Goal: Task Accomplishment & Management: Use online tool/utility

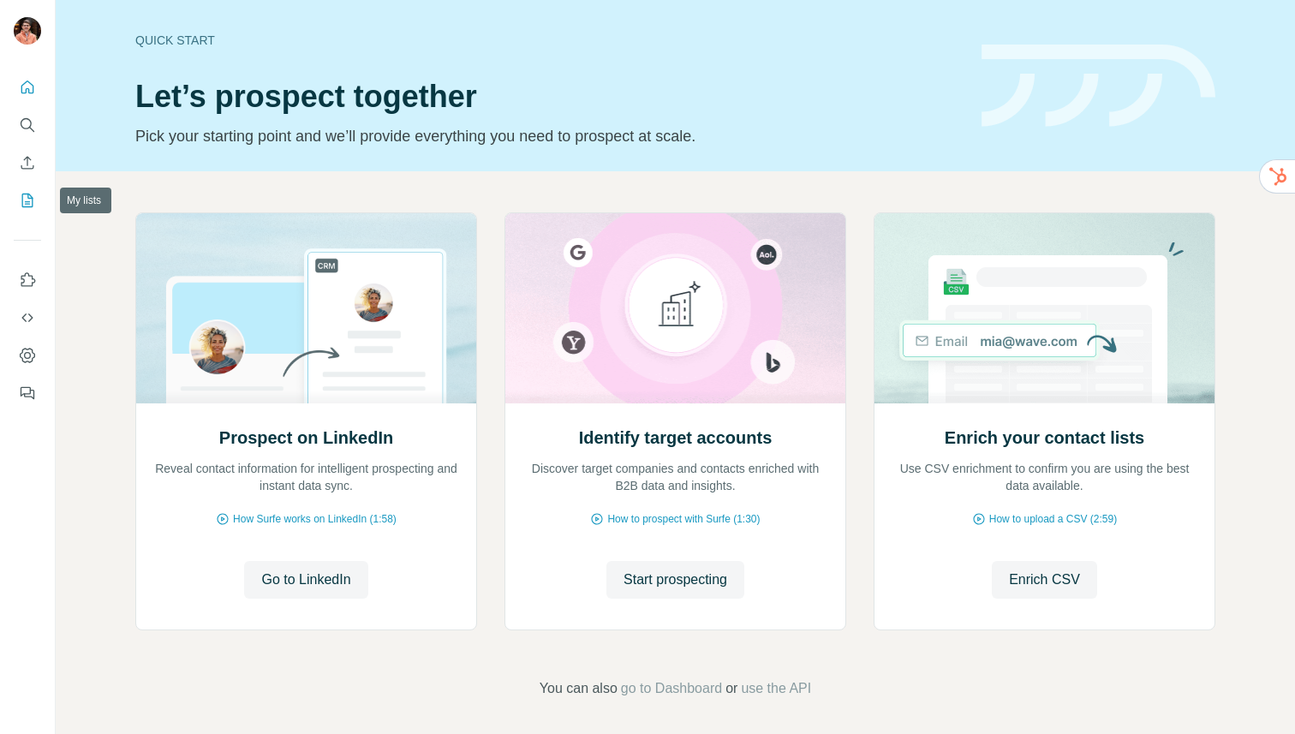
click at [30, 211] on button "My lists" at bounding box center [27, 200] width 27 height 31
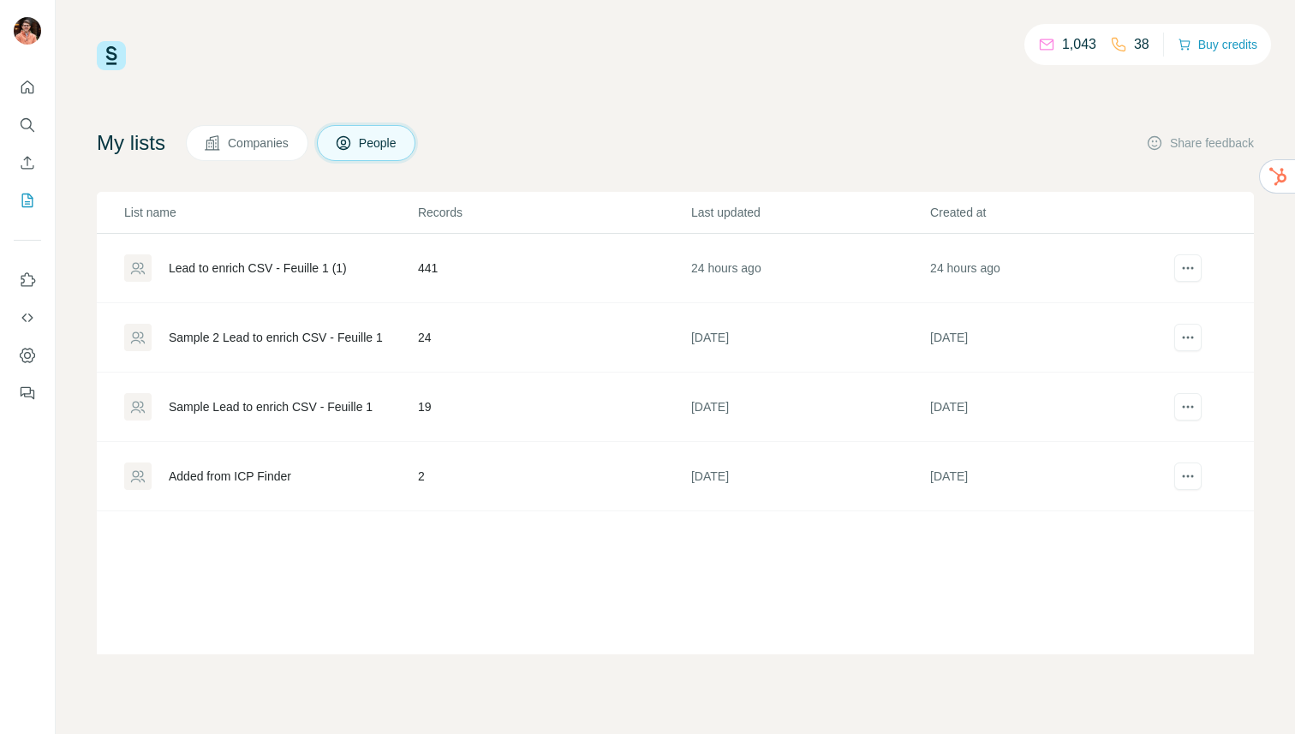
click at [395, 289] on td "Lead to enrich CSV - Feuille 1 (1)" at bounding box center [257, 268] width 320 height 69
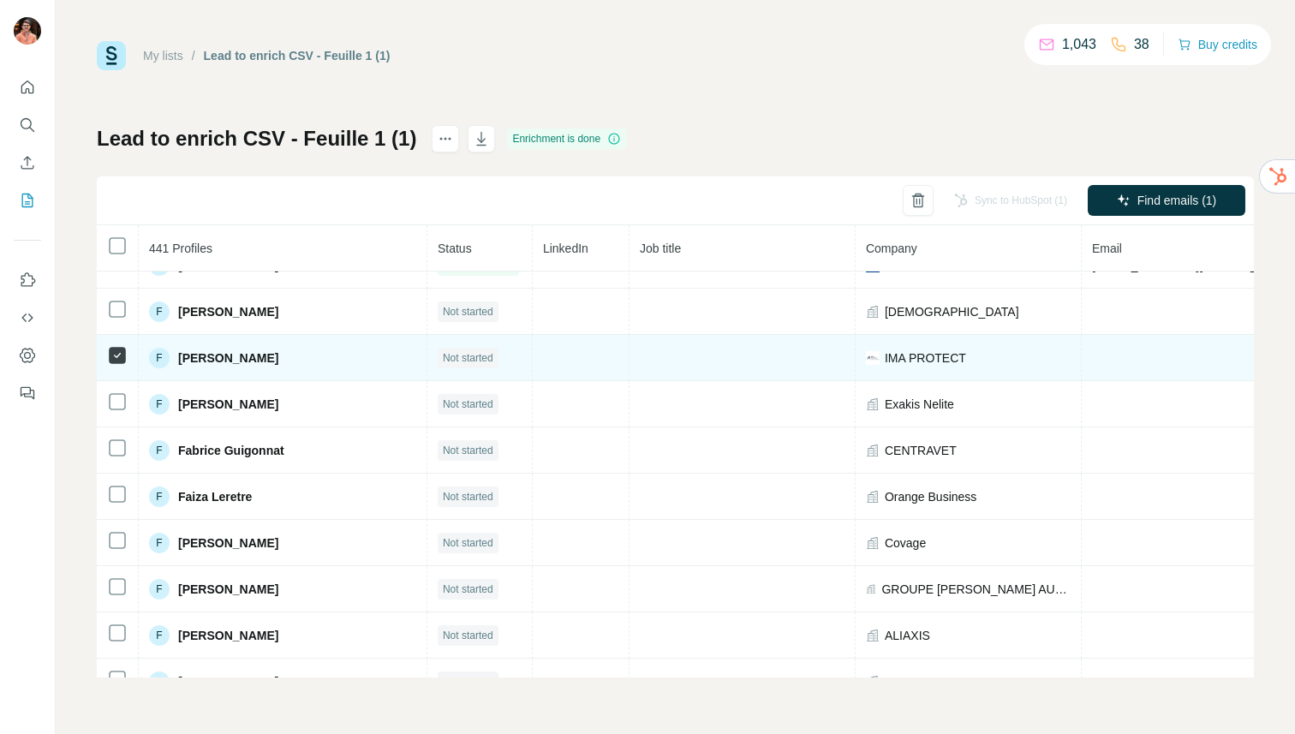
scroll to position [6790, 0]
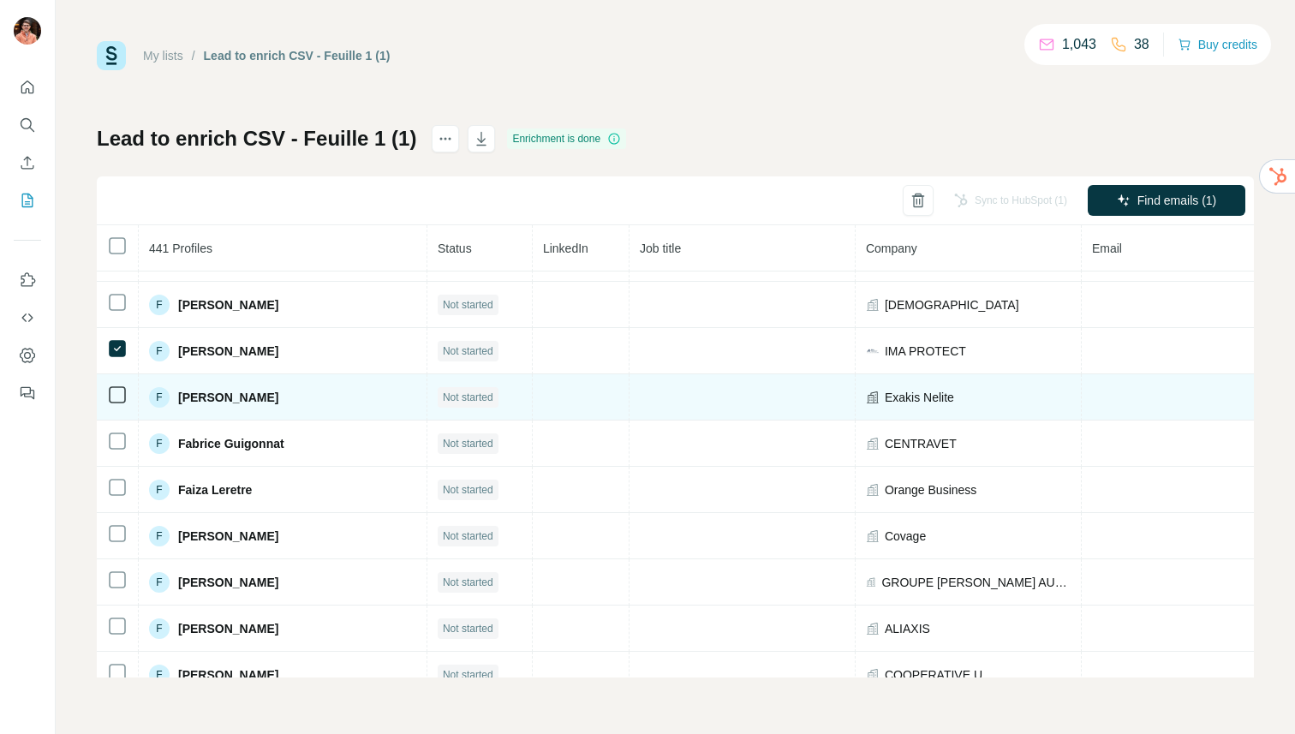
click at [885, 398] on span "Exakis Nelite" at bounding box center [919, 397] width 69 height 17
copy span "Exakis Nelite"
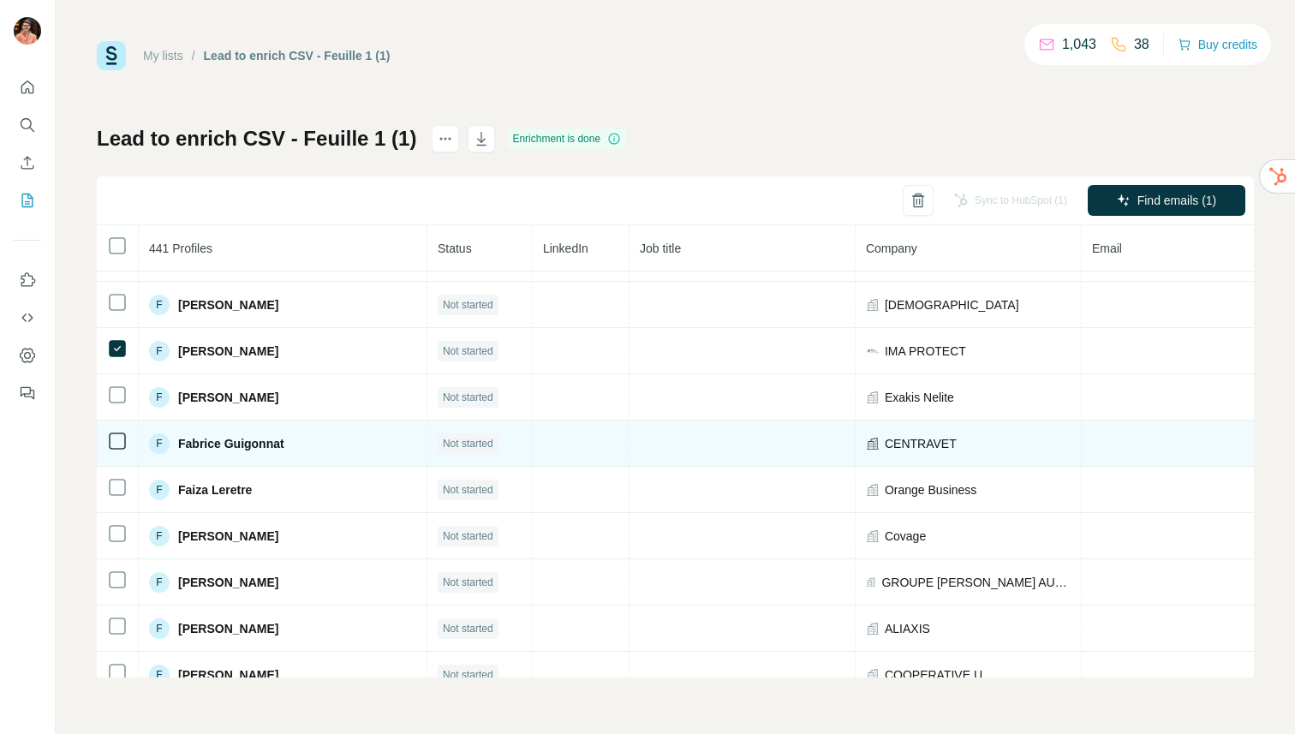
click at [885, 445] on span "CENTRAVET" at bounding box center [921, 443] width 72 height 17
copy span "CENTRAVET"
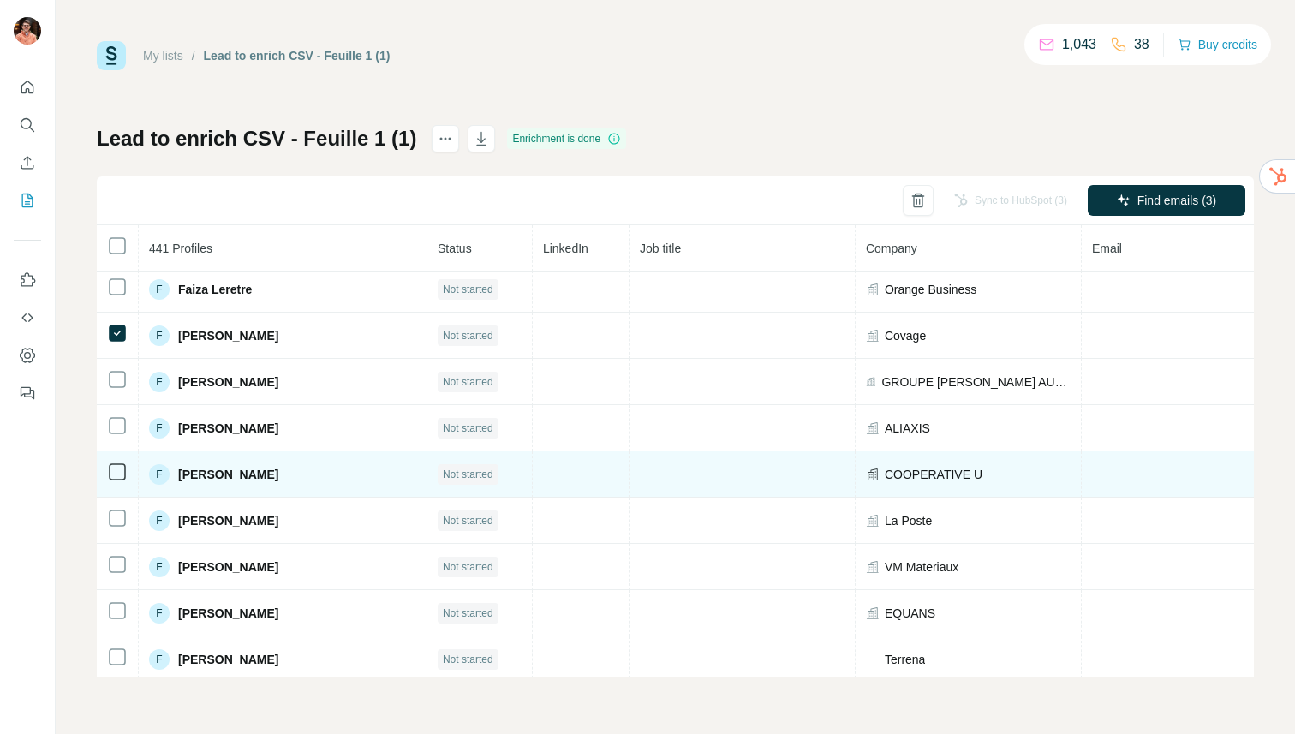
scroll to position [6996, 0]
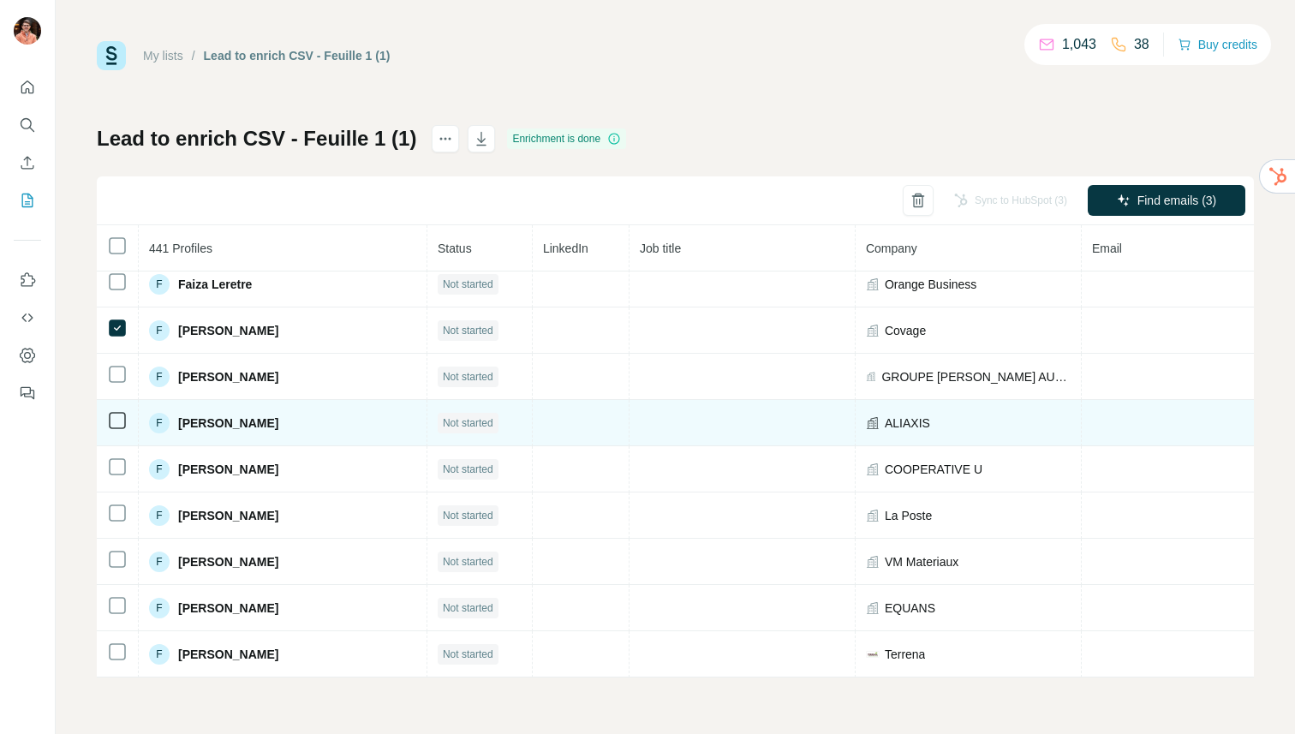
click at [885, 421] on span "ALIAXIS" at bounding box center [907, 423] width 45 height 17
copy span "ALIAXIS"
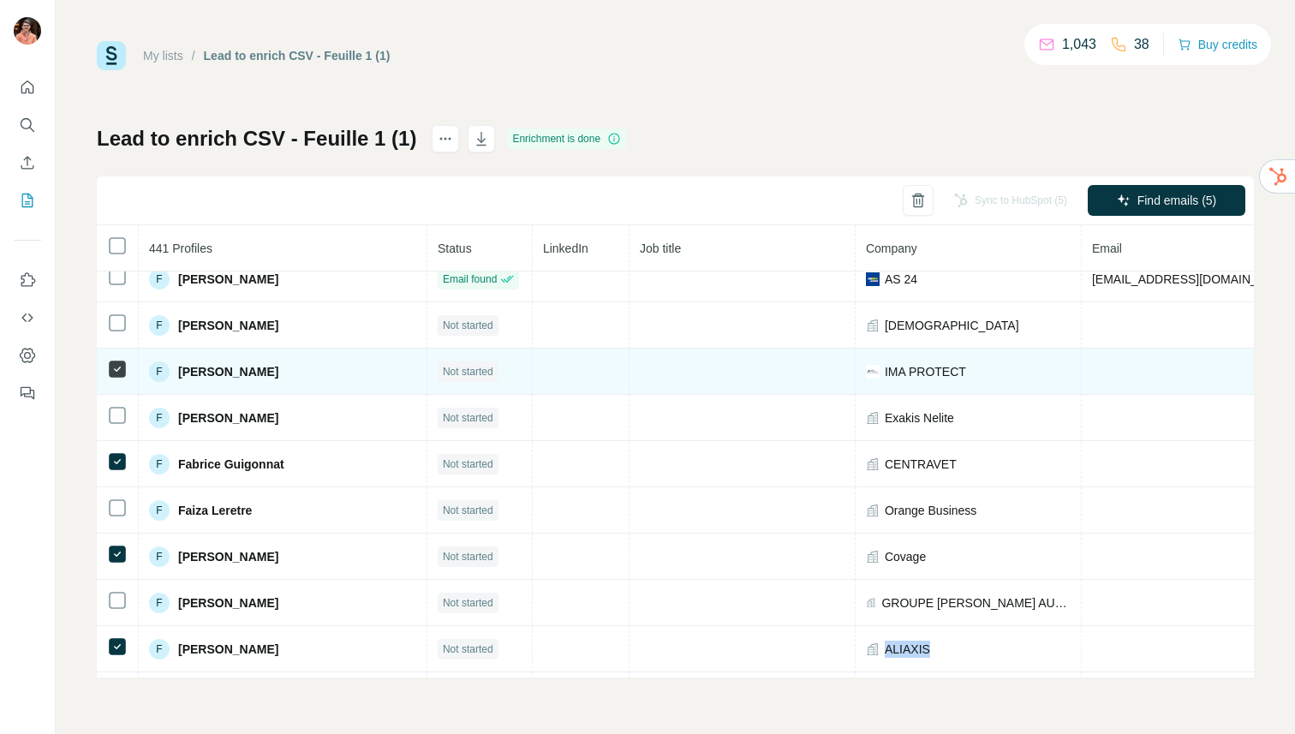
scroll to position [6766, 0]
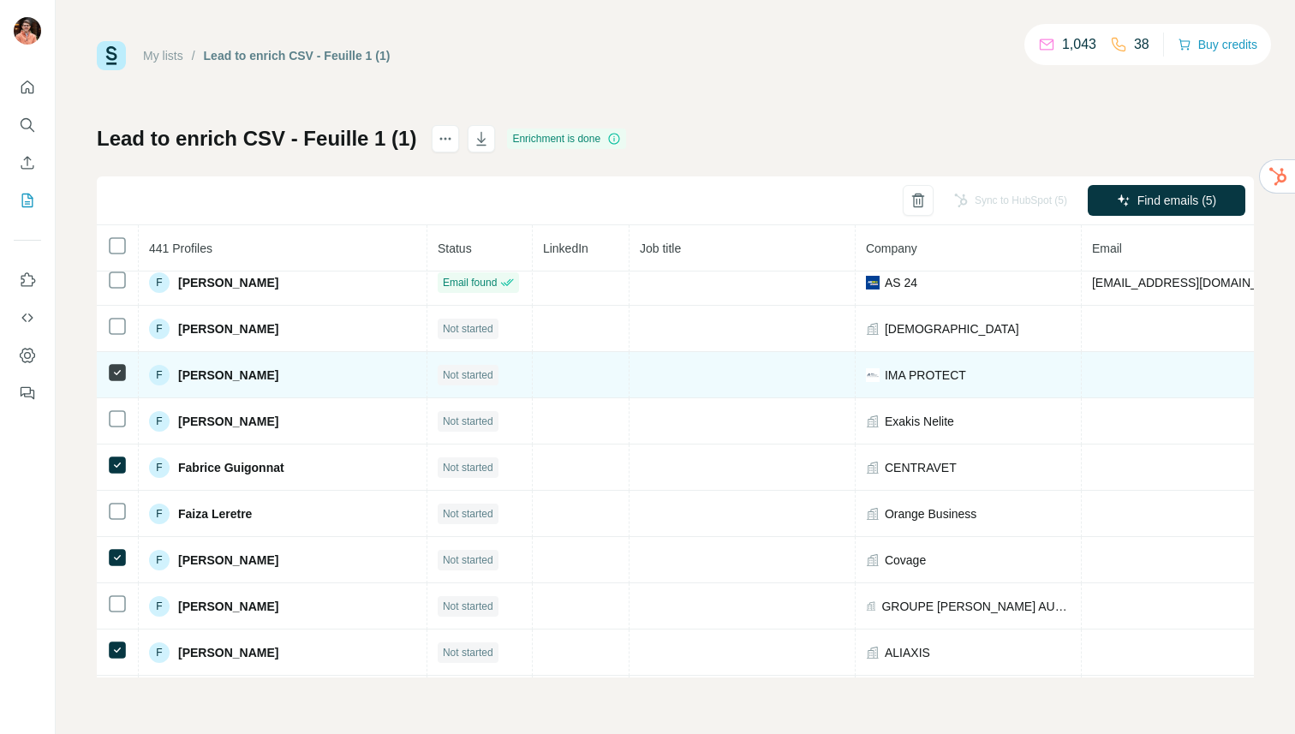
click at [220, 372] on span "[PERSON_NAME]" at bounding box center [228, 375] width 100 height 17
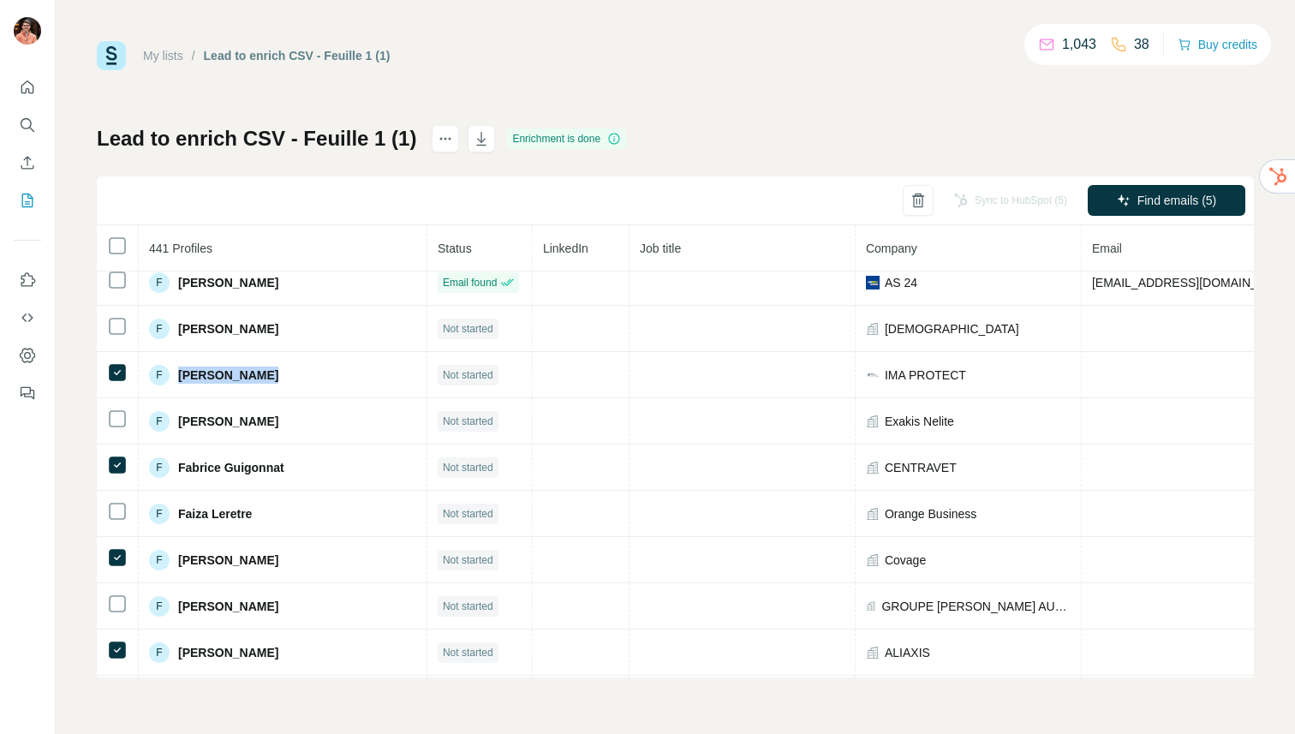
copy span "[PERSON_NAME]"
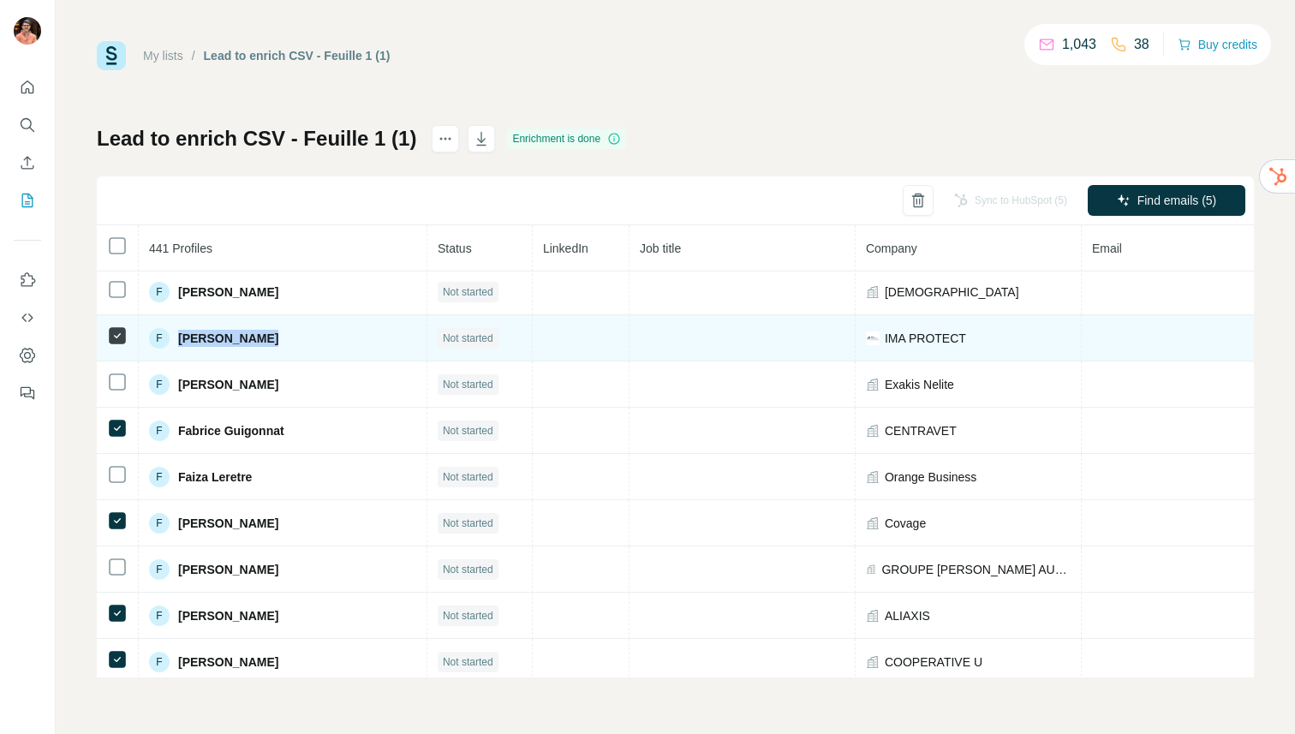
scroll to position [6805, 0]
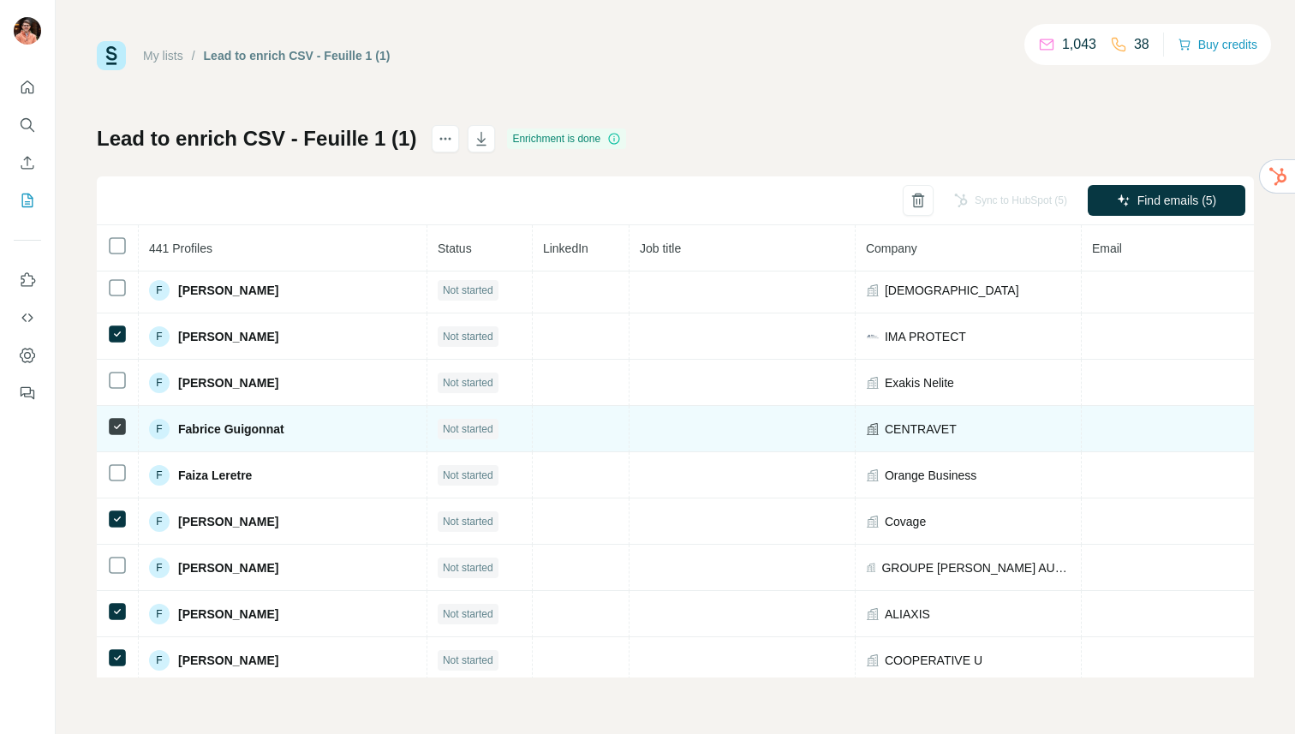
click at [218, 427] on span "Fabrice Guigonnat" at bounding box center [231, 429] width 106 height 17
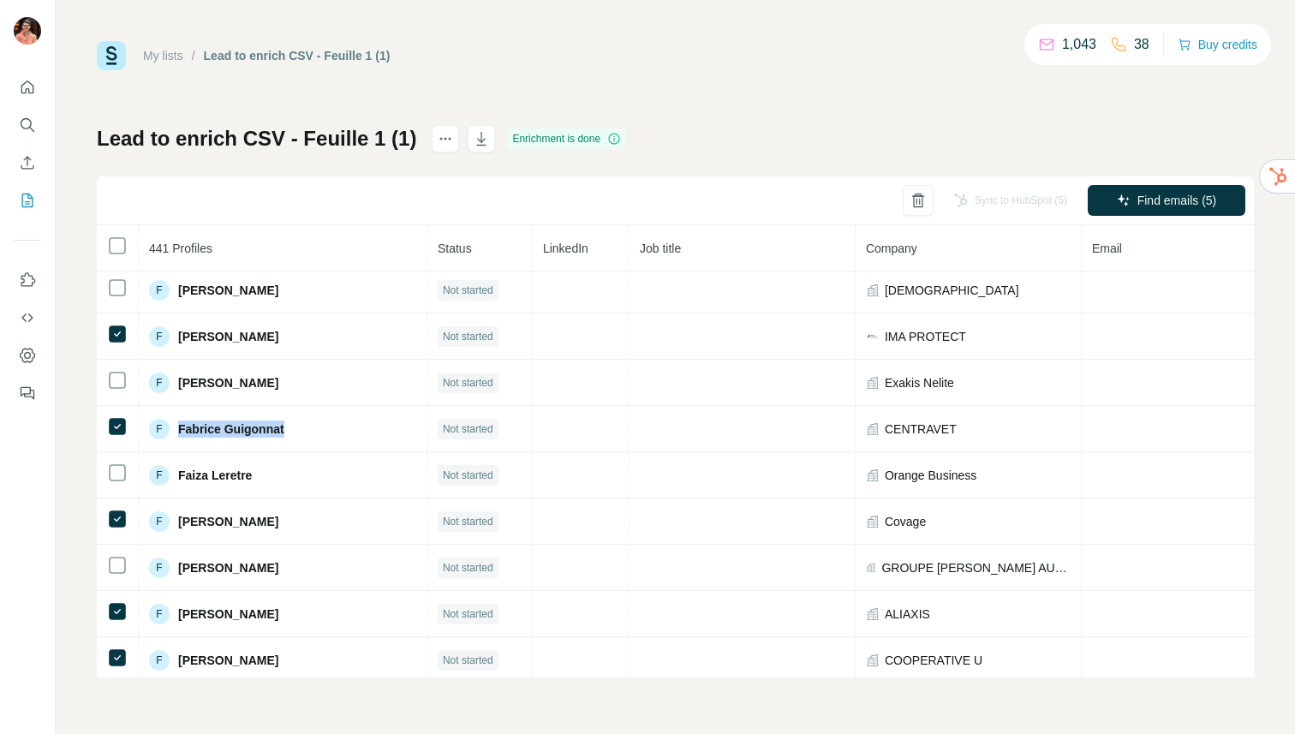
copy span "Fabrice Guigonnat"
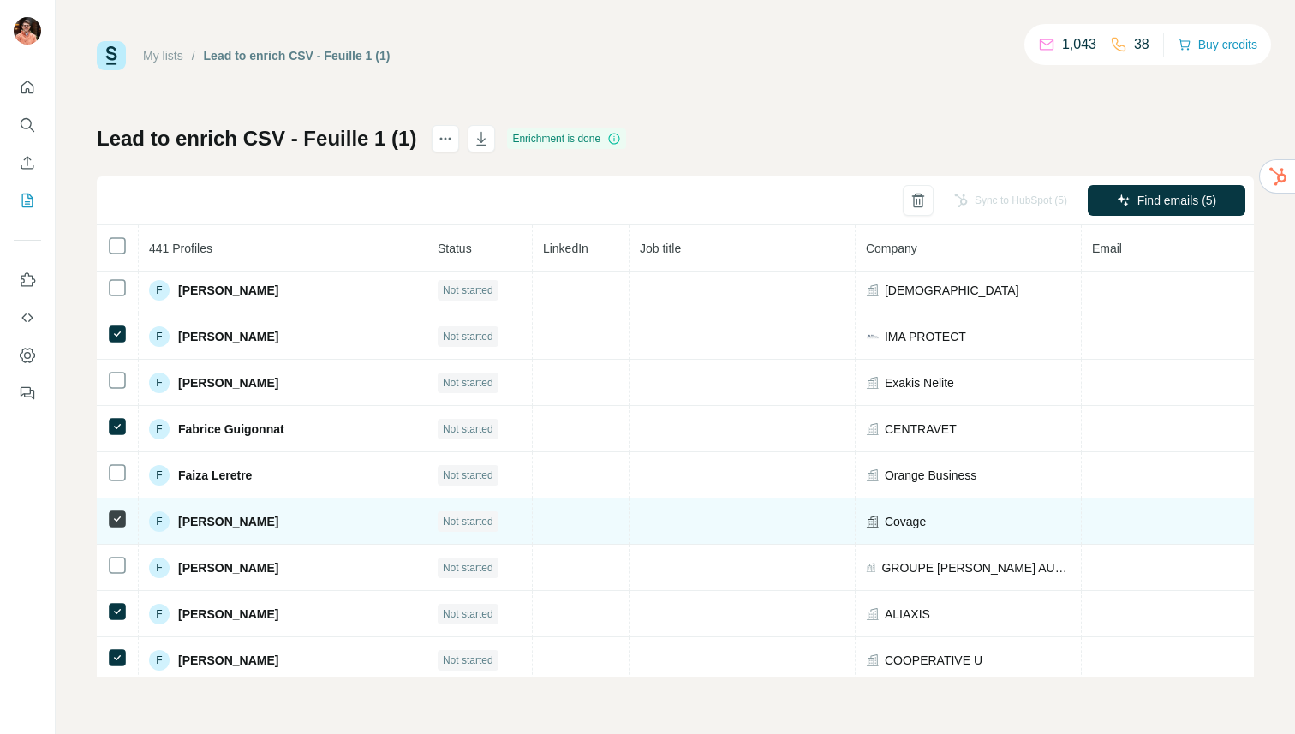
click at [242, 525] on span "[PERSON_NAME]" at bounding box center [228, 521] width 100 height 17
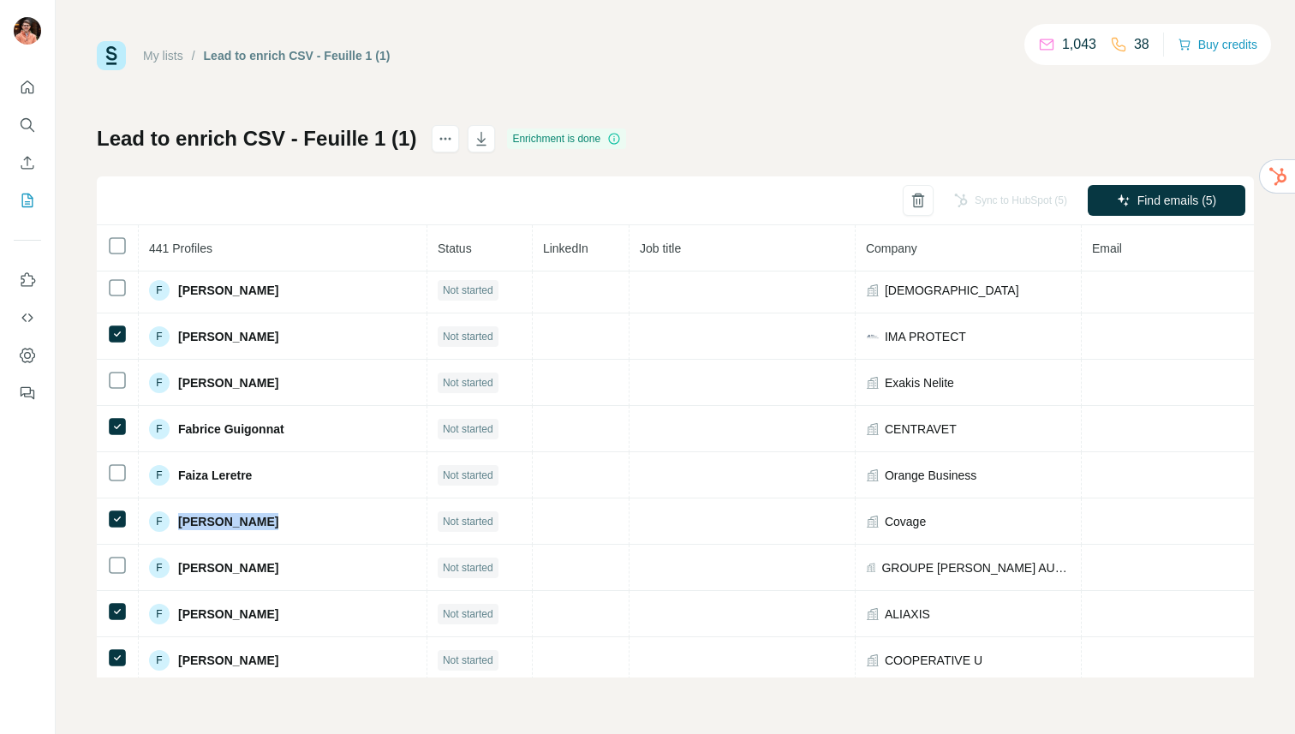
copy span "[PERSON_NAME]"
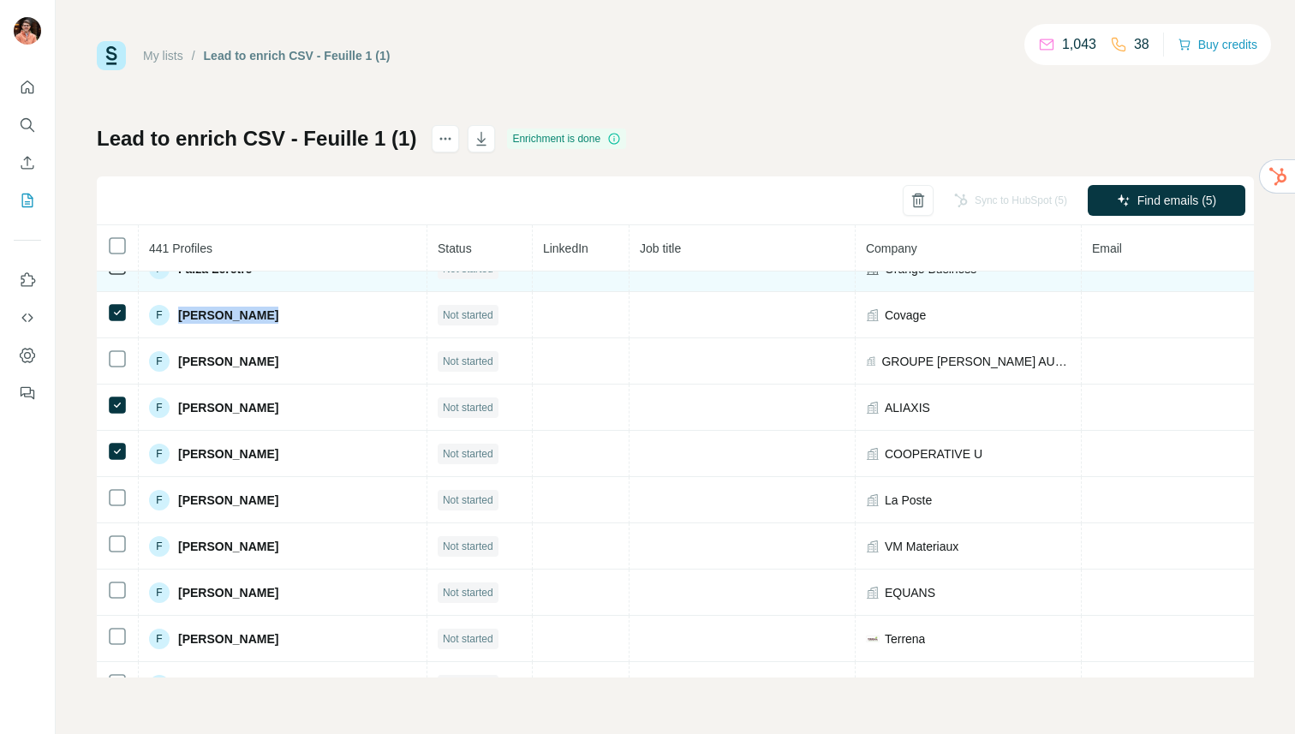
scroll to position [7022, 0]
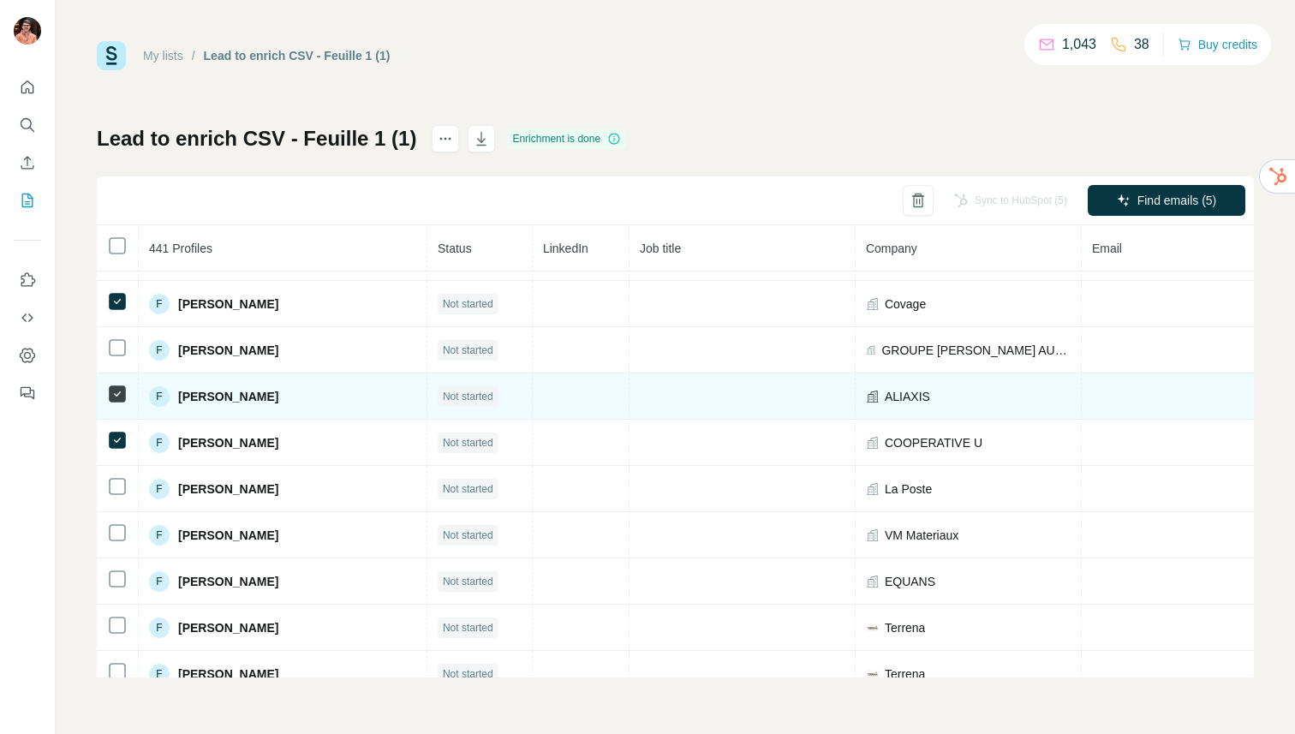
click at [198, 392] on span "[PERSON_NAME]" at bounding box center [228, 396] width 100 height 17
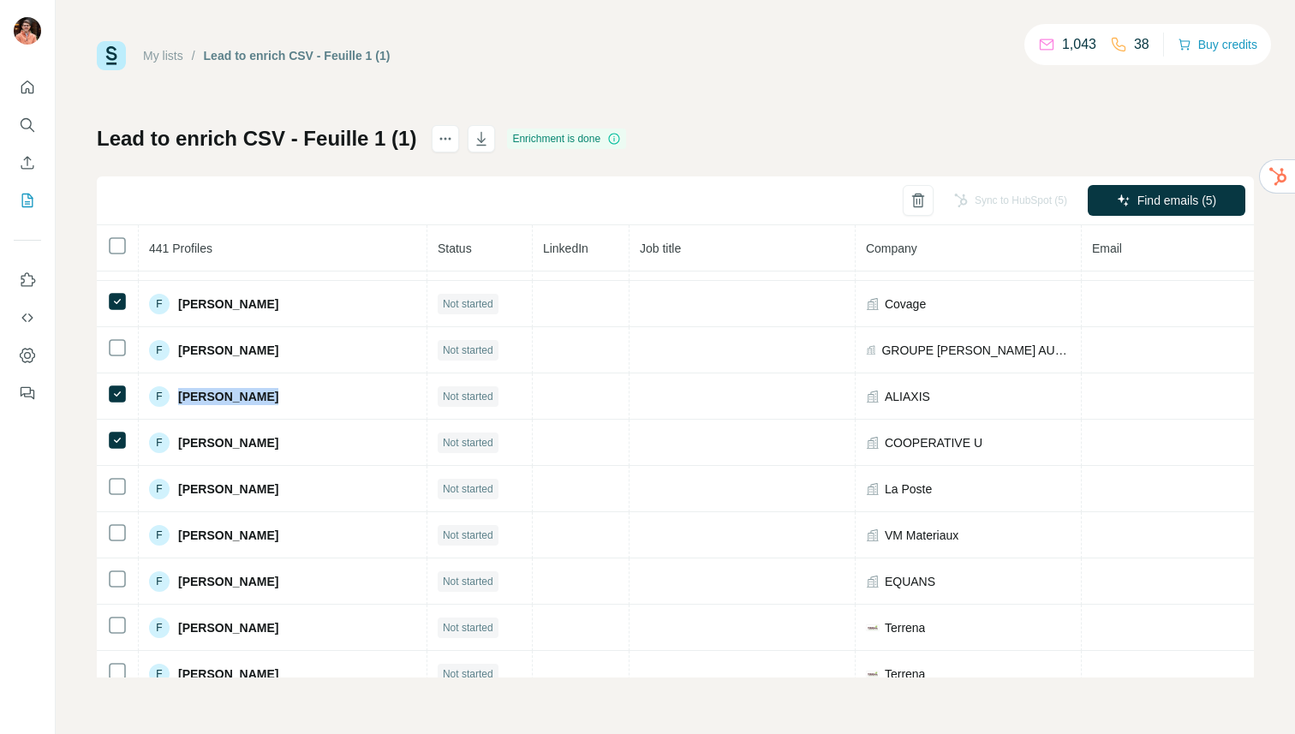
copy span "[PERSON_NAME]"
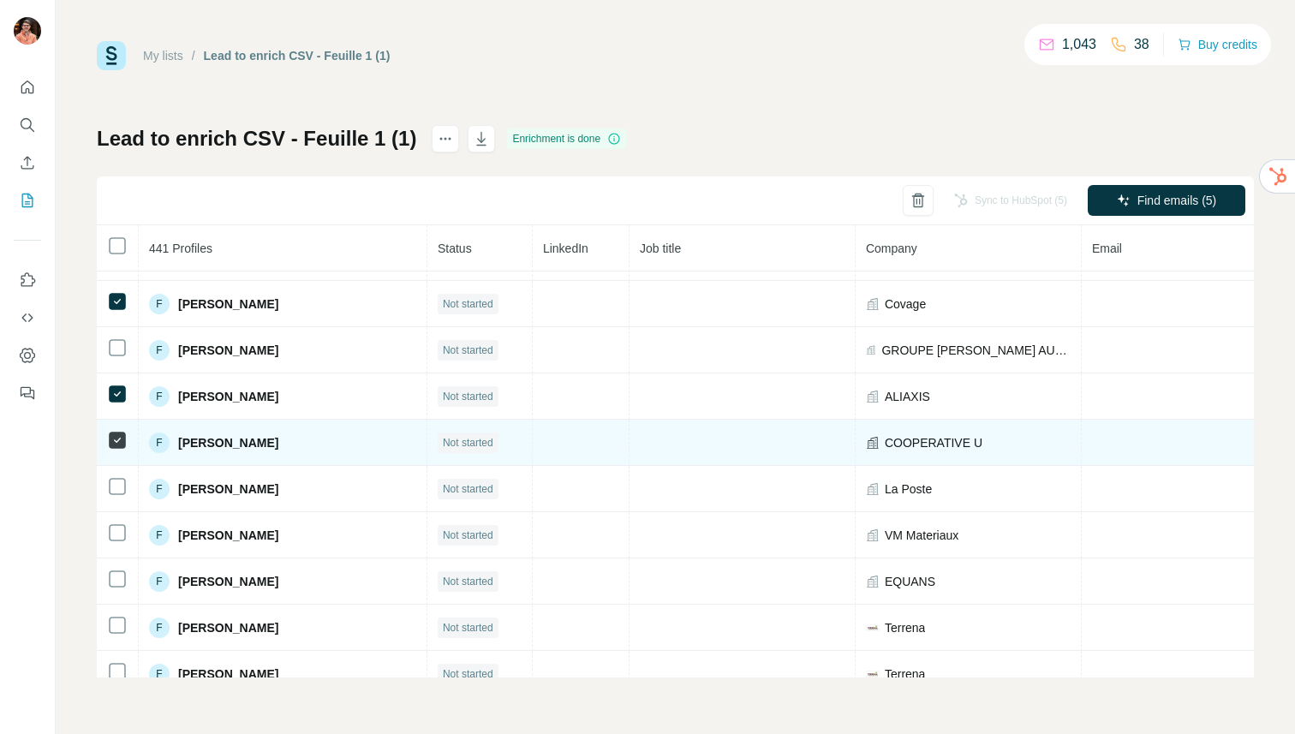
click at [227, 444] on span "[PERSON_NAME]" at bounding box center [228, 442] width 100 height 17
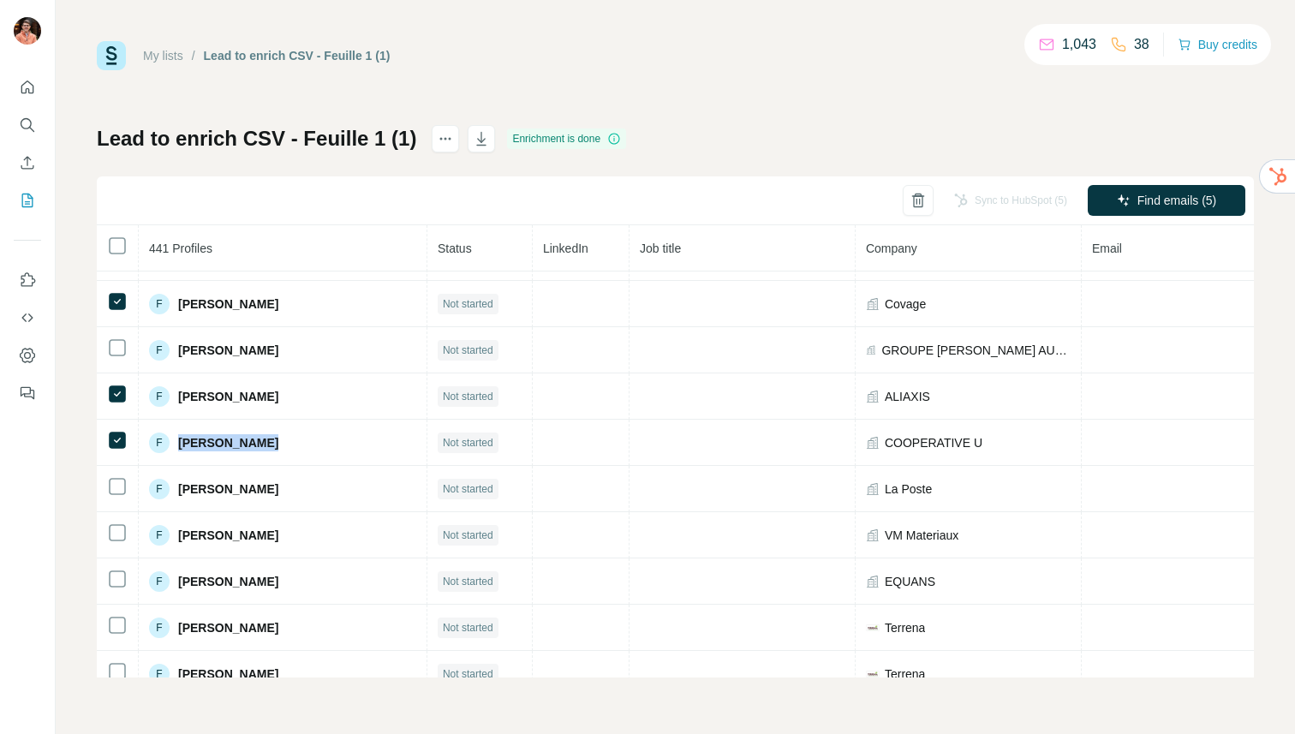
copy span "[PERSON_NAME]"
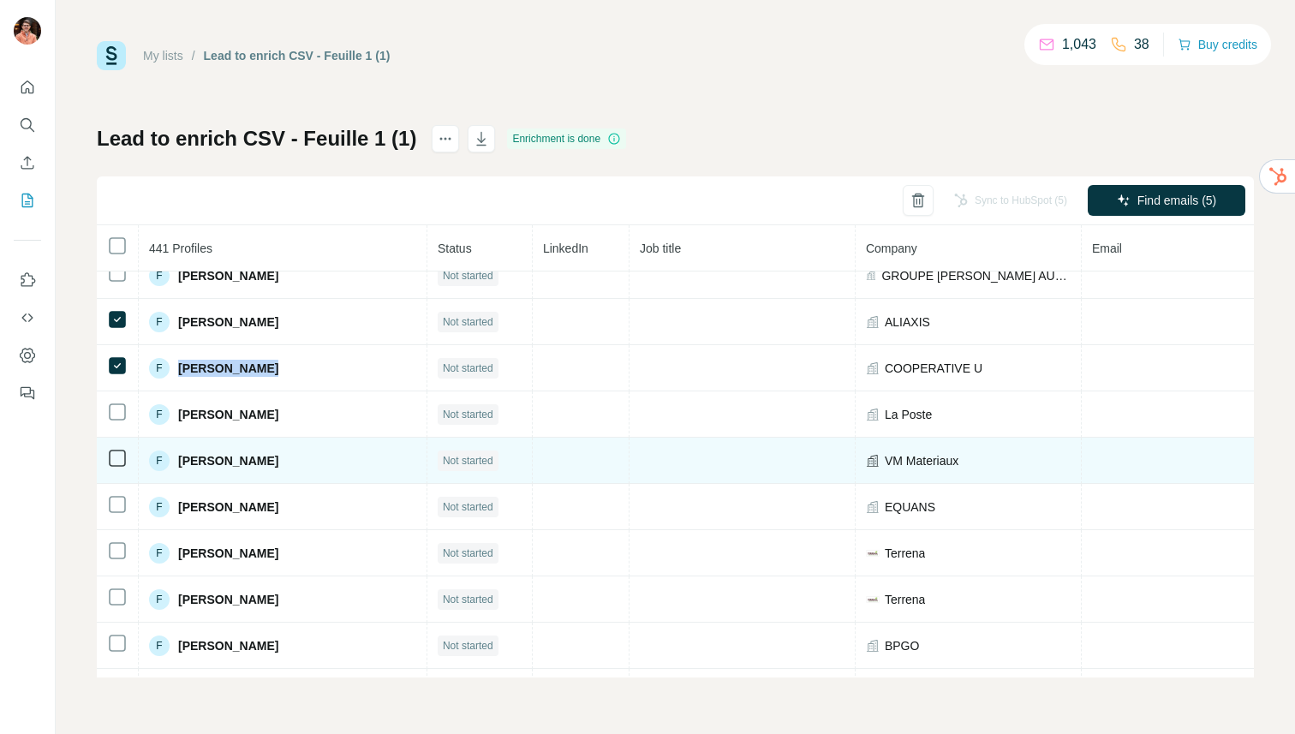
scroll to position [7077, 0]
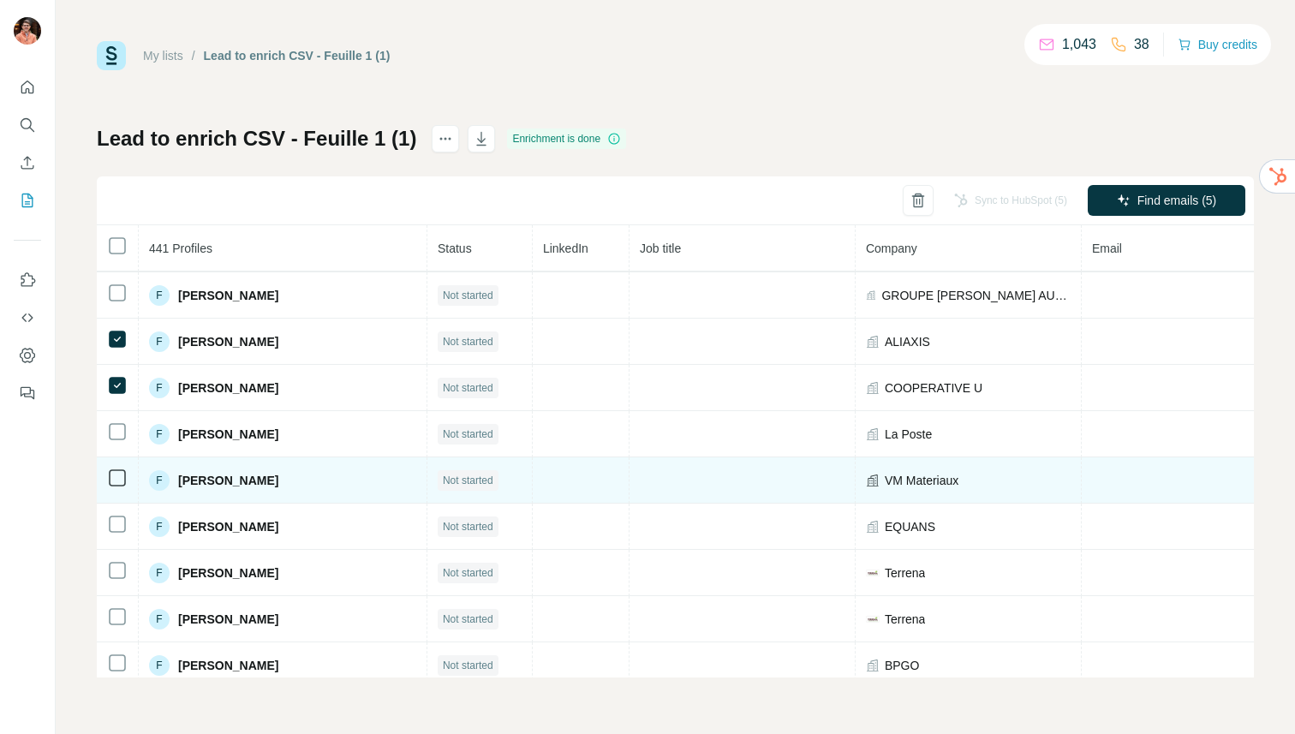
click at [239, 481] on span "[PERSON_NAME]" at bounding box center [228, 480] width 100 height 17
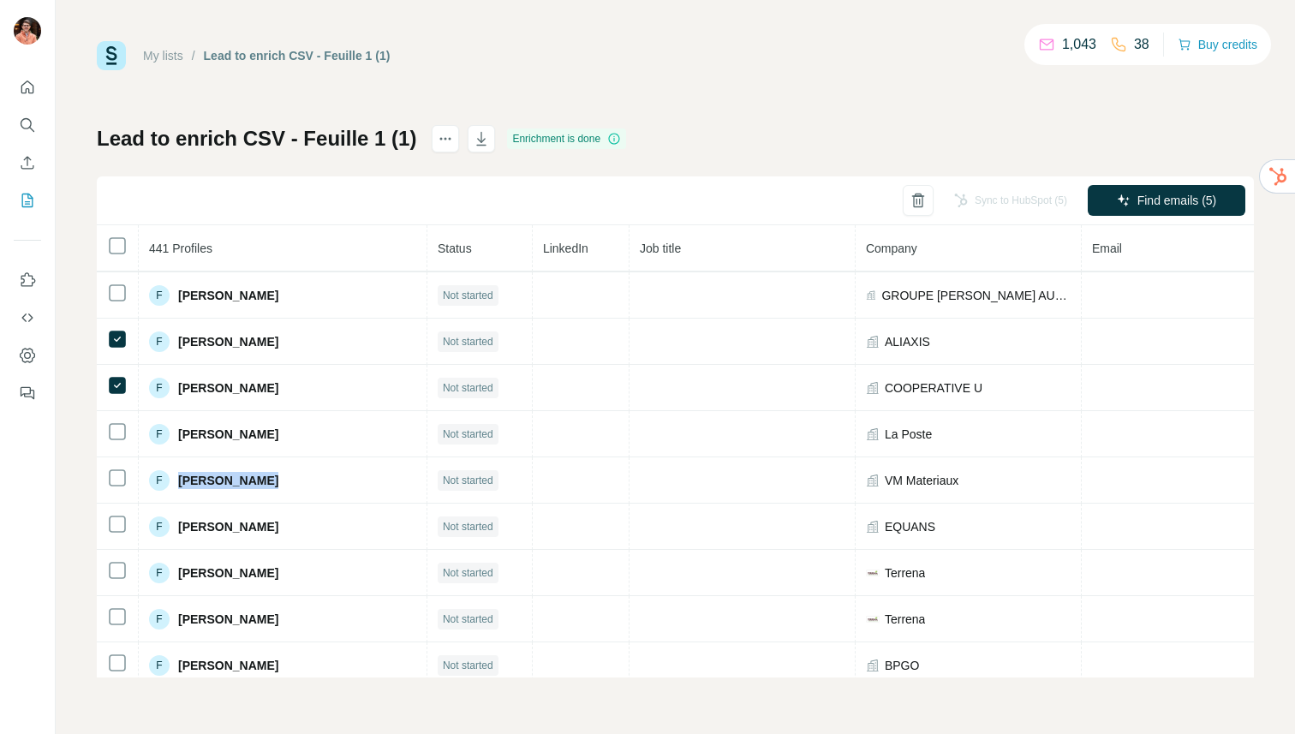
copy span "[PERSON_NAME]"
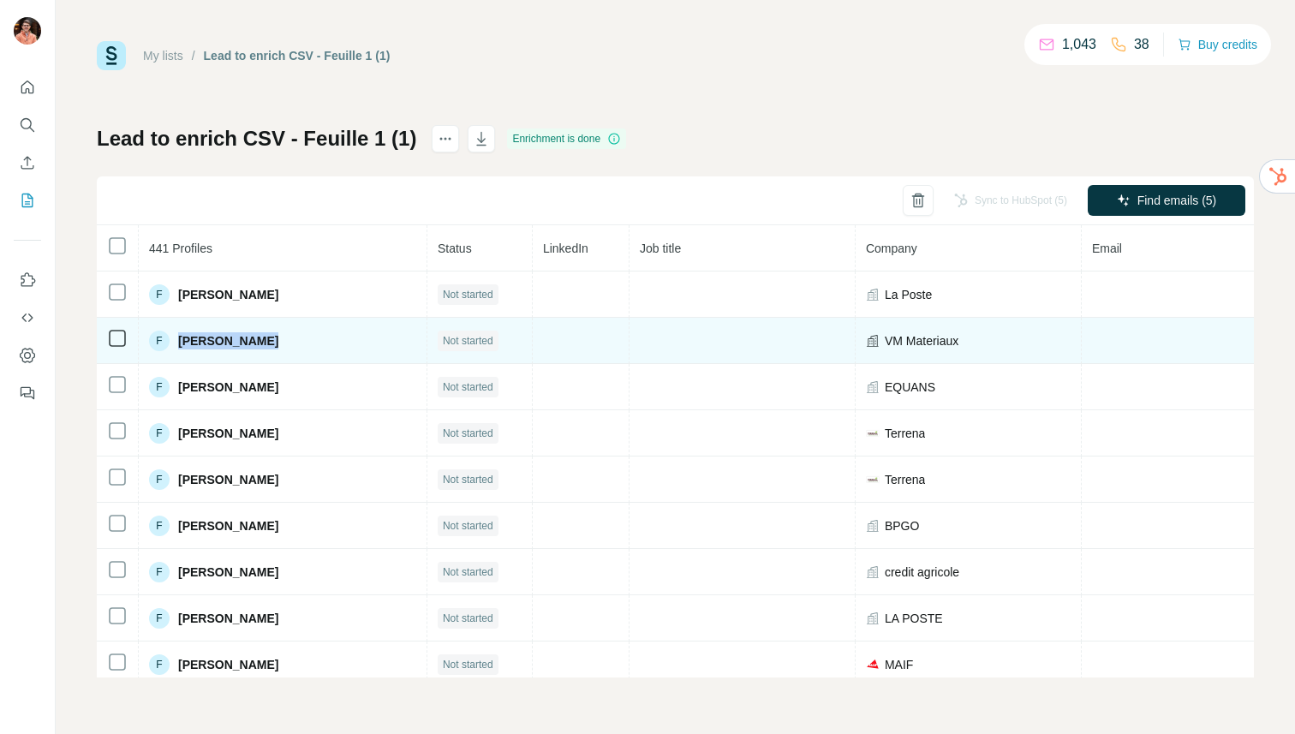
scroll to position [7229, 0]
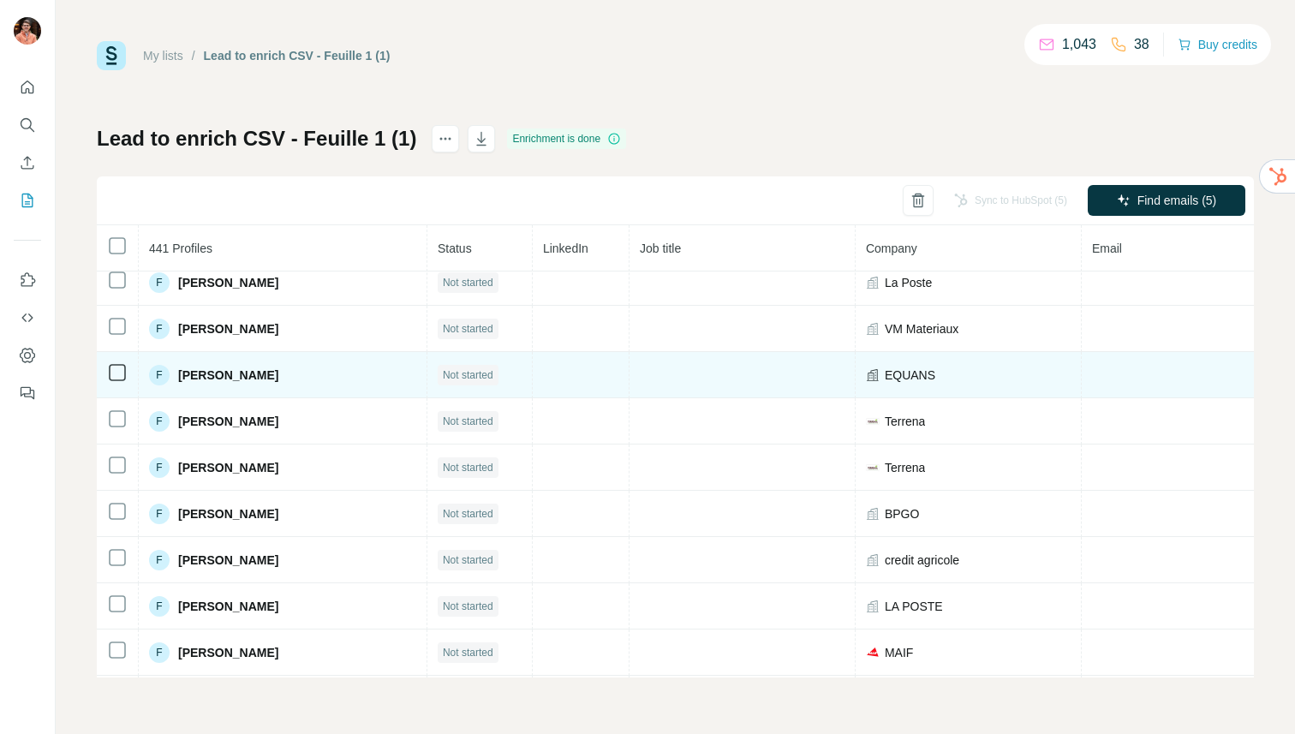
click at [885, 376] on span "EQUANS" at bounding box center [910, 375] width 51 height 17
copy span "EQUANS"
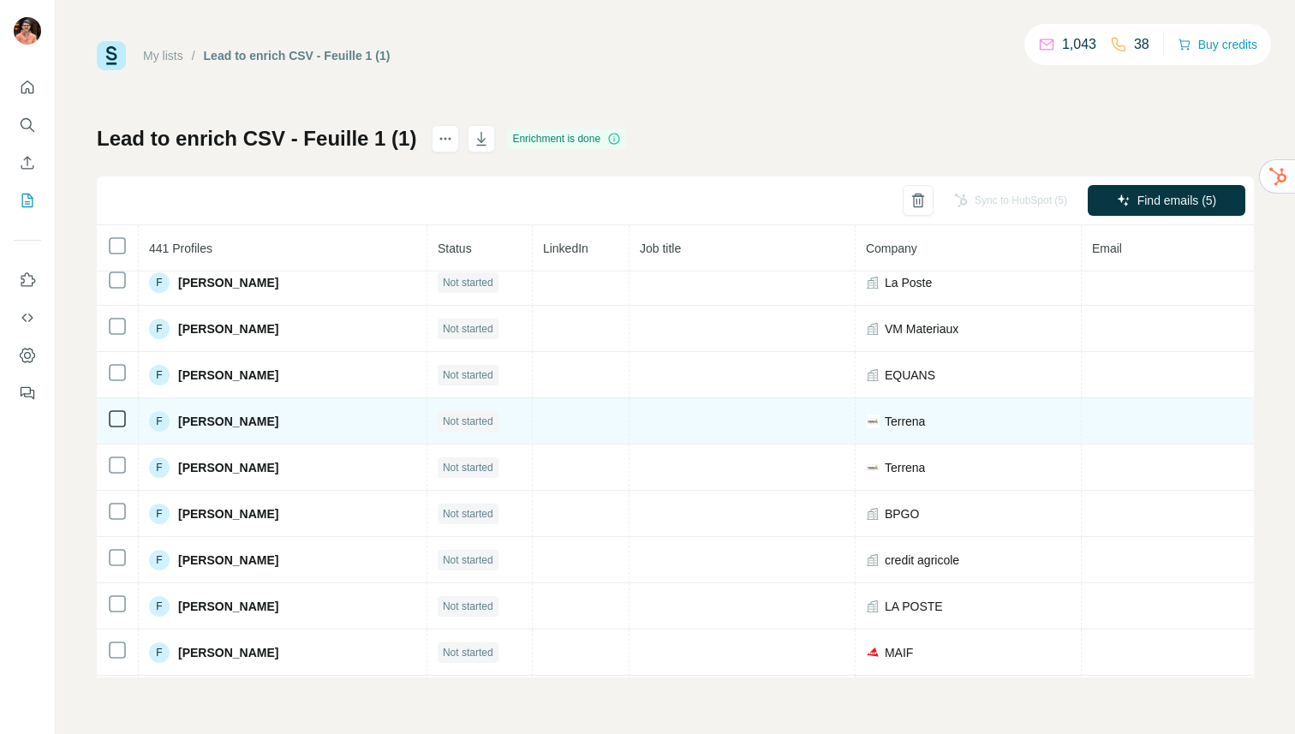
click at [213, 420] on span "[PERSON_NAME]" at bounding box center [228, 421] width 100 height 17
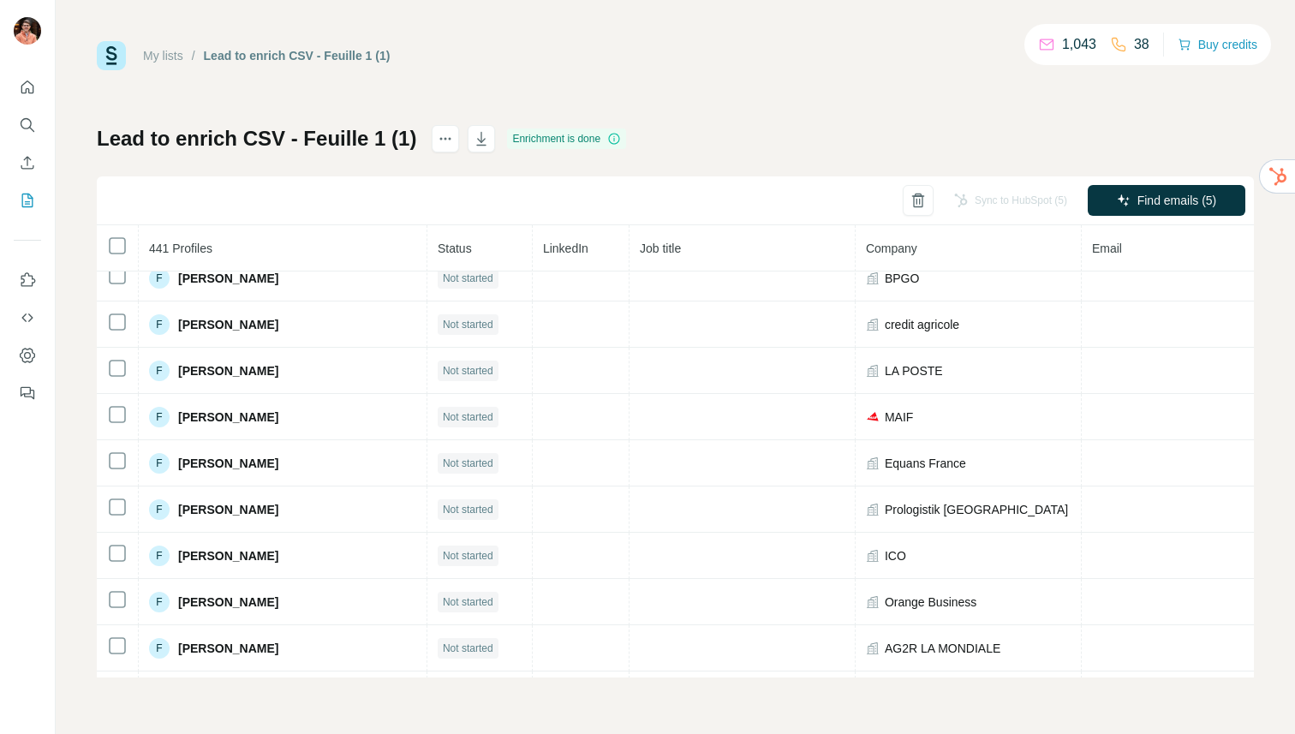
scroll to position [7466, 0]
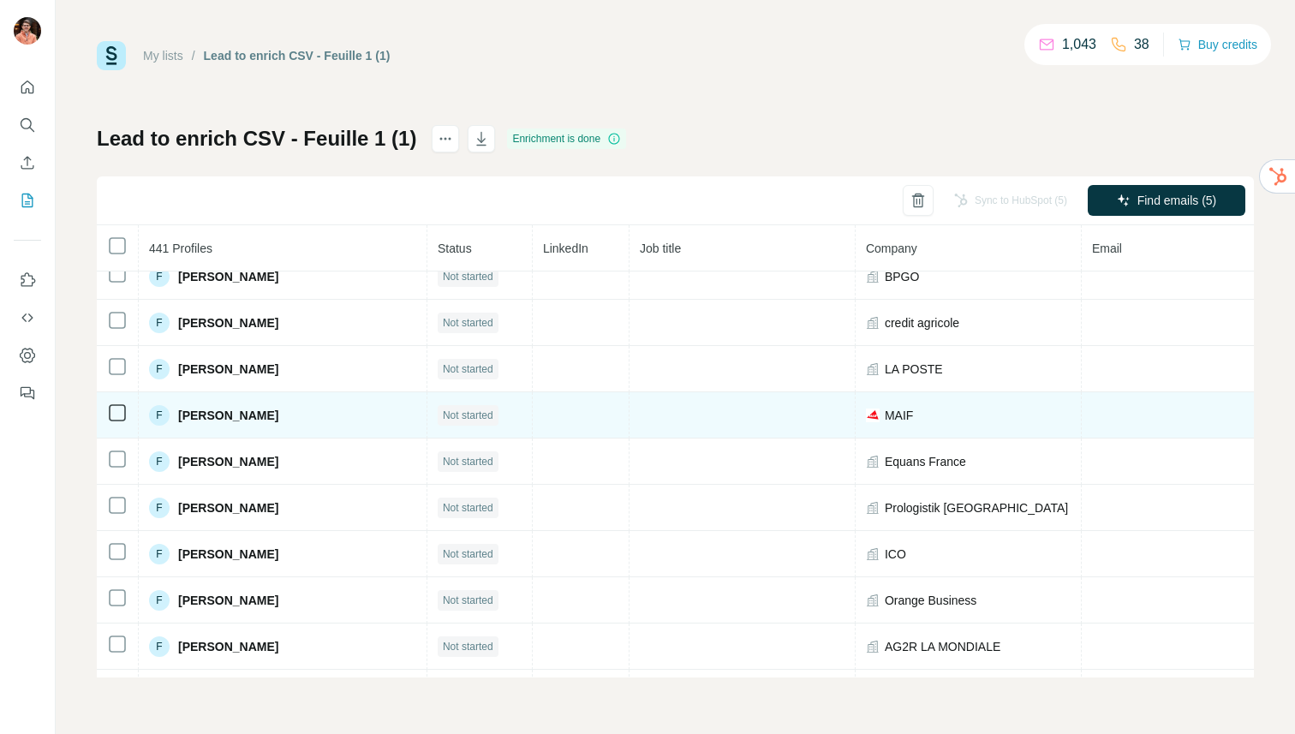
click at [278, 416] on span "[PERSON_NAME]" at bounding box center [228, 415] width 100 height 17
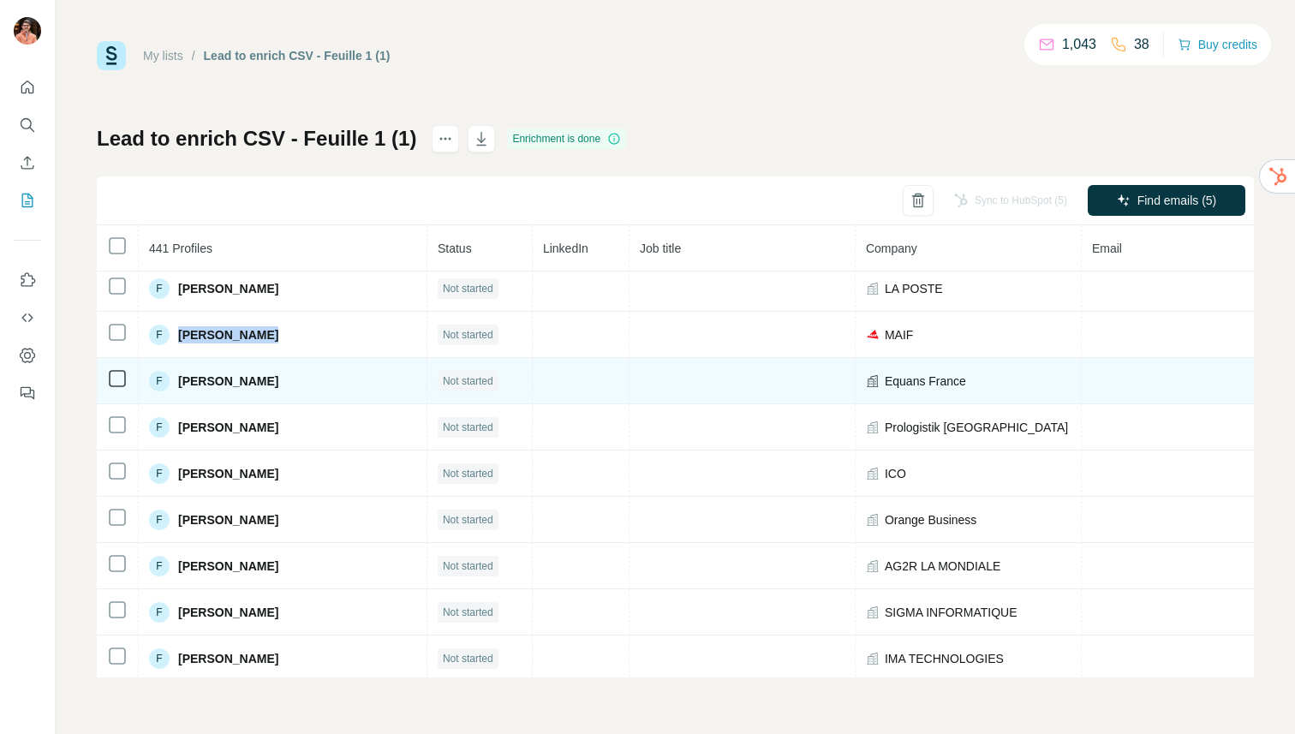
scroll to position [7563, 0]
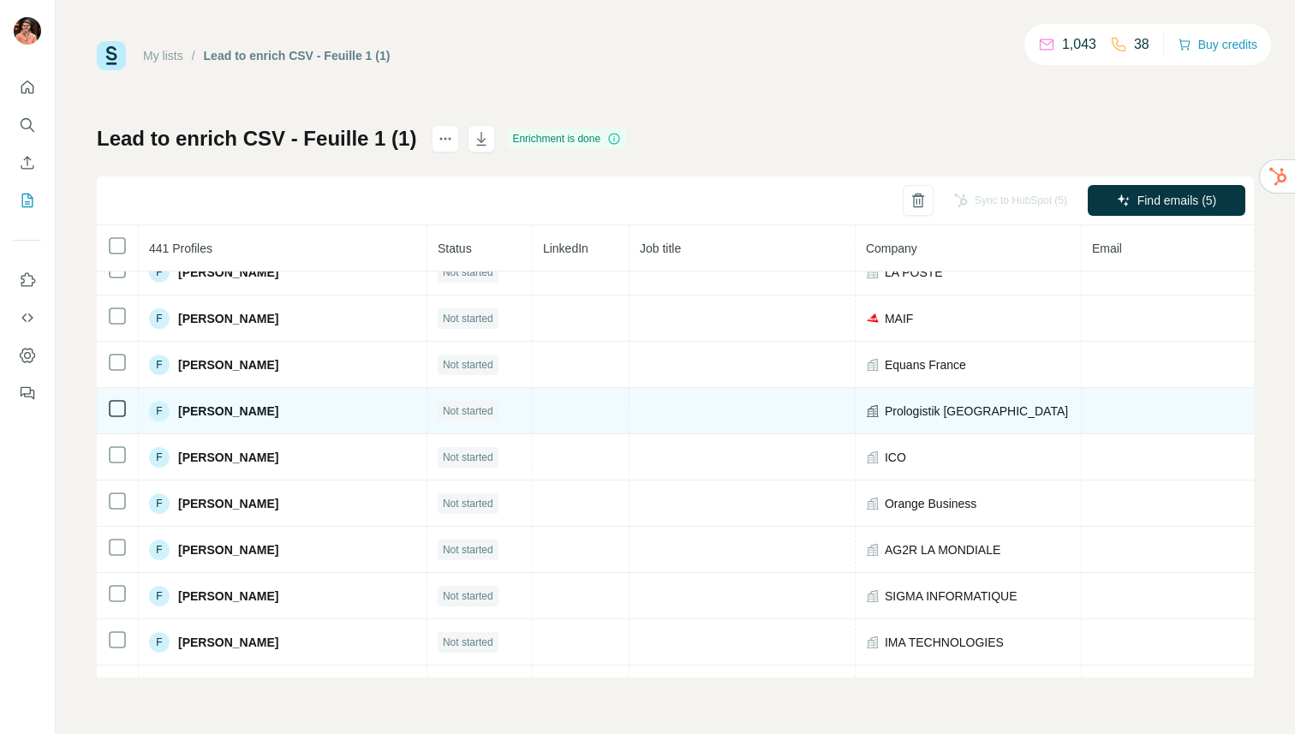
click at [243, 411] on span "[PERSON_NAME]" at bounding box center [228, 411] width 100 height 17
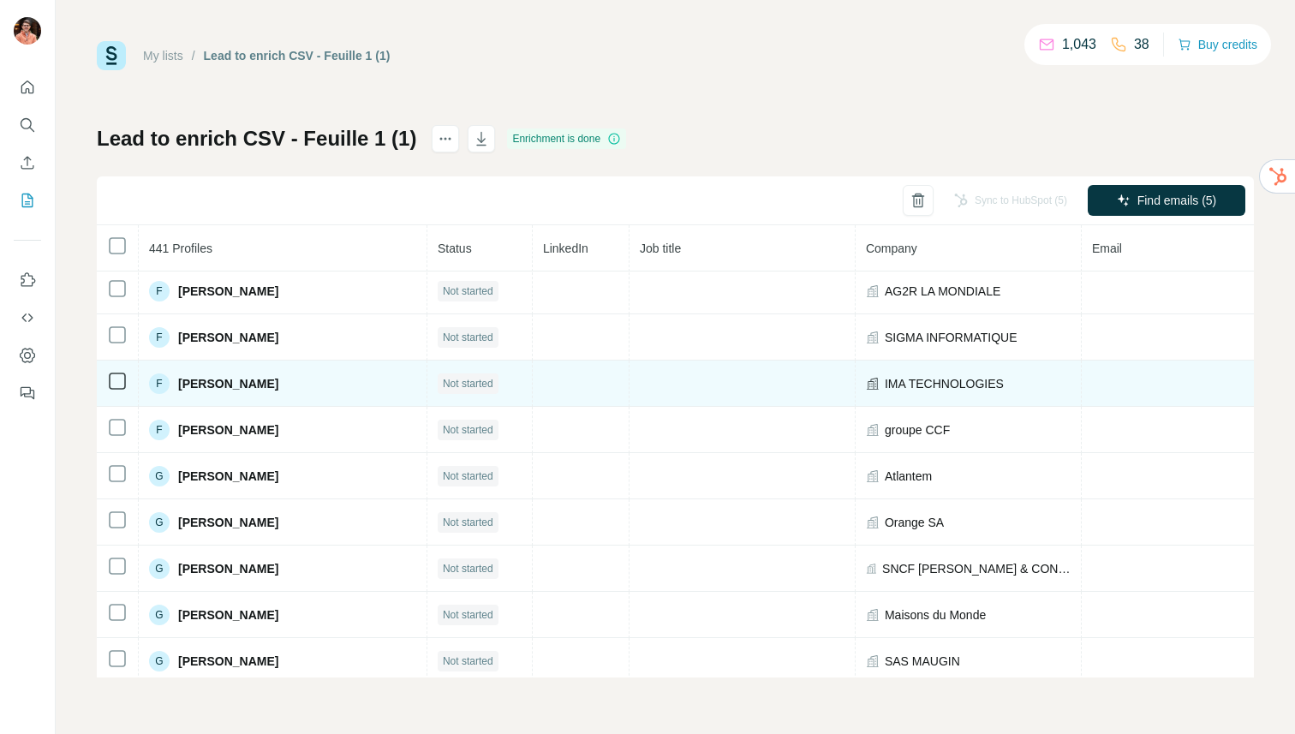
scroll to position [7827, 0]
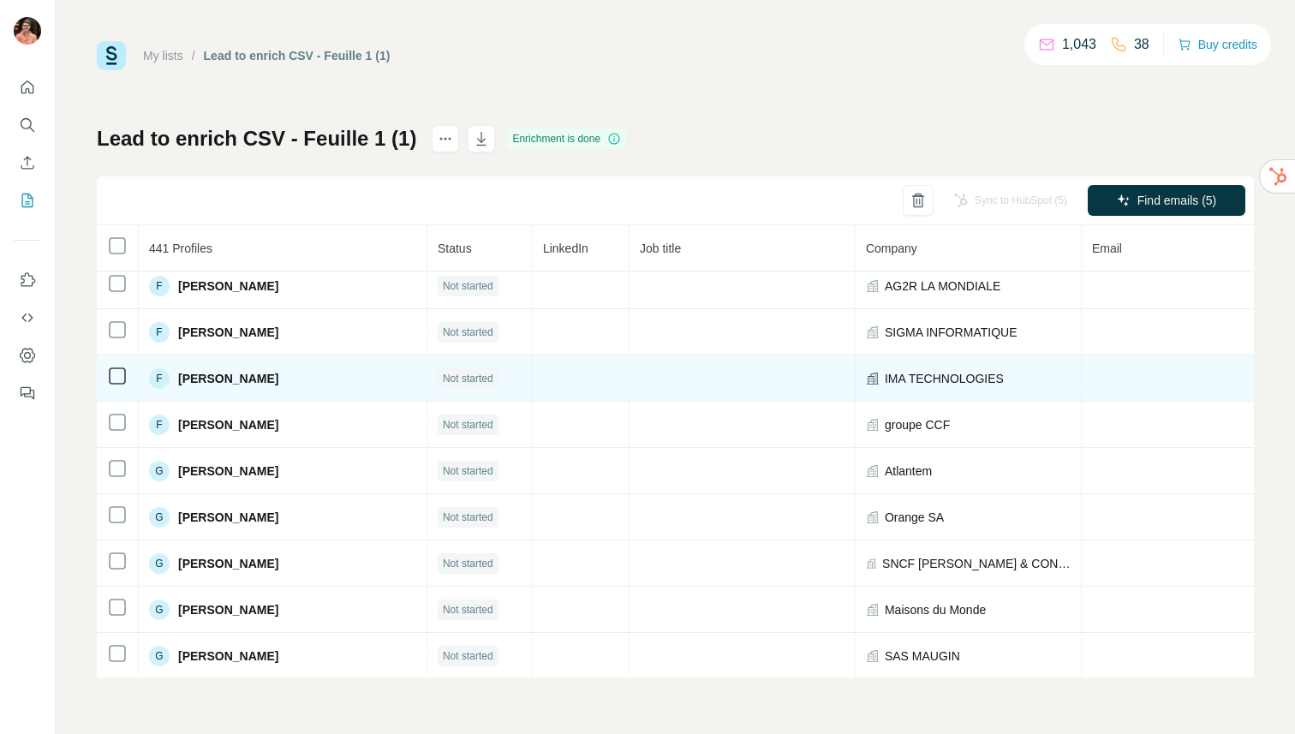
click at [238, 378] on span "[PERSON_NAME]" at bounding box center [228, 378] width 100 height 17
click at [197, 375] on span "[PERSON_NAME]" at bounding box center [228, 378] width 100 height 17
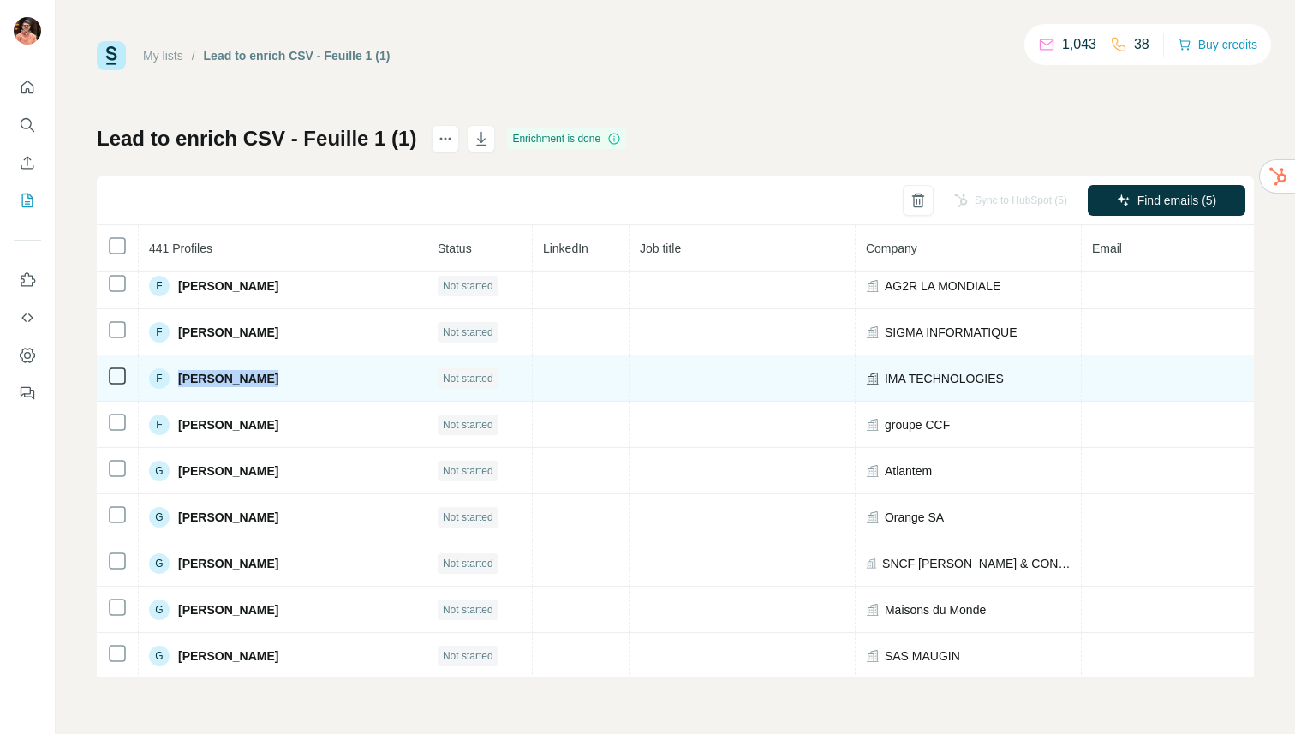
click at [197, 375] on span "[PERSON_NAME]" at bounding box center [228, 378] width 100 height 17
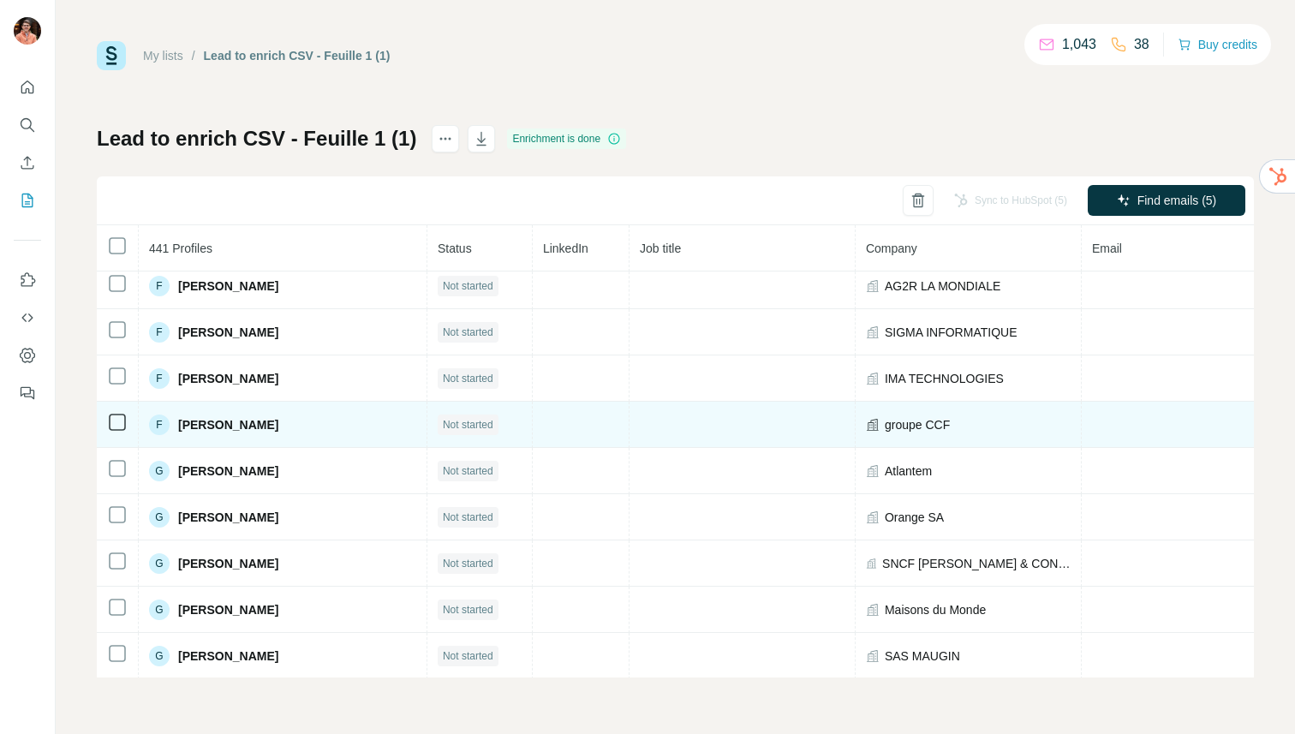
click at [237, 420] on span "[PERSON_NAME]" at bounding box center [228, 424] width 100 height 17
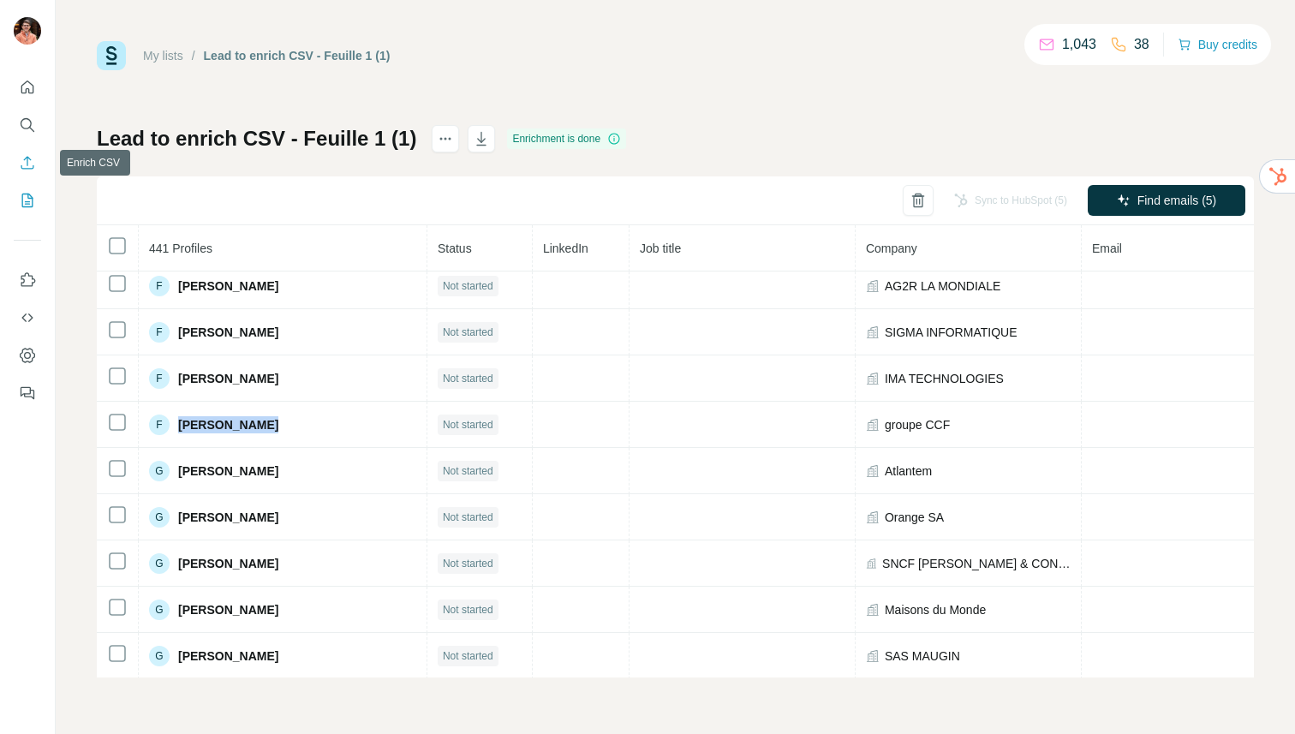
click at [27, 160] on icon "Enrich CSV" at bounding box center [27, 162] width 17 height 17
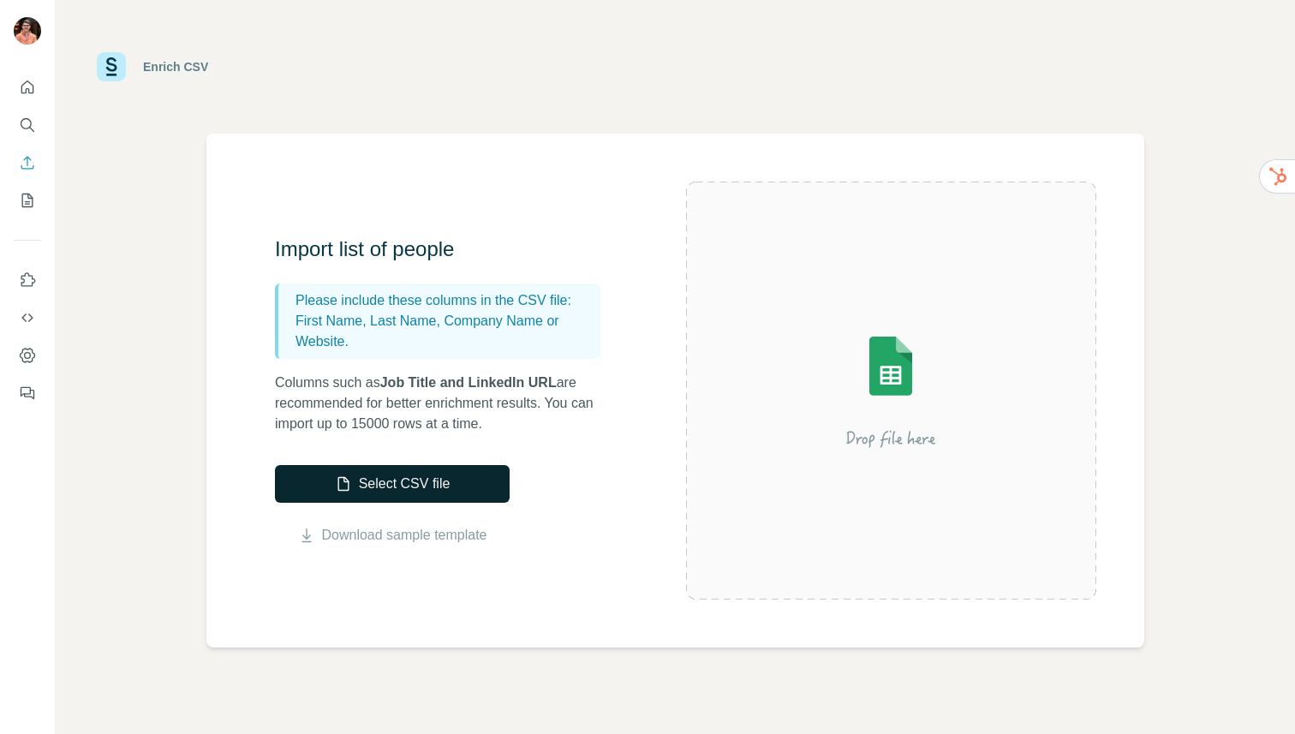
click at [392, 478] on button "Select CSV file" at bounding box center [392, 484] width 235 height 38
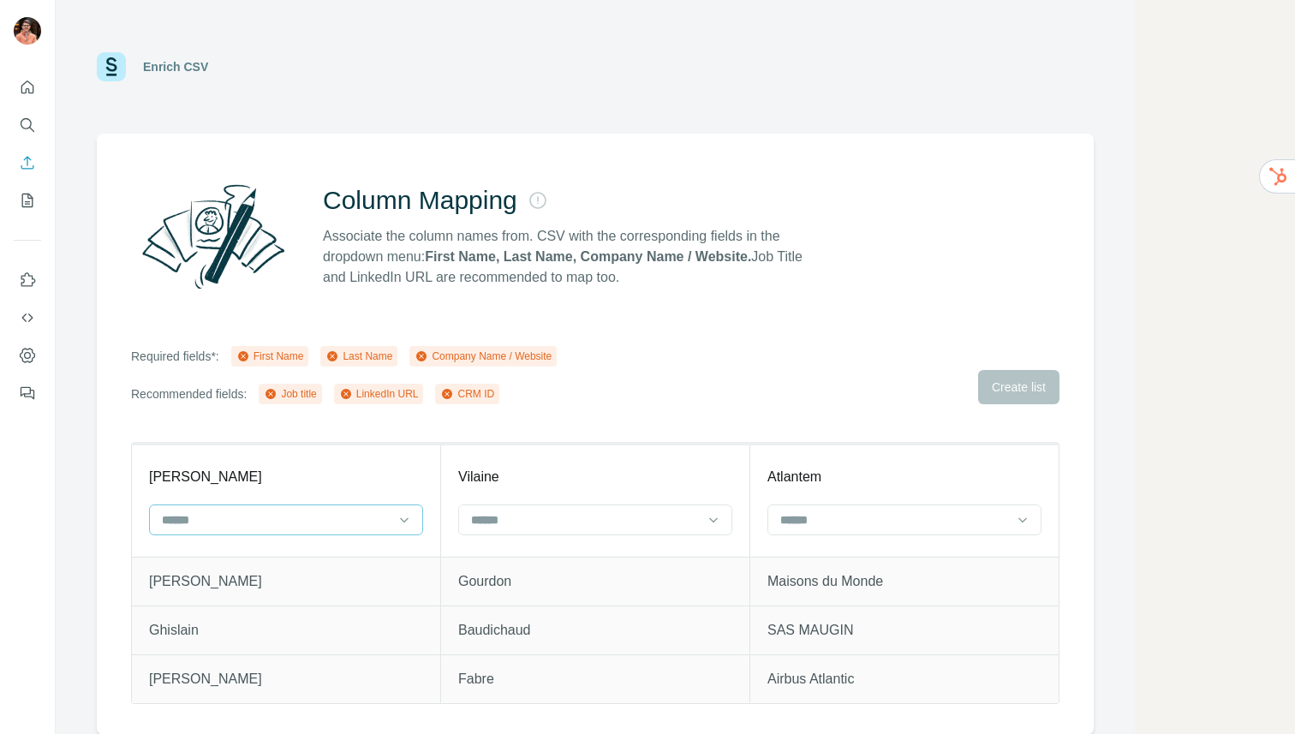
click at [344, 524] on input at bounding box center [275, 520] width 231 height 19
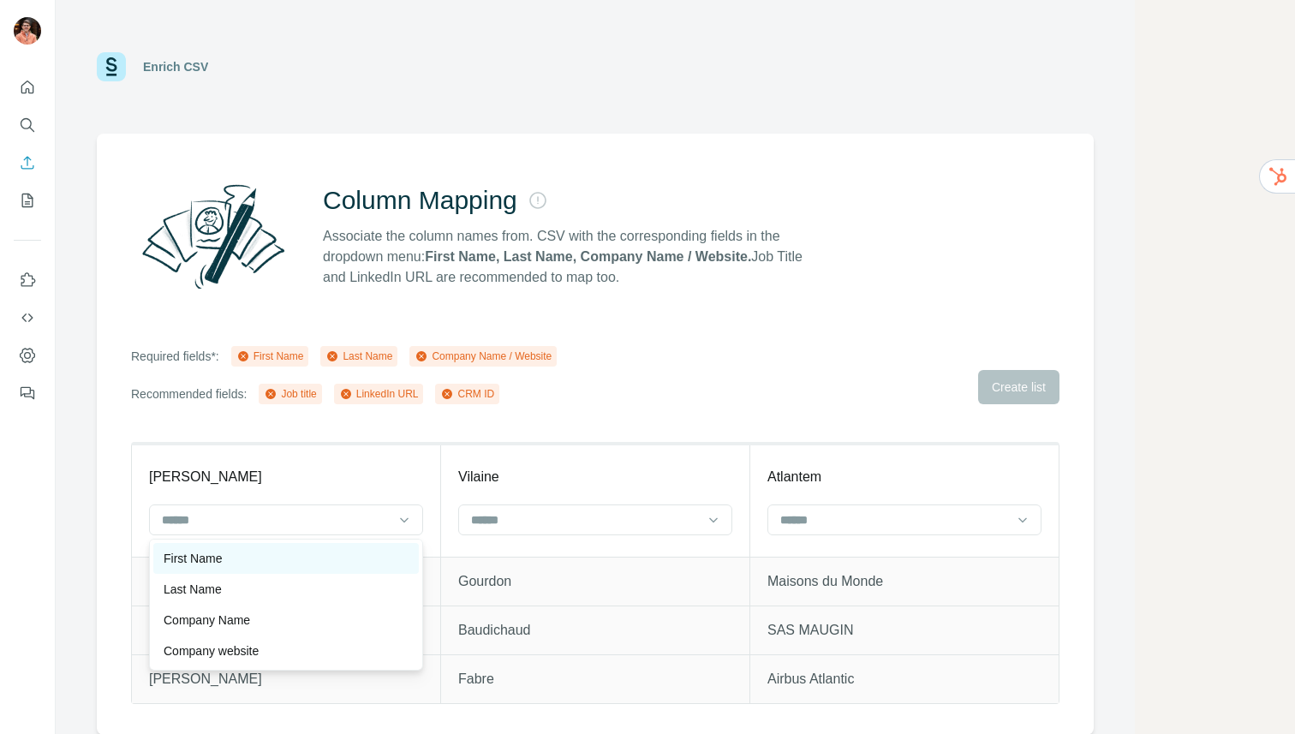
click at [287, 546] on div "First Name" at bounding box center [286, 558] width 266 height 31
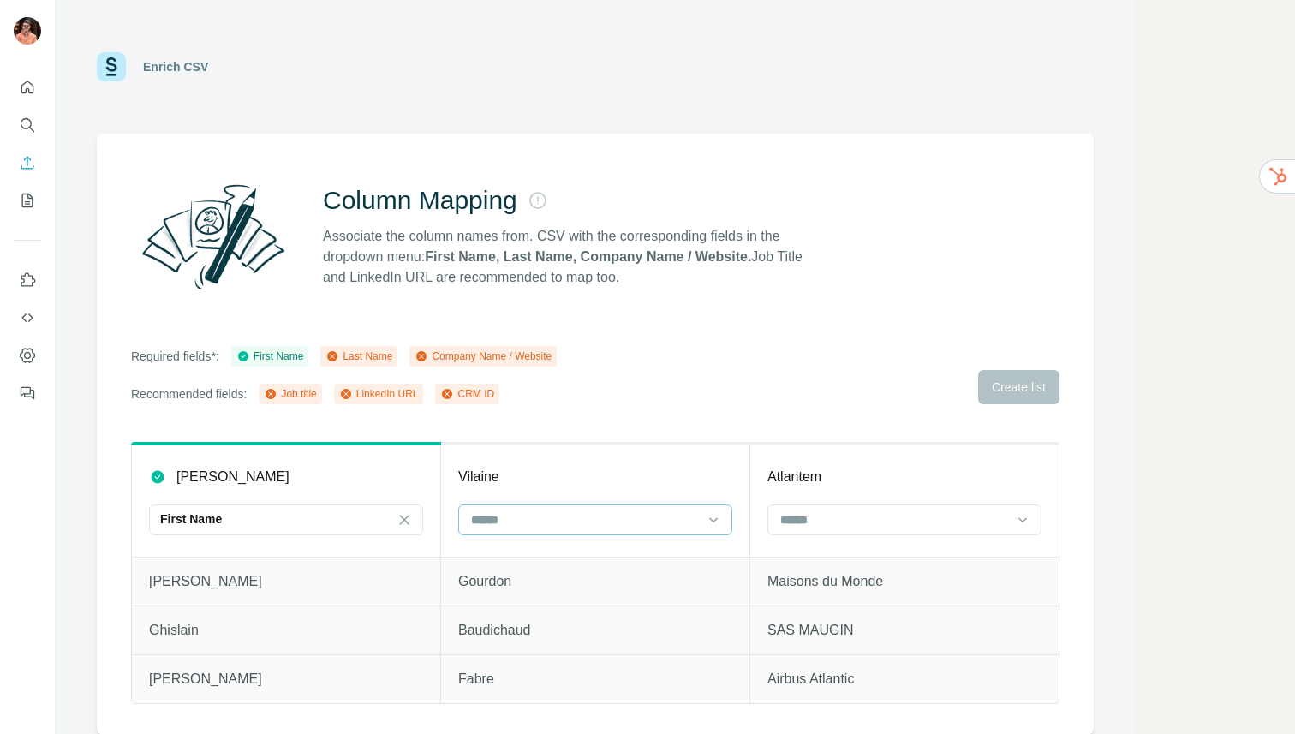
click at [502, 527] on input at bounding box center [584, 520] width 231 height 19
drag, startPoint x: 515, startPoint y: 559, endPoint x: 547, endPoint y: 552, distance: 33.3
click at [516, 559] on p "Last Name" at bounding box center [502, 558] width 58 height 17
click at [813, 517] on input at bounding box center [894, 520] width 231 height 19
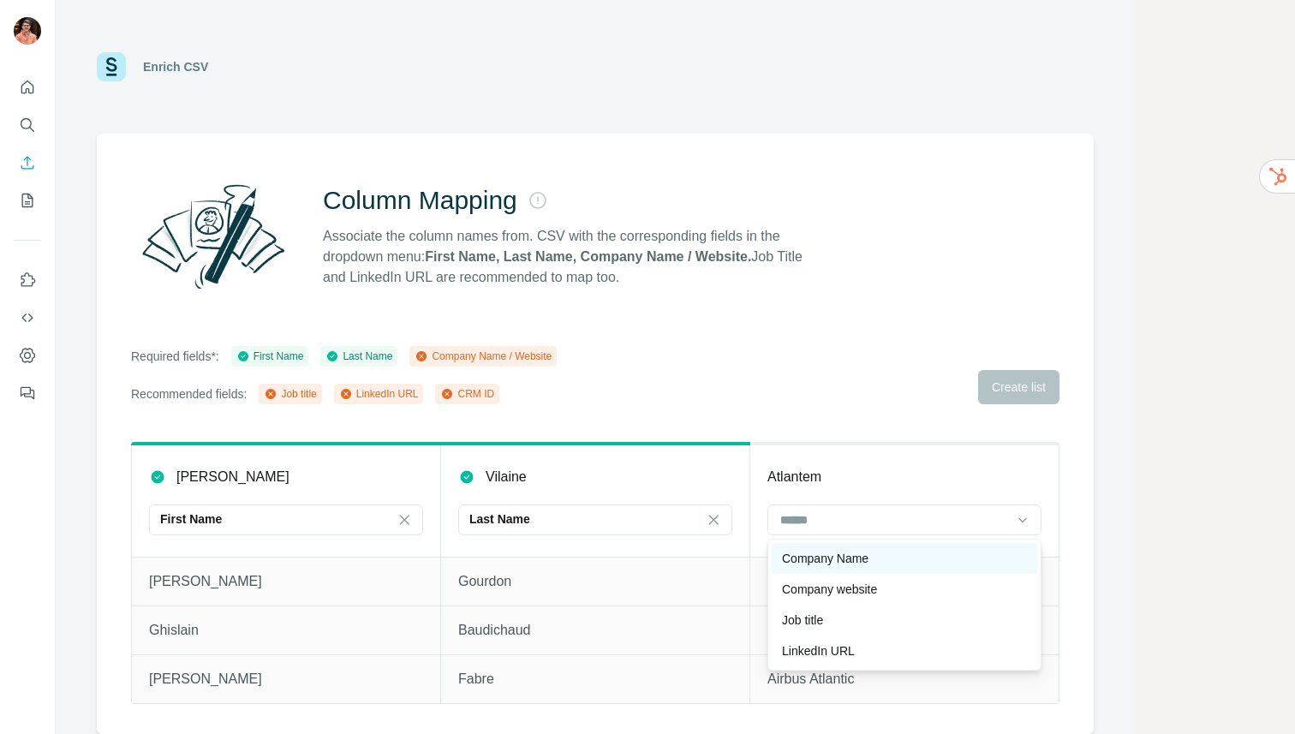
click at [829, 559] on p "Company Name" at bounding box center [825, 558] width 87 height 17
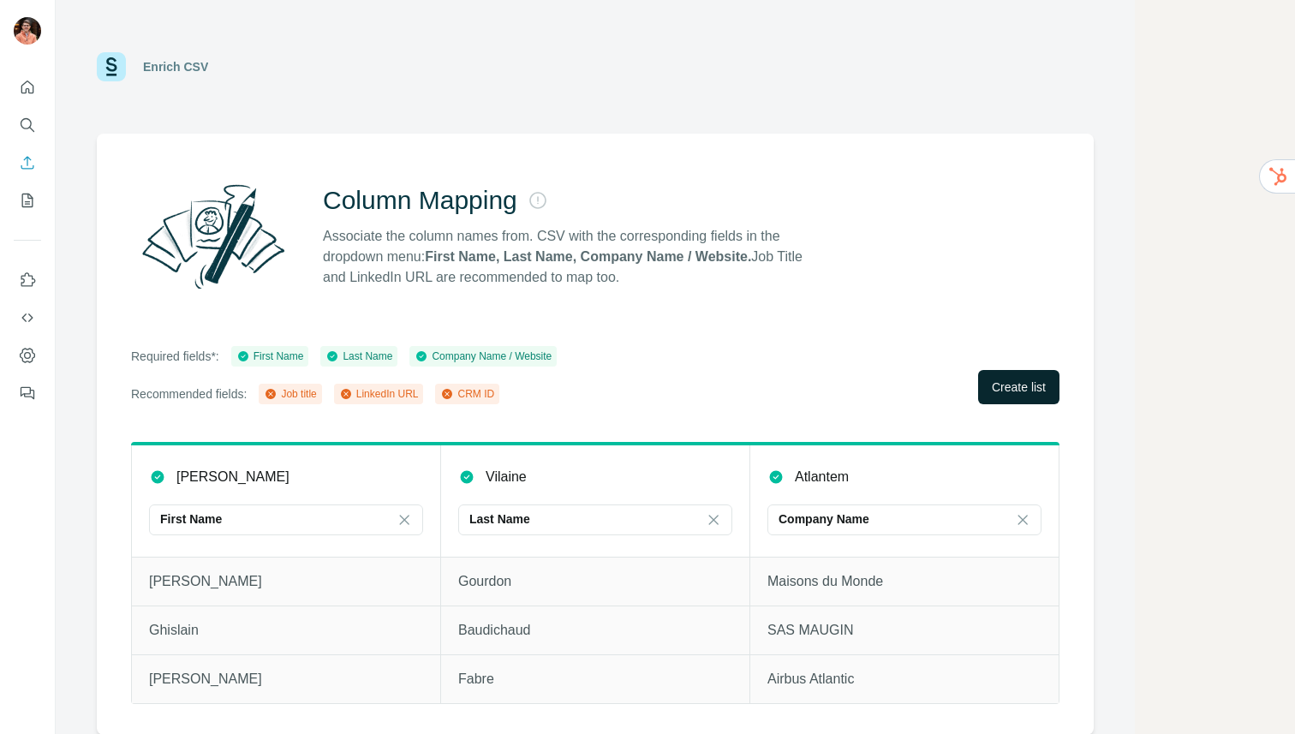
click at [1017, 400] on button "Create list" at bounding box center [1018, 387] width 81 height 34
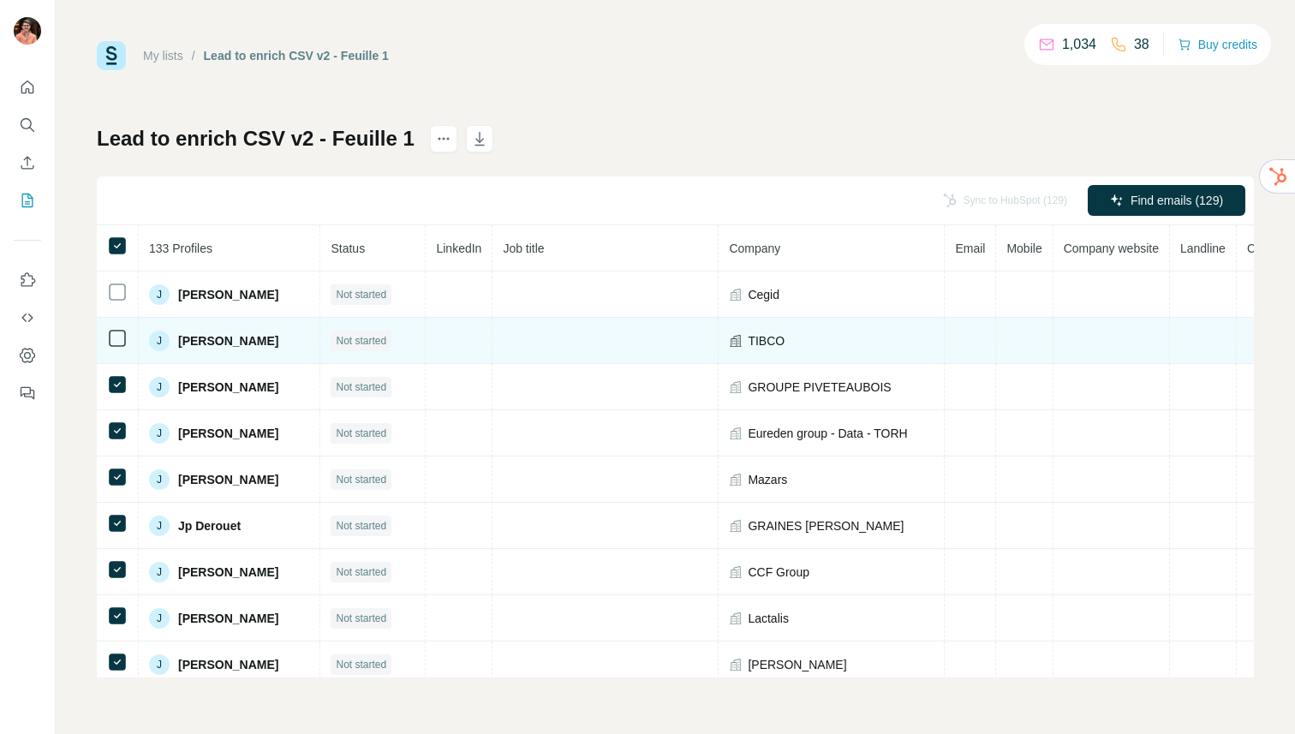
scroll to position [891, 0]
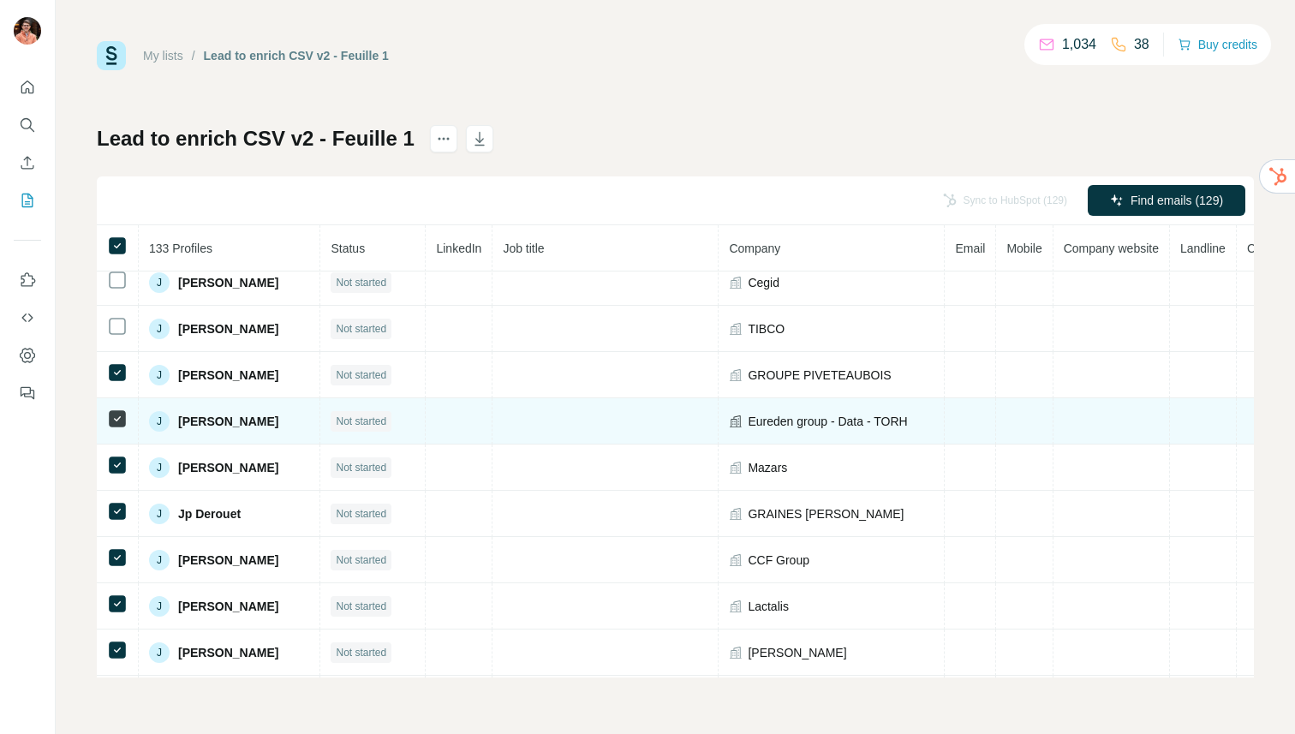
click at [790, 427] on span "Eureden group - Data - TORH" at bounding box center [827, 421] width 159 height 17
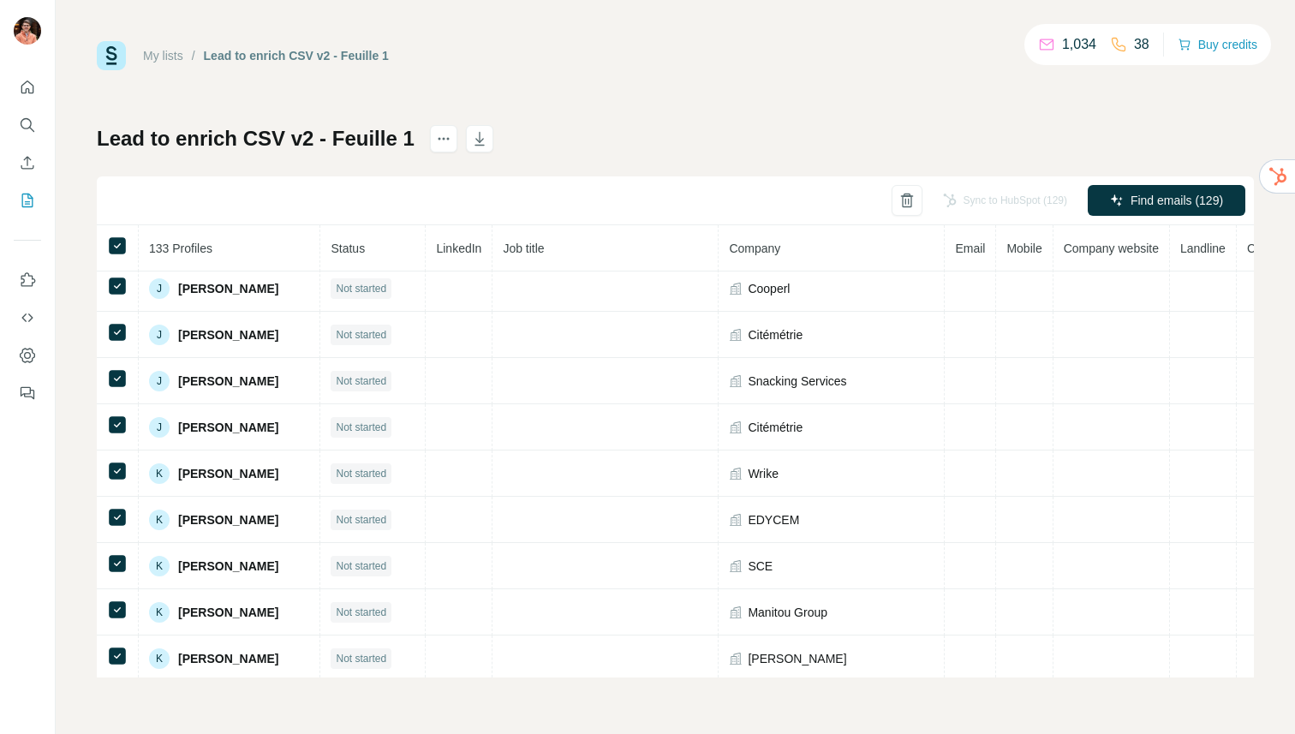
scroll to position [1306, 0]
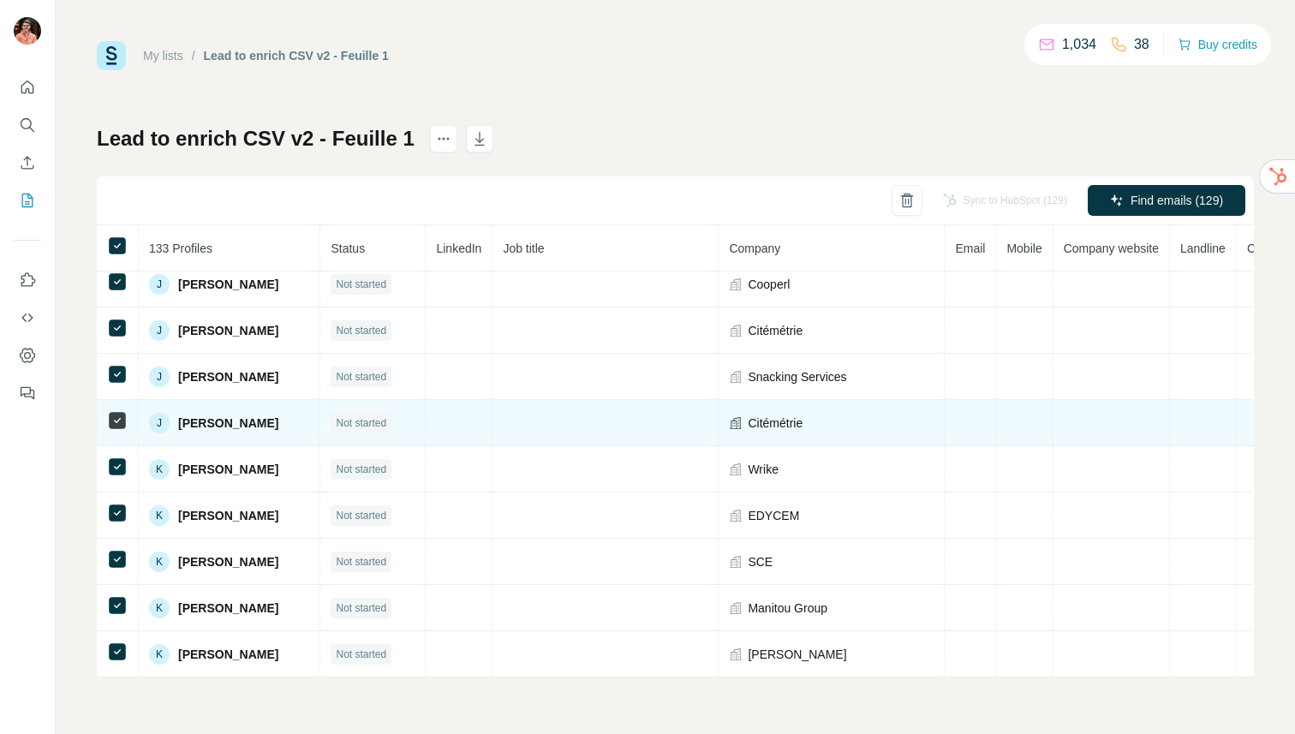
click at [803, 424] on span "Citémétrie" at bounding box center [775, 423] width 55 height 17
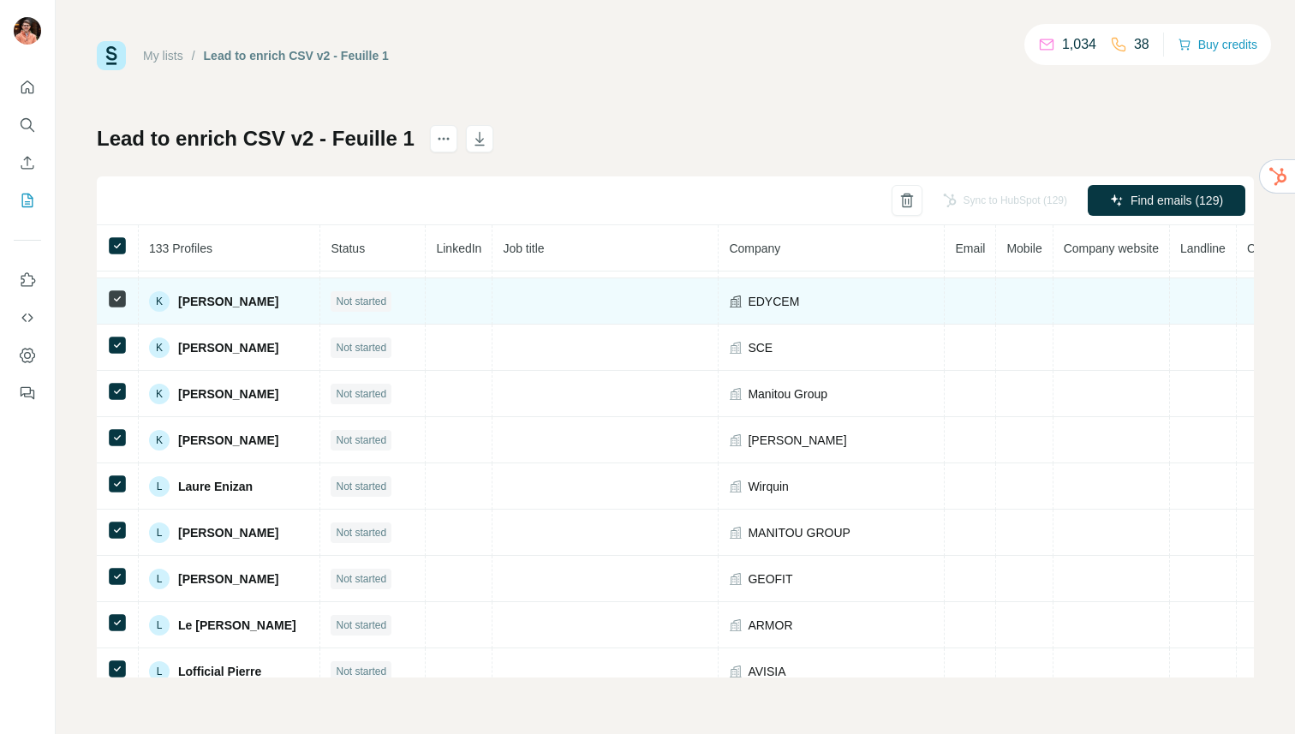
scroll to position [1540, 0]
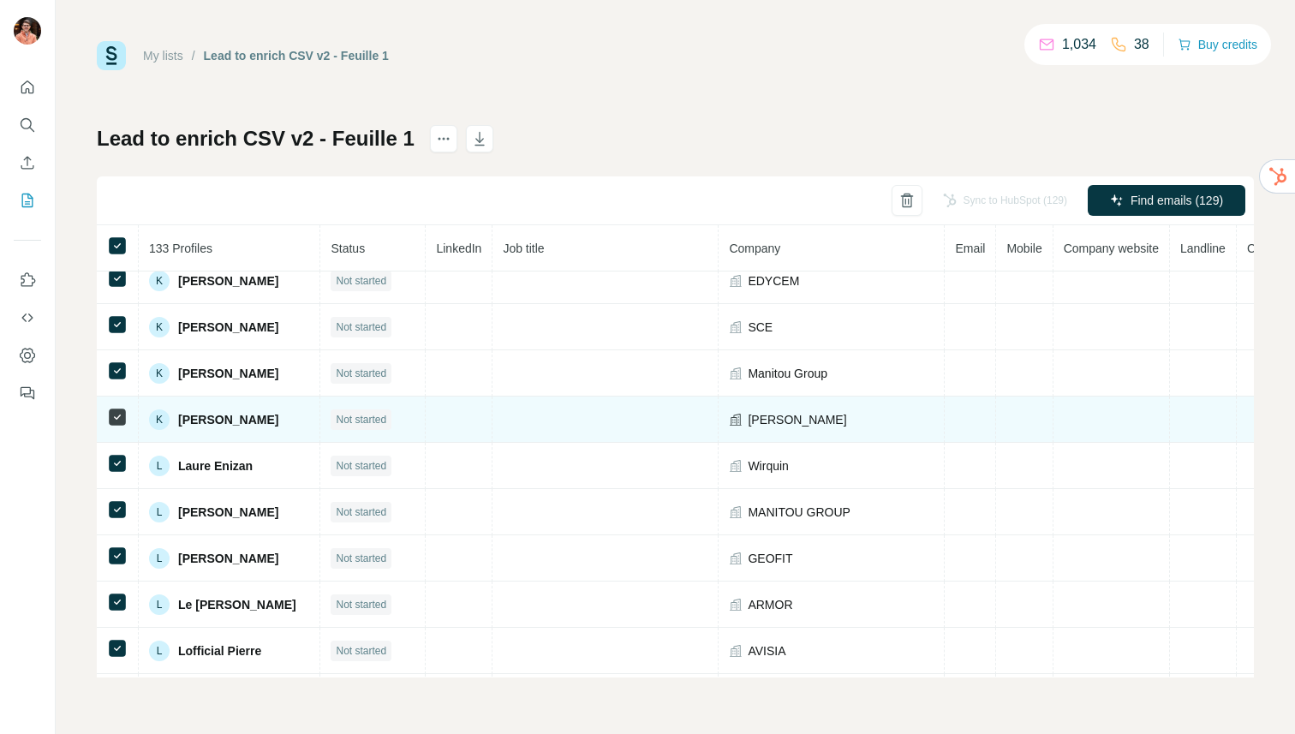
click at [236, 420] on span "[PERSON_NAME]" at bounding box center [228, 419] width 100 height 17
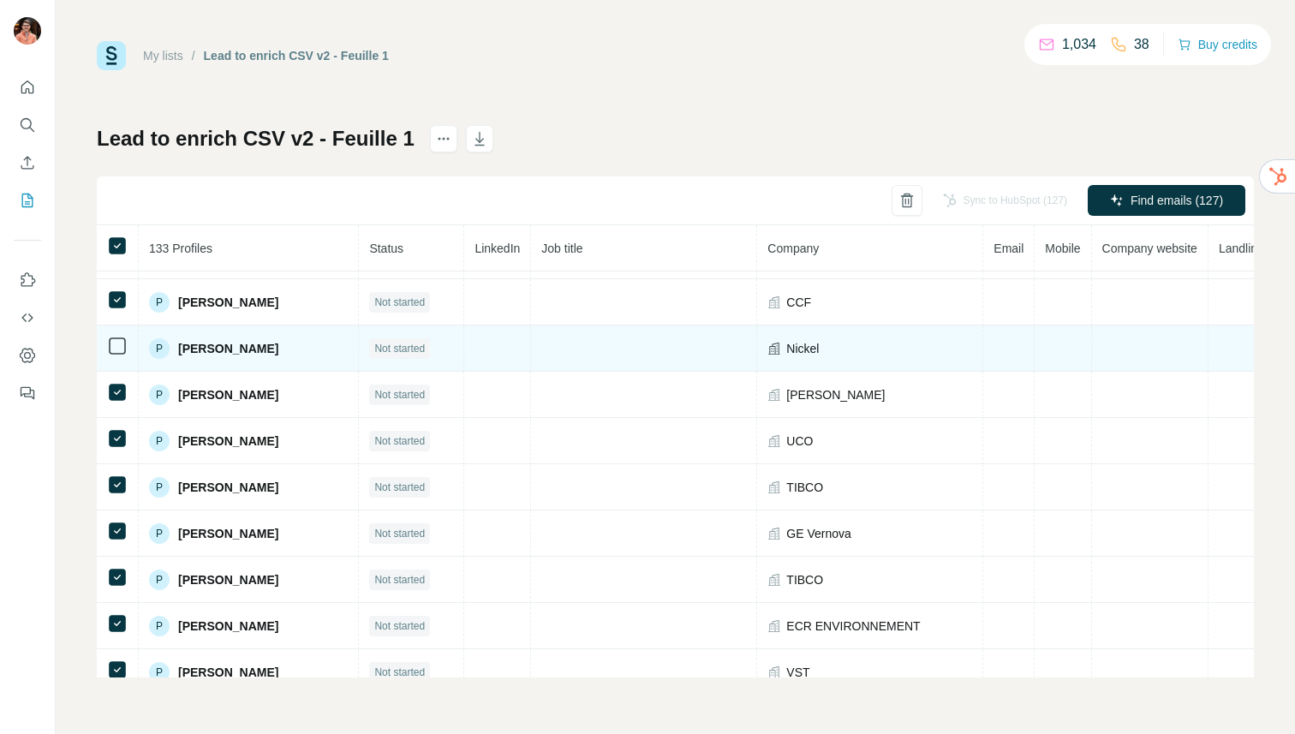
scroll to position [3654, 0]
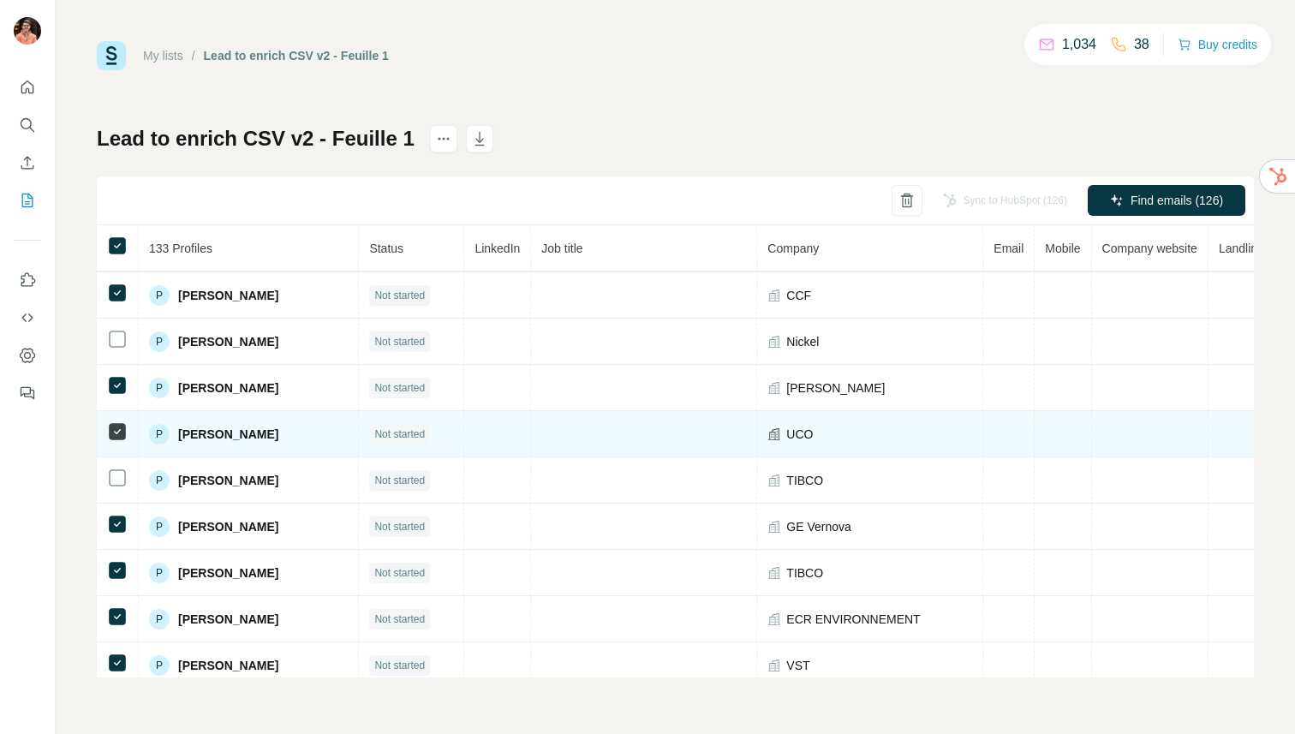
click at [211, 437] on span "[PERSON_NAME]" at bounding box center [228, 434] width 100 height 17
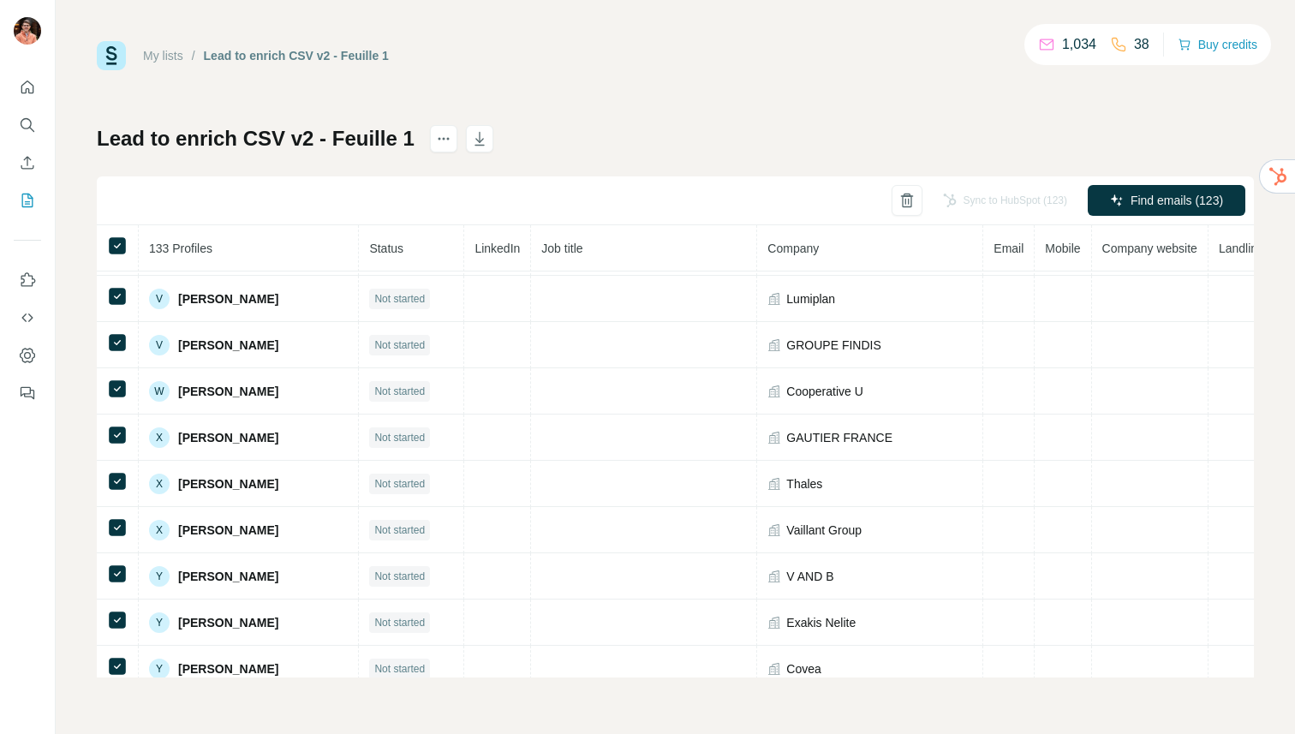
scroll to position [5747, 0]
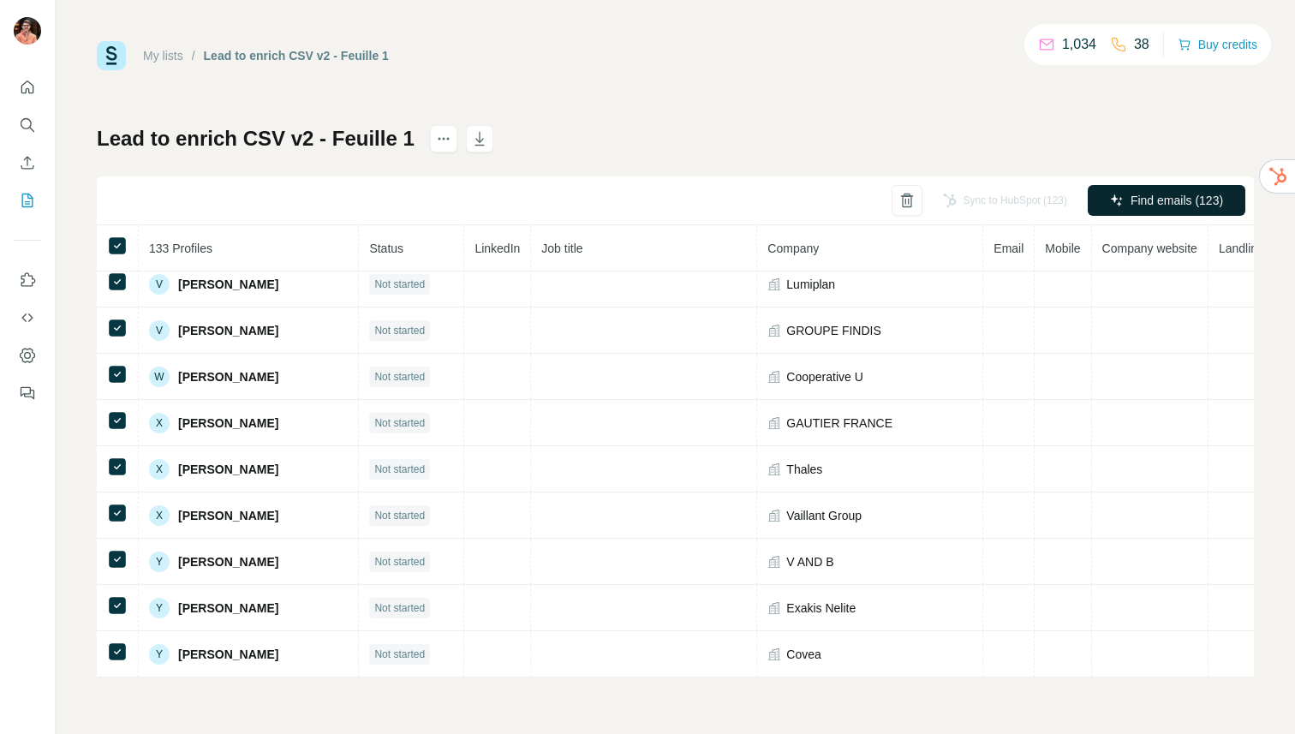
click at [1131, 206] on span "Find emails (123)" at bounding box center [1177, 200] width 93 height 17
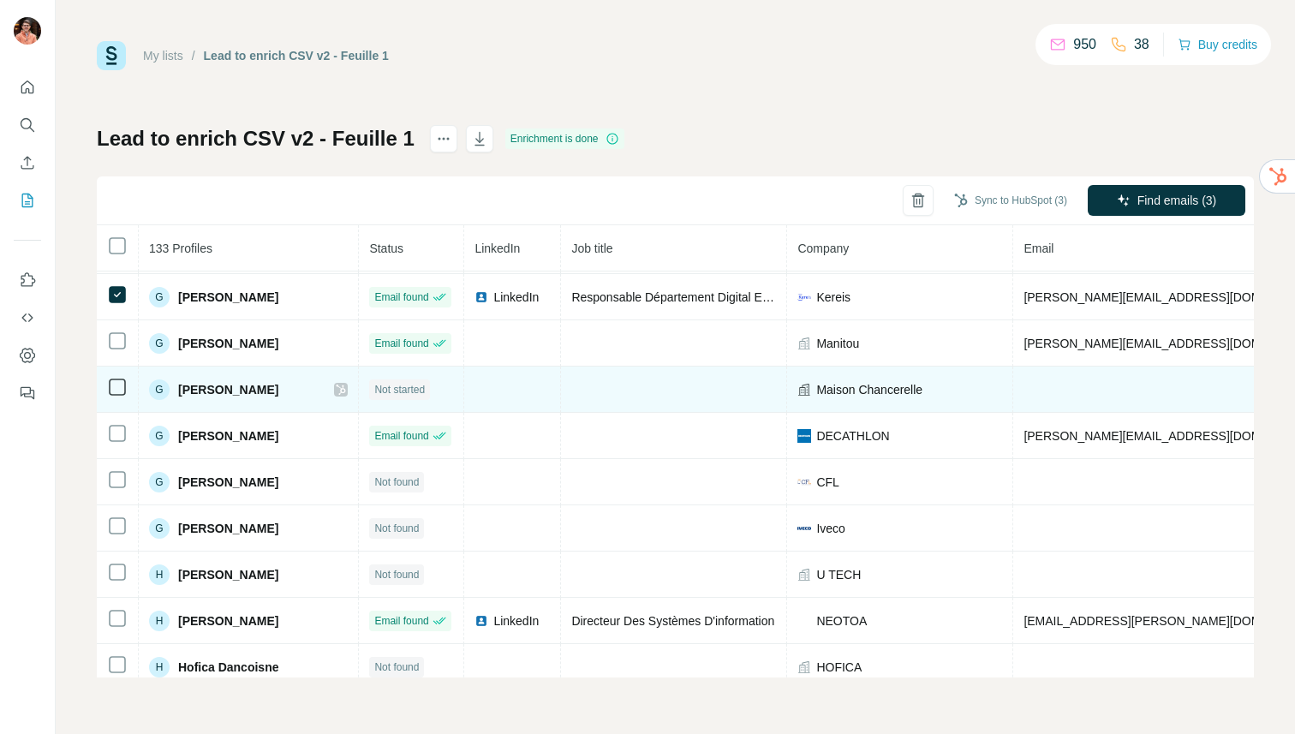
scroll to position [210, 0]
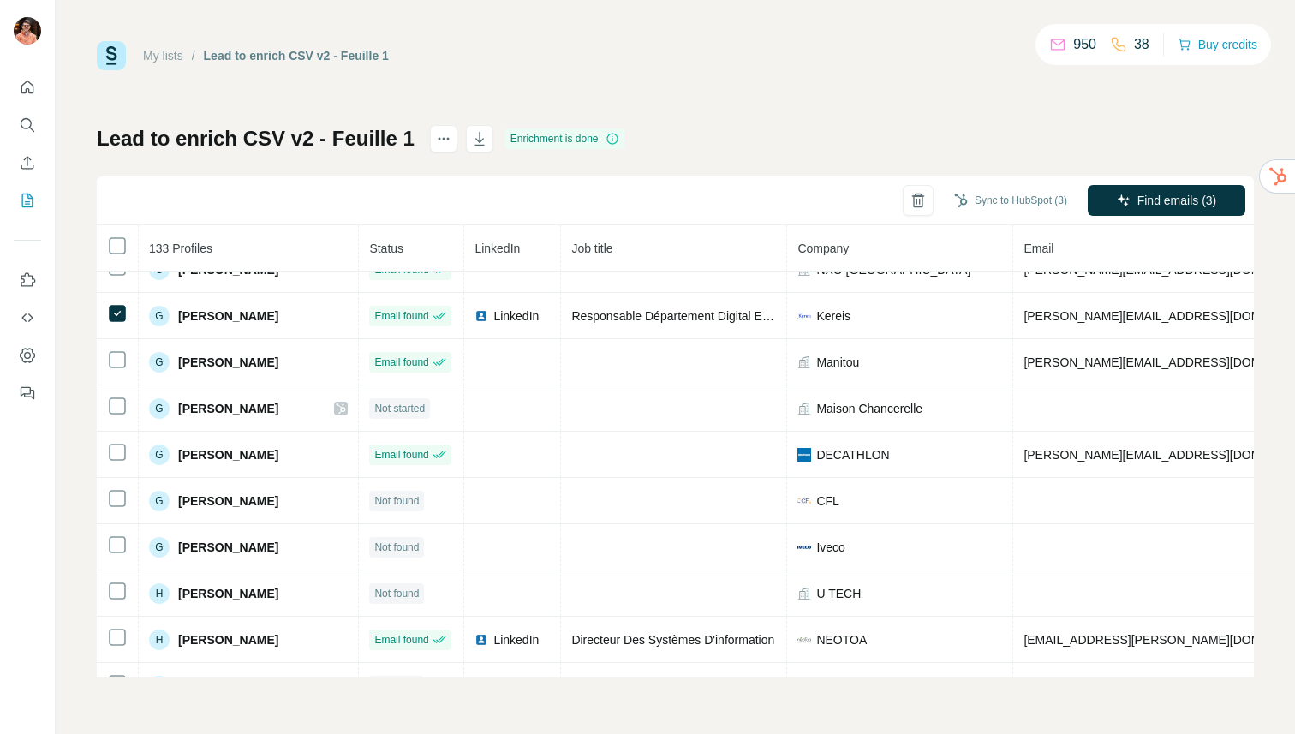
click at [499, 256] on th "LinkedIn" at bounding box center [512, 248] width 97 height 46
click at [502, 242] on span "LinkedIn" at bounding box center [497, 249] width 45 height 14
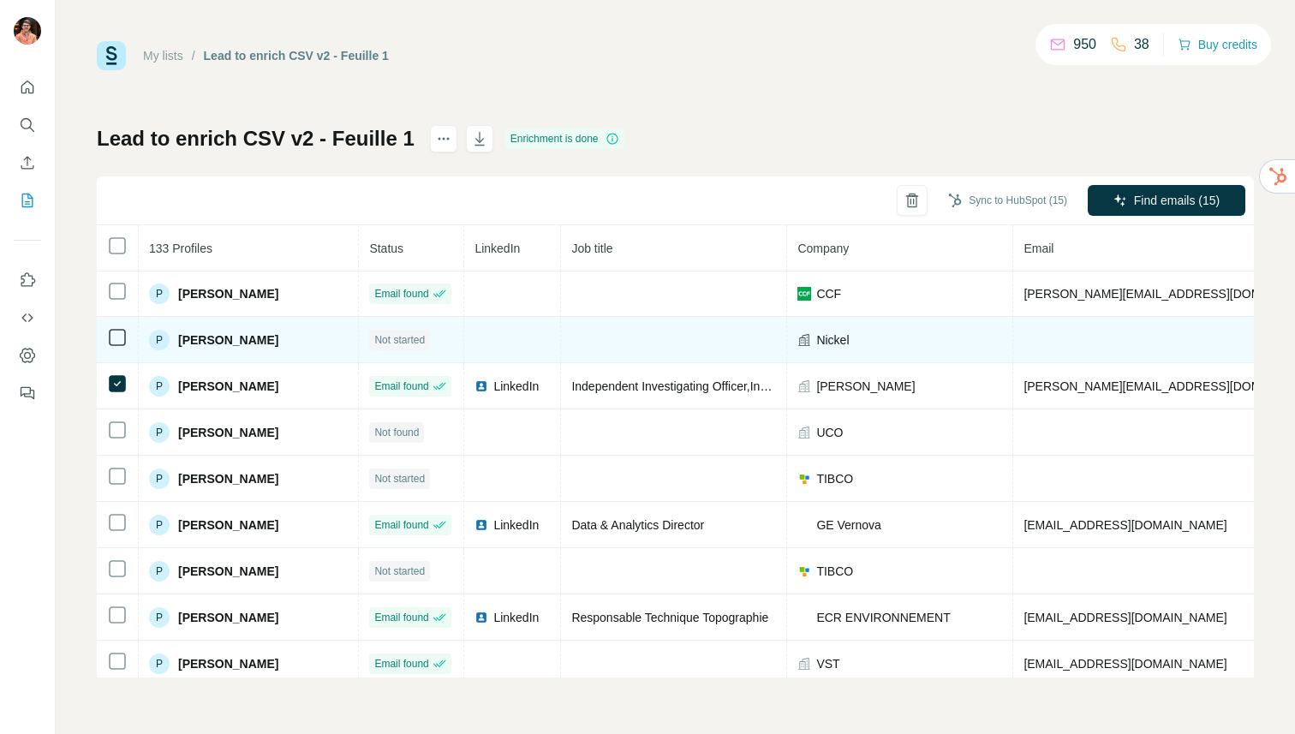
scroll to position [3715, 0]
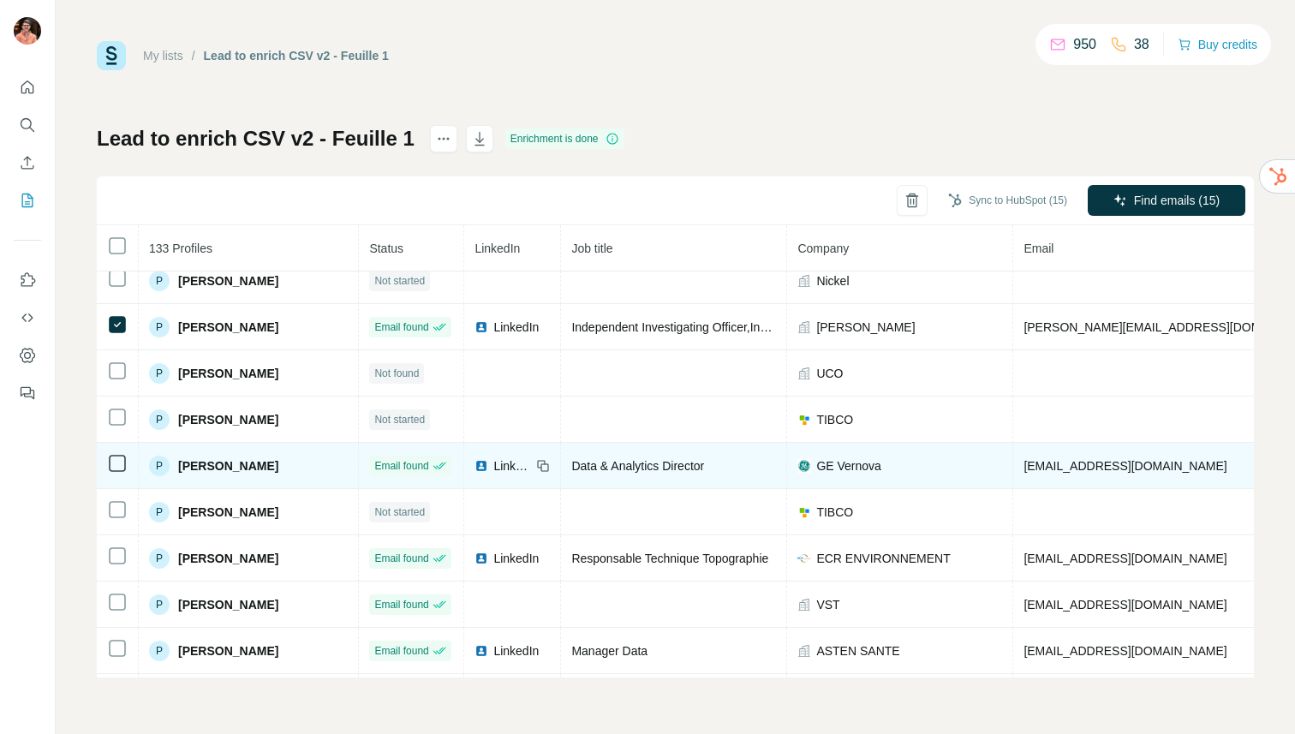
click at [126, 463] on icon at bounding box center [117, 463] width 21 height 21
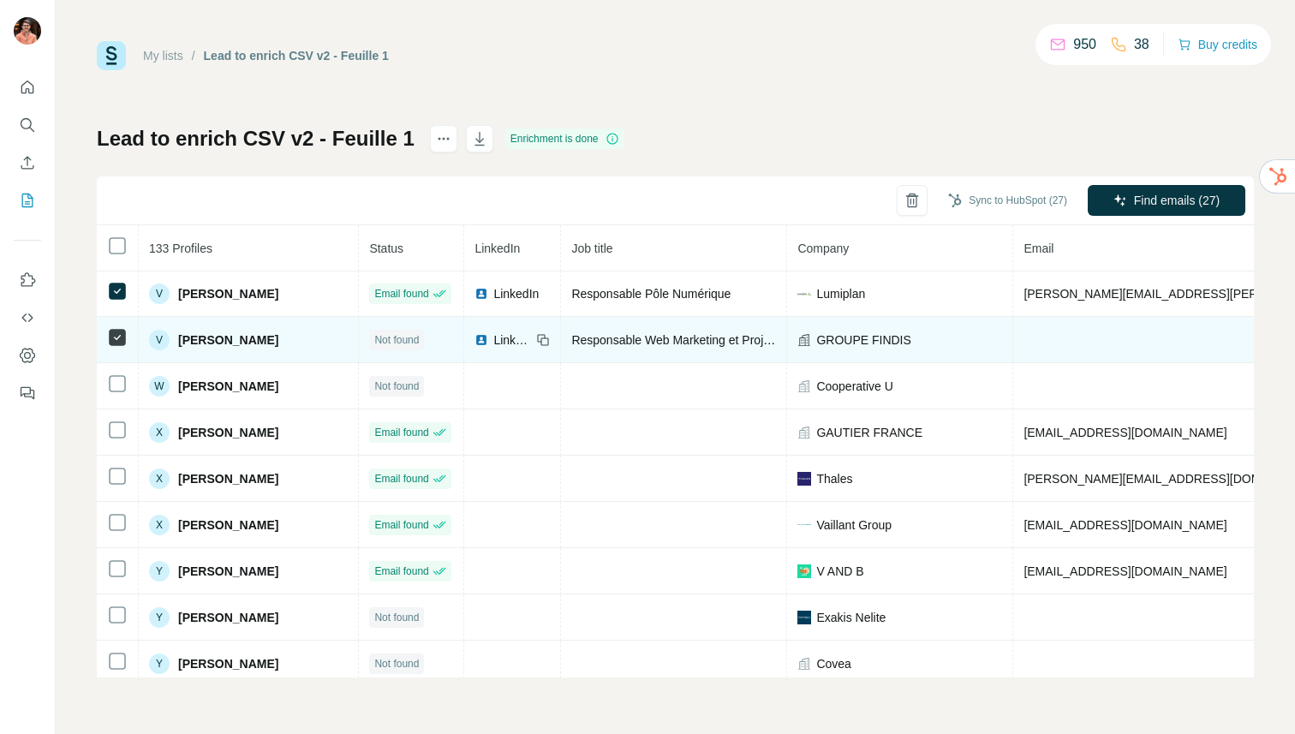
scroll to position [5747, 0]
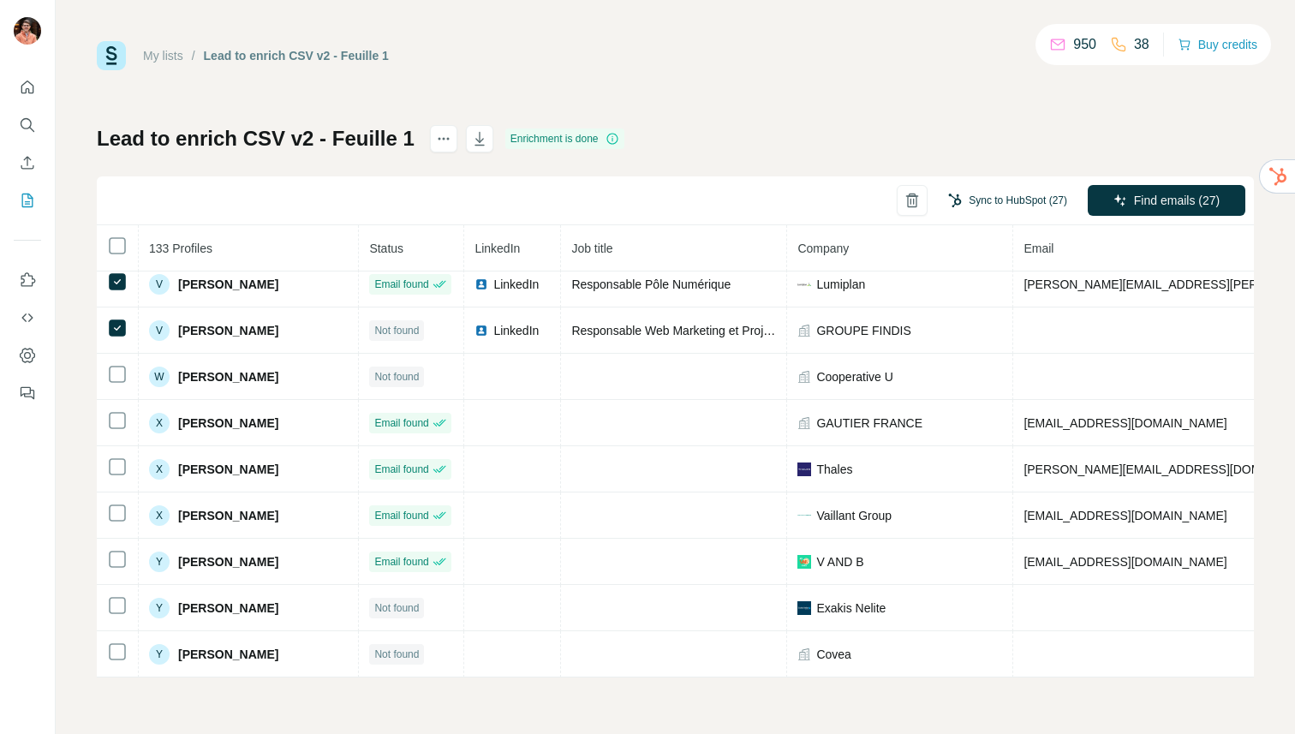
click at [996, 203] on button "Sync to HubSpot (27)" at bounding box center [1007, 201] width 143 height 26
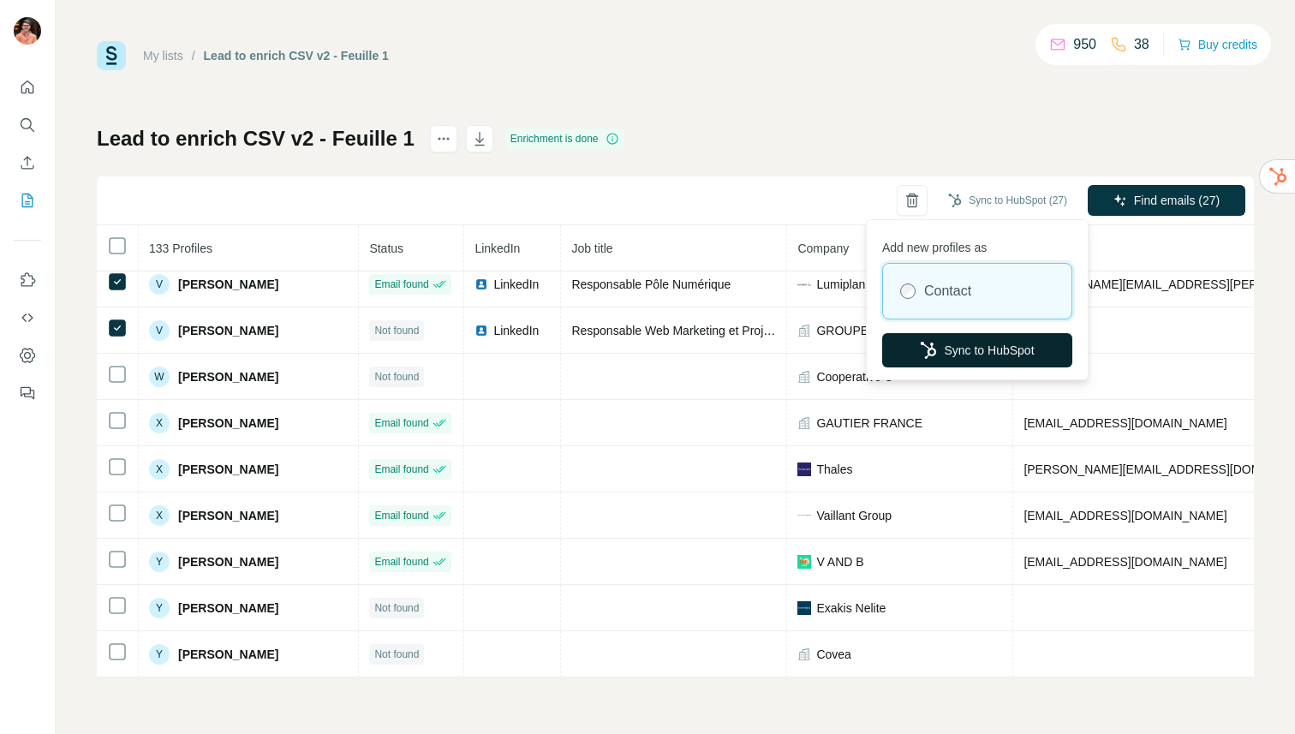
click at [987, 349] on button "Sync to HubSpot" at bounding box center [977, 350] width 190 height 34
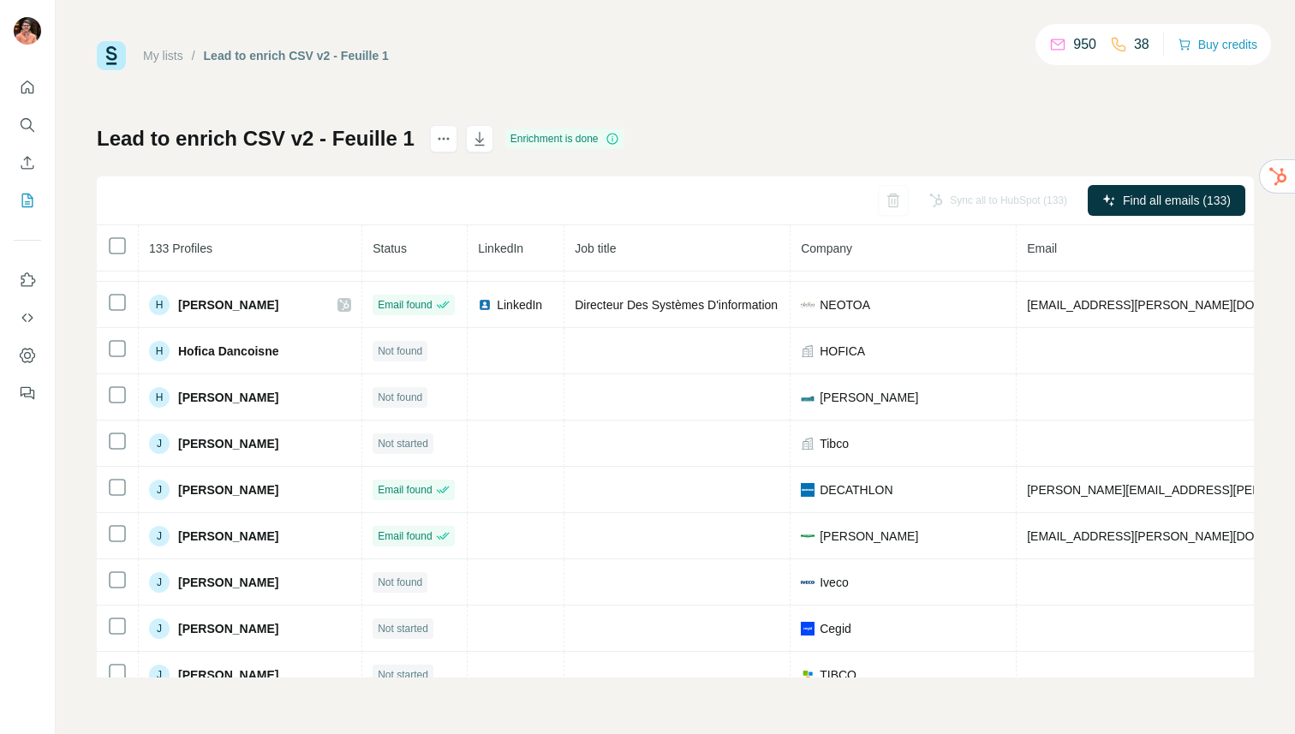
scroll to position [0, 0]
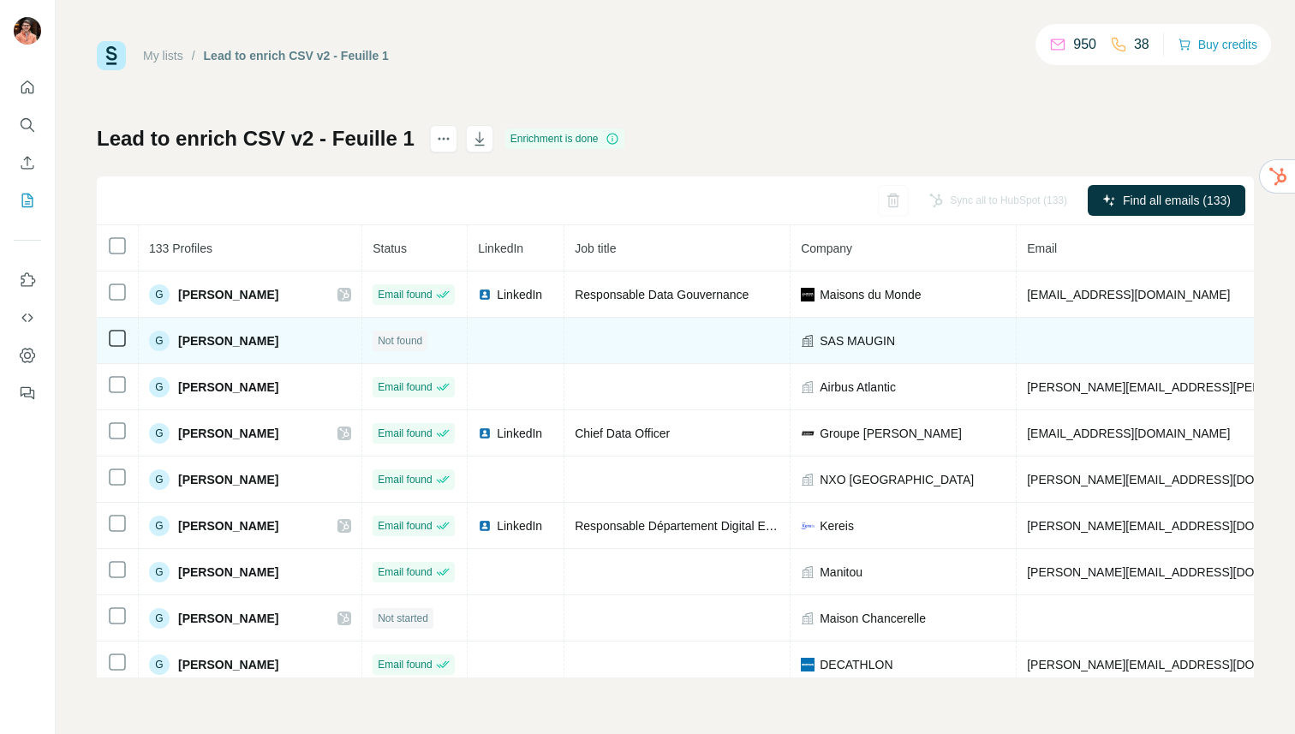
click at [273, 338] on span "[PERSON_NAME]" at bounding box center [228, 340] width 100 height 17
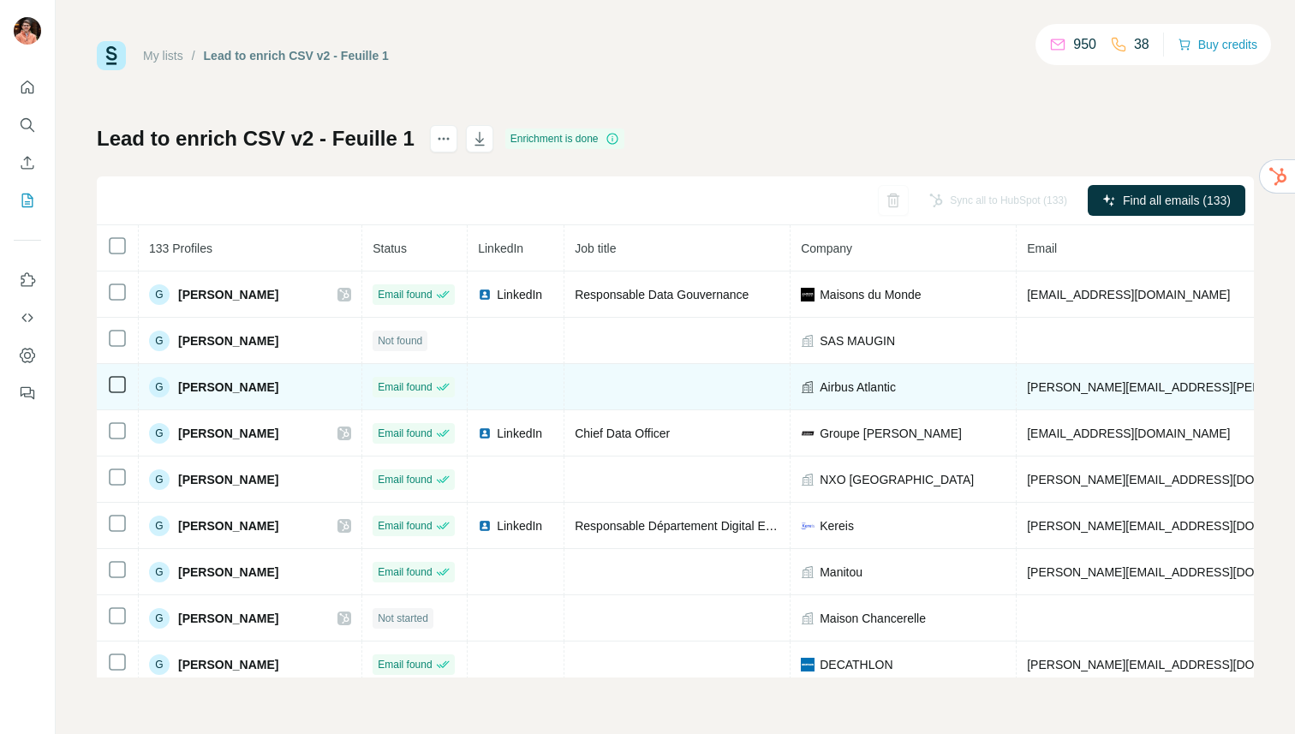
click at [242, 385] on span "[PERSON_NAME]" at bounding box center [228, 387] width 100 height 17
click at [1049, 385] on span "[PERSON_NAME][EMAIL_ADDRESS][PERSON_NAME][DOMAIN_NAME]" at bounding box center [1227, 387] width 401 height 14
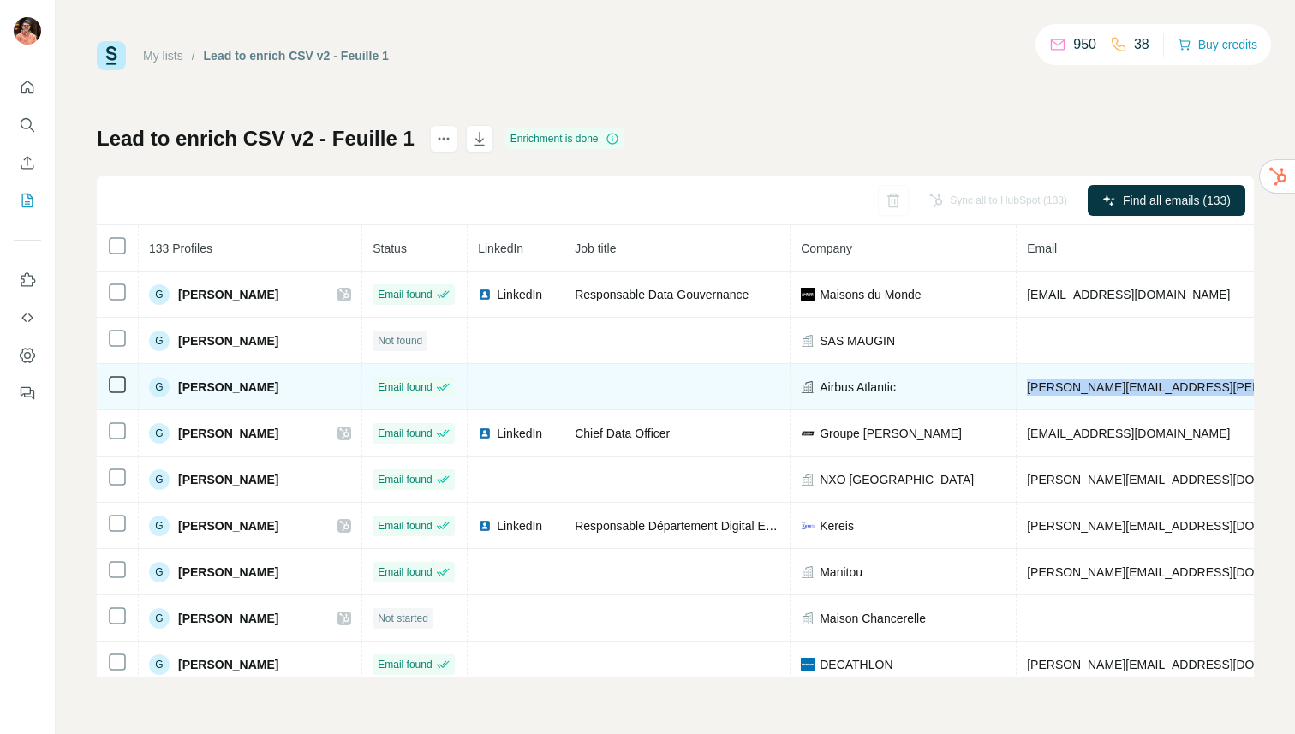
click at [1049, 385] on span "[PERSON_NAME][EMAIL_ADDRESS][PERSON_NAME][DOMAIN_NAME]" at bounding box center [1227, 387] width 401 height 14
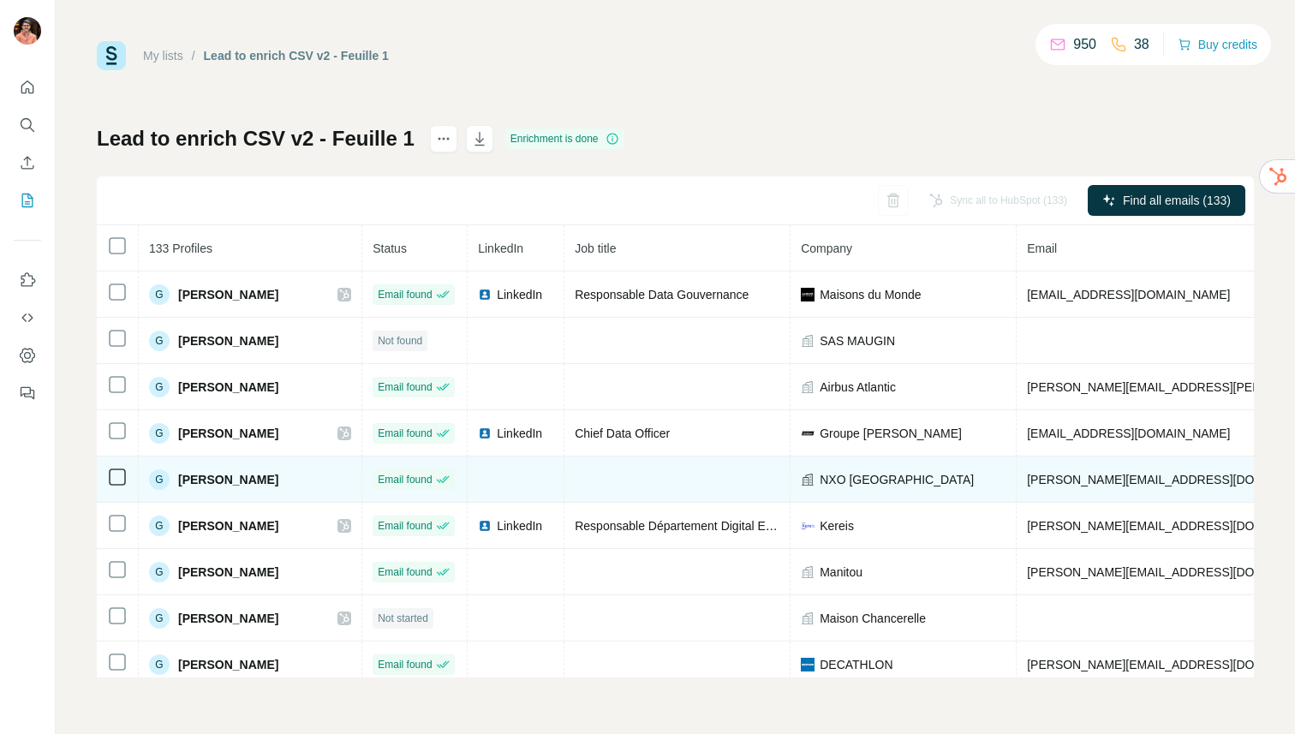
click at [252, 482] on span "[PERSON_NAME]" at bounding box center [228, 479] width 100 height 17
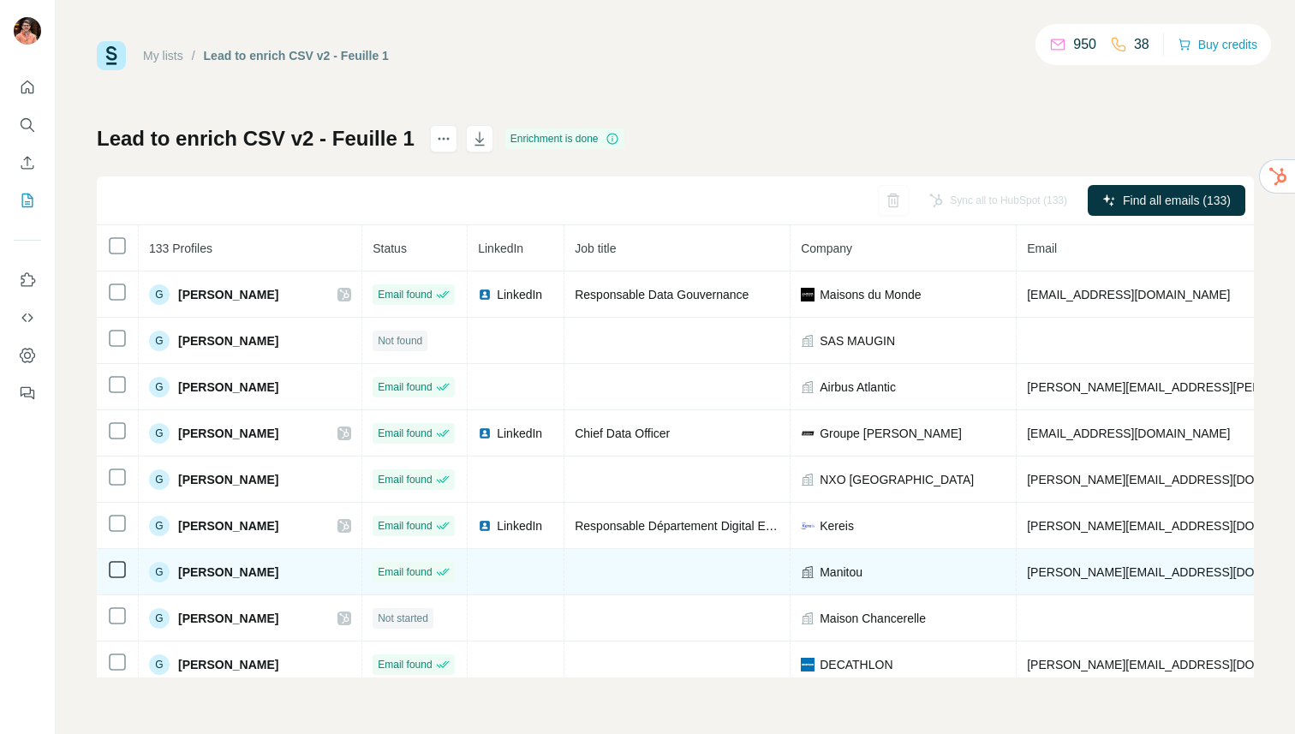
click at [242, 567] on span "[PERSON_NAME]" at bounding box center [228, 572] width 100 height 17
click at [1080, 559] on td "[PERSON_NAME][EMAIL_ADDRESS][DOMAIN_NAME]" at bounding box center [1277, 572] width 521 height 46
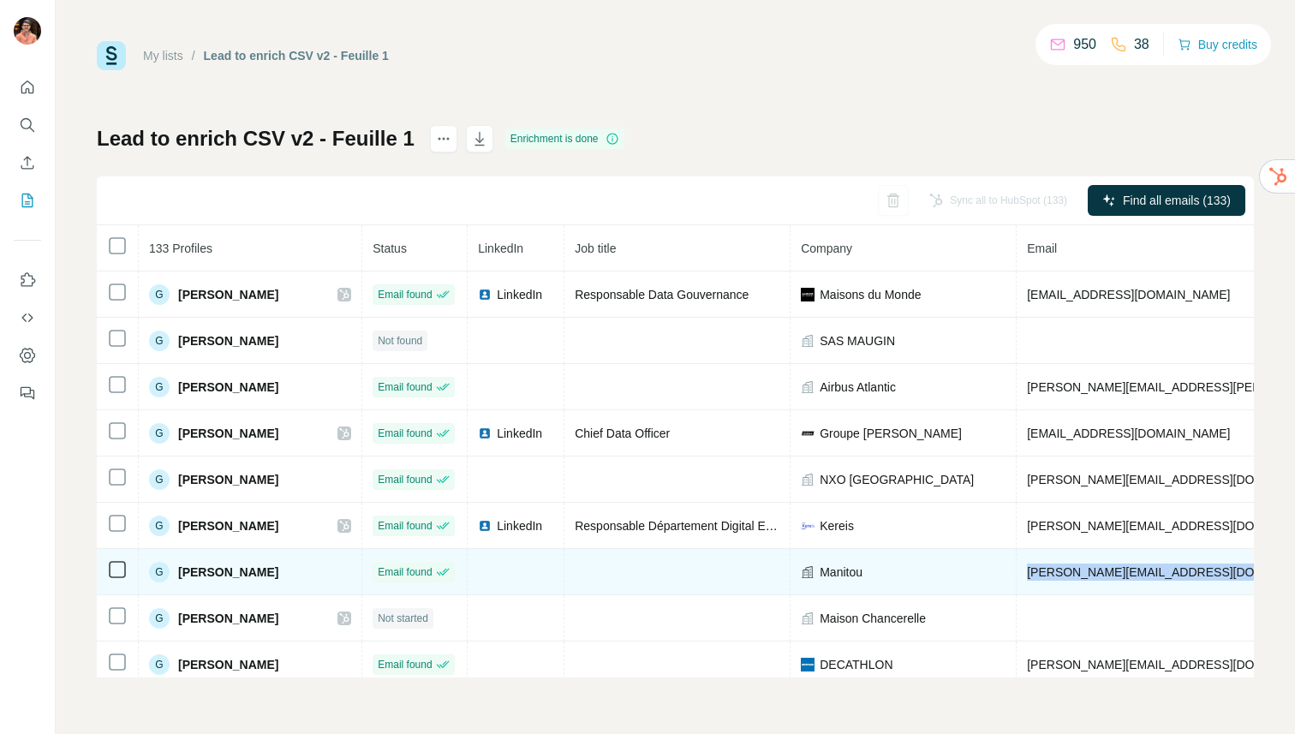
click at [1080, 559] on td "[PERSON_NAME][EMAIL_ADDRESS][DOMAIN_NAME]" at bounding box center [1277, 572] width 521 height 46
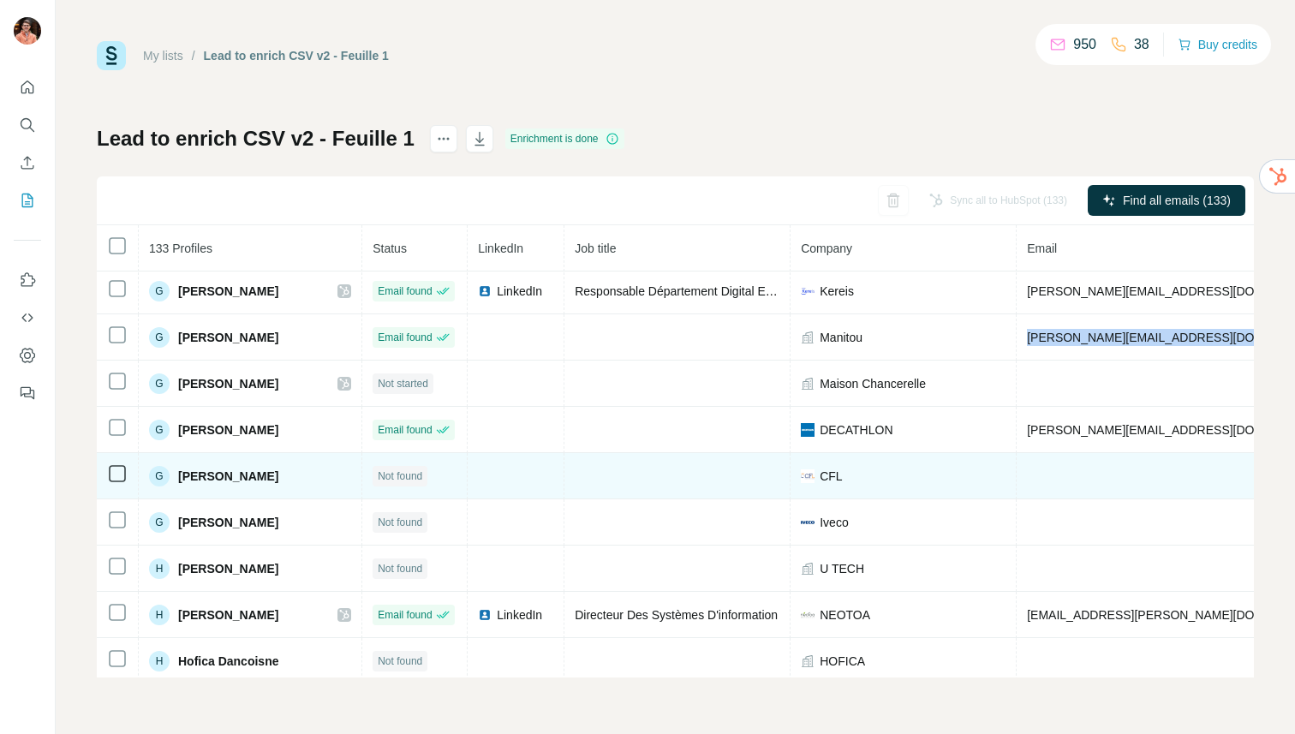
scroll to position [269, 0]
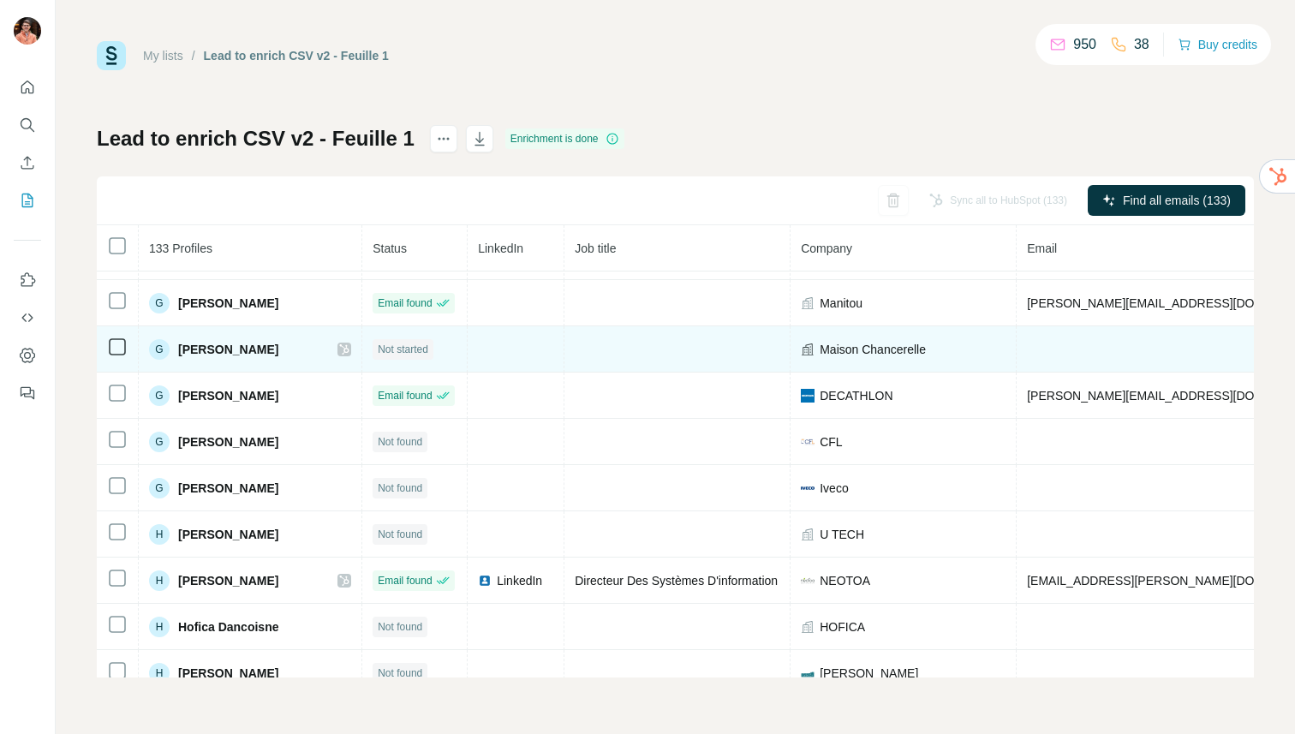
click at [241, 350] on span "[PERSON_NAME]" at bounding box center [228, 349] width 100 height 17
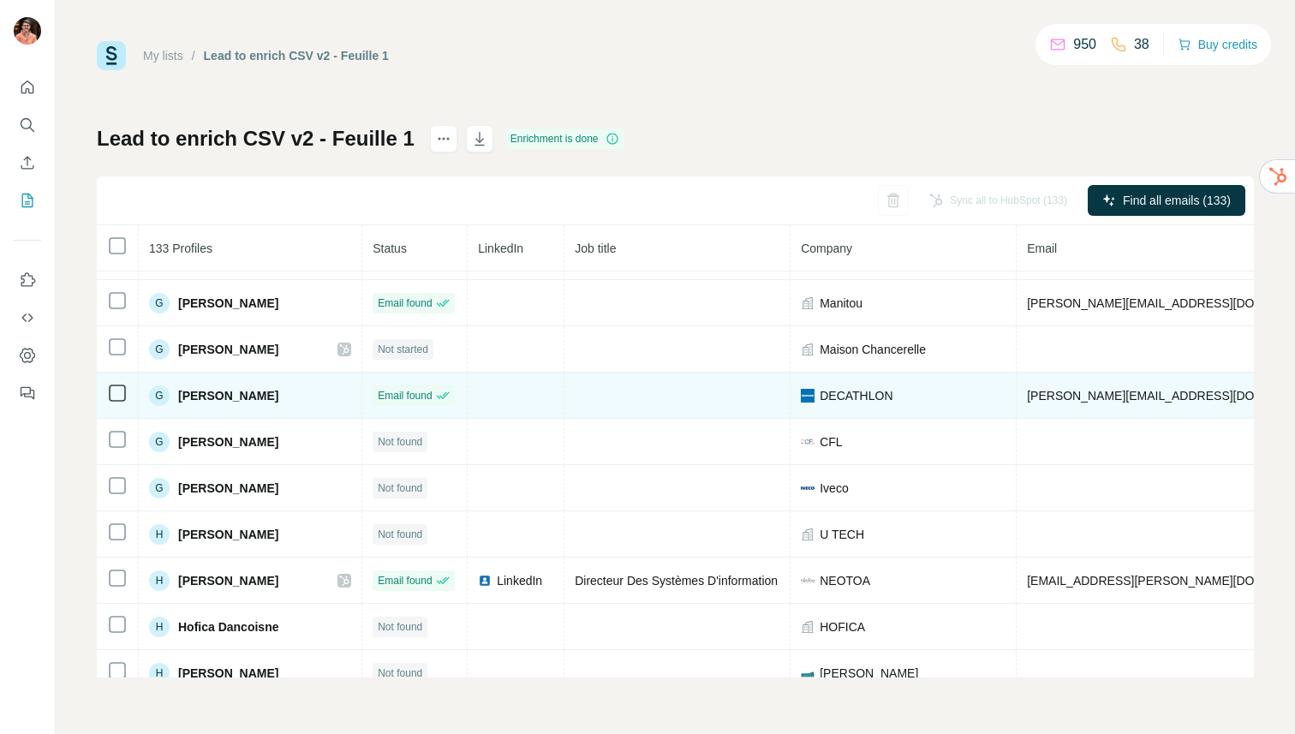
click at [247, 395] on span "[PERSON_NAME]" at bounding box center [228, 395] width 100 height 17
click at [1080, 387] on td "[PERSON_NAME][EMAIL_ADDRESS][DOMAIN_NAME]" at bounding box center [1277, 396] width 521 height 46
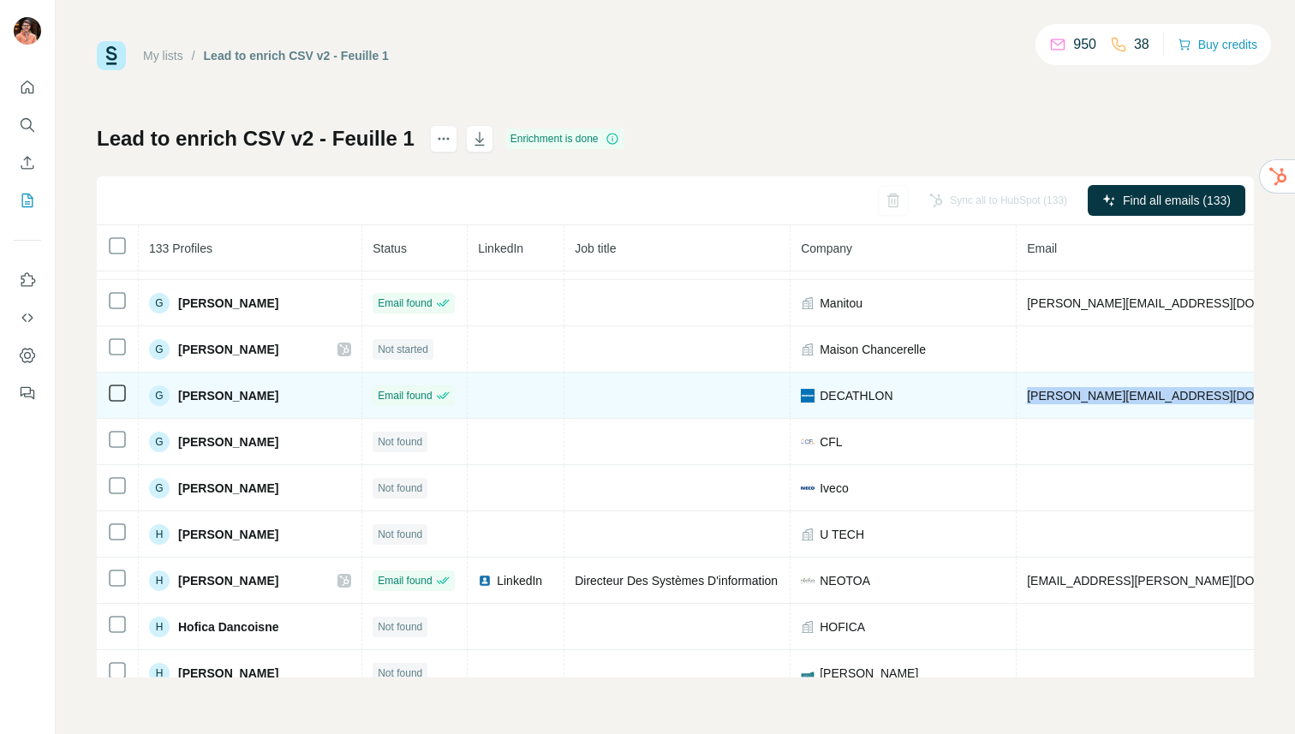
click at [1080, 387] on td "[PERSON_NAME][EMAIL_ADDRESS][DOMAIN_NAME]" at bounding box center [1277, 396] width 521 height 46
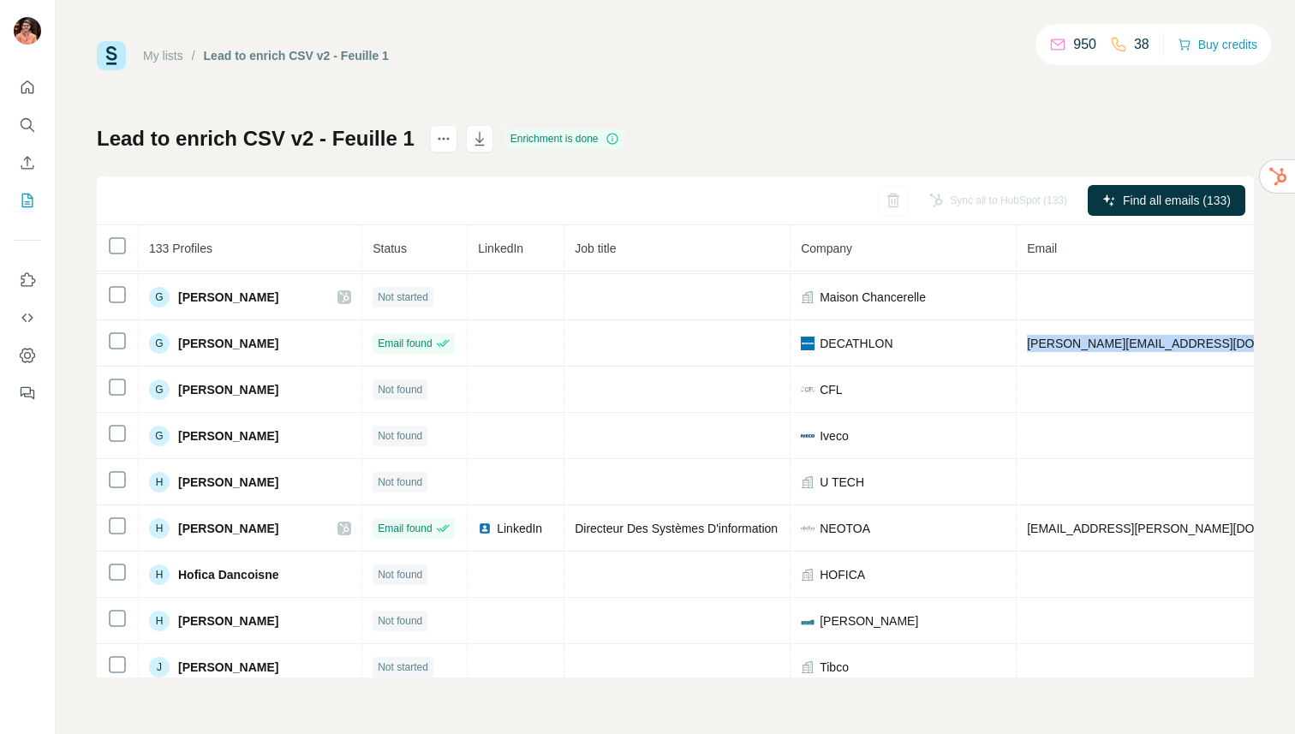
scroll to position [361, 0]
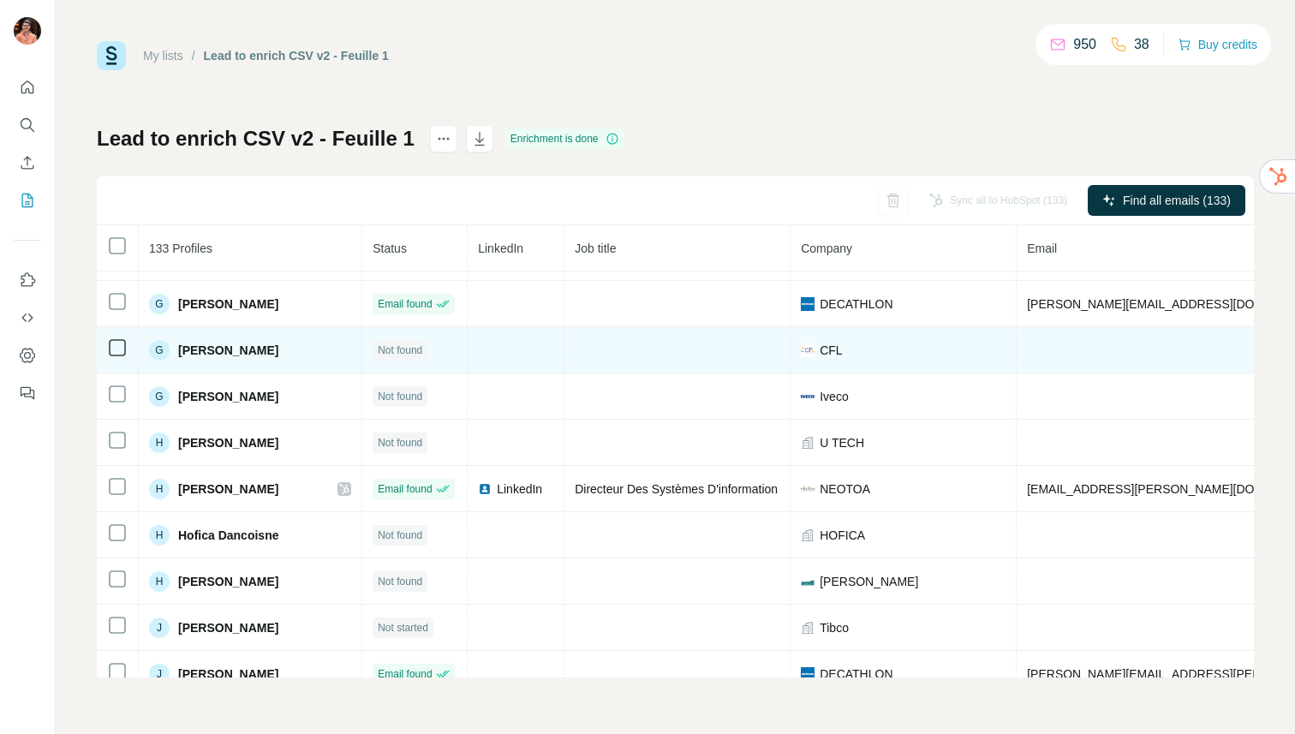
click at [248, 348] on span "[PERSON_NAME]" at bounding box center [228, 350] width 100 height 17
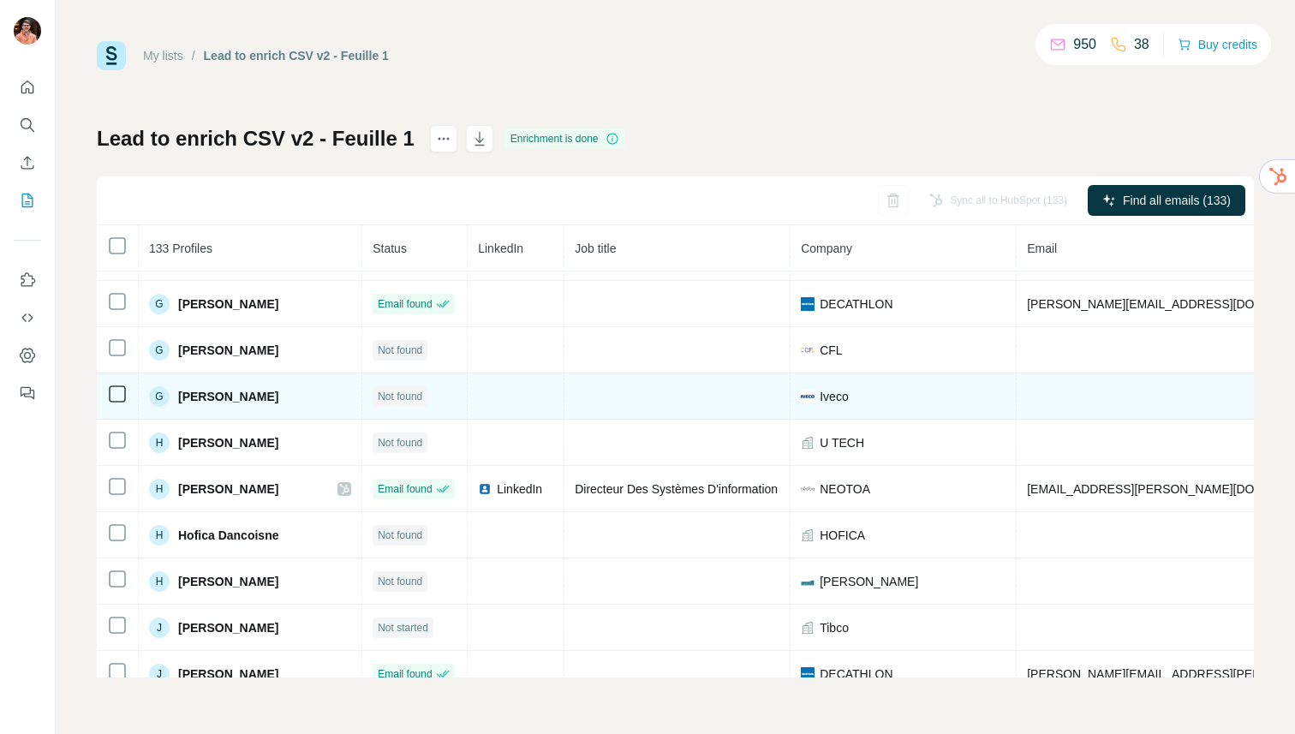
click at [253, 392] on span "[PERSON_NAME]" at bounding box center [228, 396] width 100 height 17
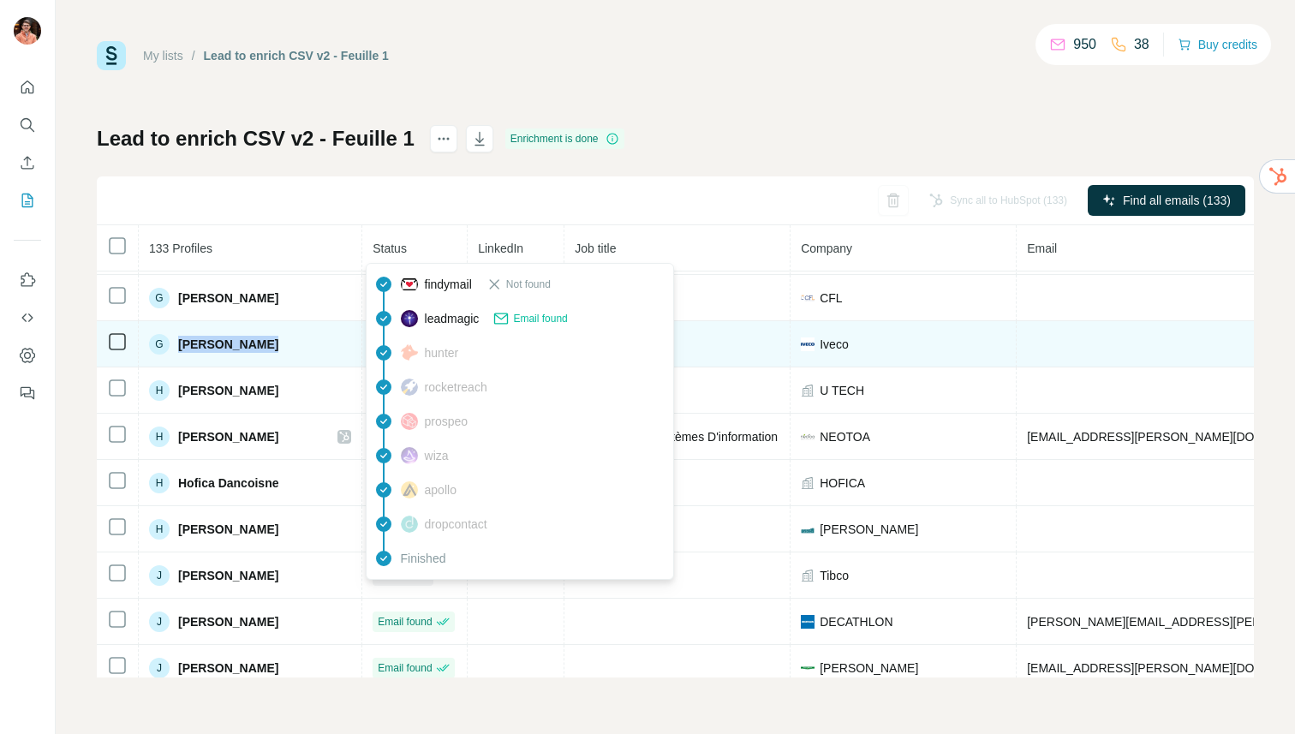
scroll to position [416, 0]
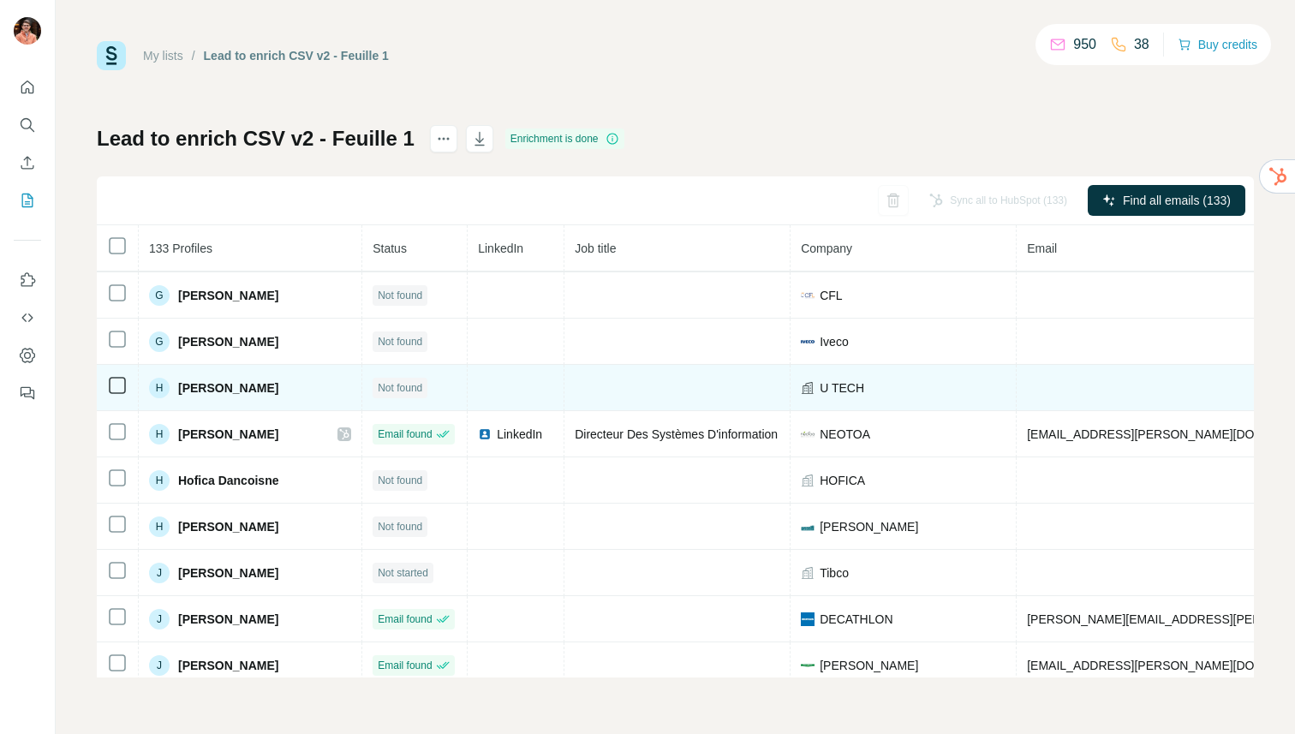
click at [259, 389] on span "[PERSON_NAME]" at bounding box center [228, 388] width 100 height 17
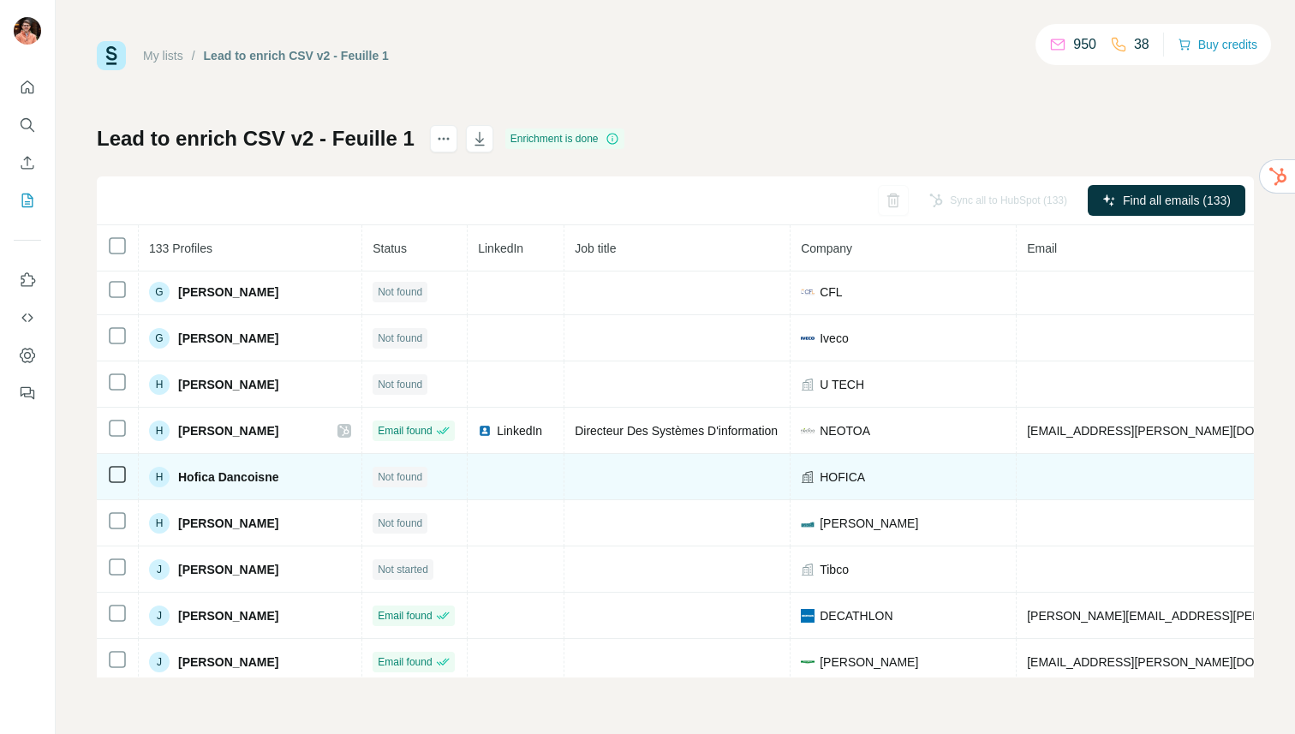
click at [254, 477] on span "Hofica Dancoisne" at bounding box center [228, 477] width 100 height 17
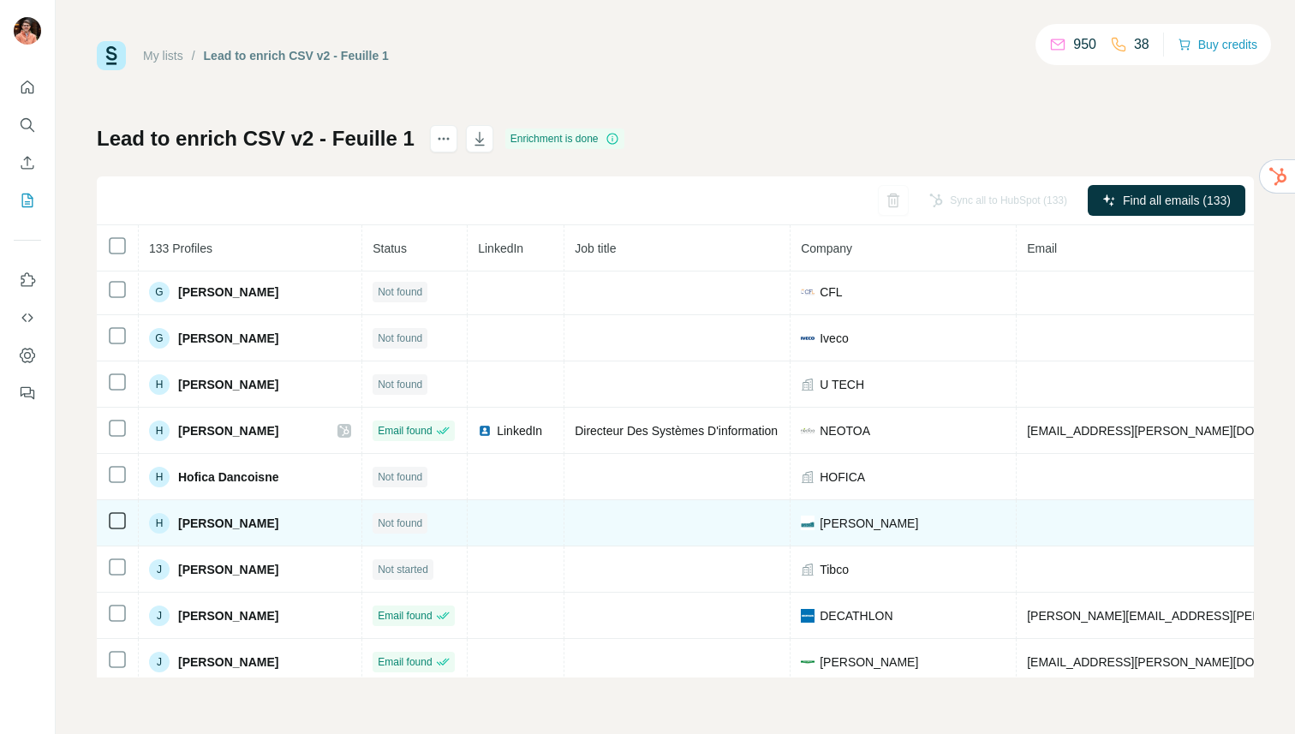
click at [242, 511] on td "H [PERSON_NAME]" at bounding box center [251, 523] width 224 height 46
click at [234, 517] on span "[PERSON_NAME]" at bounding box center [228, 523] width 100 height 17
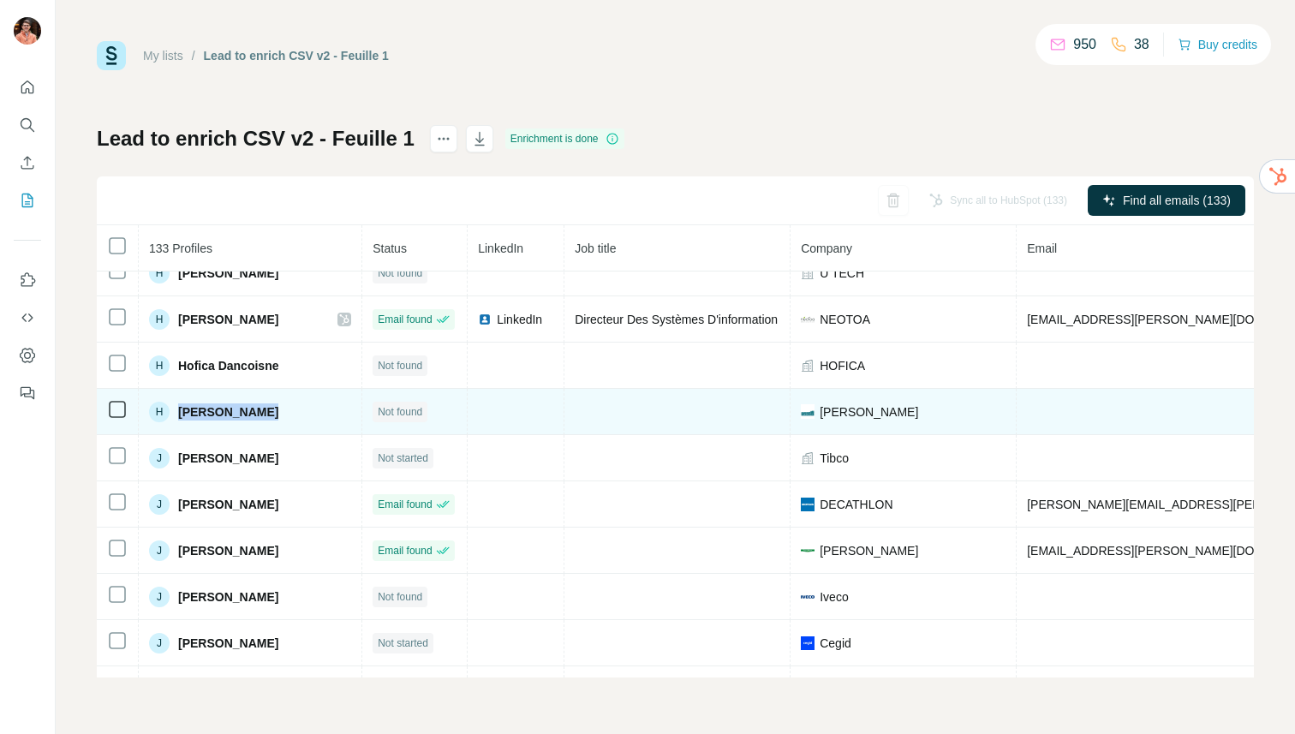
scroll to position [559, 0]
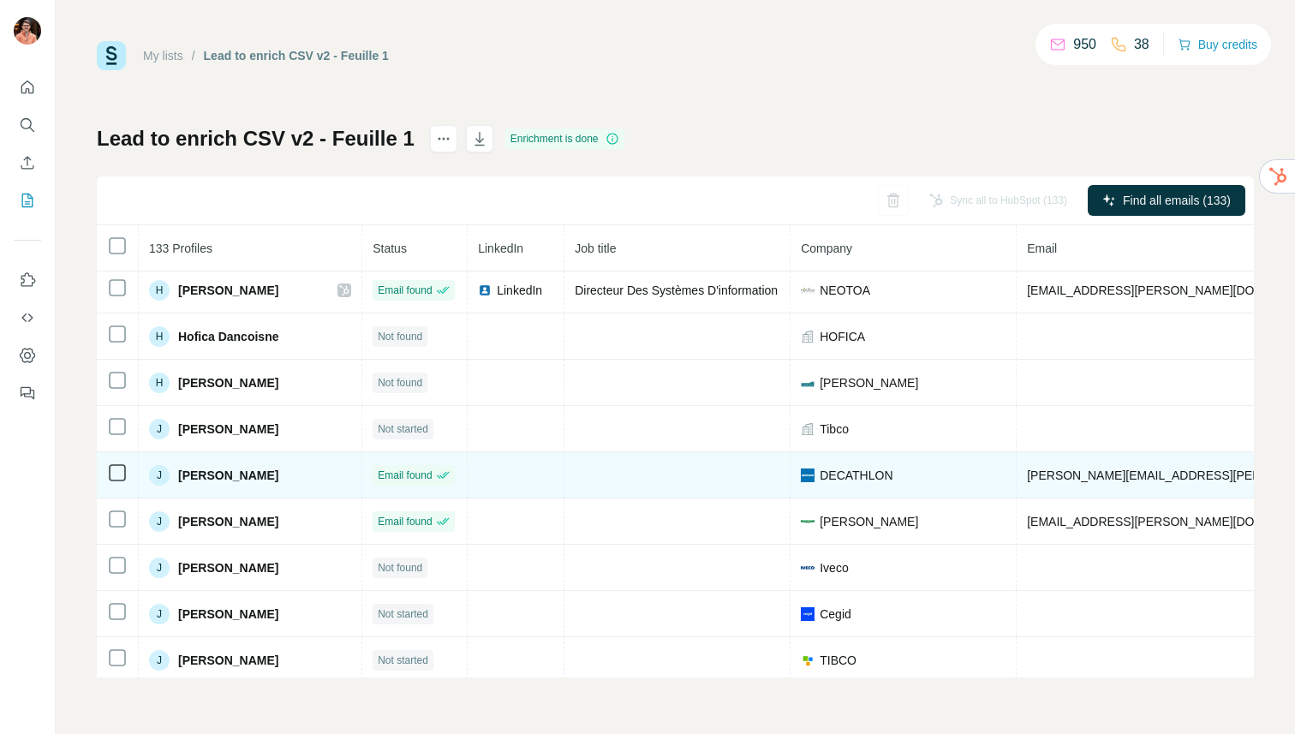
click at [263, 471] on span "[PERSON_NAME]" at bounding box center [228, 475] width 100 height 17
click at [1049, 481] on span "[PERSON_NAME][EMAIL_ADDRESS][PERSON_NAME][DOMAIN_NAME]" at bounding box center [1227, 476] width 401 height 14
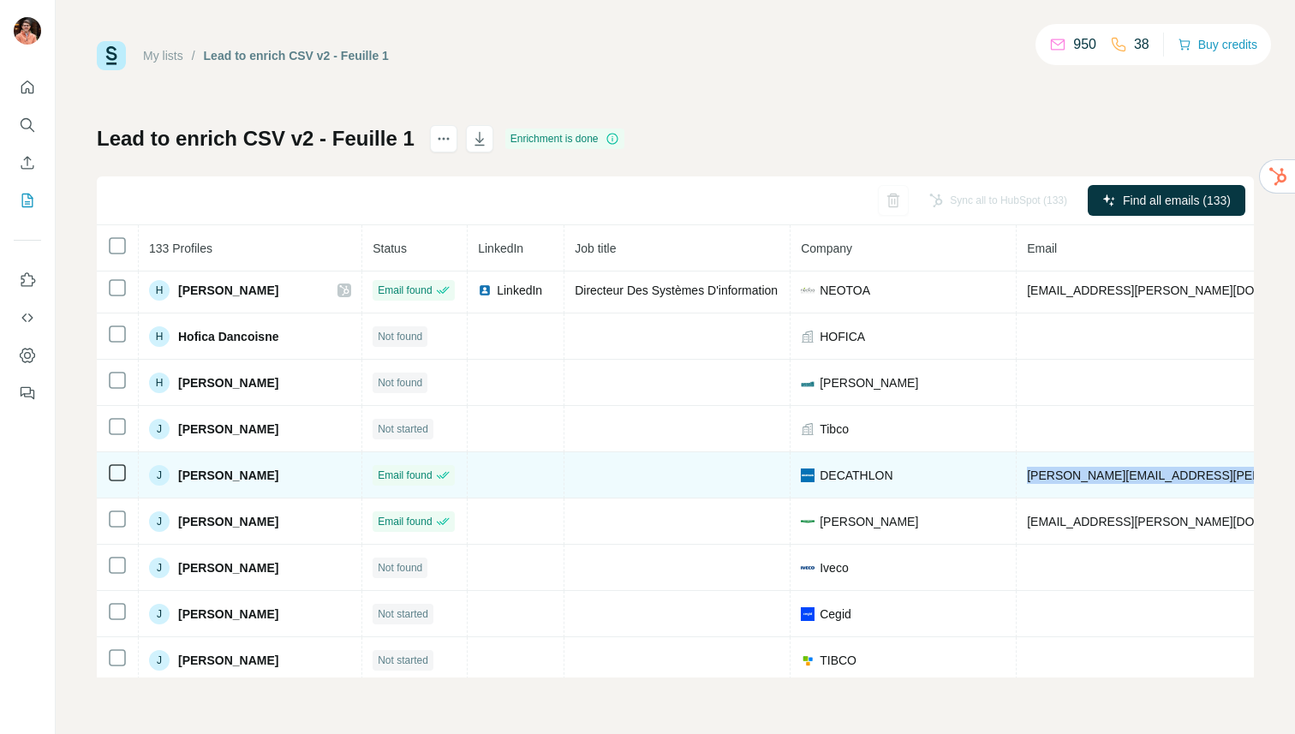
click at [1049, 481] on span "[PERSON_NAME][EMAIL_ADDRESS][PERSON_NAME][DOMAIN_NAME]" at bounding box center [1227, 476] width 401 height 14
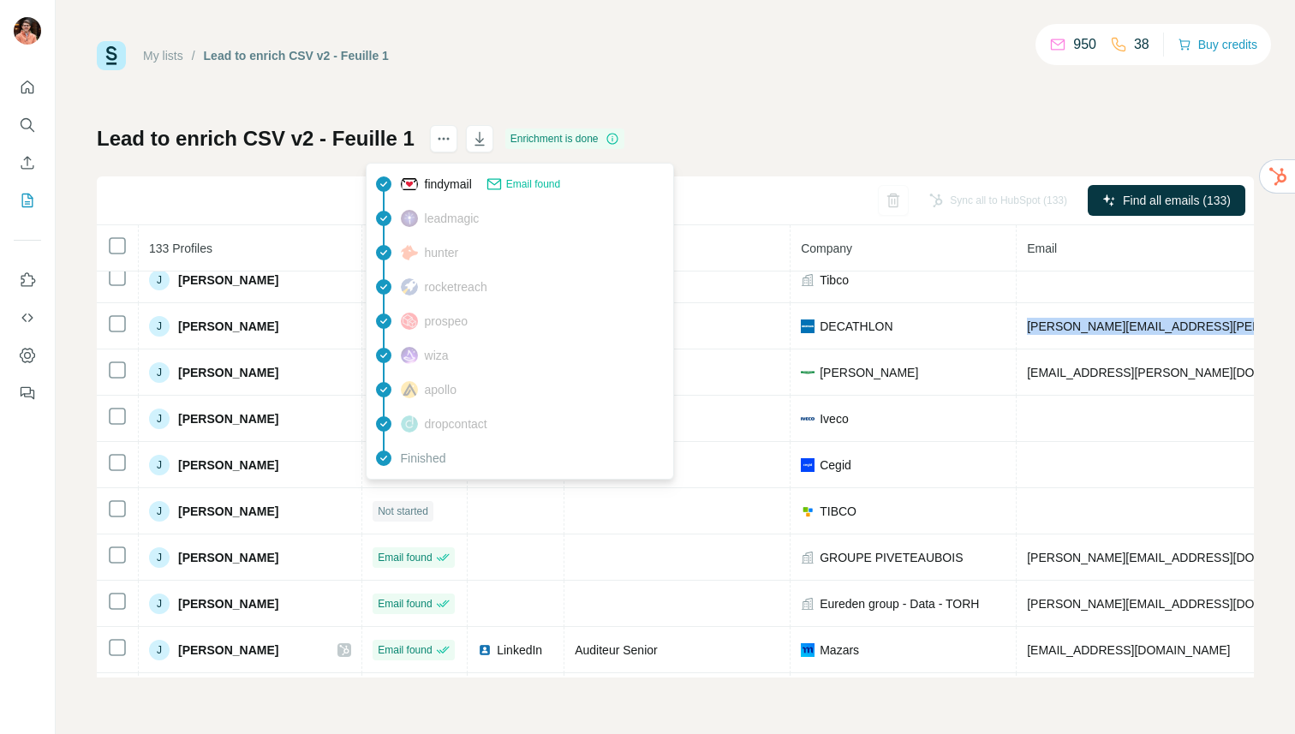
scroll to position [721, 0]
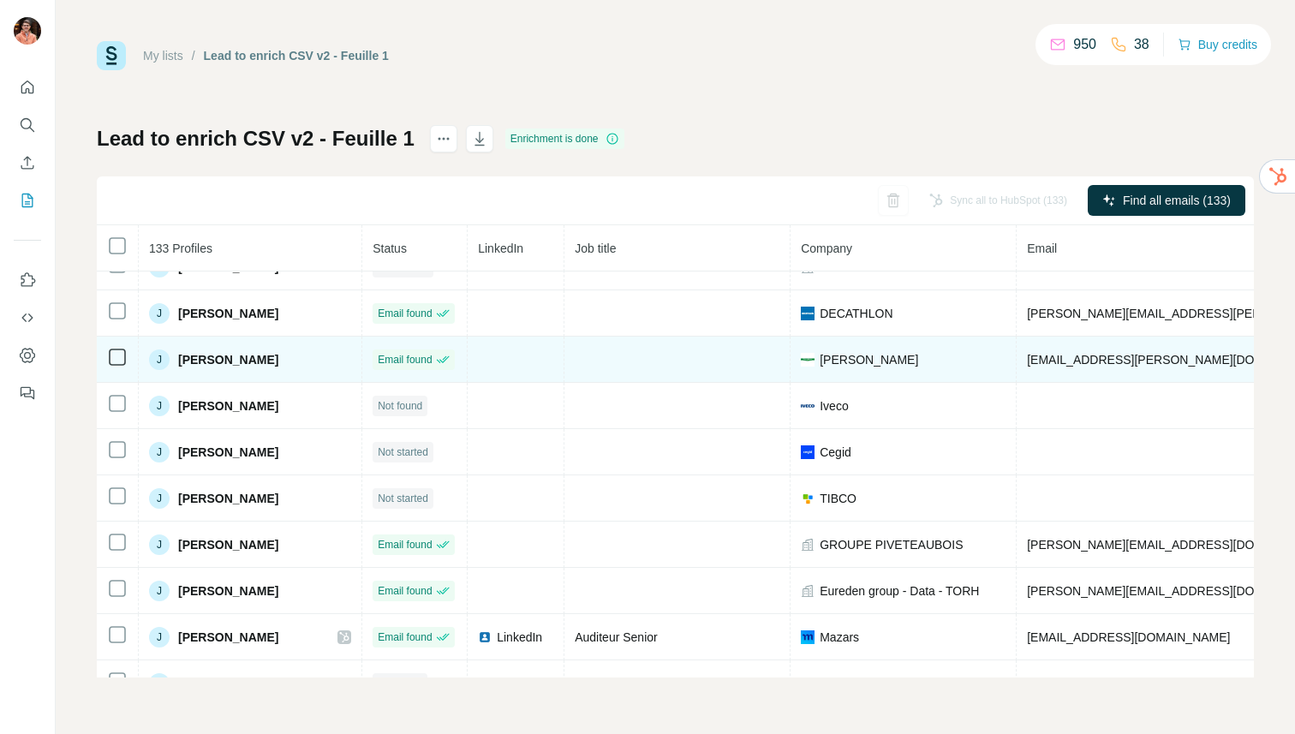
click at [278, 357] on span "[PERSON_NAME]" at bounding box center [228, 359] width 100 height 17
click at [1054, 364] on span "[EMAIL_ADDRESS][PERSON_NAME][DOMAIN_NAME]" at bounding box center [1178, 360] width 302 height 14
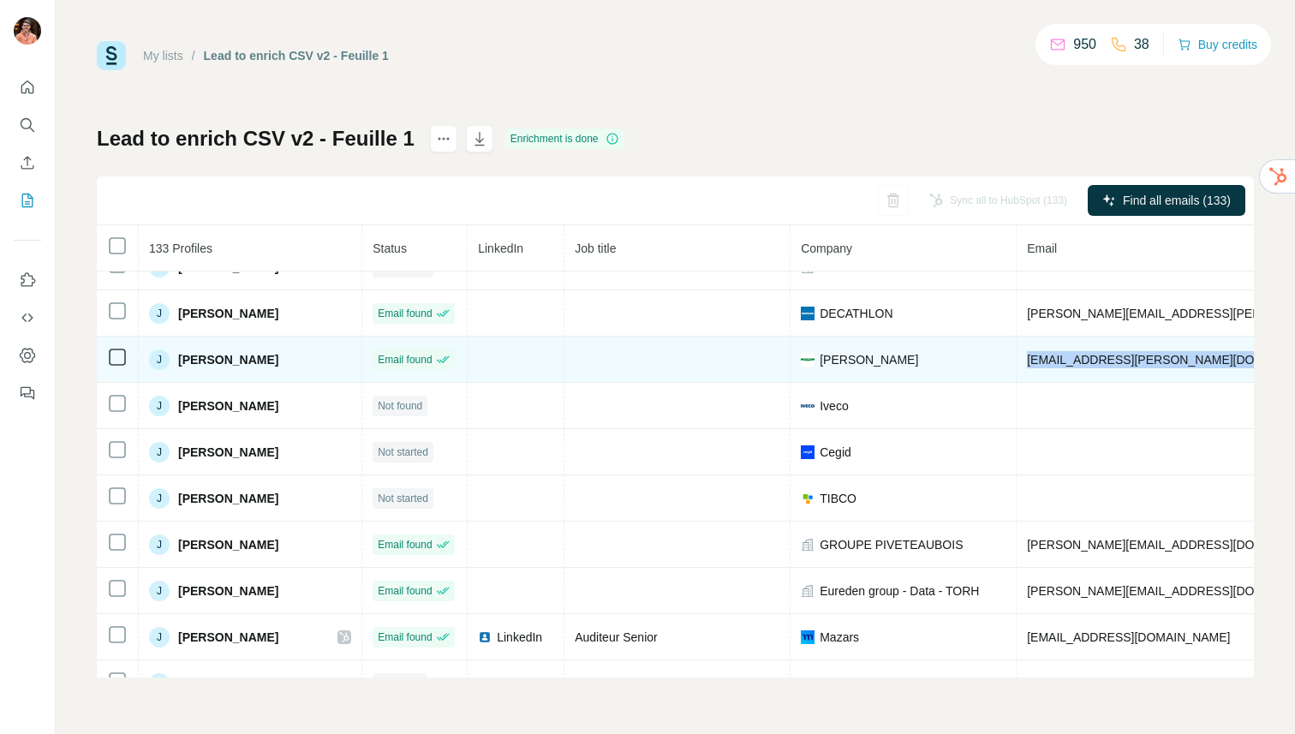
click at [1054, 364] on span "[EMAIL_ADDRESS][PERSON_NAME][DOMAIN_NAME]" at bounding box center [1178, 360] width 302 height 14
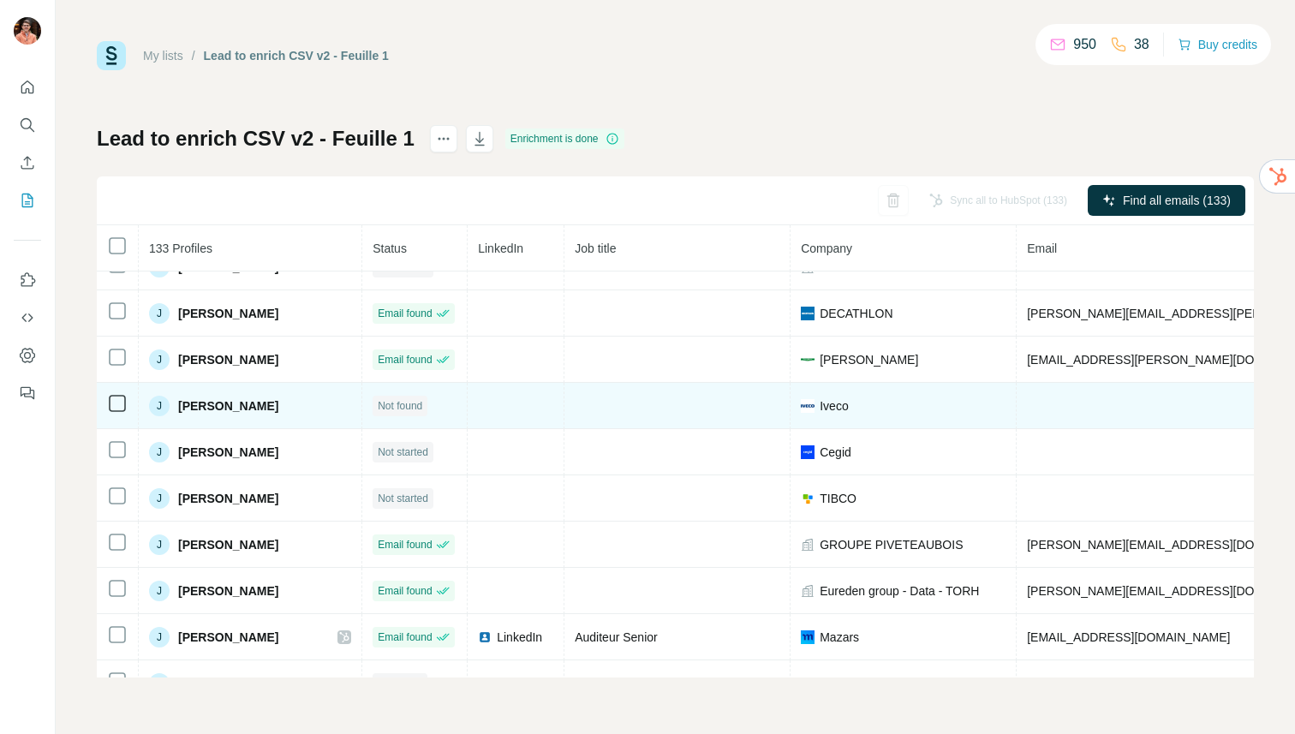
click at [278, 404] on span "[PERSON_NAME]" at bounding box center [228, 406] width 100 height 17
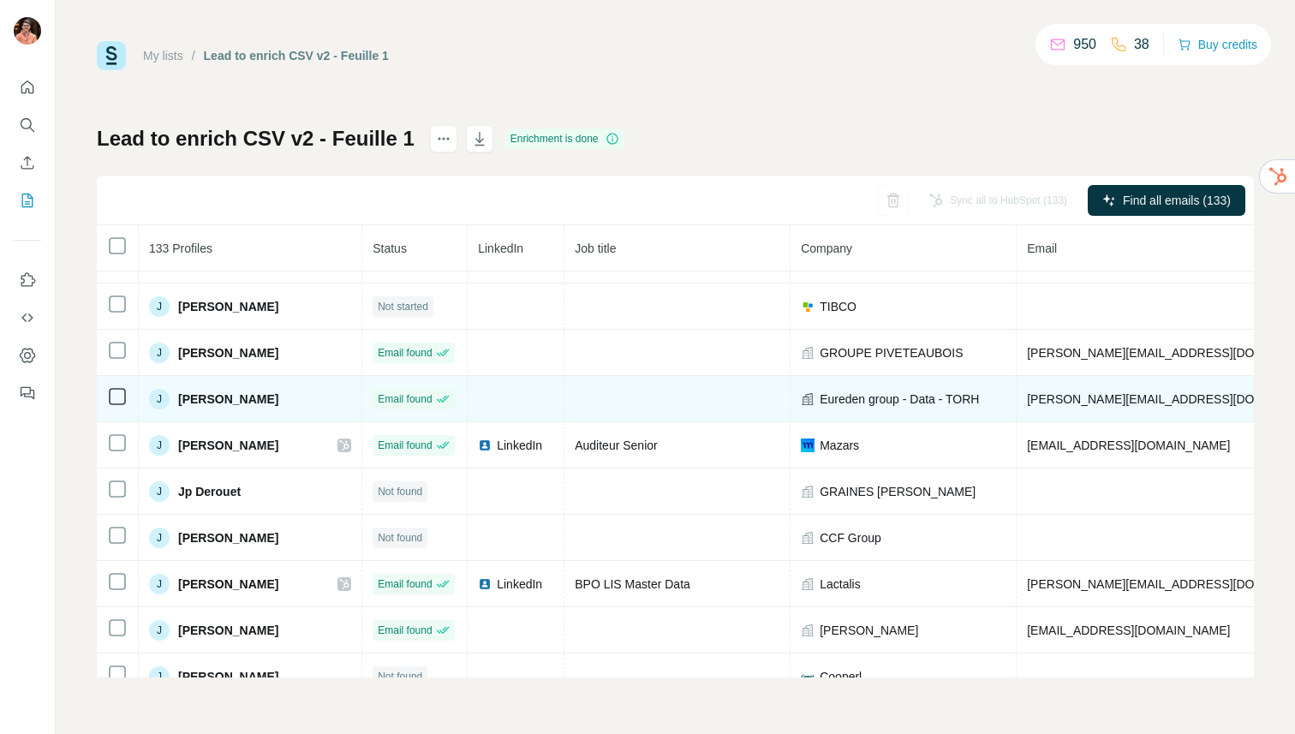
scroll to position [930, 0]
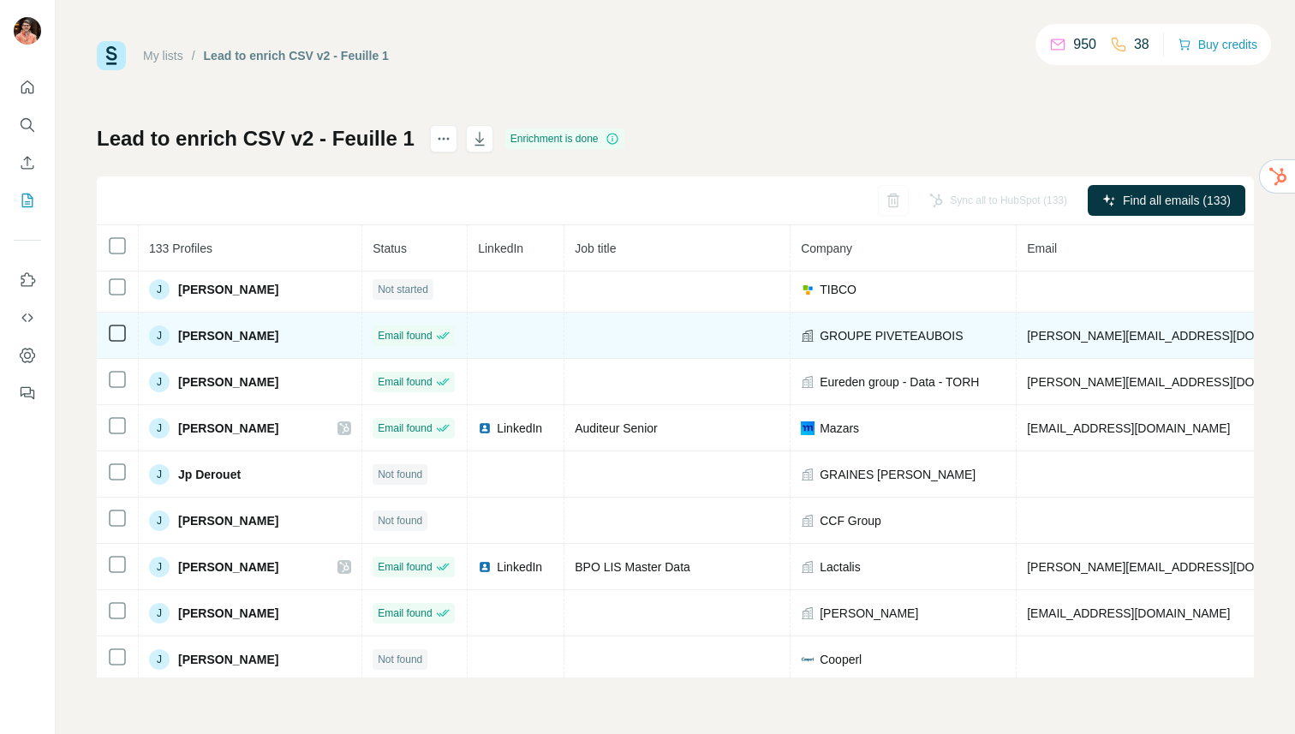
click at [259, 334] on span "[PERSON_NAME]" at bounding box center [228, 335] width 100 height 17
click at [1055, 331] on span "[PERSON_NAME][EMAIL_ADDRESS][DOMAIN_NAME]" at bounding box center [1178, 336] width 302 height 14
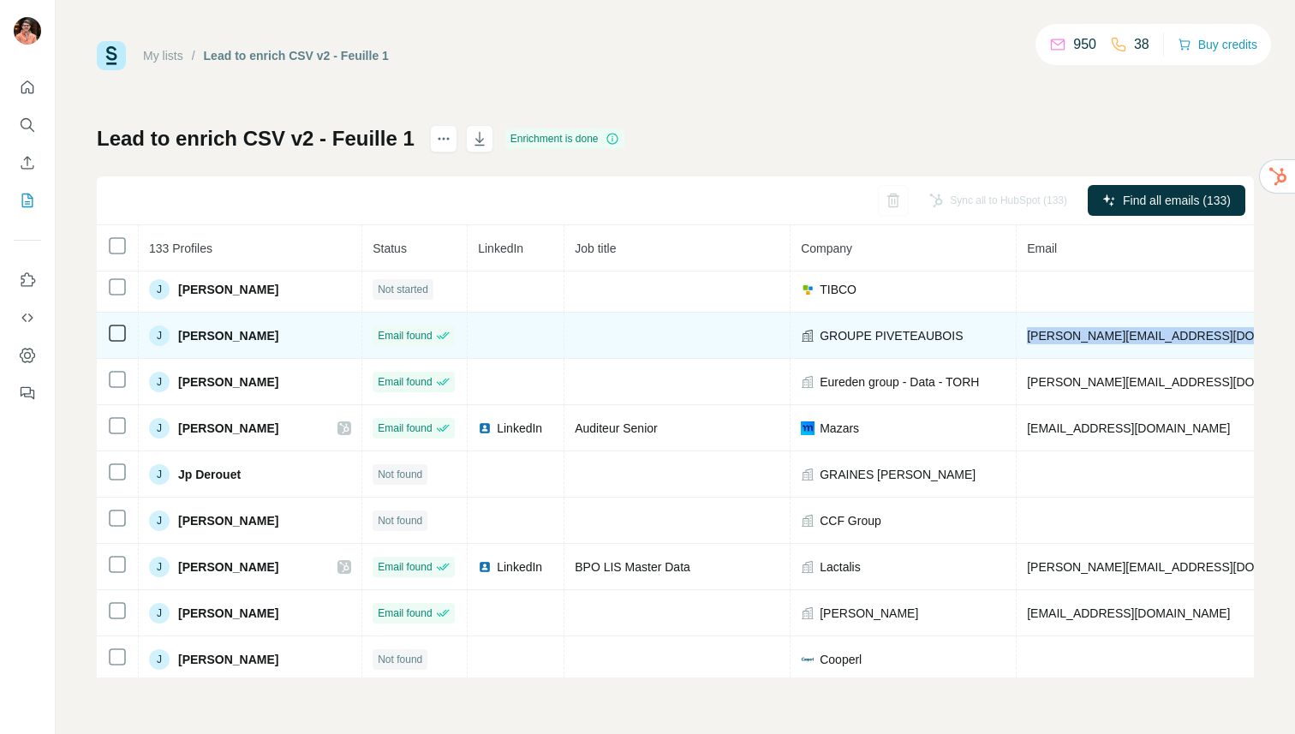
click at [1055, 331] on span "[PERSON_NAME][EMAIL_ADDRESS][DOMAIN_NAME]" at bounding box center [1178, 336] width 302 height 14
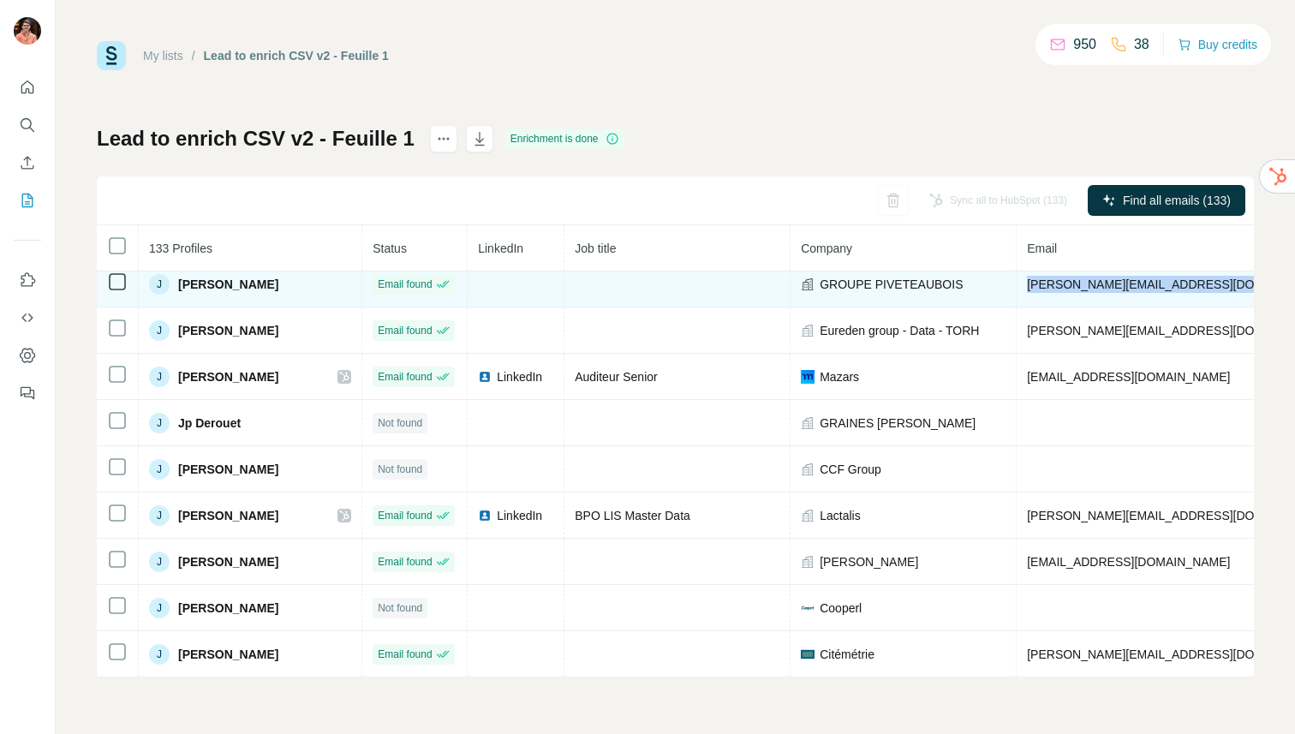
scroll to position [984, 0]
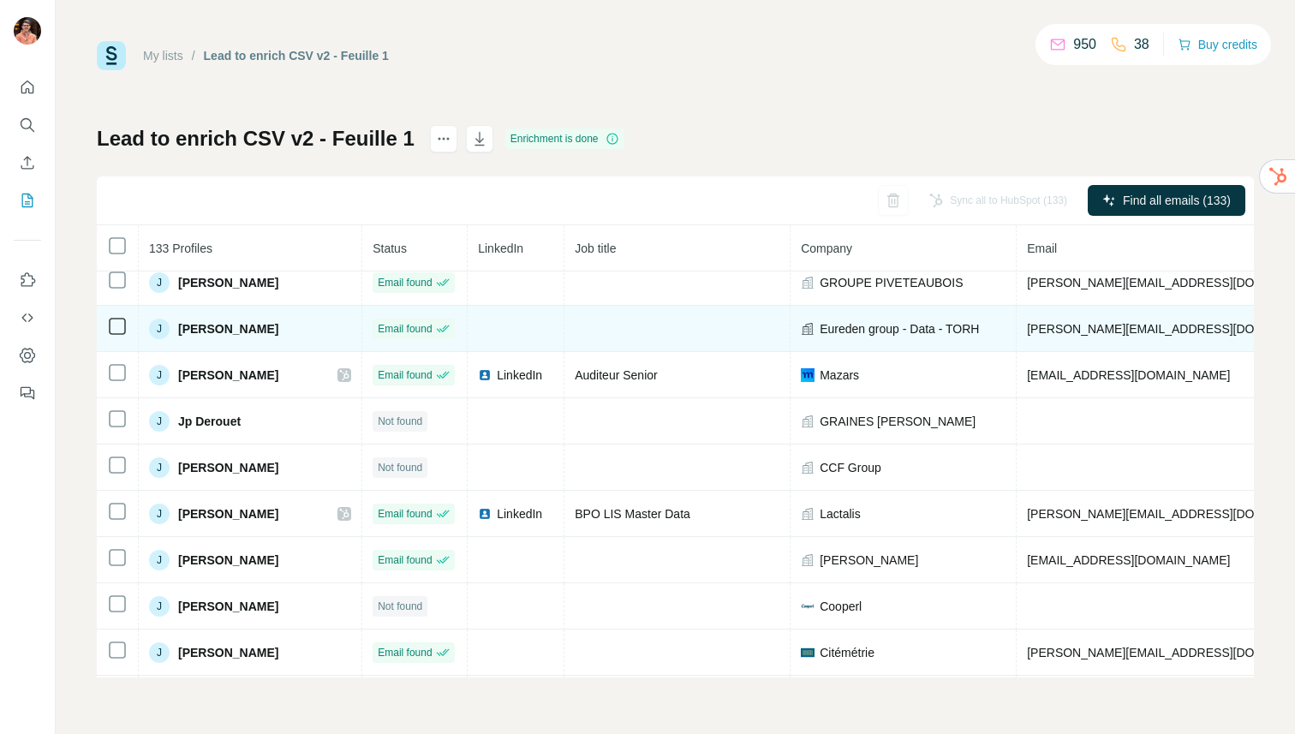
click at [265, 331] on span "[PERSON_NAME]" at bounding box center [228, 328] width 100 height 17
click at [1060, 326] on span "[PERSON_NAME][EMAIL_ADDRESS][DOMAIN_NAME]" at bounding box center [1178, 329] width 302 height 14
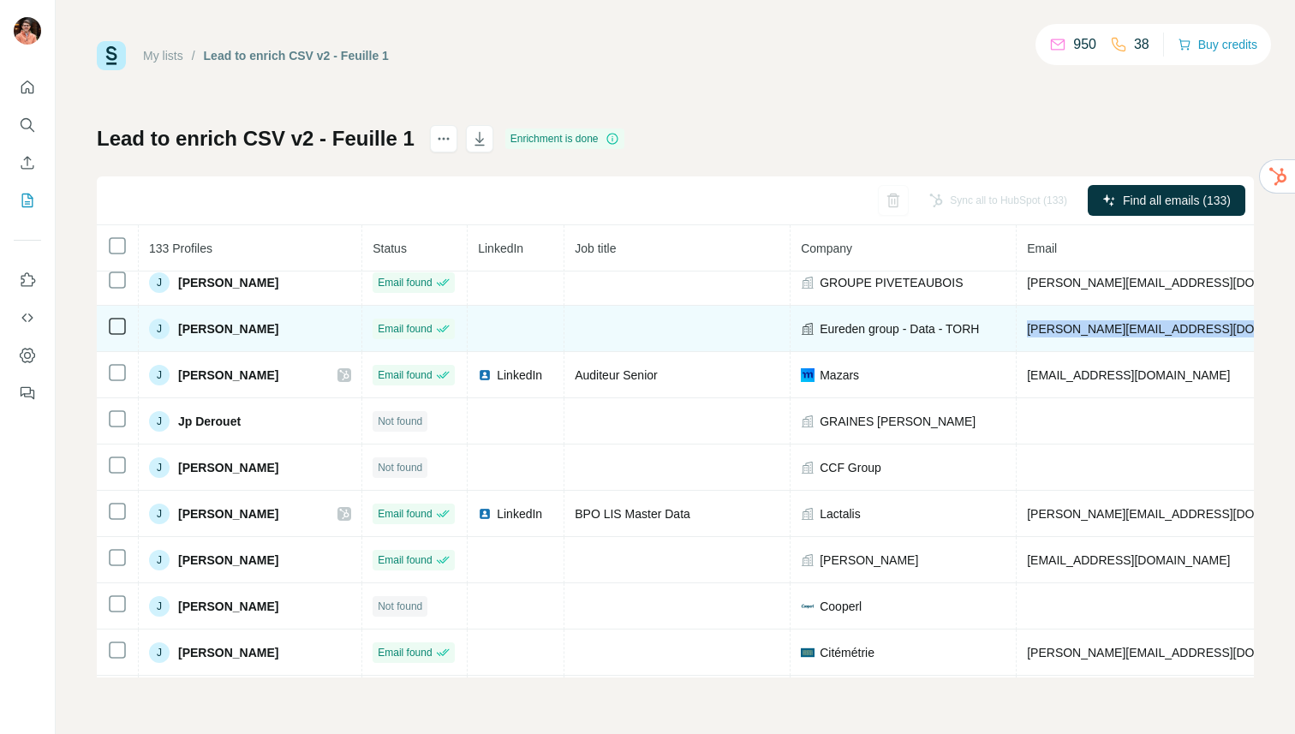
click at [1060, 326] on span "[PERSON_NAME][EMAIL_ADDRESS][DOMAIN_NAME]" at bounding box center [1178, 329] width 302 height 14
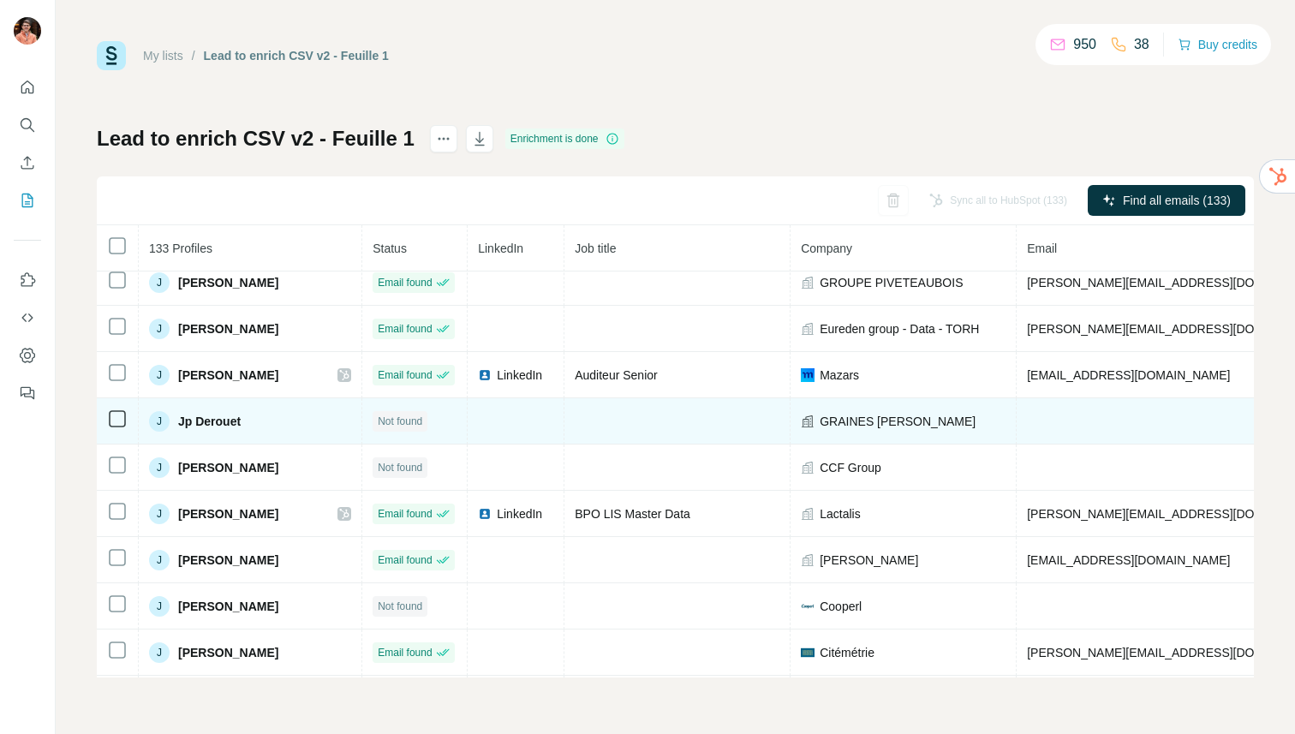
click at [219, 417] on span "Jp Derouet" at bounding box center [209, 421] width 63 height 17
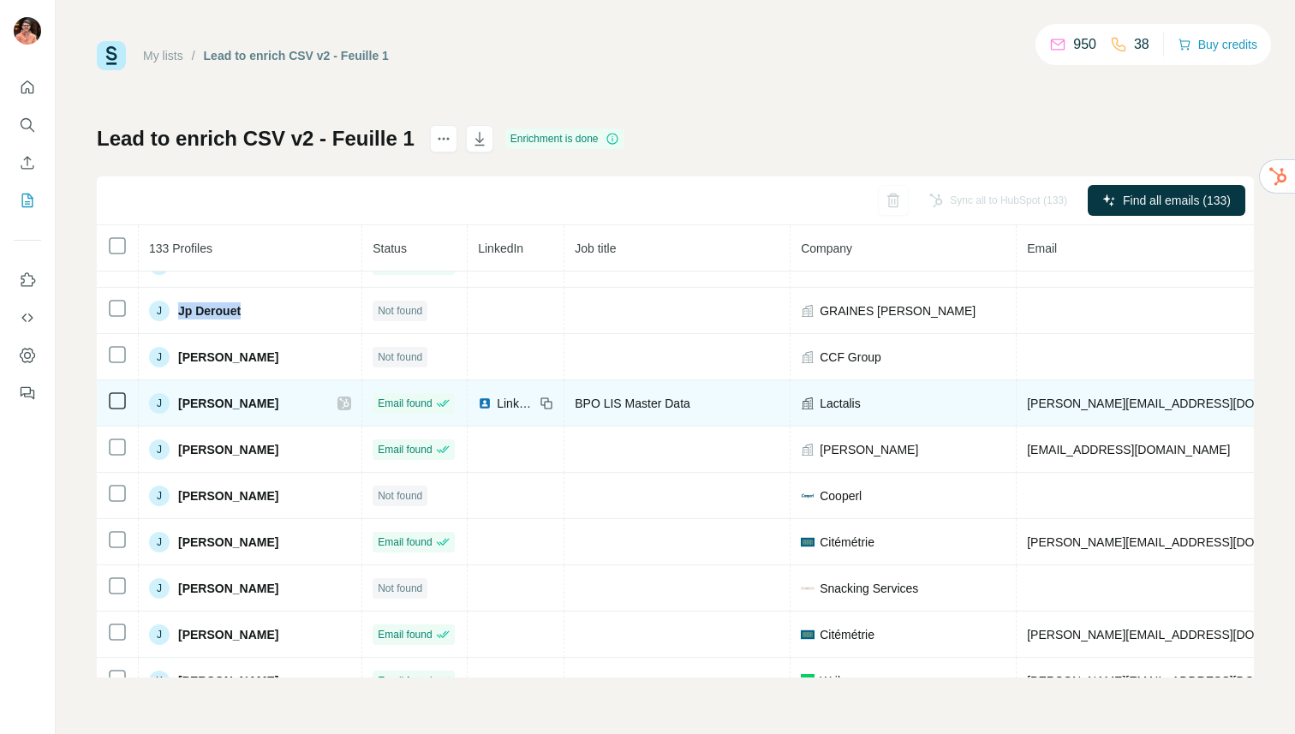
scroll to position [1103, 0]
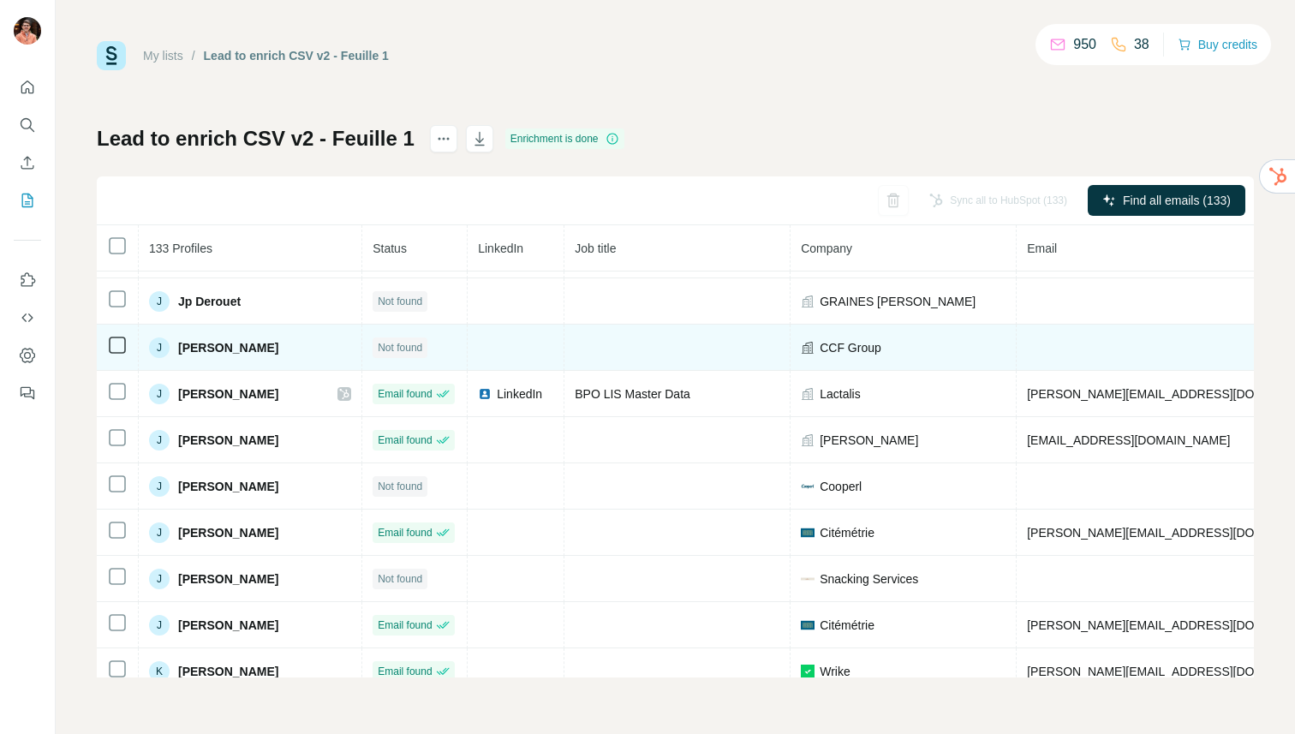
click at [239, 349] on span "[PERSON_NAME]" at bounding box center [228, 347] width 100 height 17
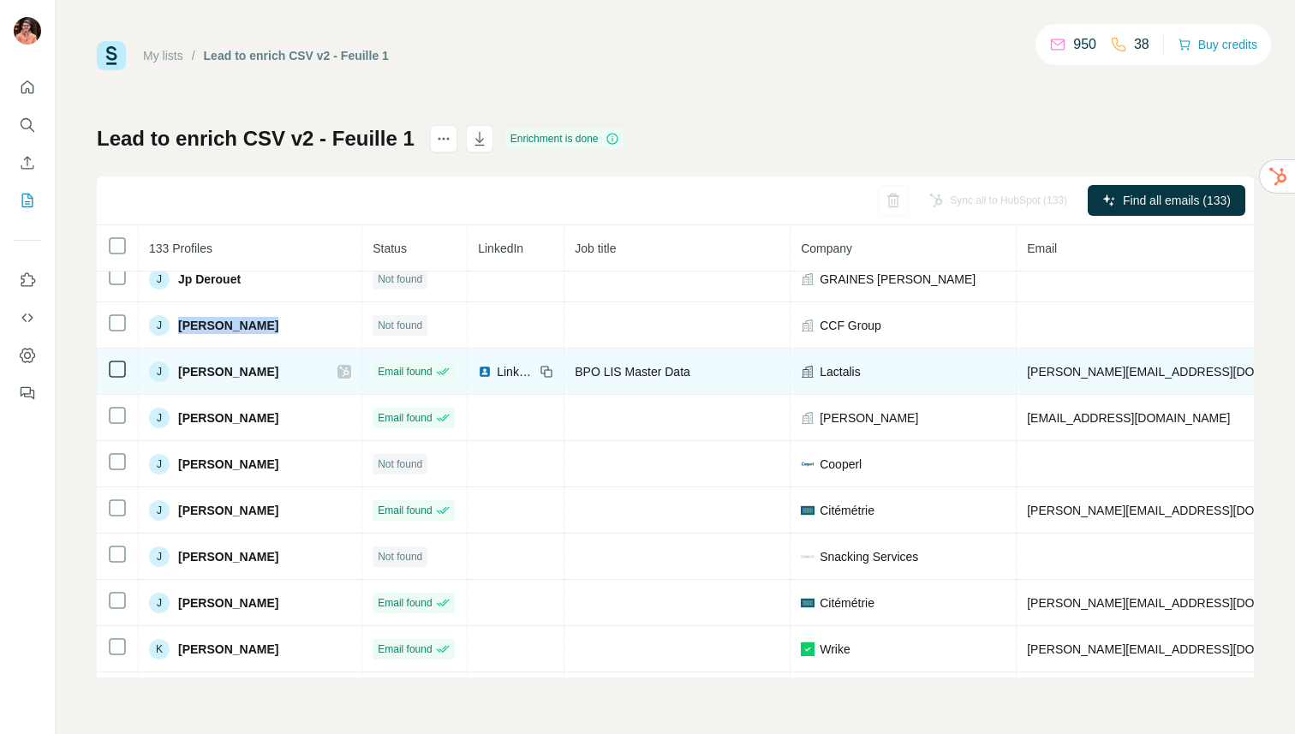
scroll to position [1132, 0]
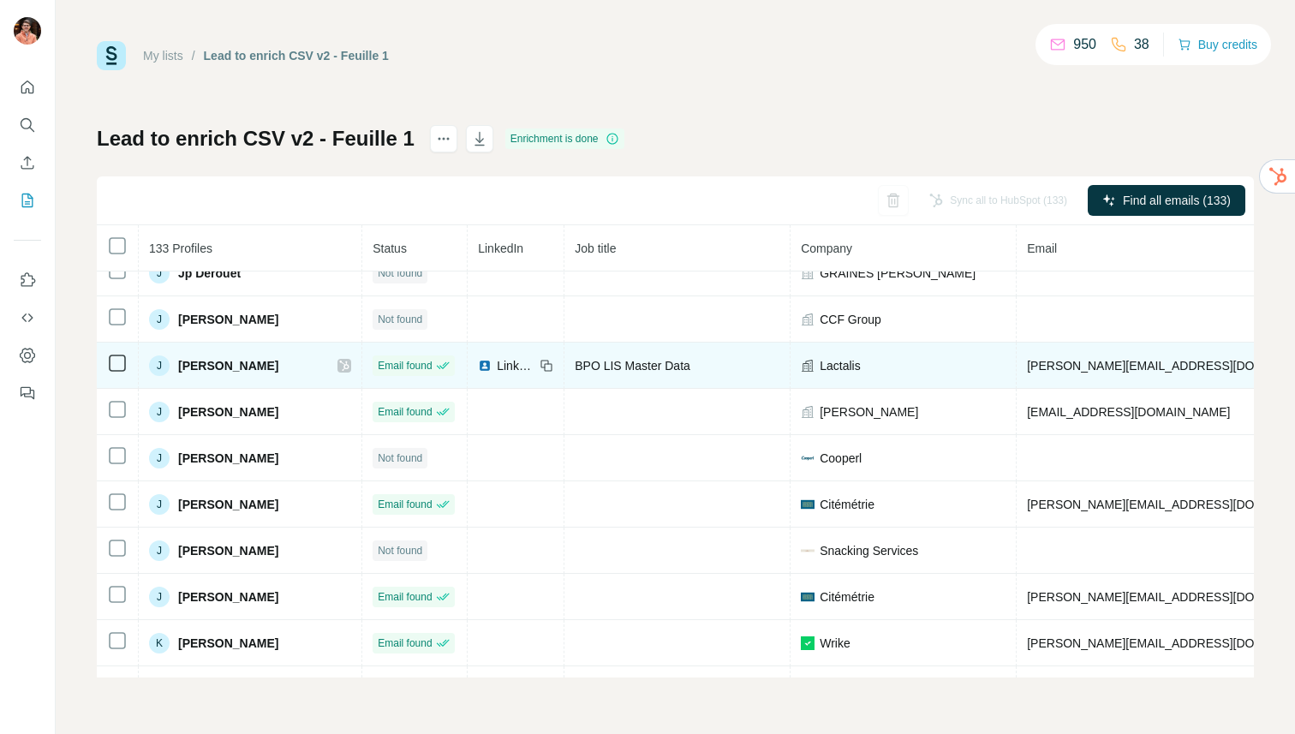
click at [485, 366] on div "LinkedIn" at bounding box center [506, 365] width 57 height 17
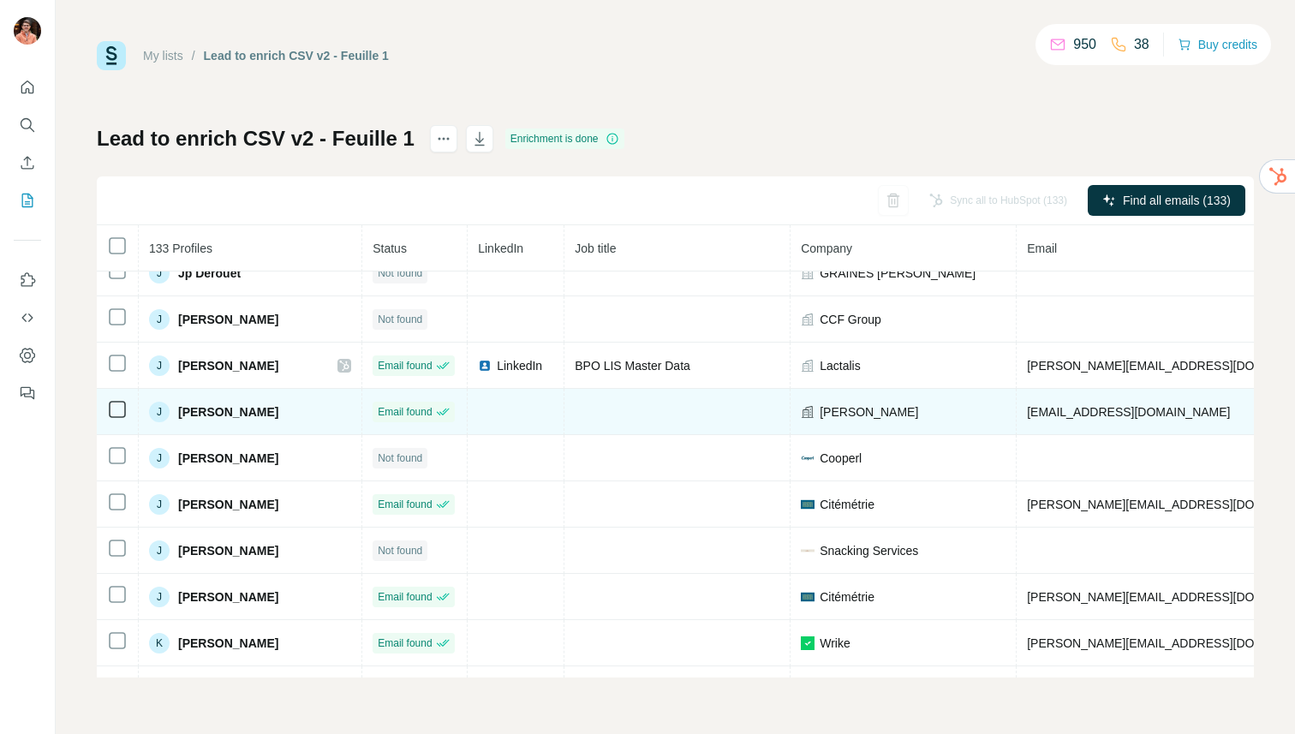
click at [255, 414] on span "[PERSON_NAME]" at bounding box center [228, 412] width 100 height 17
click at [1109, 410] on span "[EMAIL_ADDRESS][DOMAIN_NAME]" at bounding box center [1128, 412] width 203 height 14
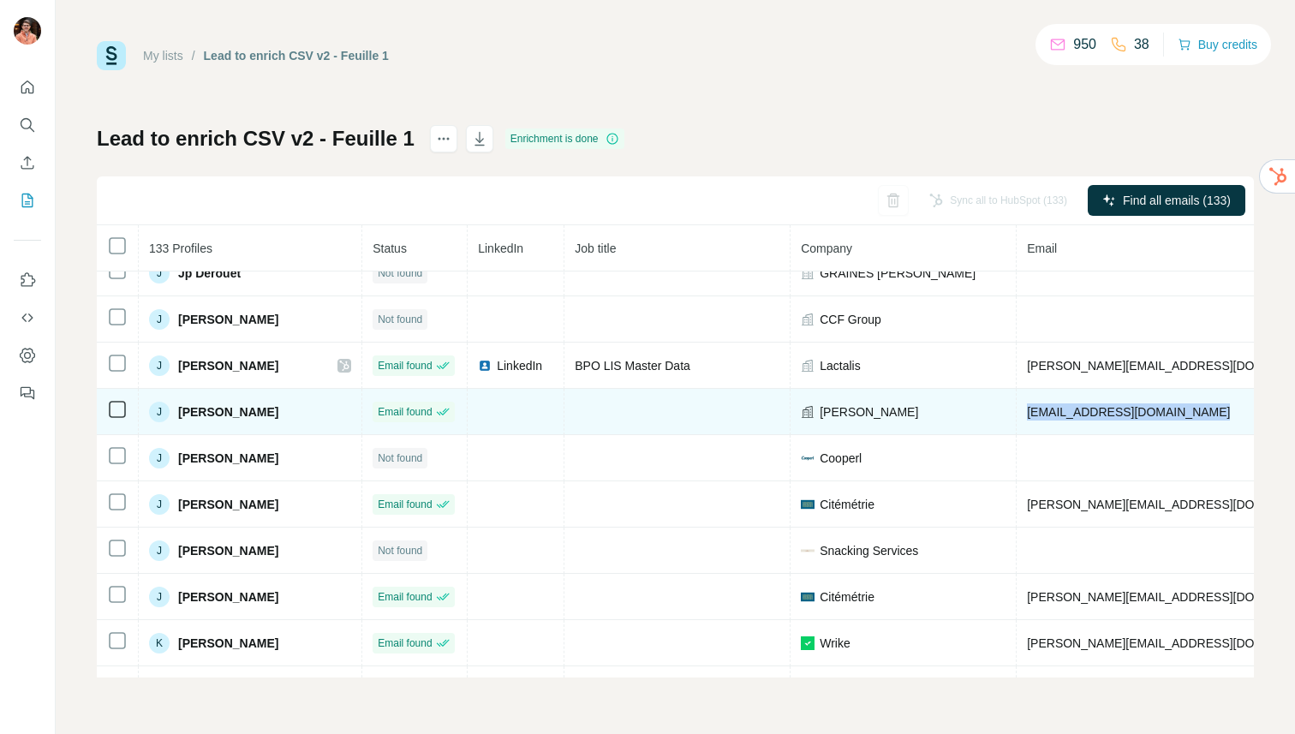
click at [1109, 410] on span "[EMAIL_ADDRESS][DOMAIN_NAME]" at bounding box center [1128, 412] width 203 height 14
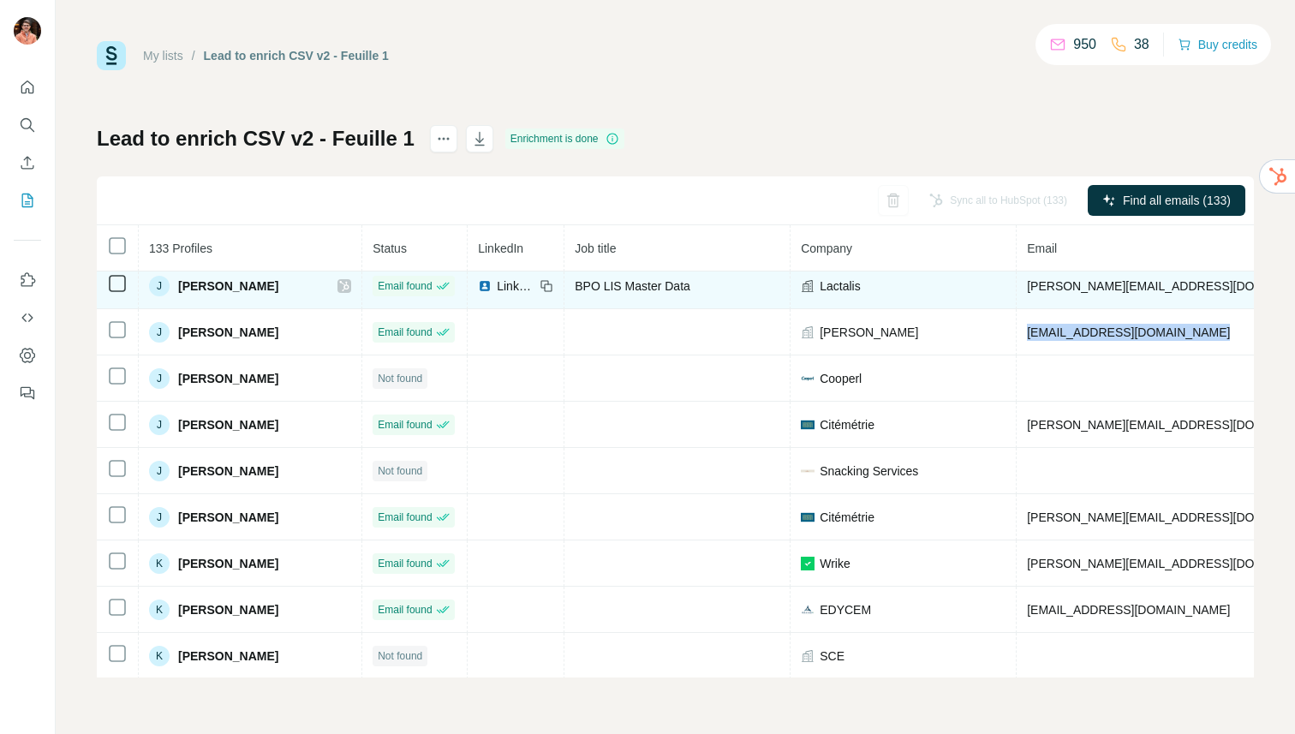
scroll to position [1265, 0]
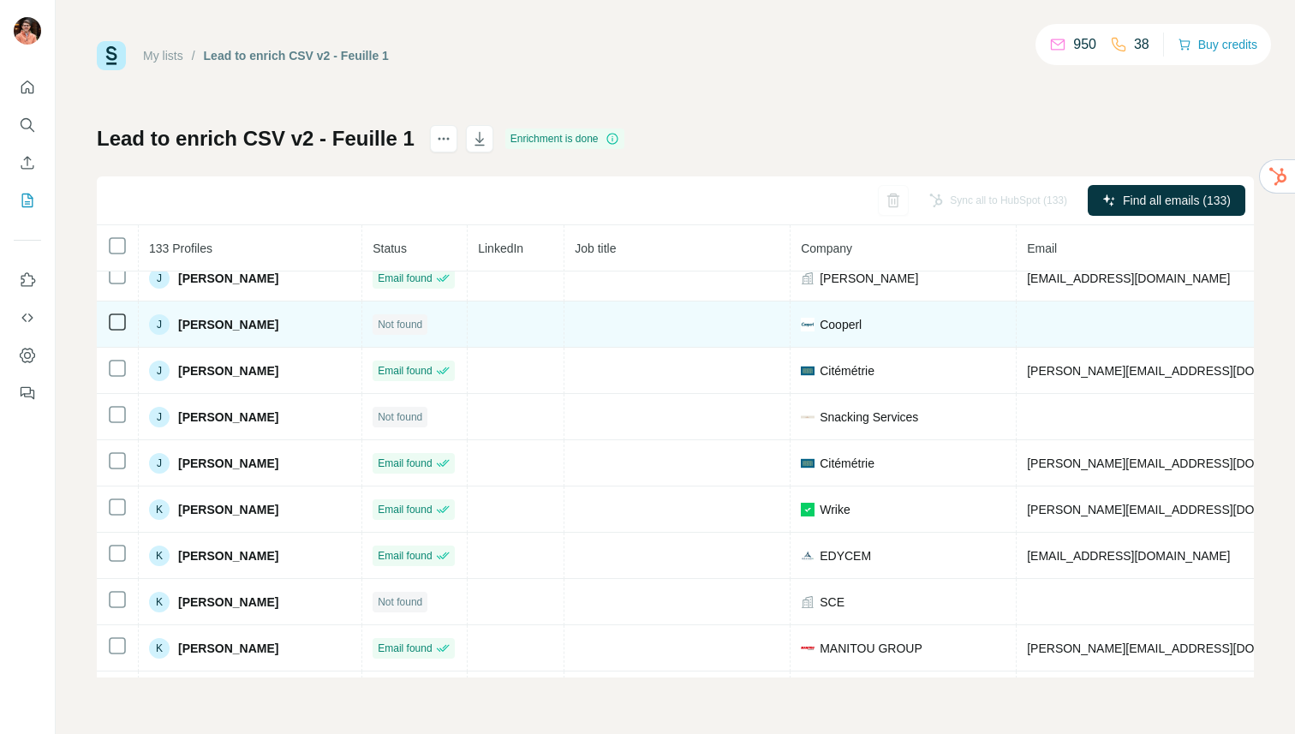
click at [252, 326] on span "[PERSON_NAME]" at bounding box center [228, 324] width 100 height 17
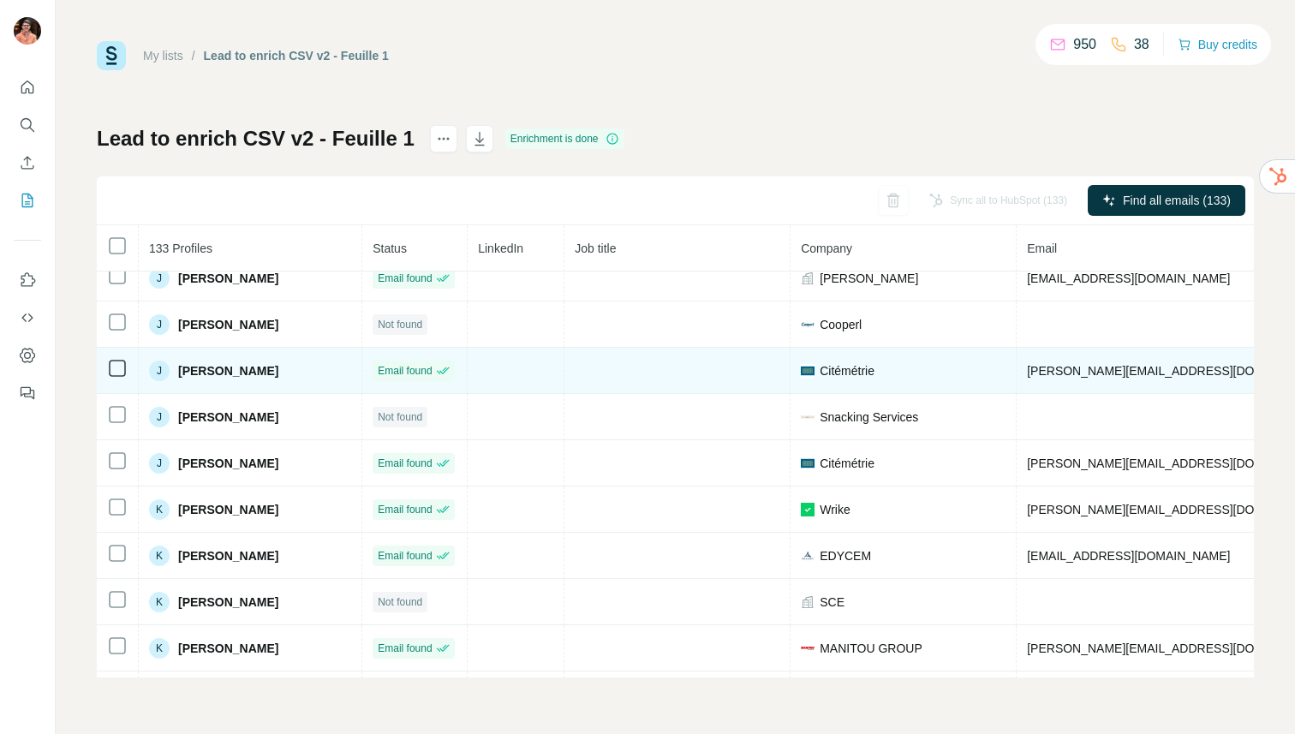
click at [218, 375] on span "[PERSON_NAME]" at bounding box center [228, 370] width 100 height 17
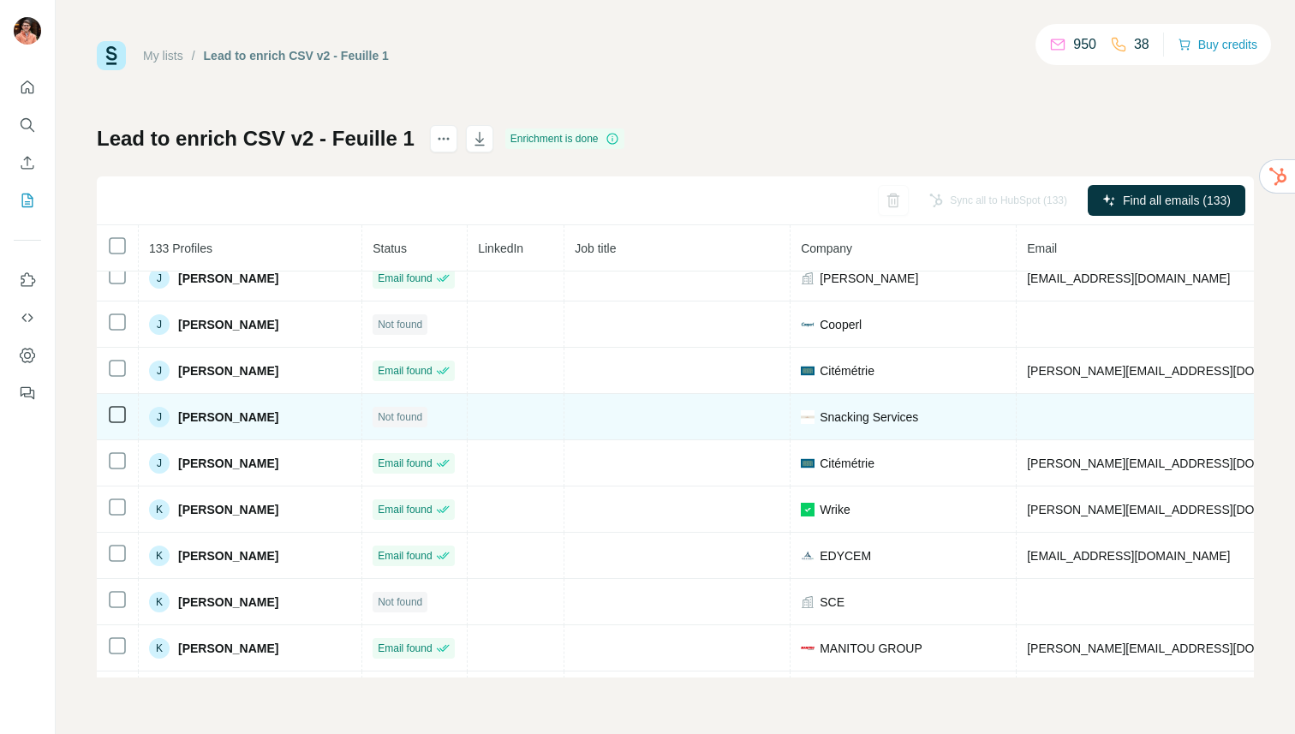
click at [241, 412] on span "[PERSON_NAME]" at bounding box center [228, 417] width 100 height 17
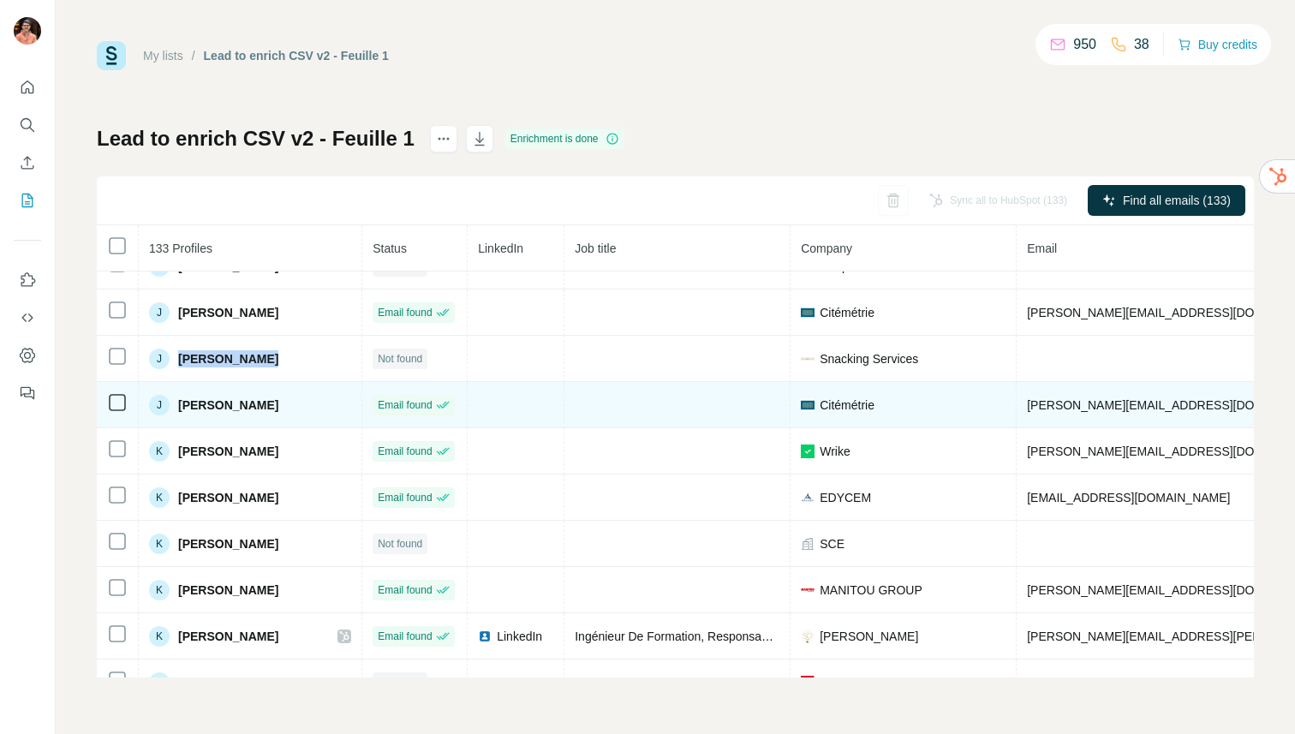
scroll to position [1332, 0]
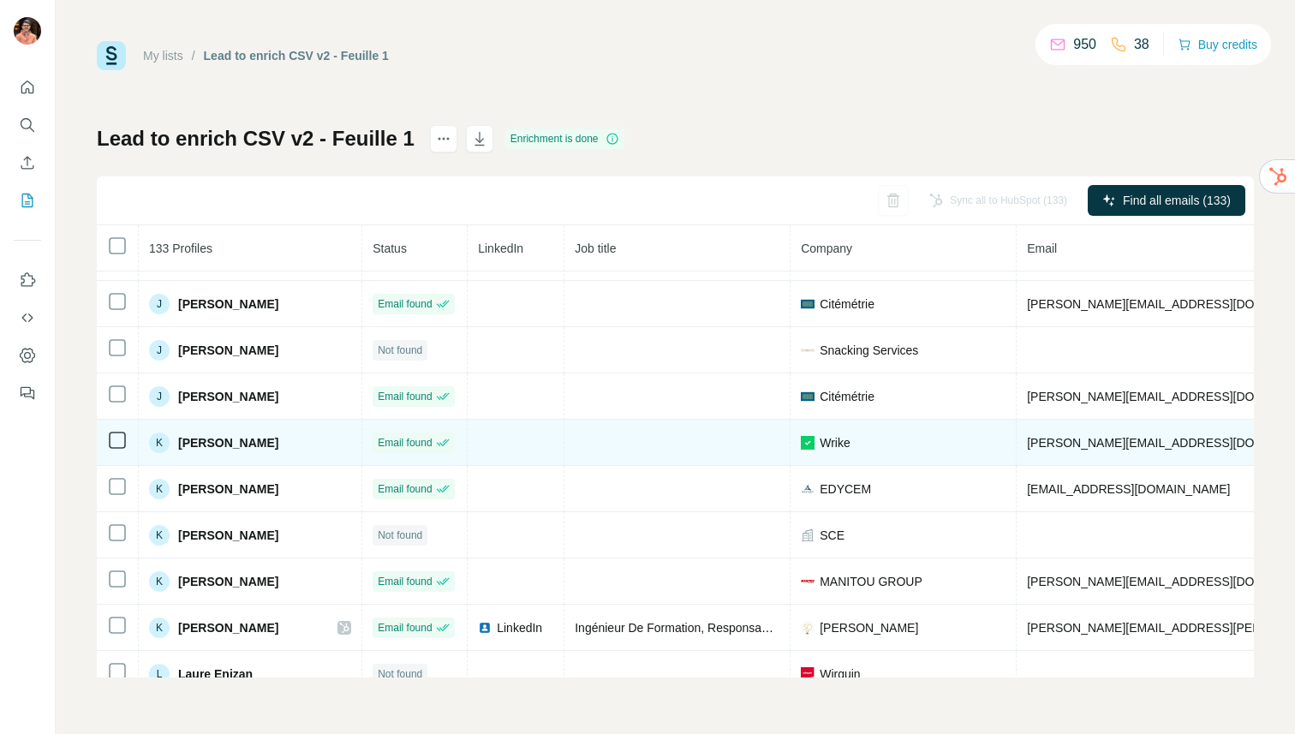
click at [217, 447] on span "[PERSON_NAME]" at bounding box center [228, 442] width 100 height 17
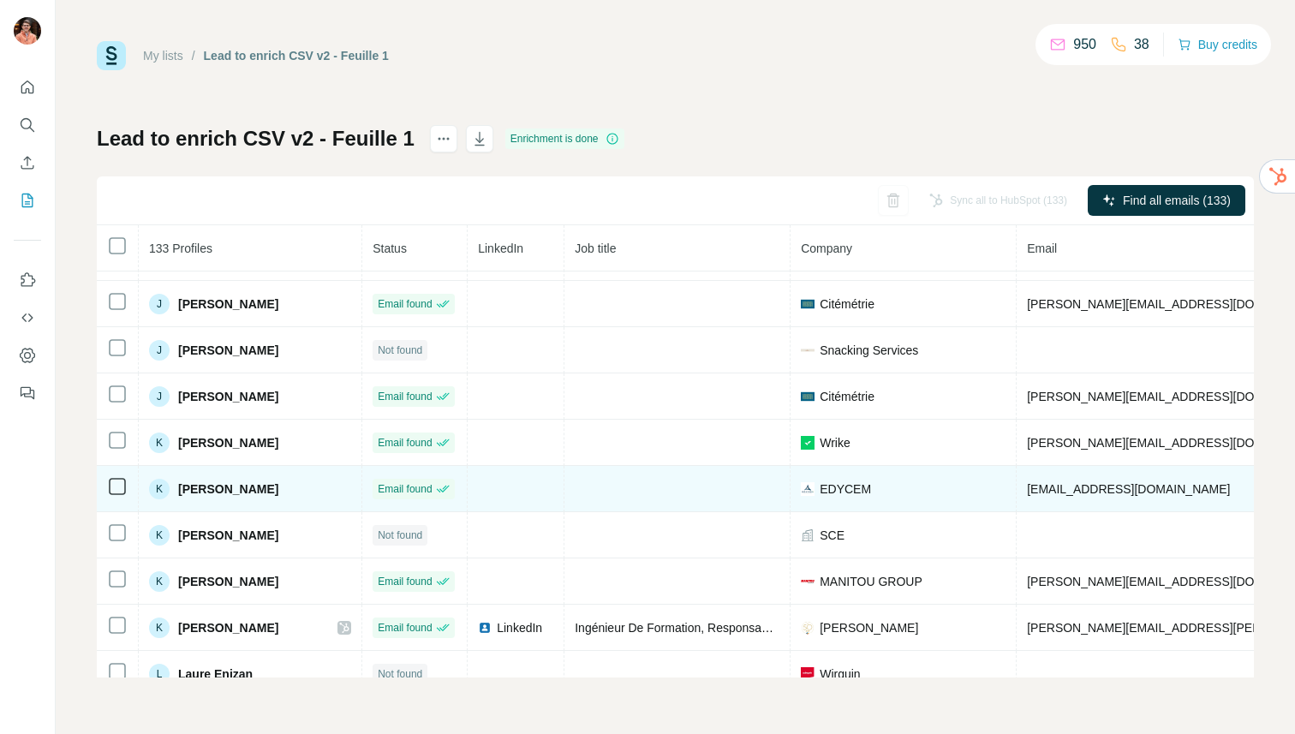
click at [232, 492] on span "[PERSON_NAME]" at bounding box center [228, 489] width 100 height 17
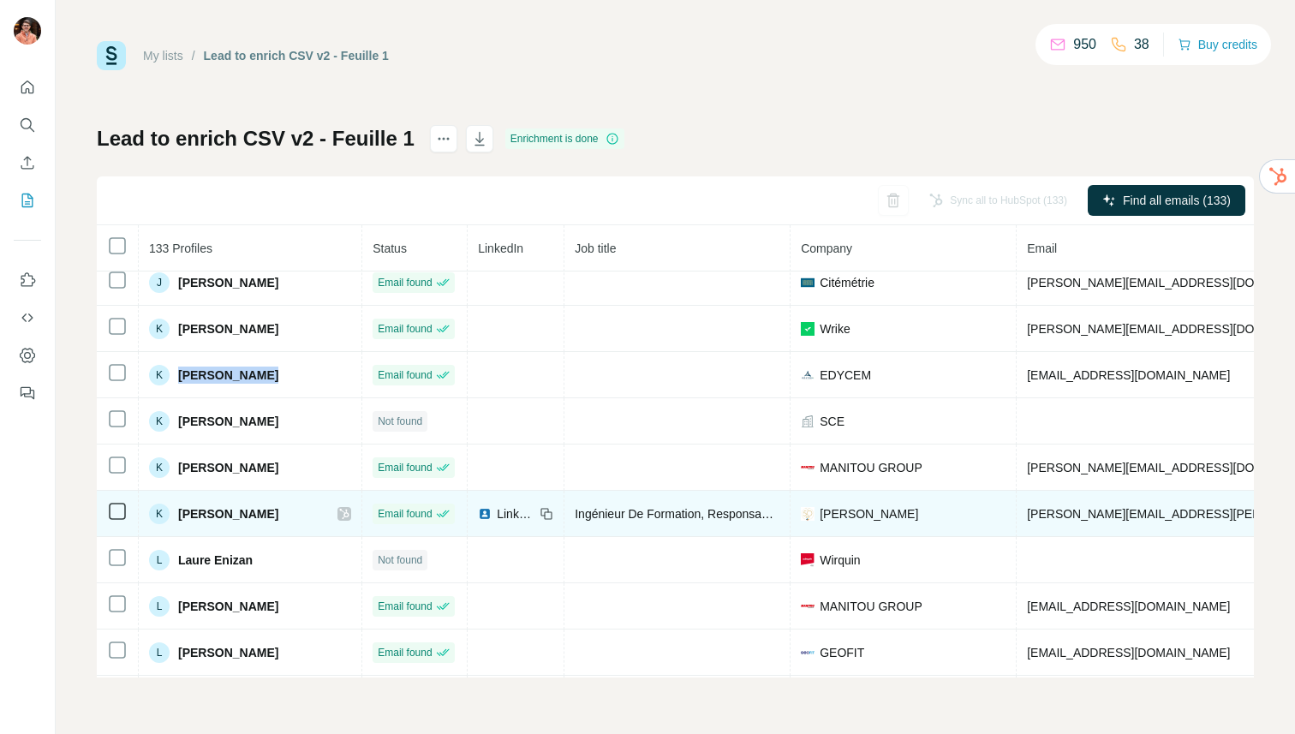
scroll to position [1512, 0]
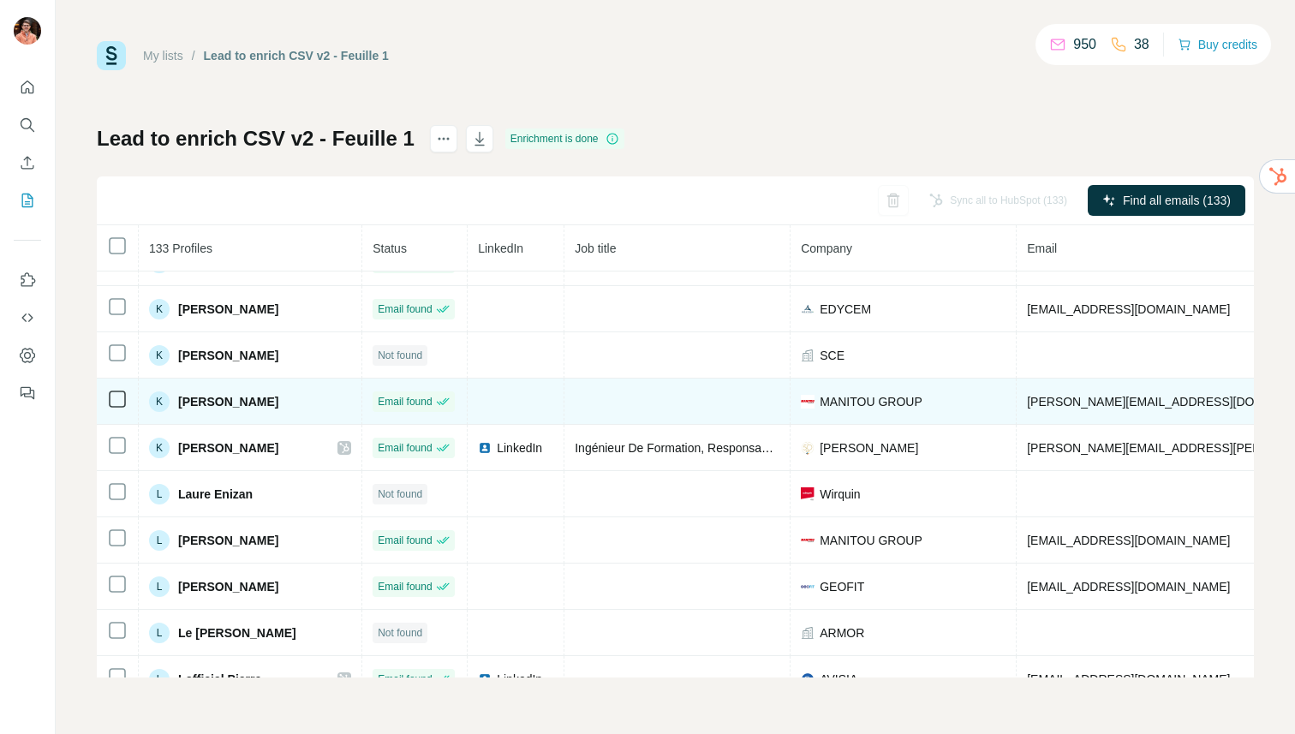
click at [223, 405] on span "[PERSON_NAME]" at bounding box center [228, 401] width 100 height 17
click at [1153, 401] on span "[PERSON_NAME][EMAIL_ADDRESS][DOMAIN_NAME]" at bounding box center [1178, 402] width 302 height 14
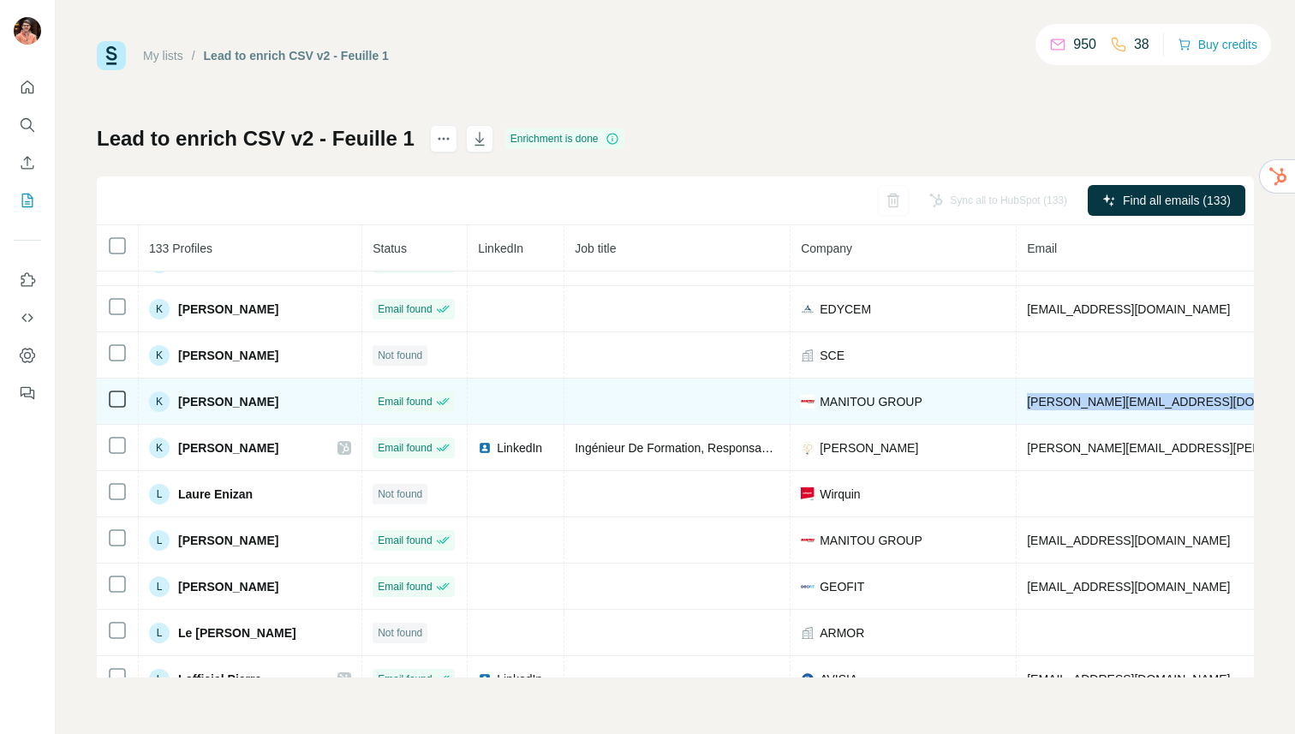
click at [1153, 401] on span "[PERSON_NAME][EMAIL_ADDRESS][DOMAIN_NAME]" at bounding box center [1178, 402] width 302 height 14
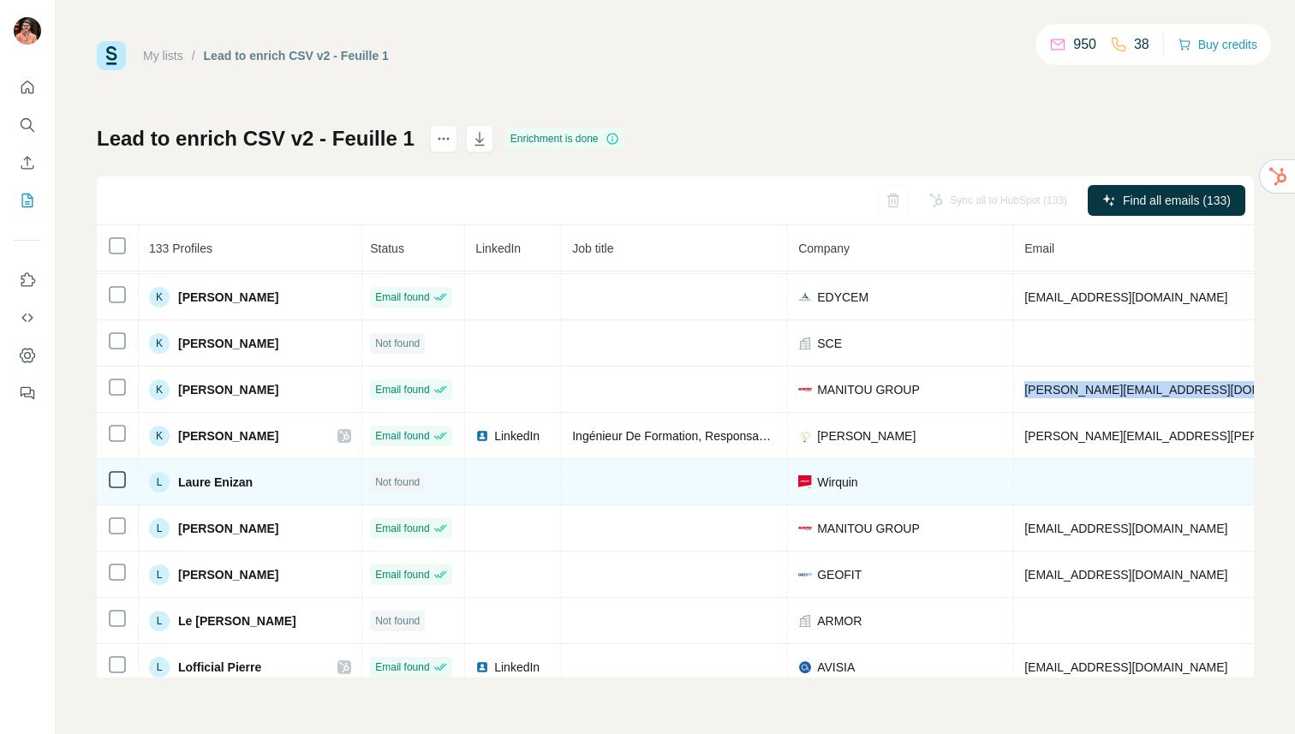
scroll to position [1527, 0]
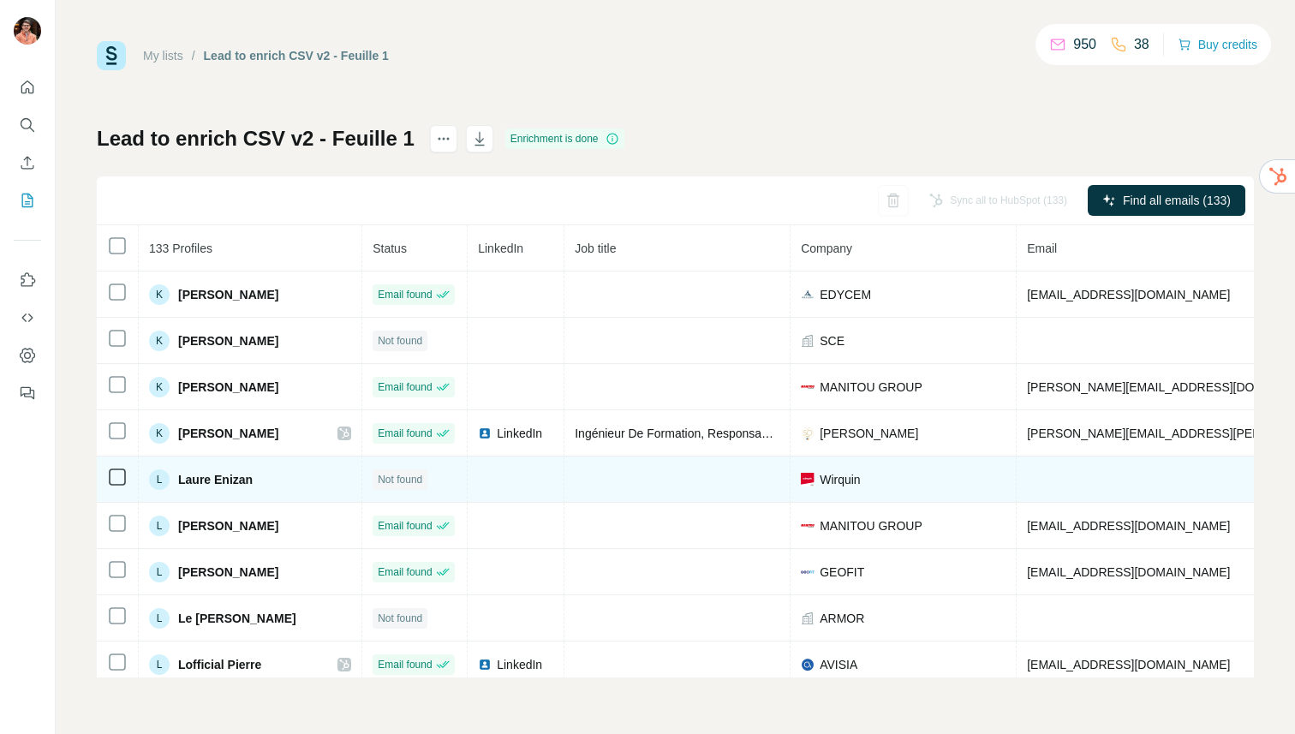
click at [235, 481] on span "Laure Enizan" at bounding box center [215, 479] width 75 height 17
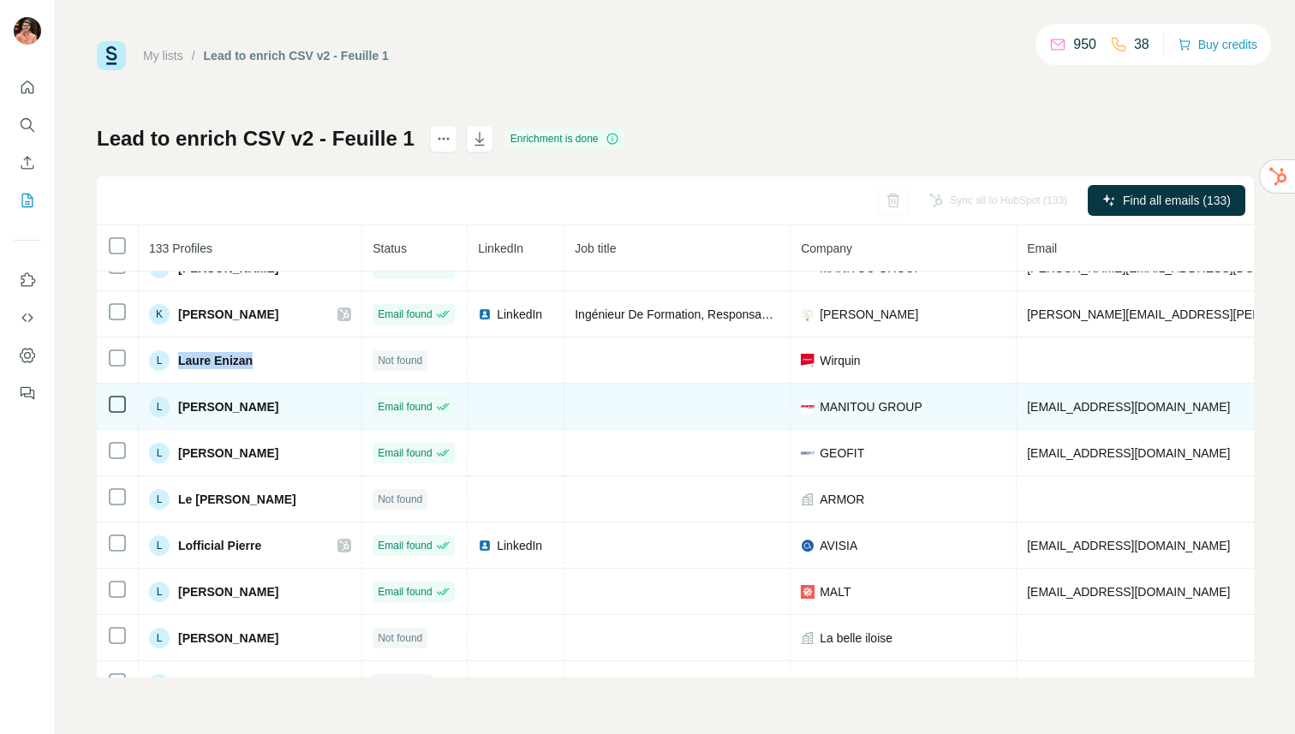
scroll to position [1656, 0]
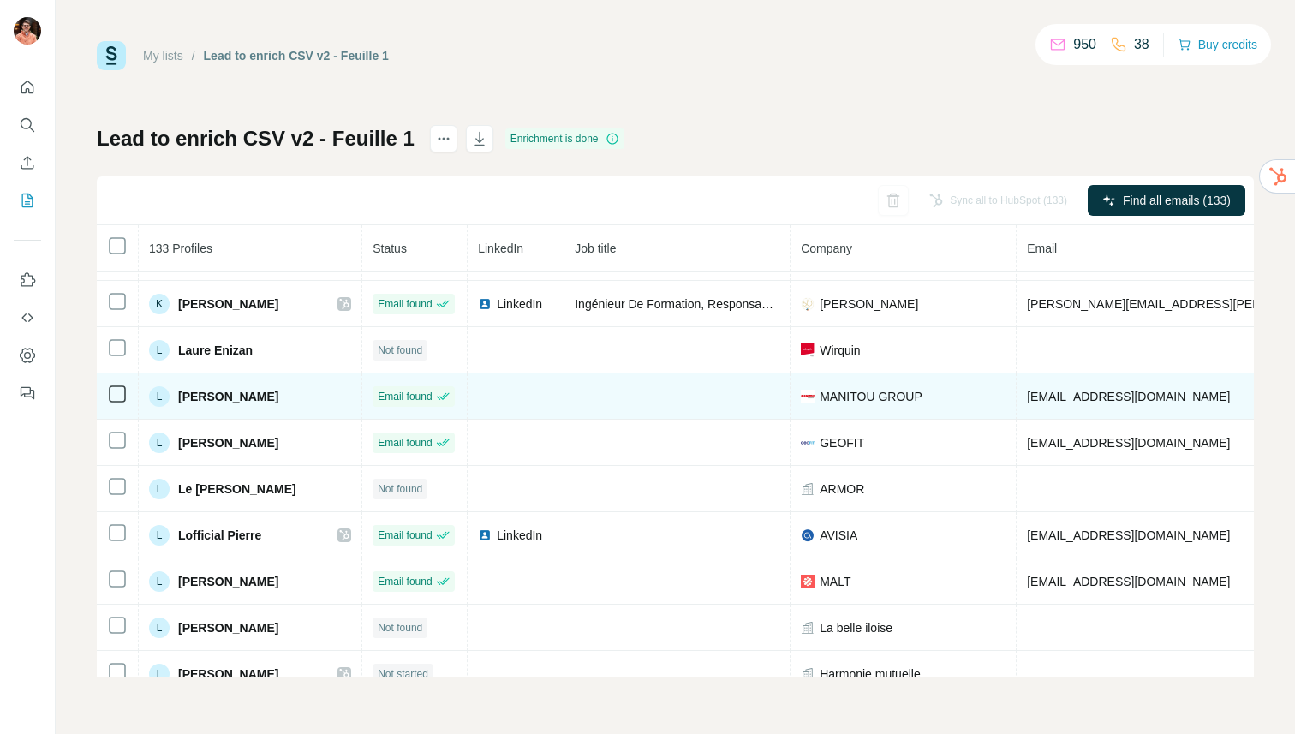
click at [236, 395] on span "[PERSON_NAME]" at bounding box center [228, 396] width 100 height 17
click at [1053, 401] on span "[EMAIL_ADDRESS][DOMAIN_NAME]" at bounding box center [1128, 397] width 203 height 14
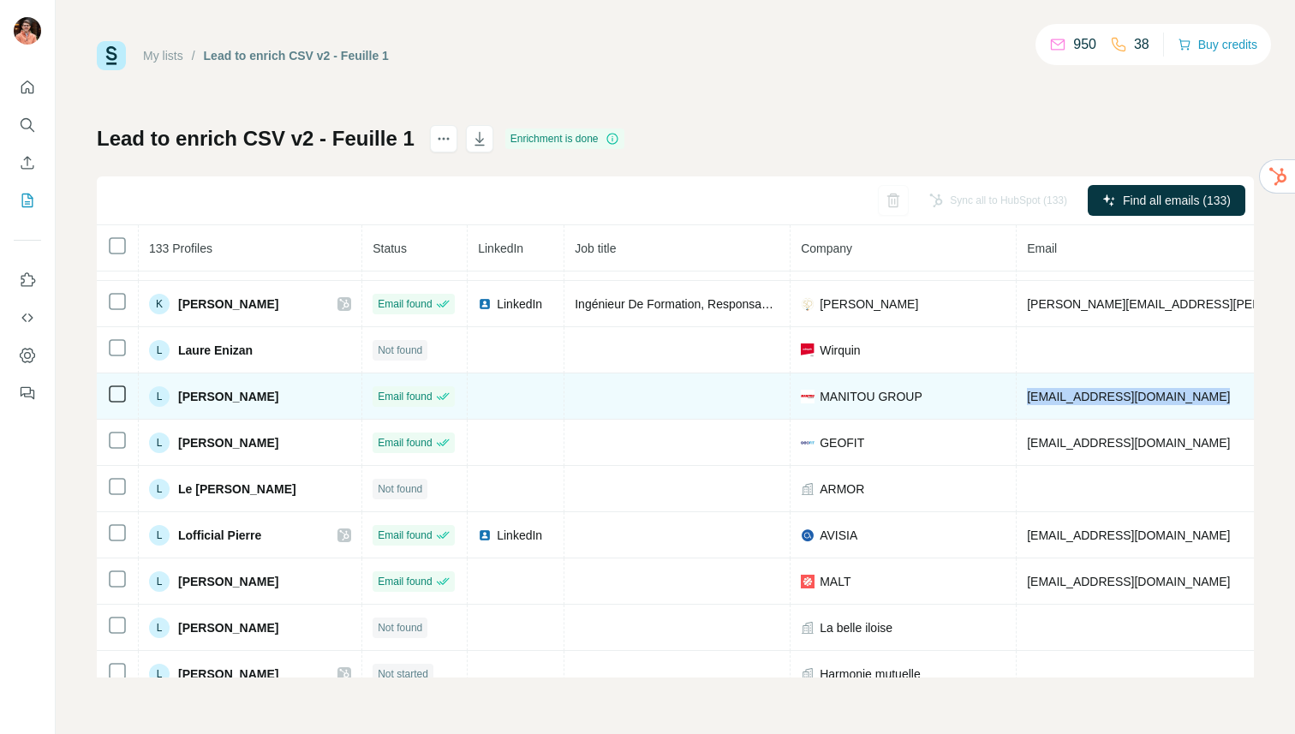
click at [1053, 401] on span "[EMAIL_ADDRESS][DOMAIN_NAME]" at bounding box center [1128, 397] width 203 height 14
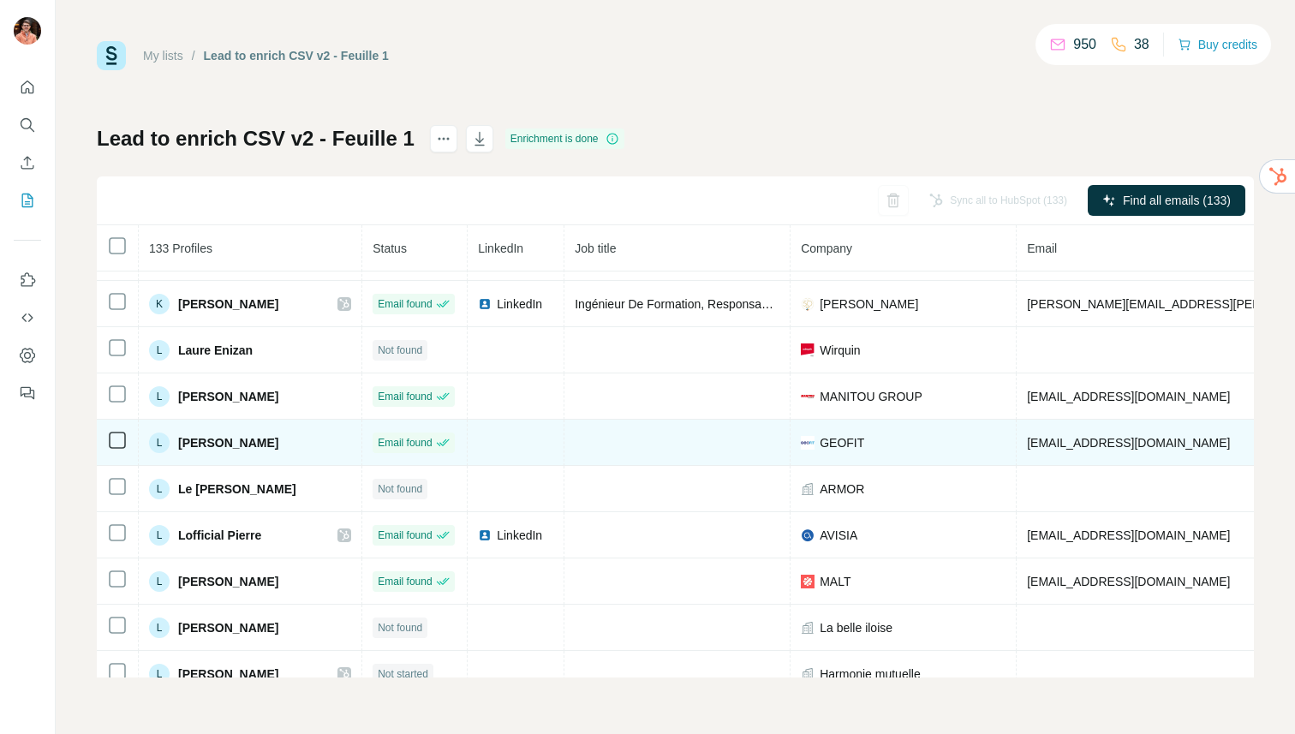
click at [243, 446] on span "[PERSON_NAME]" at bounding box center [228, 442] width 100 height 17
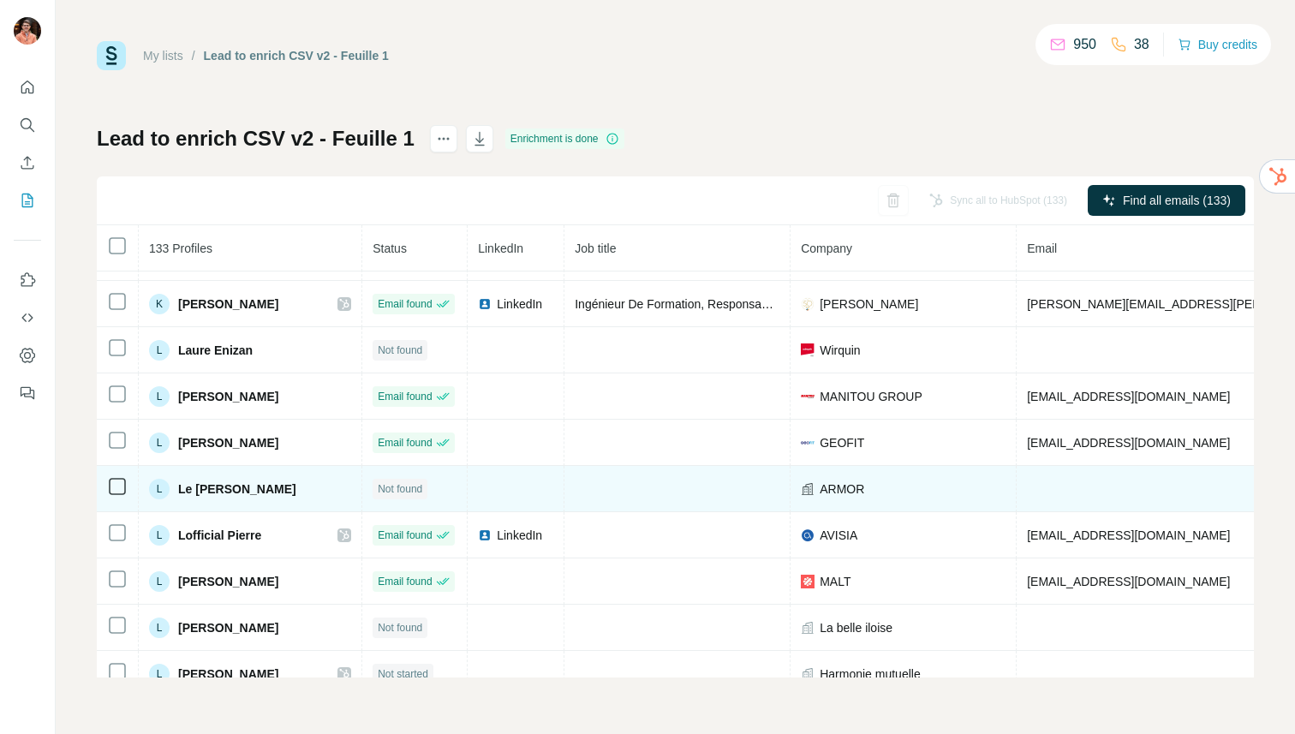
click at [232, 489] on span "Le [PERSON_NAME]" at bounding box center [237, 489] width 118 height 17
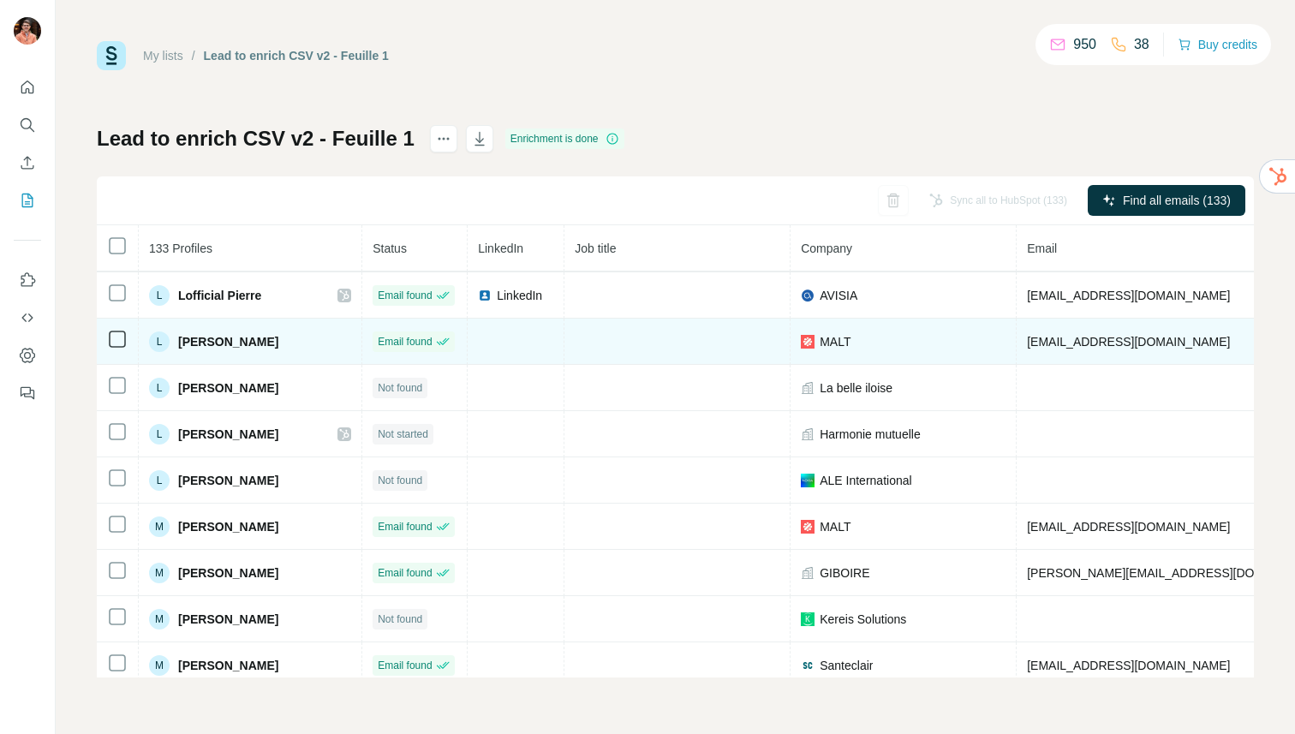
scroll to position [1899, 0]
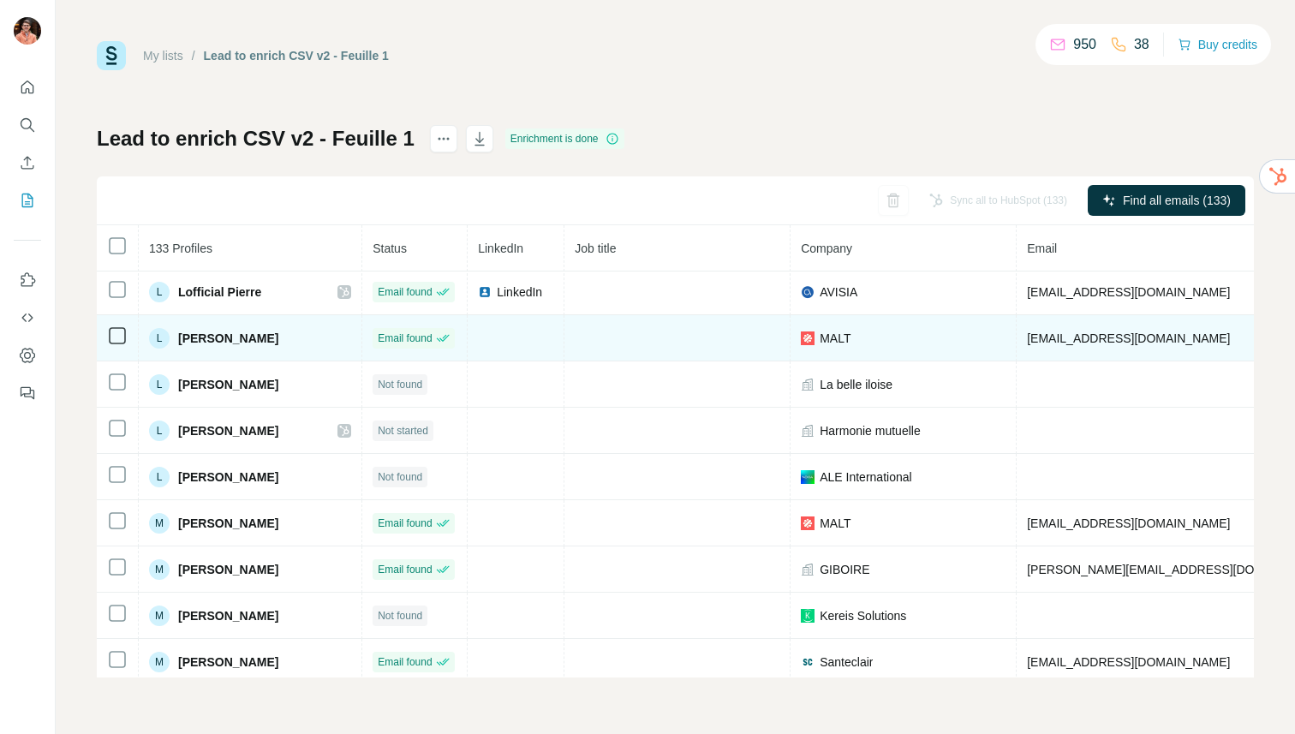
click at [246, 335] on span "[PERSON_NAME]" at bounding box center [228, 338] width 100 height 17
click at [1091, 338] on span "[EMAIL_ADDRESS][DOMAIN_NAME]" at bounding box center [1128, 339] width 203 height 14
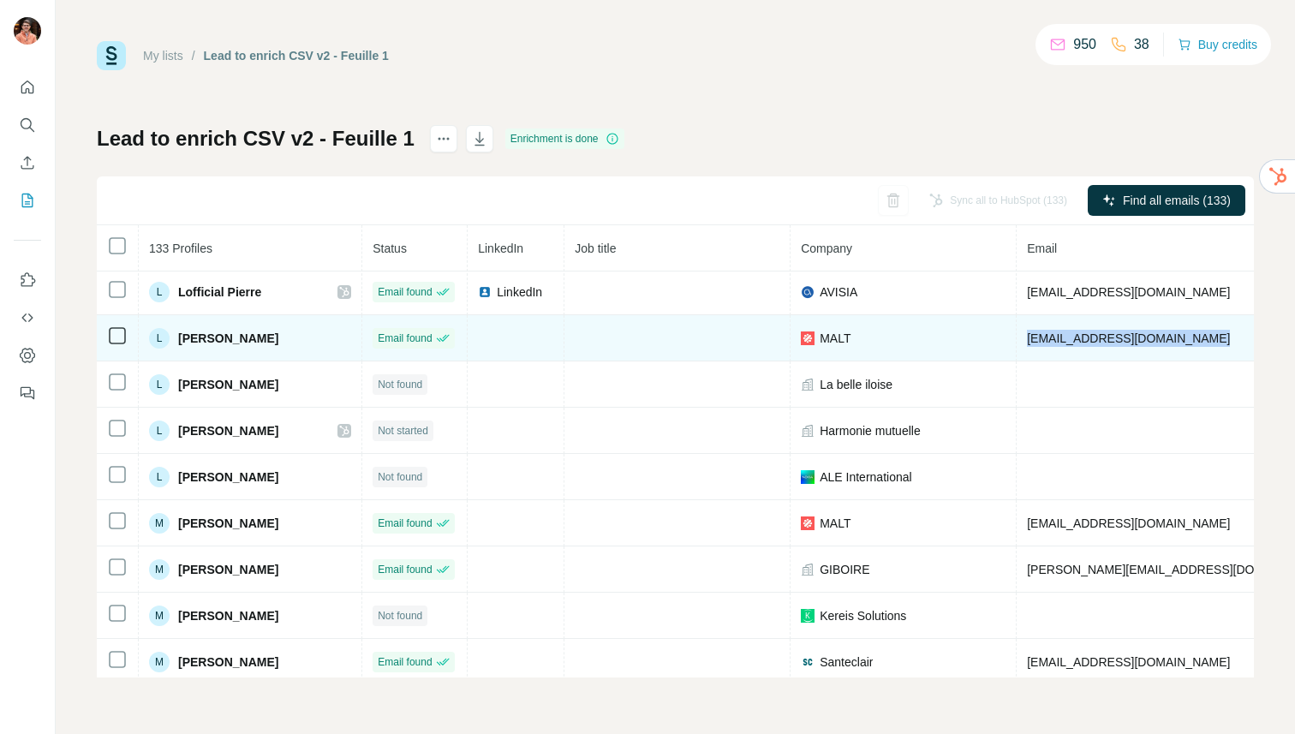
click at [1091, 338] on span "[EMAIL_ADDRESS][DOMAIN_NAME]" at bounding box center [1128, 339] width 203 height 14
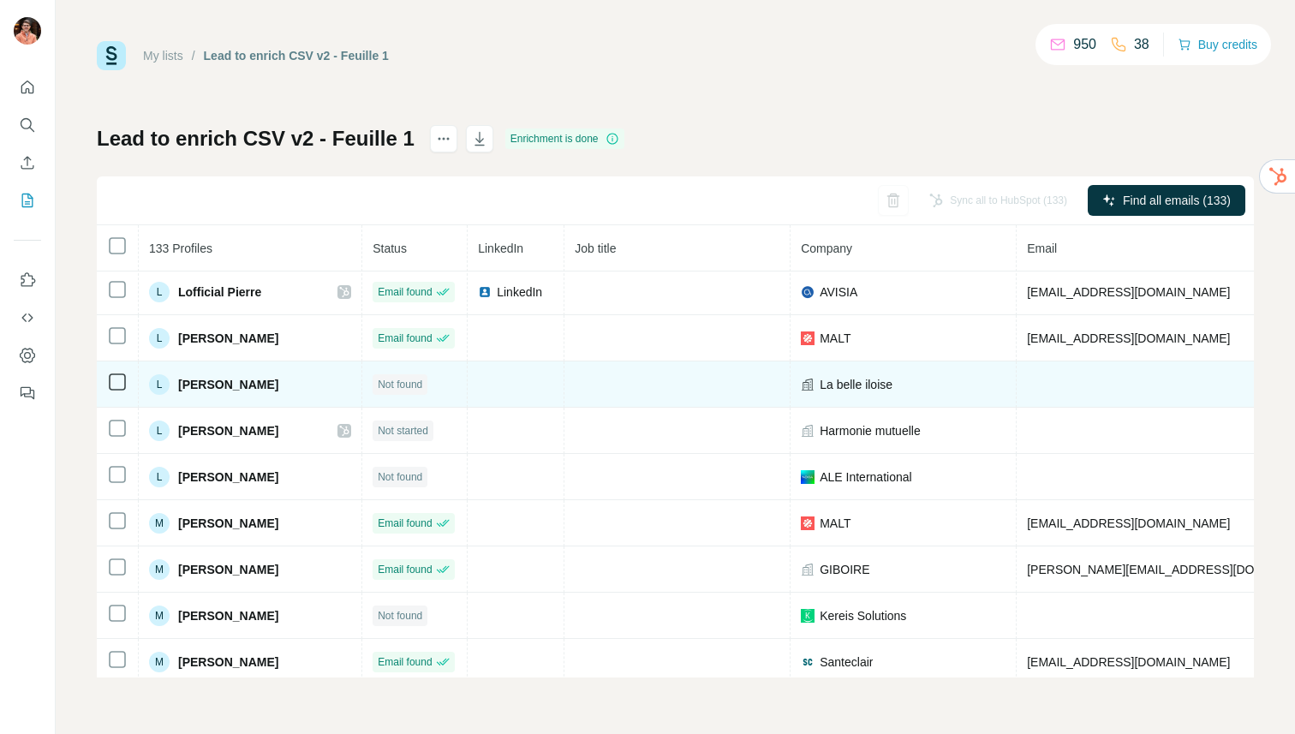
click at [231, 386] on span "[PERSON_NAME]" at bounding box center [228, 384] width 100 height 17
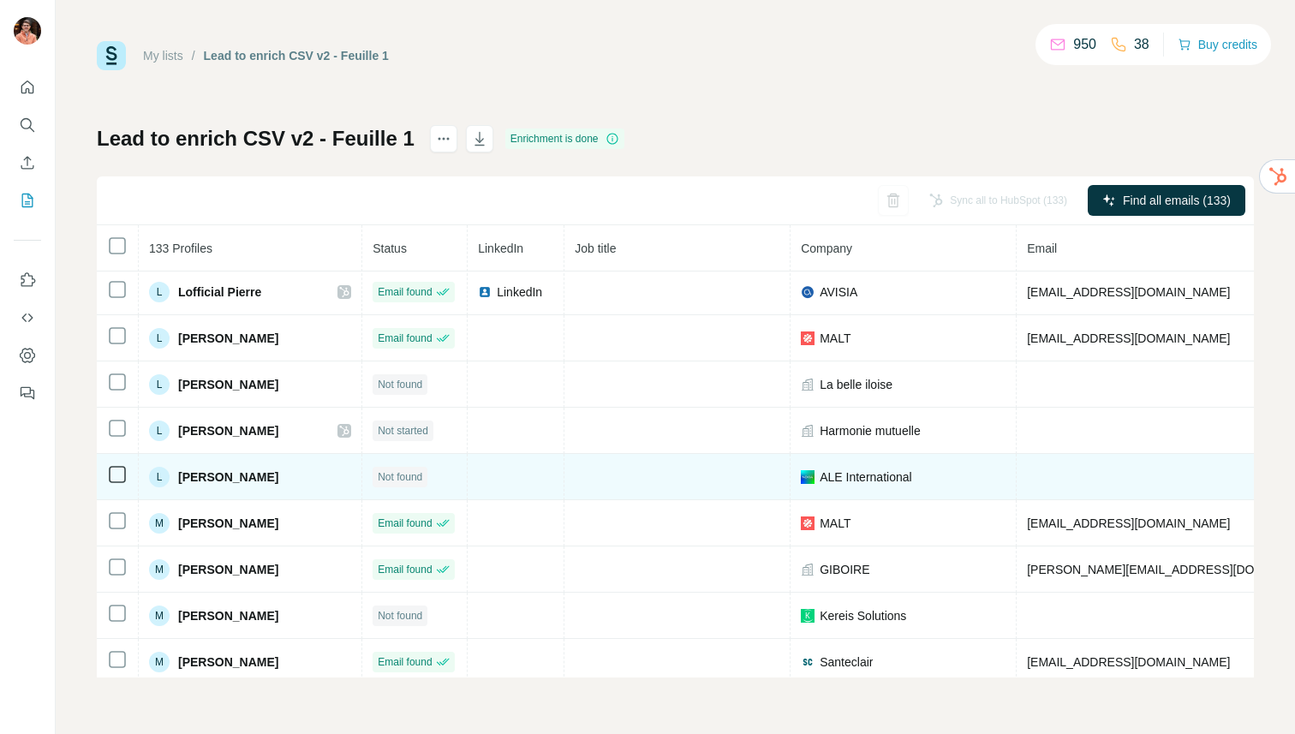
click at [233, 479] on span "[PERSON_NAME]" at bounding box center [228, 477] width 100 height 17
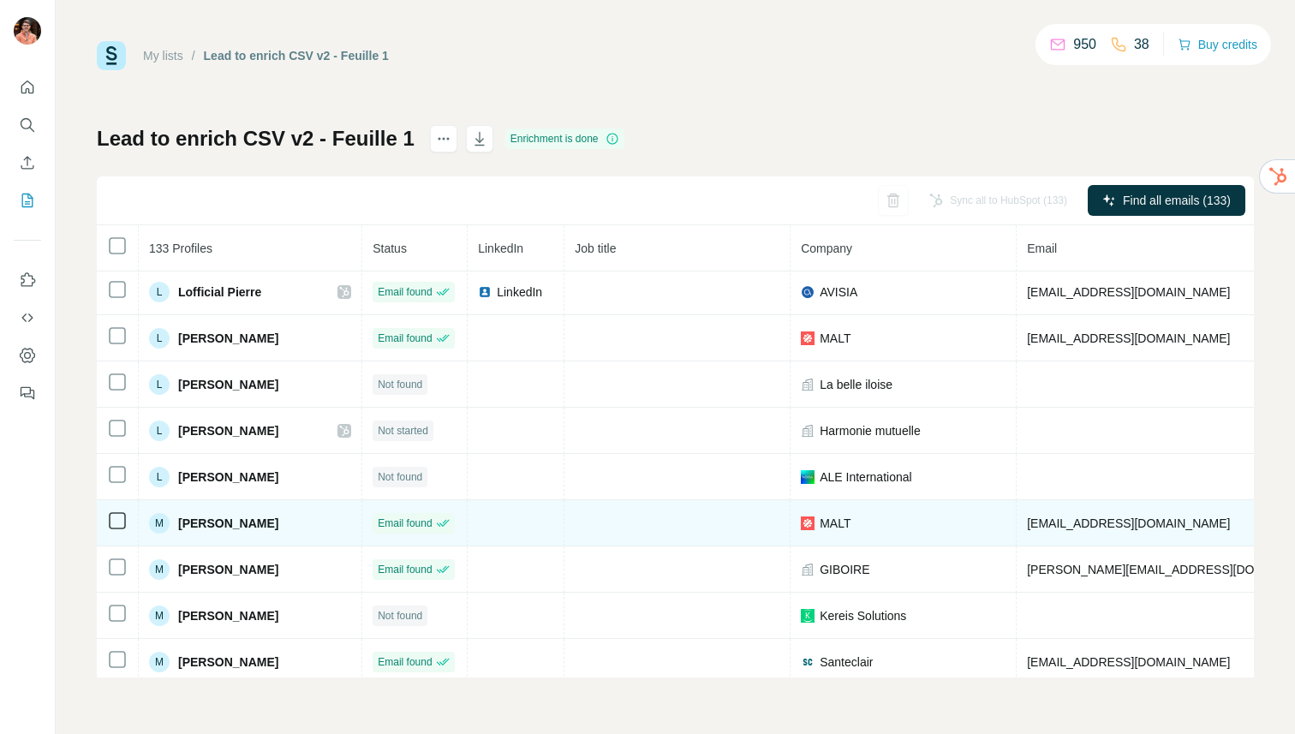
click at [236, 523] on span "[PERSON_NAME]" at bounding box center [228, 523] width 100 height 17
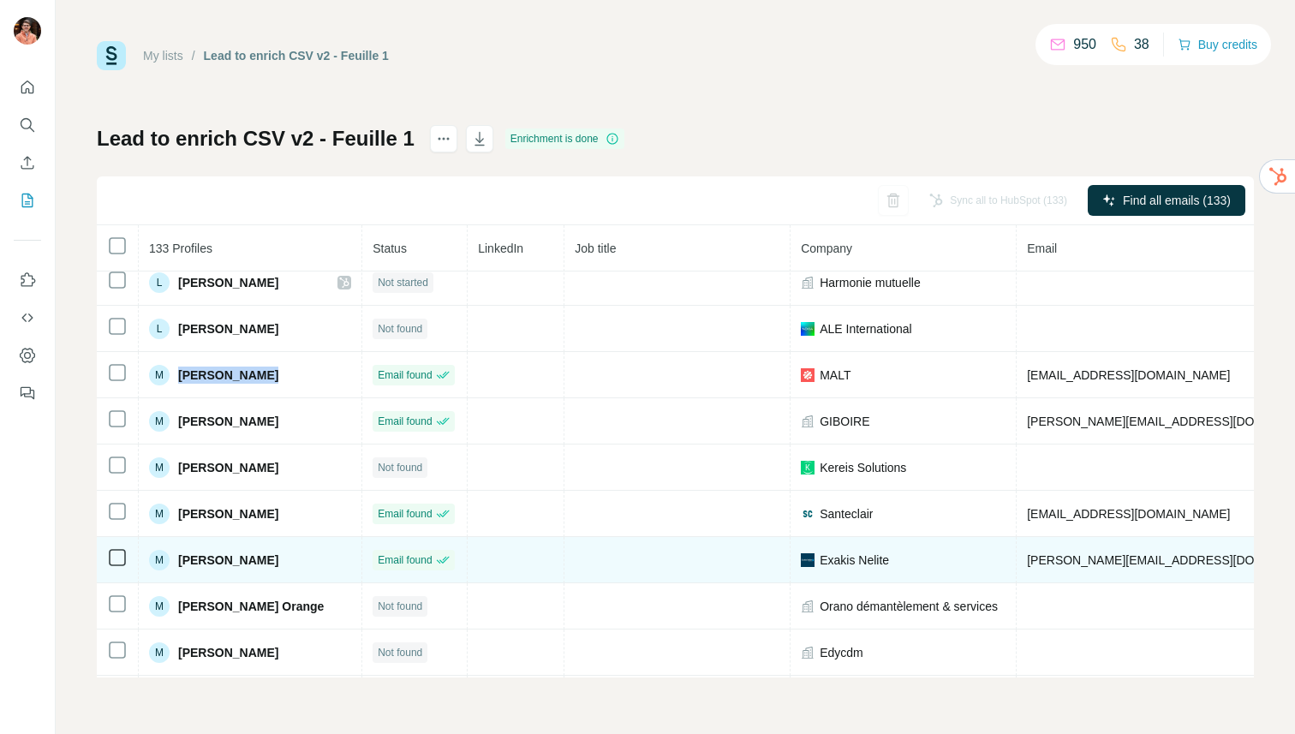
scroll to position [2050, 0]
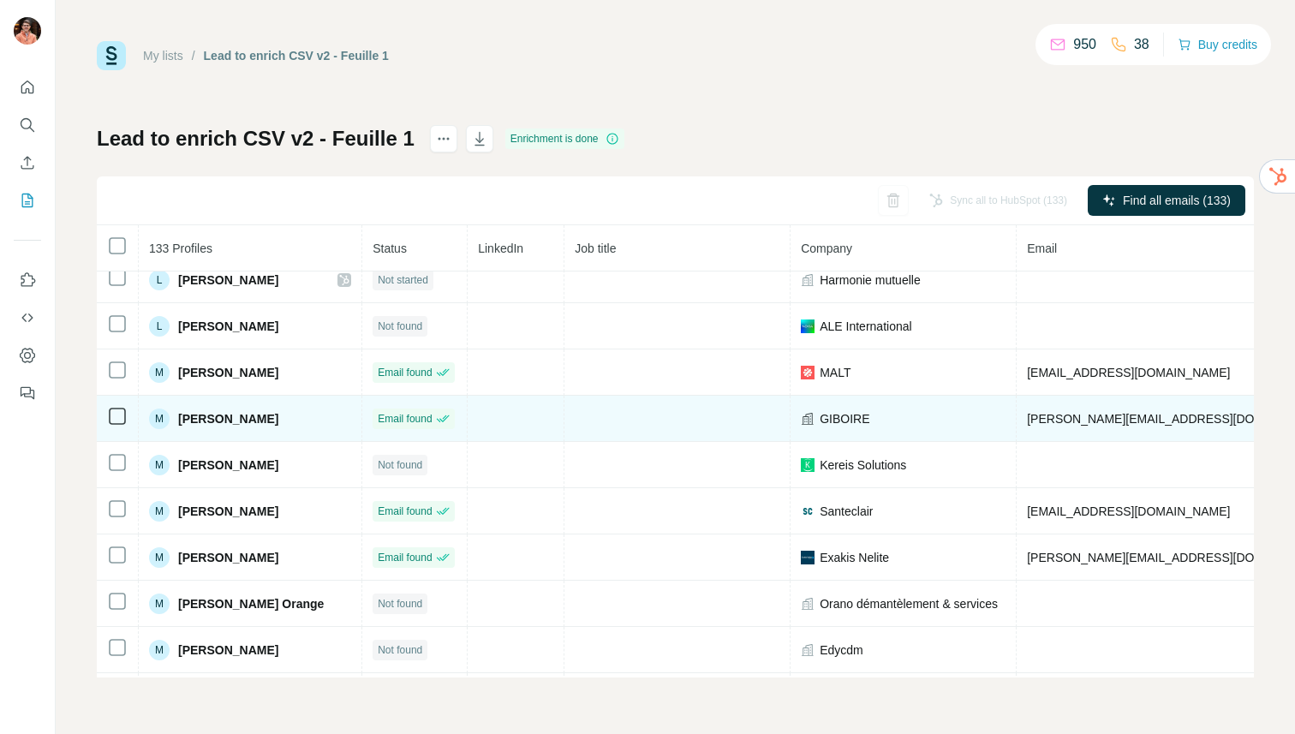
click at [224, 420] on span "[PERSON_NAME]" at bounding box center [228, 418] width 100 height 17
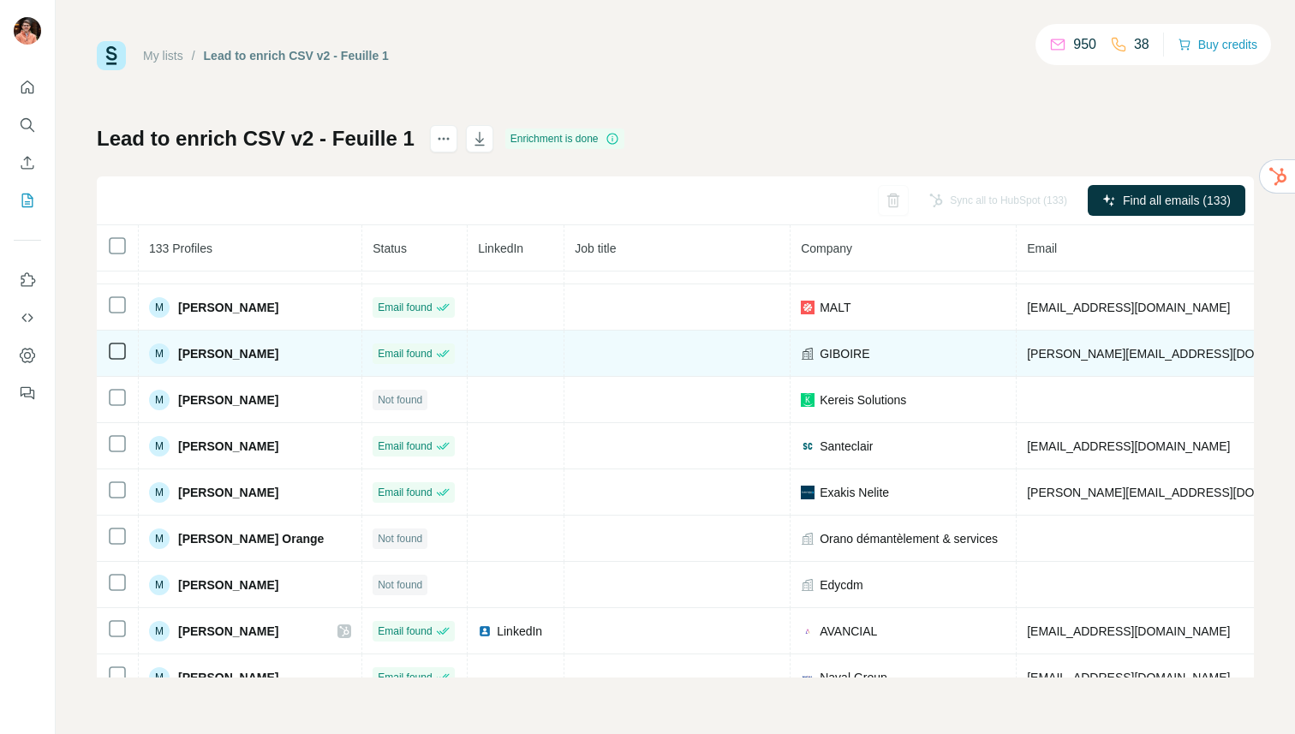
click at [1051, 359] on td "[PERSON_NAME][EMAIL_ADDRESS][DOMAIN_NAME]" at bounding box center [1277, 354] width 521 height 46
click at [1055, 355] on span "[PERSON_NAME][EMAIL_ADDRESS][DOMAIN_NAME]" at bounding box center [1178, 354] width 302 height 14
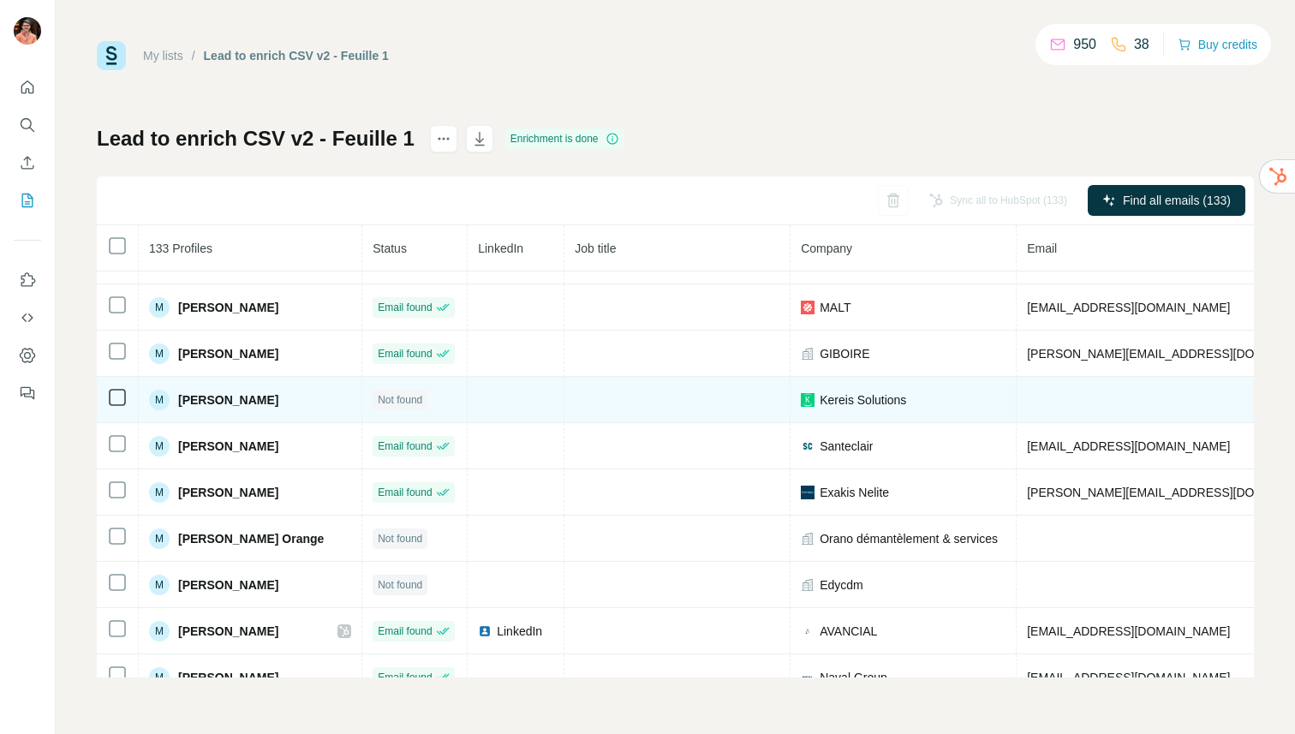
click at [246, 399] on span "[PERSON_NAME]" at bounding box center [228, 400] width 100 height 17
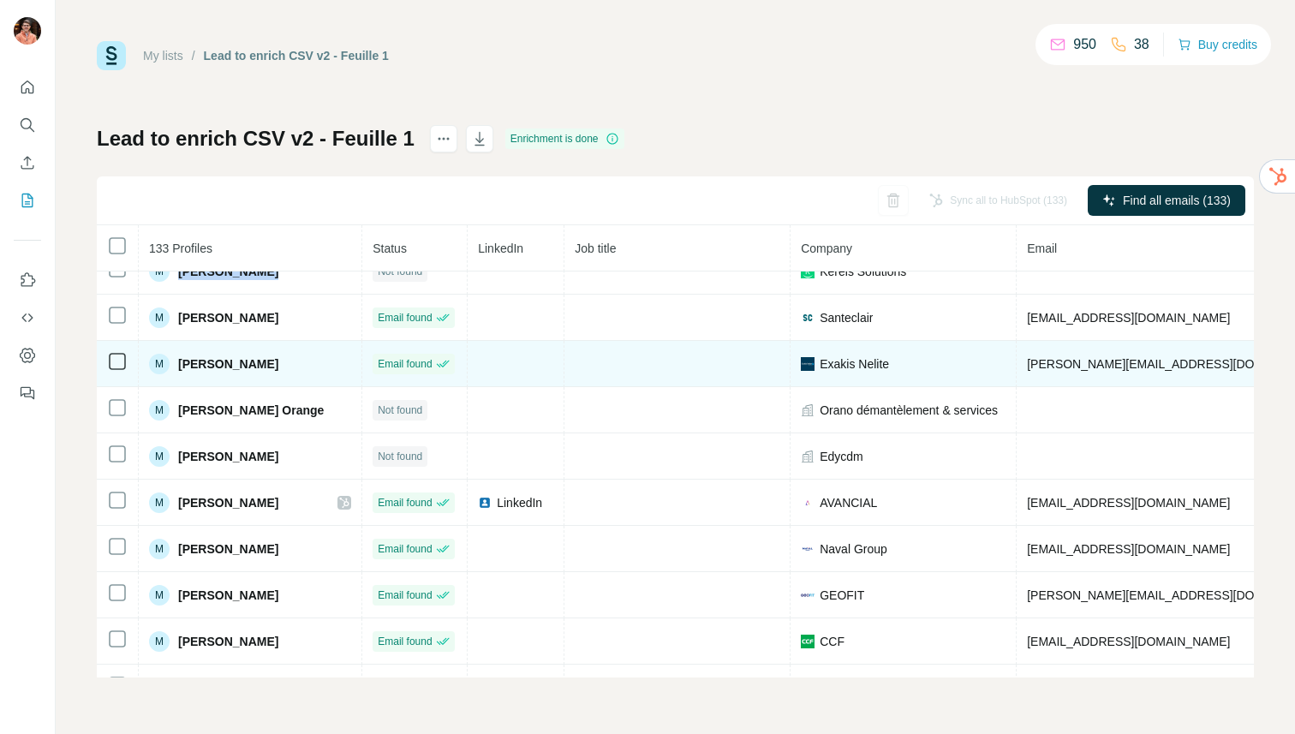
scroll to position [2243, 0]
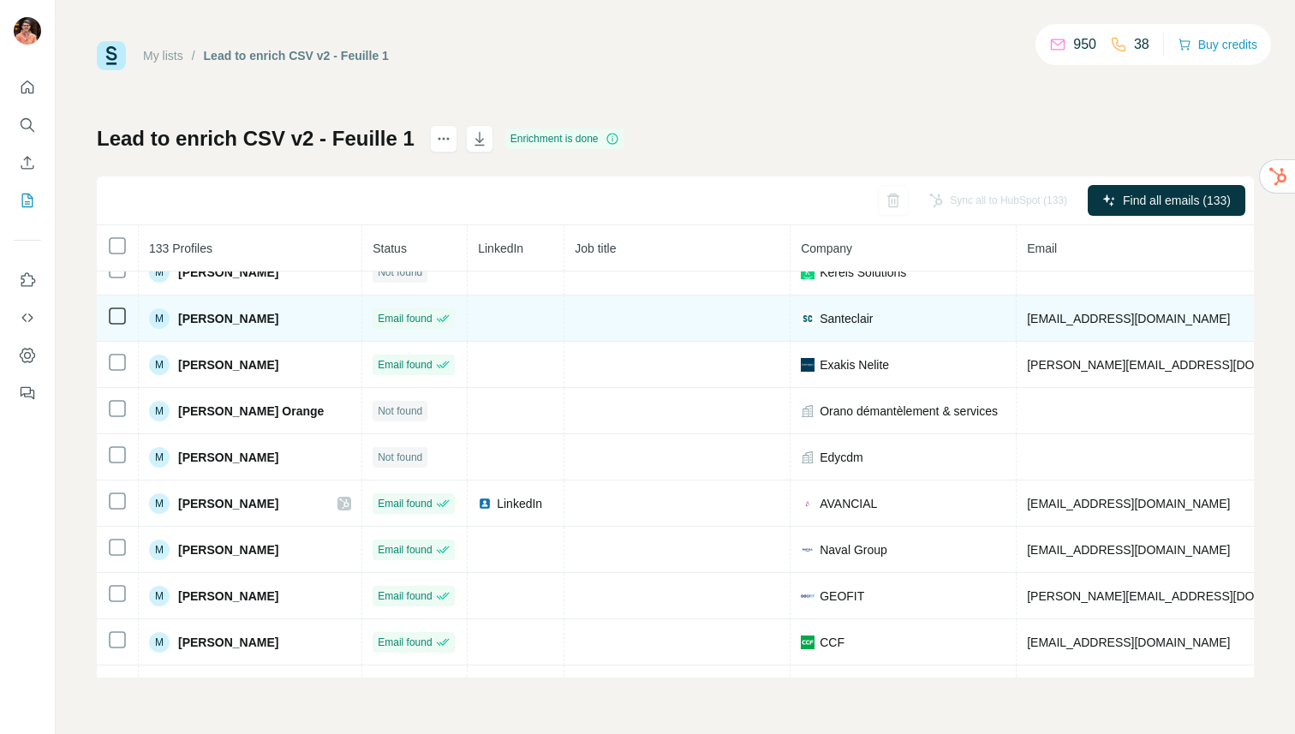
click at [243, 322] on span "[PERSON_NAME]" at bounding box center [228, 318] width 100 height 17
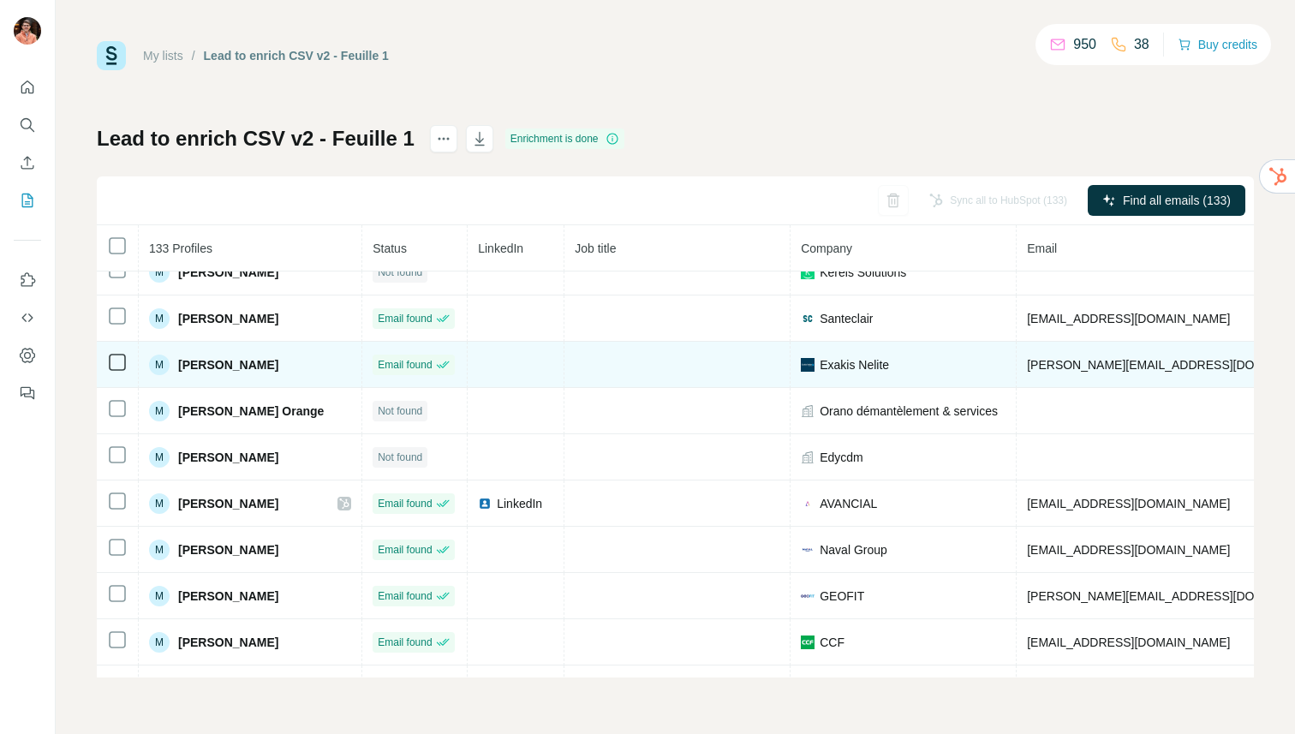
click at [247, 368] on span "[PERSON_NAME]" at bounding box center [228, 364] width 100 height 17
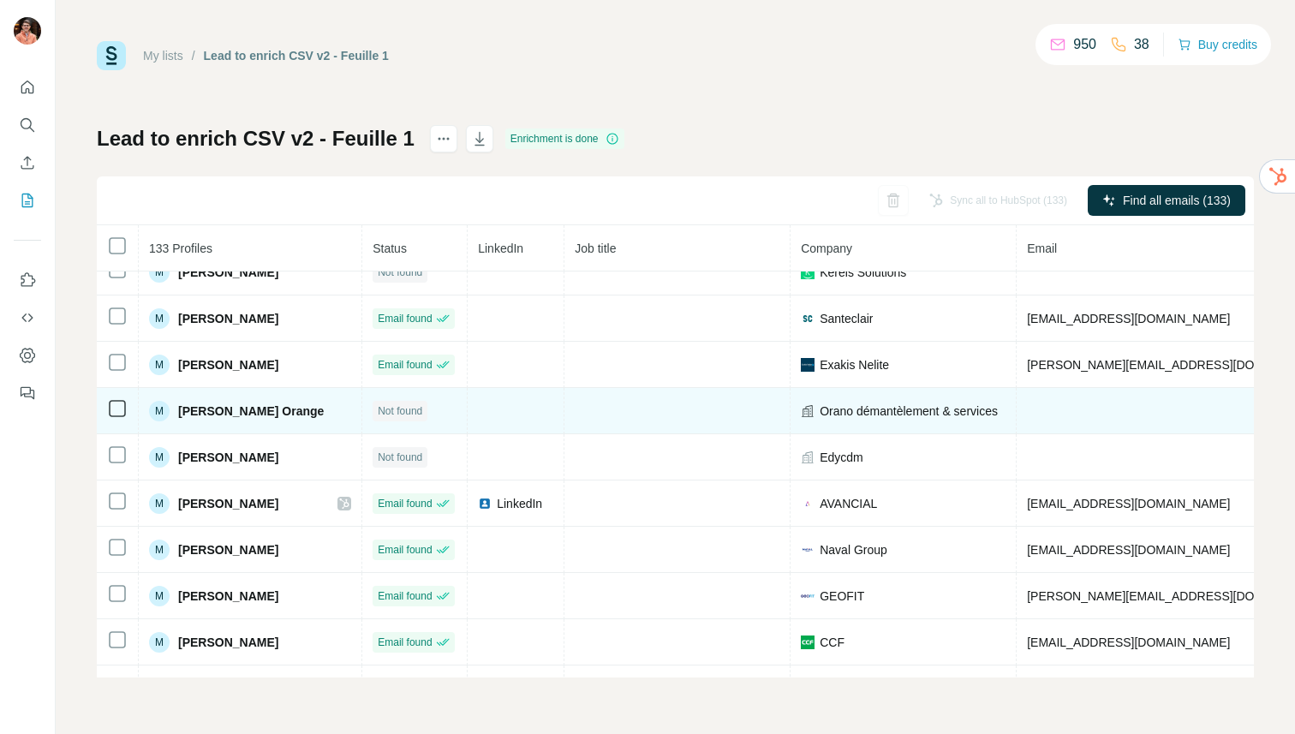
click at [260, 416] on span "[PERSON_NAME] Orange" at bounding box center [251, 411] width 146 height 17
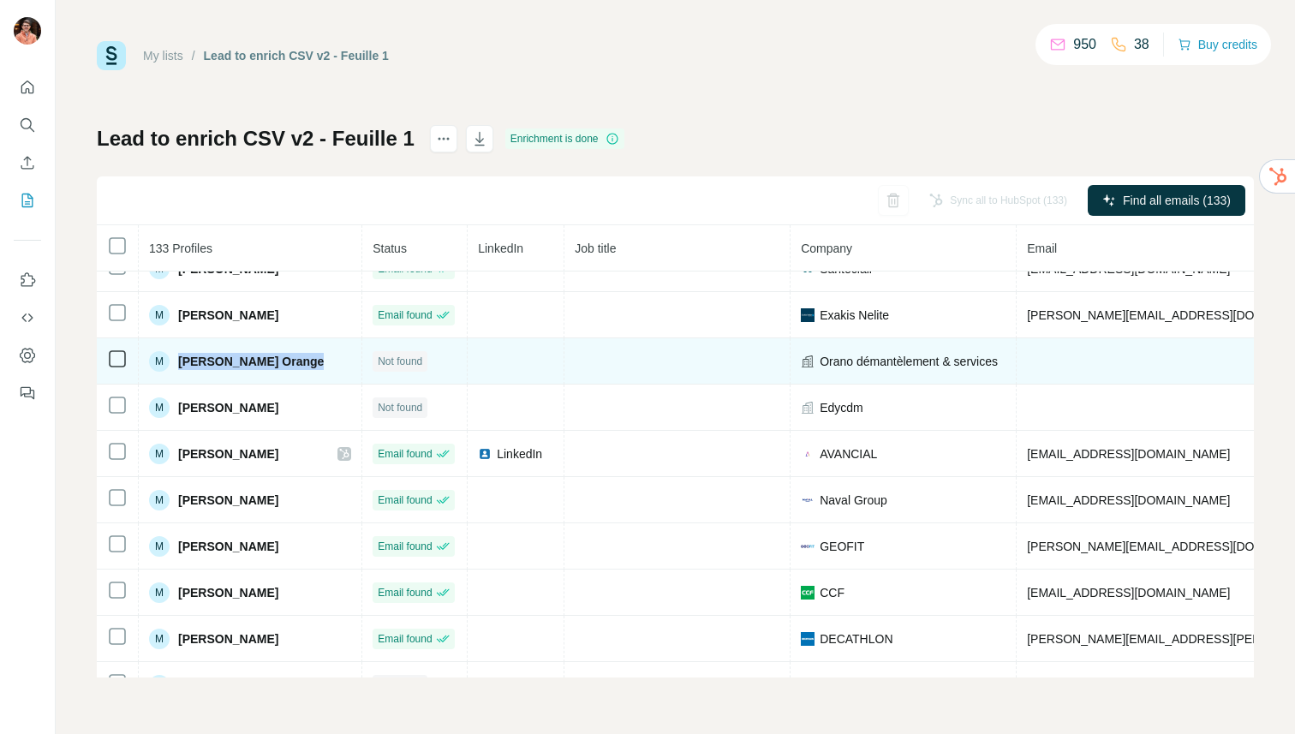
scroll to position [2309, 0]
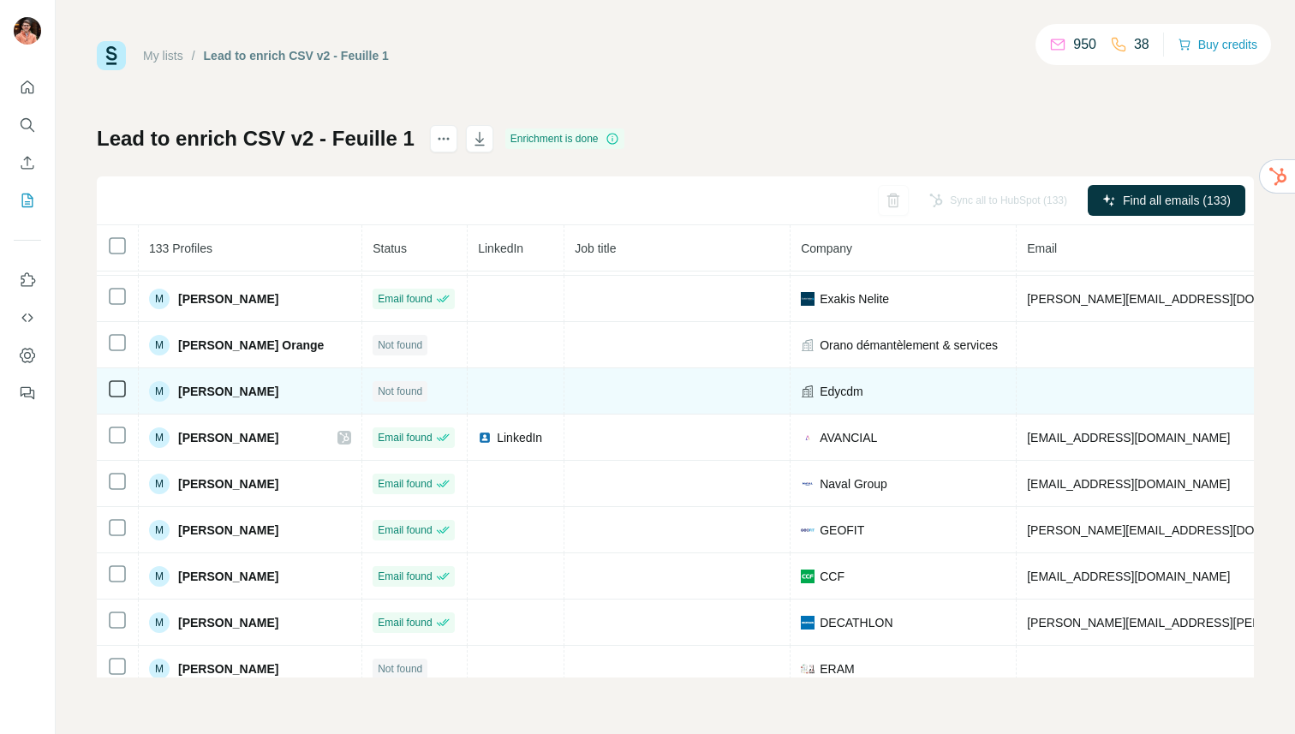
click at [248, 391] on span "[PERSON_NAME]" at bounding box center [228, 391] width 100 height 17
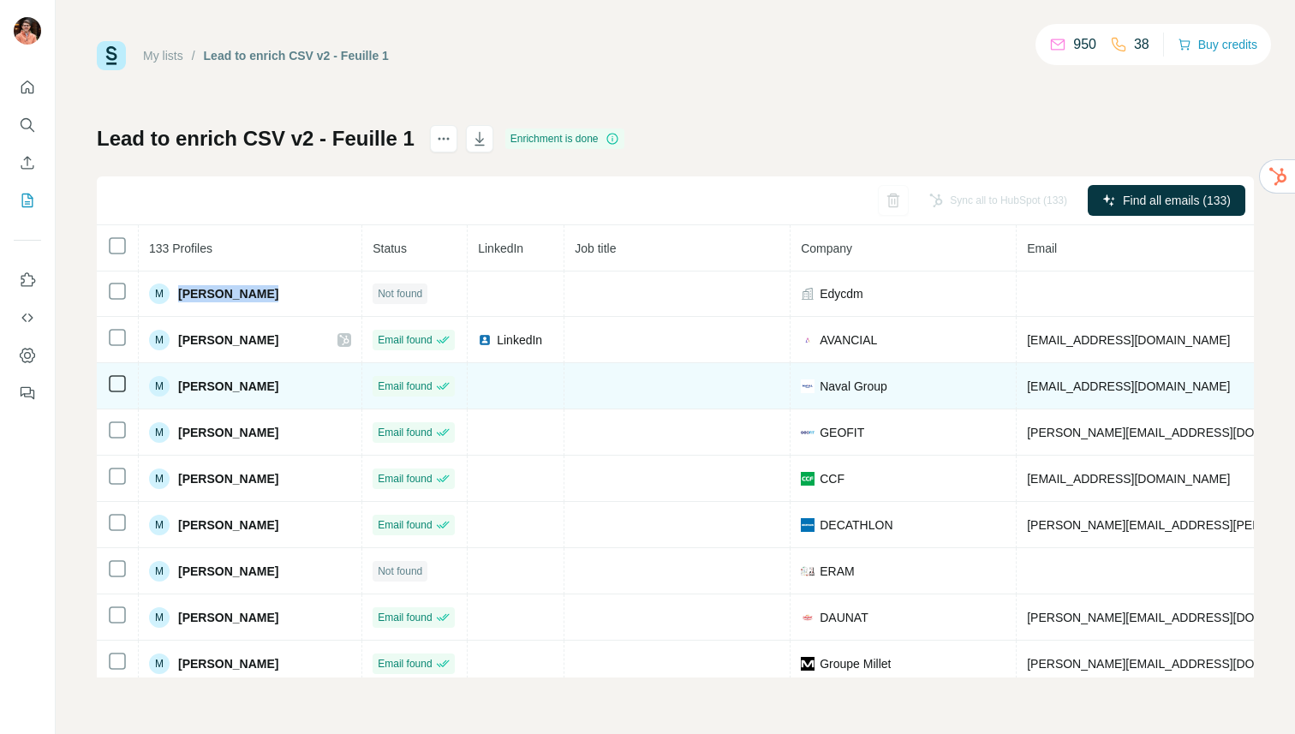
scroll to position [2418, 0]
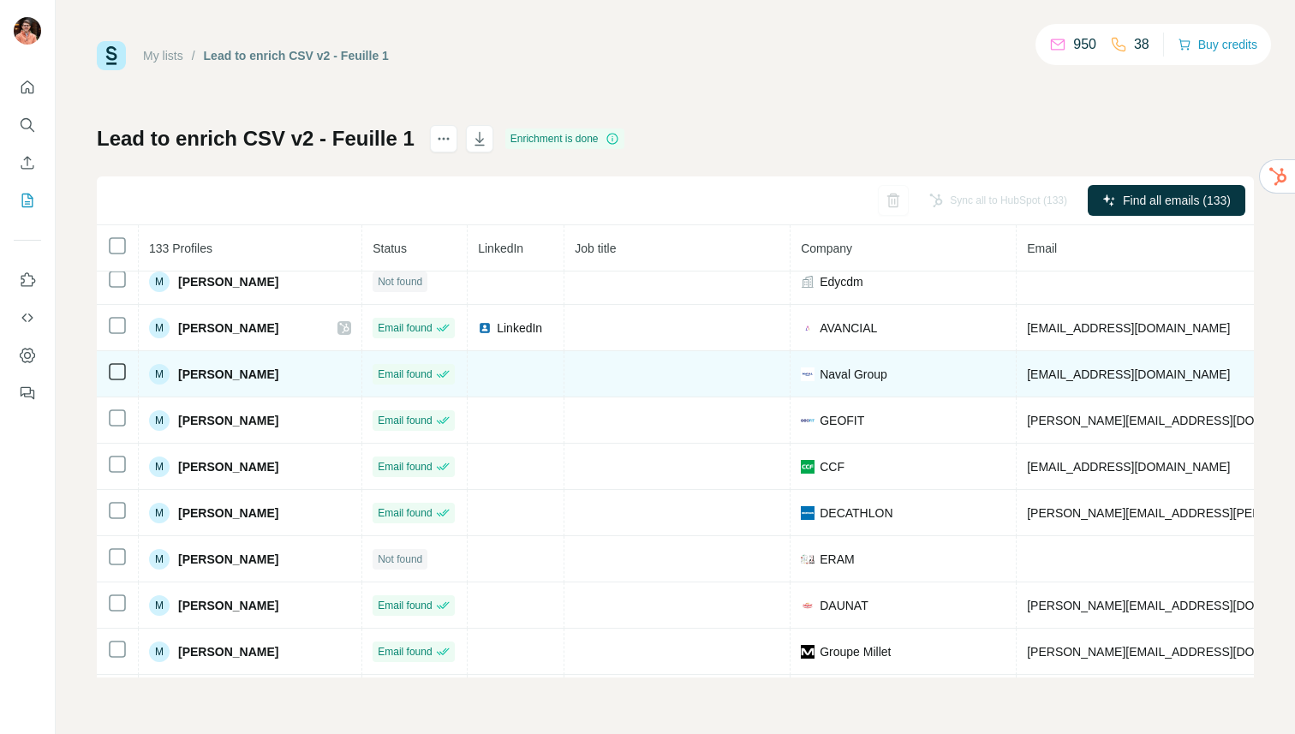
click at [246, 375] on span "[PERSON_NAME]" at bounding box center [228, 374] width 100 height 17
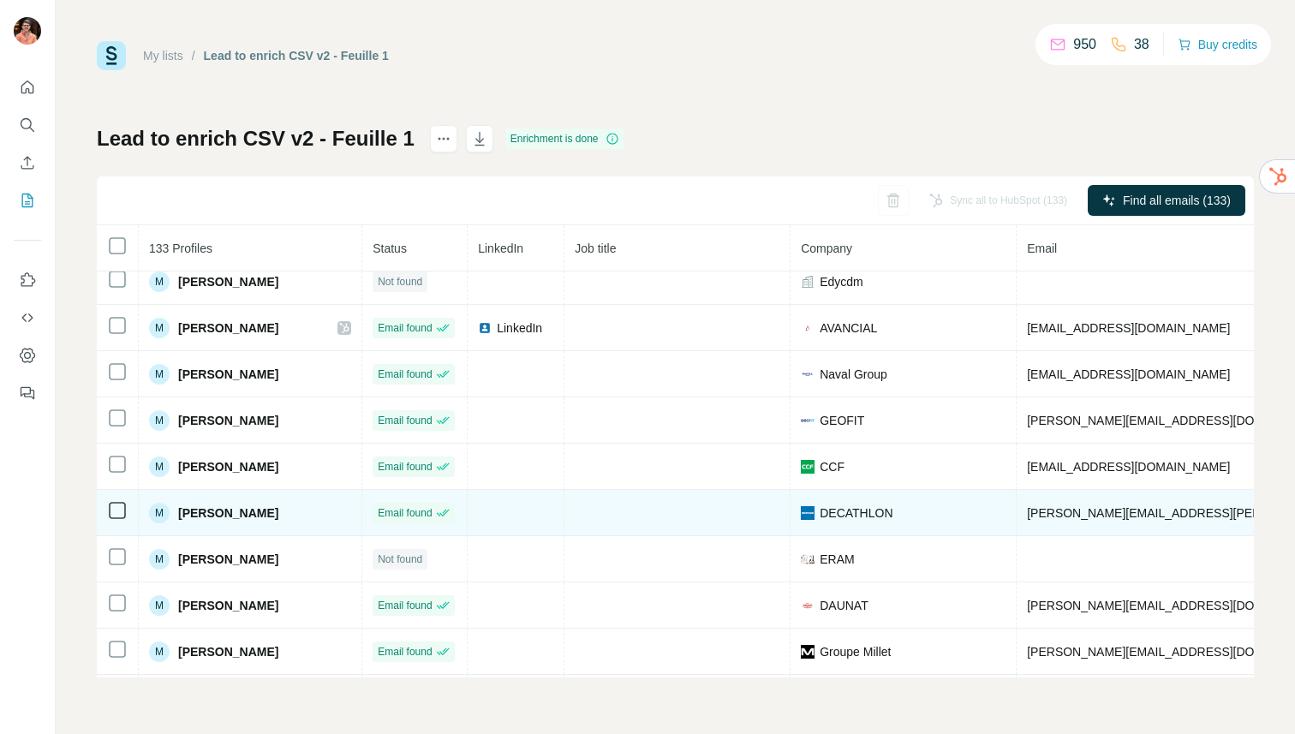
click at [242, 508] on span "[PERSON_NAME]" at bounding box center [228, 513] width 100 height 17
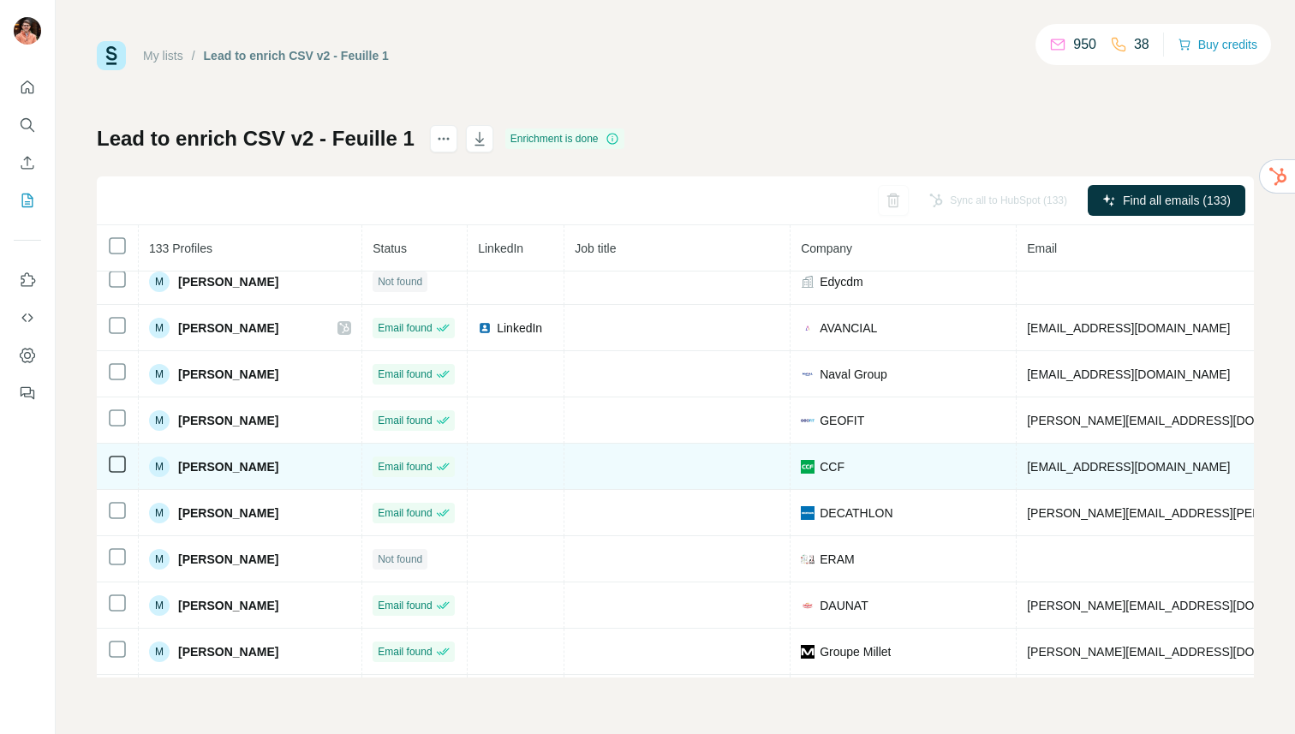
click at [241, 467] on span "[PERSON_NAME]" at bounding box center [228, 466] width 100 height 17
click at [1093, 472] on span "[EMAIL_ADDRESS][DOMAIN_NAME]" at bounding box center [1128, 467] width 203 height 14
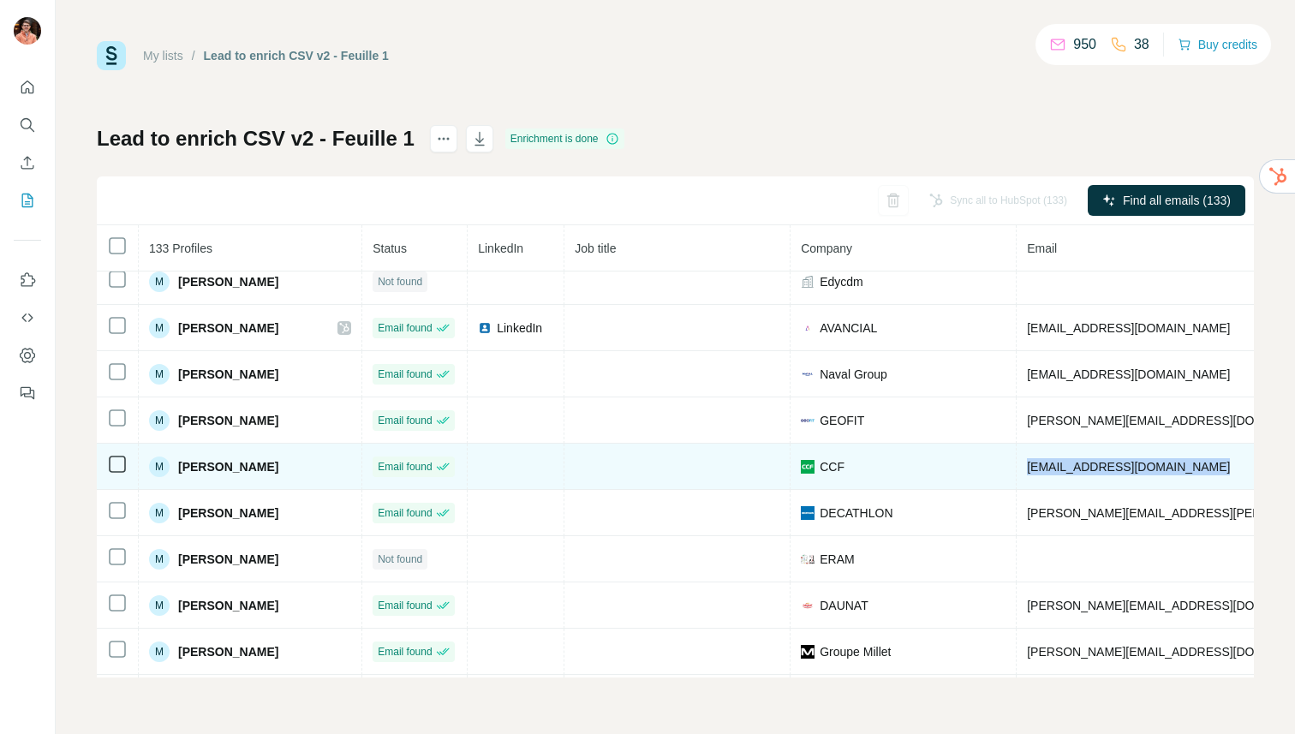
click at [1093, 472] on span "[EMAIL_ADDRESS][DOMAIN_NAME]" at bounding box center [1128, 467] width 203 height 14
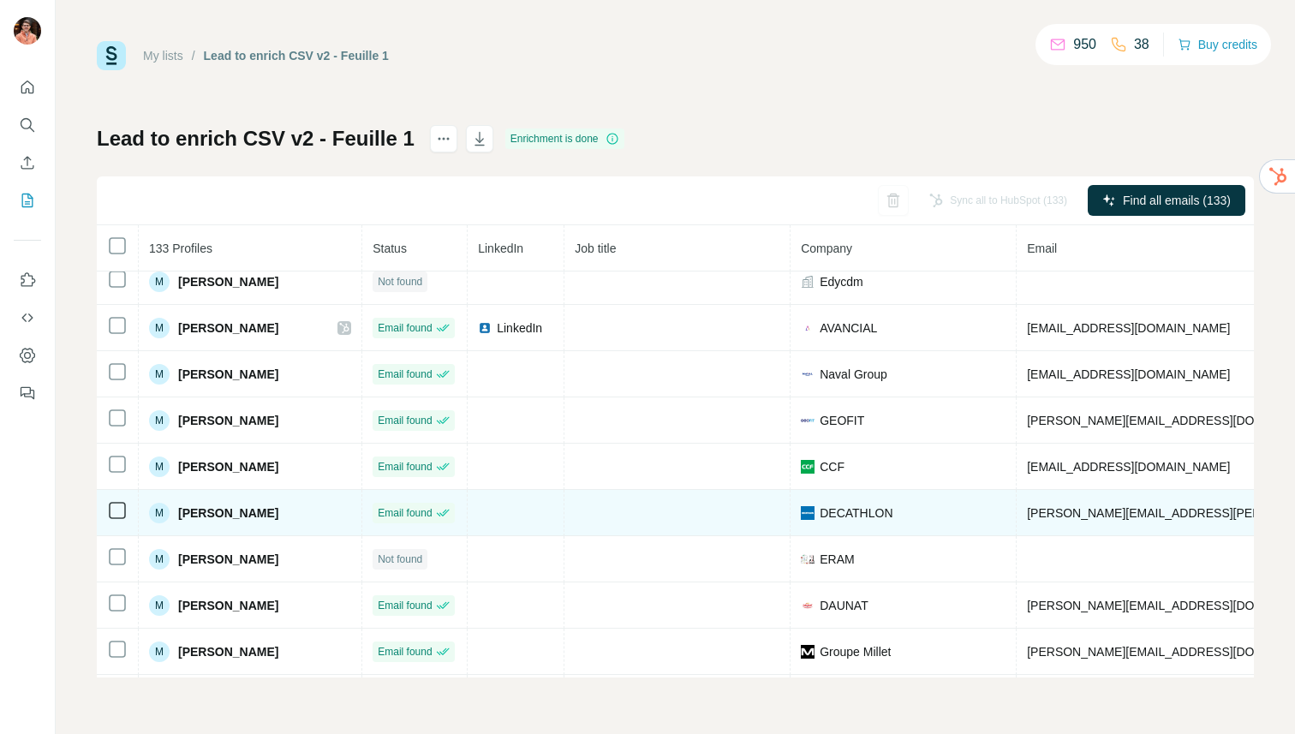
click at [228, 511] on span "[PERSON_NAME]" at bounding box center [228, 513] width 100 height 17
click at [1125, 515] on span "[PERSON_NAME][EMAIL_ADDRESS][PERSON_NAME][DOMAIN_NAME]" at bounding box center [1227, 513] width 401 height 14
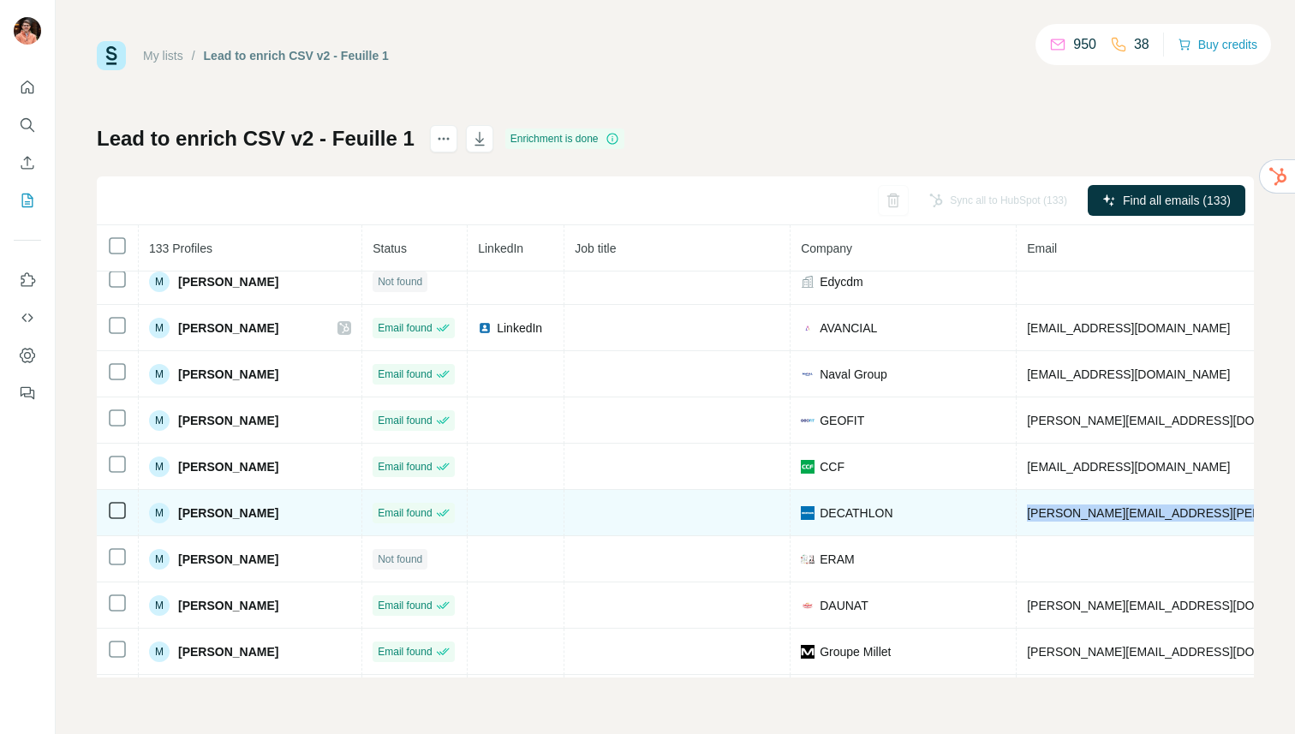
click at [1125, 515] on span "[PERSON_NAME][EMAIL_ADDRESS][PERSON_NAME][DOMAIN_NAME]" at bounding box center [1227, 513] width 401 height 14
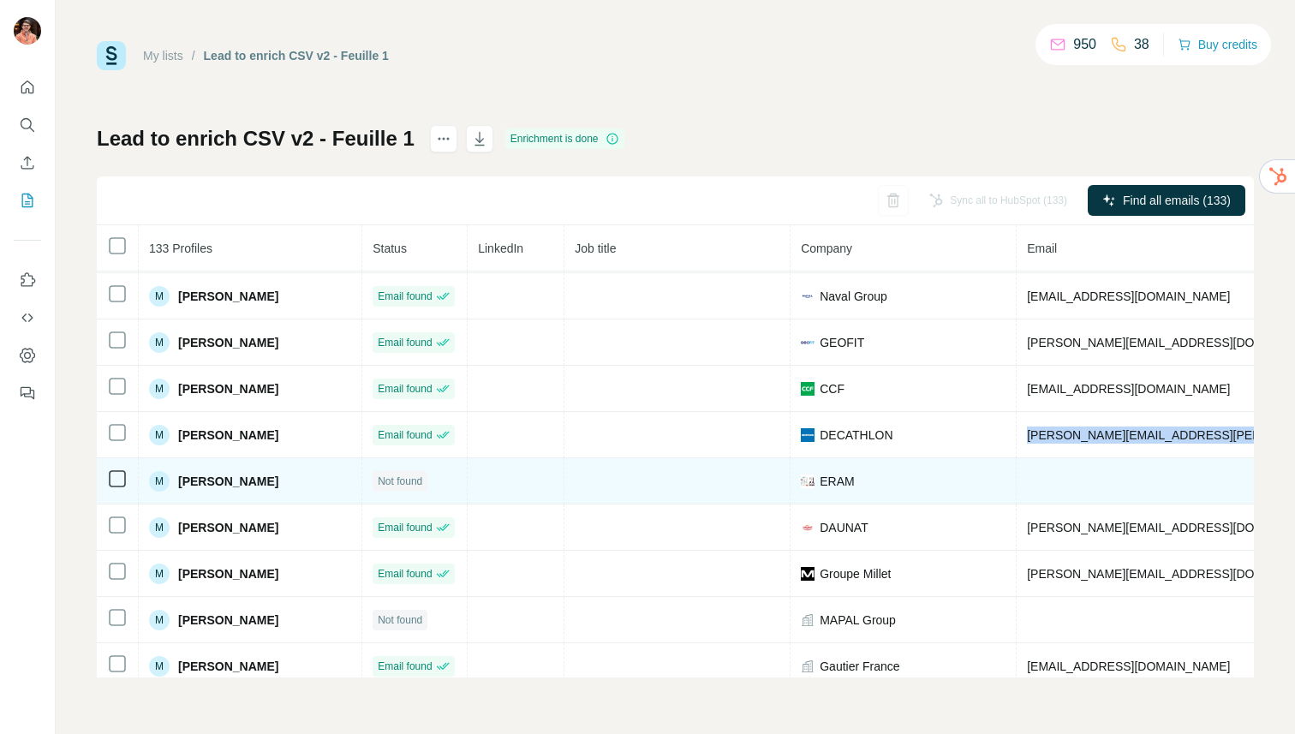
scroll to position [2499, 0]
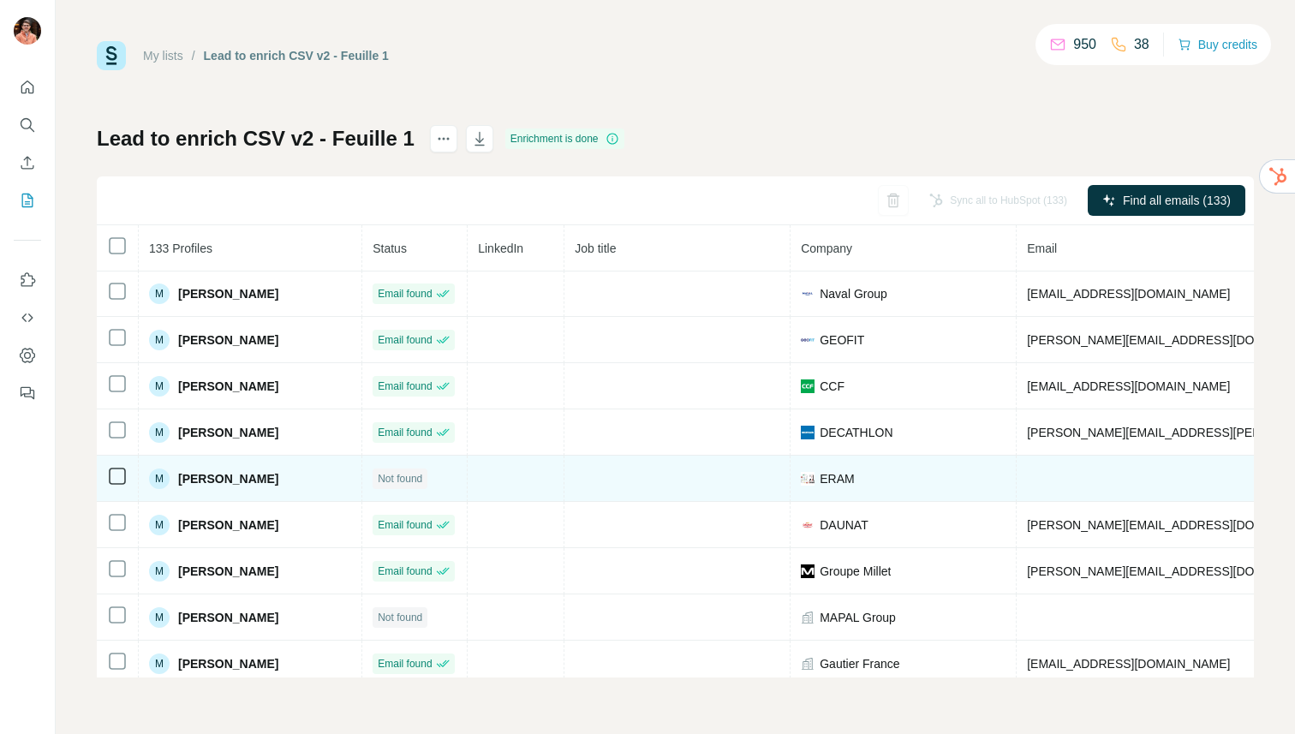
click at [204, 471] on span "[PERSON_NAME]" at bounding box center [228, 478] width 100 height 17
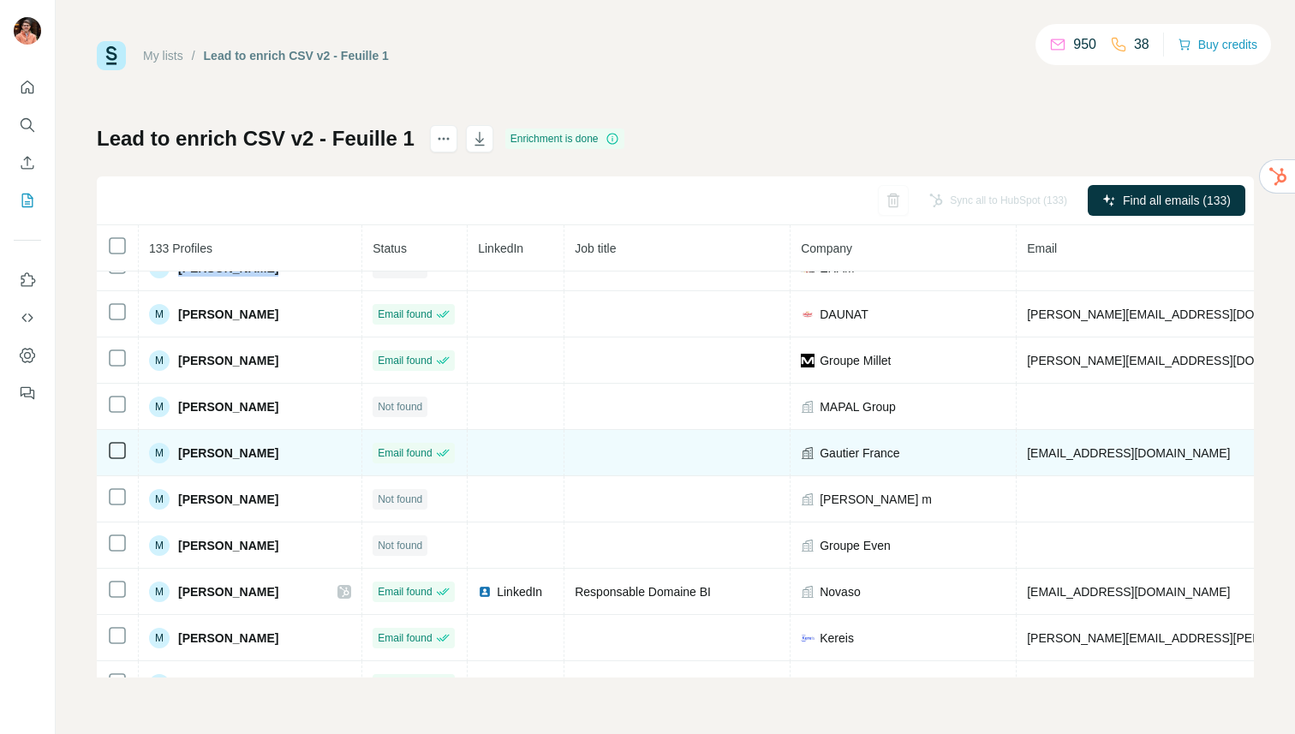
scroll to position [2723, 0]
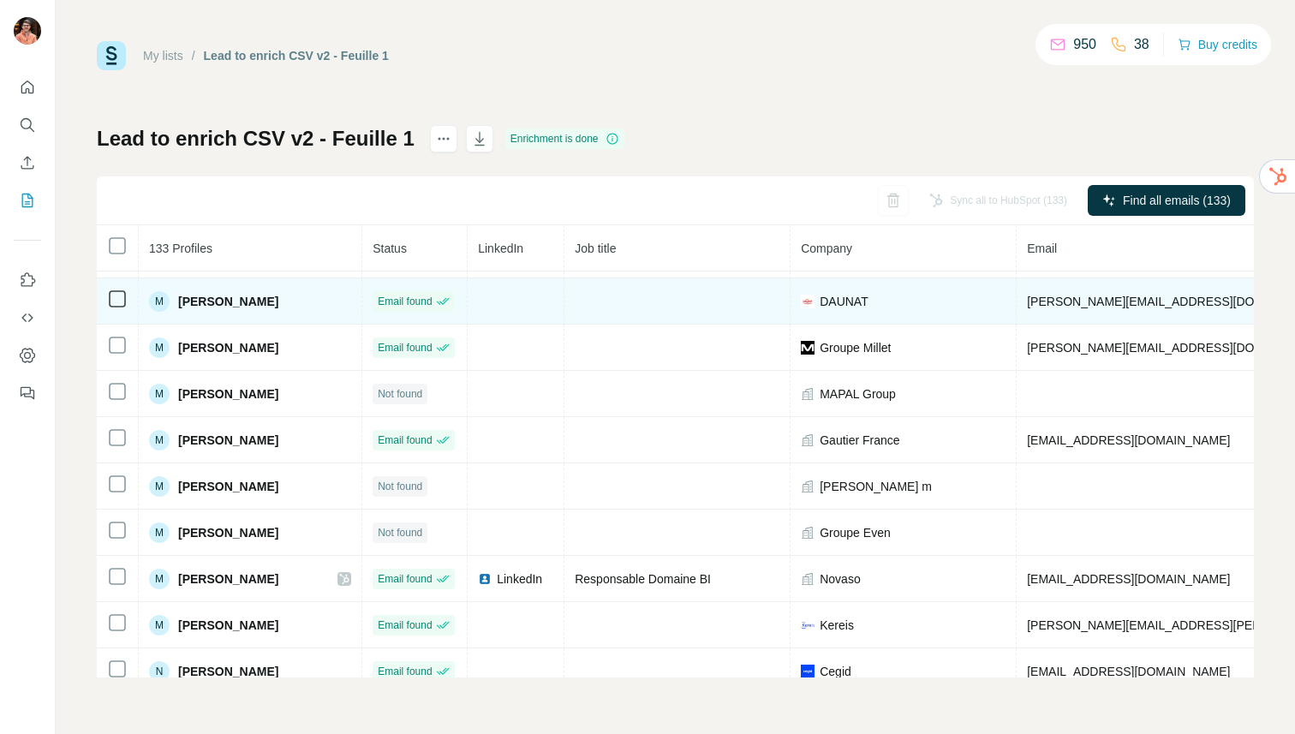
click at [234, 300] on span "[PERSON_NAME]" at bounding box center [228, 301] width 100 height 17
click at [1057, 300] on span "[PERSON_NAME][EMAIL_ADDRESS][DOMAIN_NAME]" at bounding box center [1178, 302] width 302 height 14
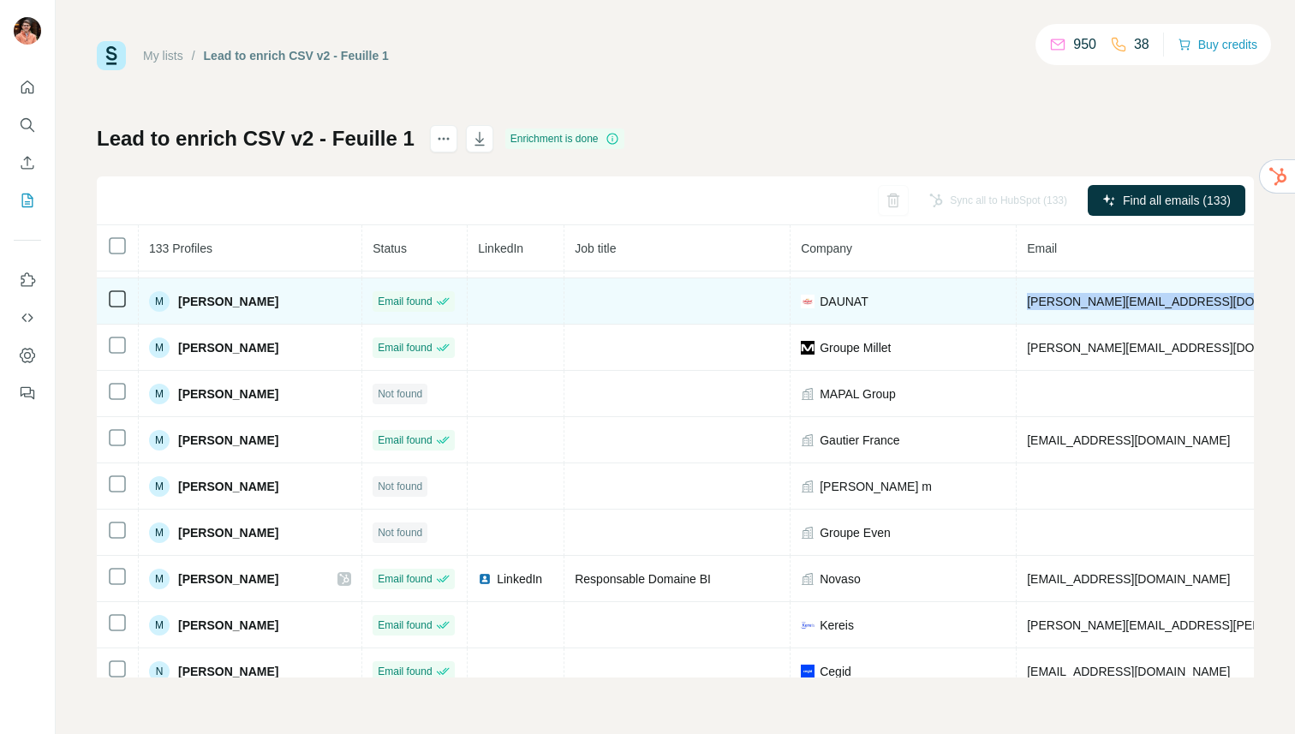
click at [1057, 300] on span "[PERSON_NAME][EMAIL_ADDRESS][DOMAIN_NAME]" at bounding box center [1178, 302] width 302 height 14
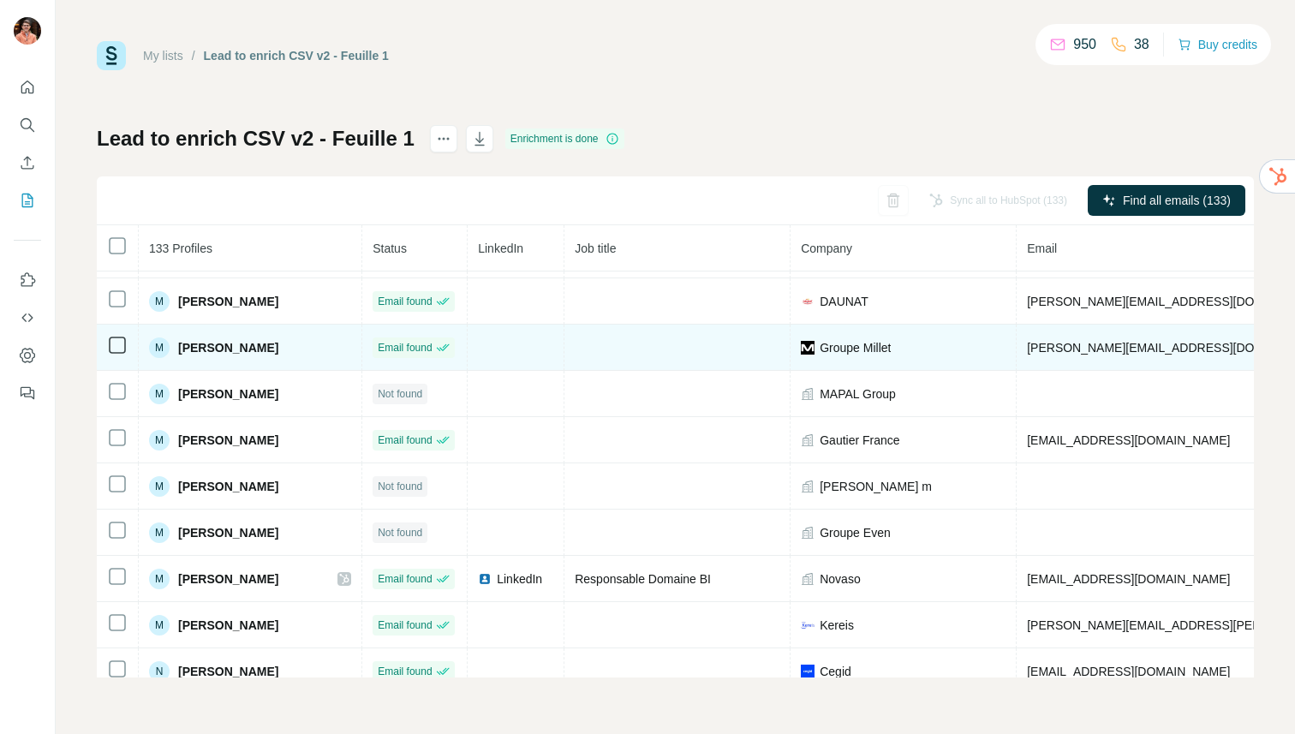
click at [252, 344] on span "[PERSON_NAME]" at bounding box center [228, 347] width 100 height 17
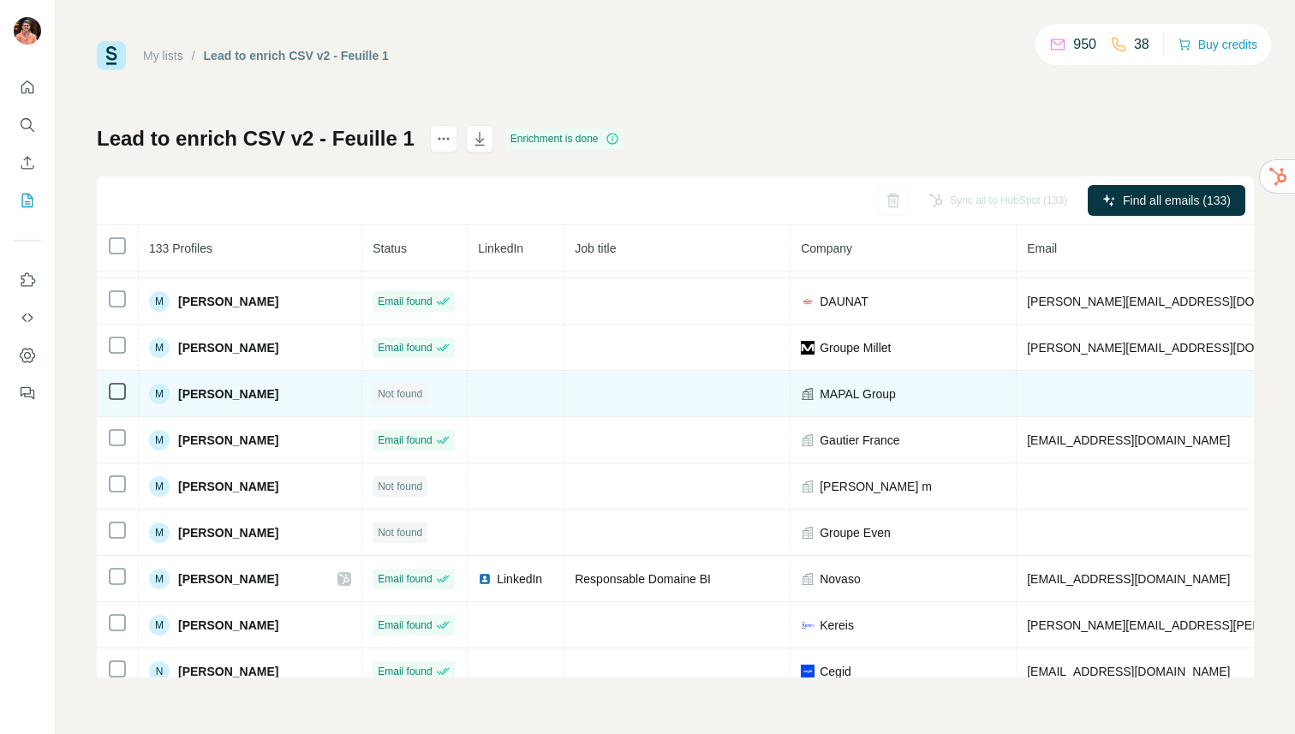
click at [242, 392] on span "[PERSON_NAME]" at bounding box center [228, 394] width 100 height 17
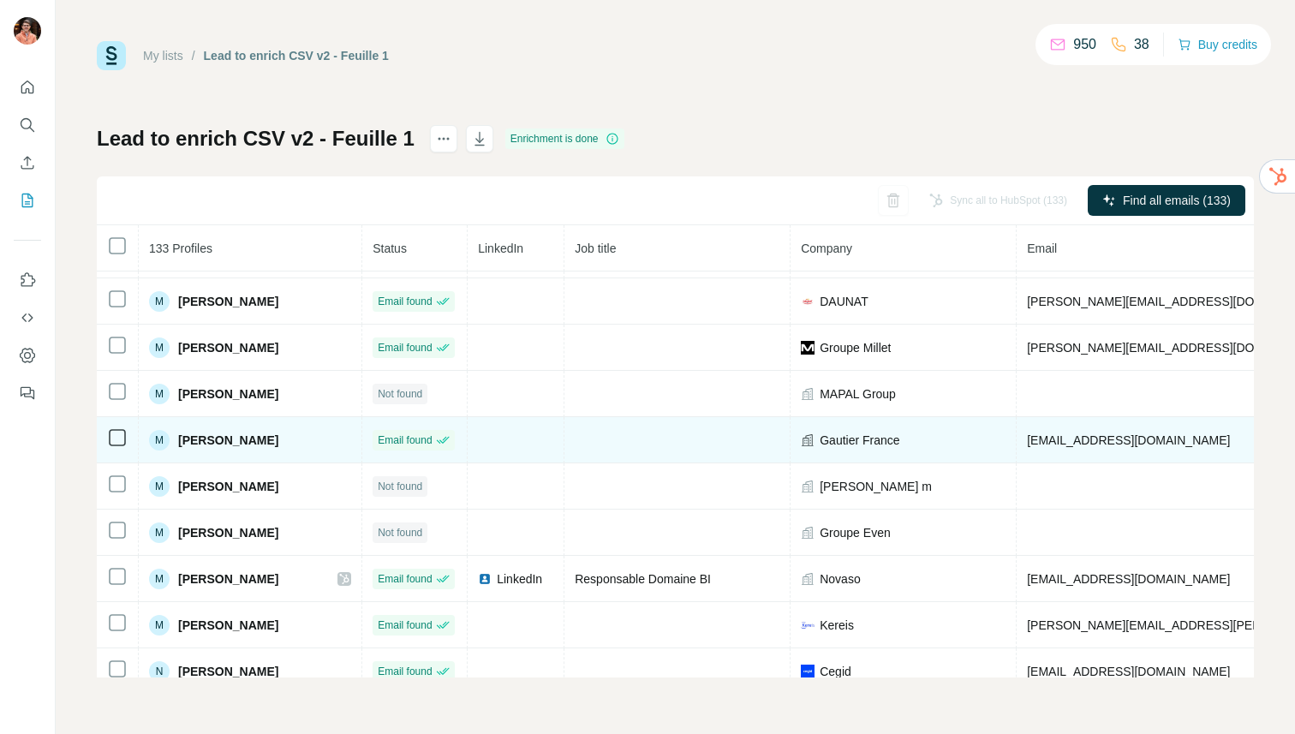
click at [192, 430] on div "M [PERSON_NAME]" at bounding box center [213, 440] width 129 height 21
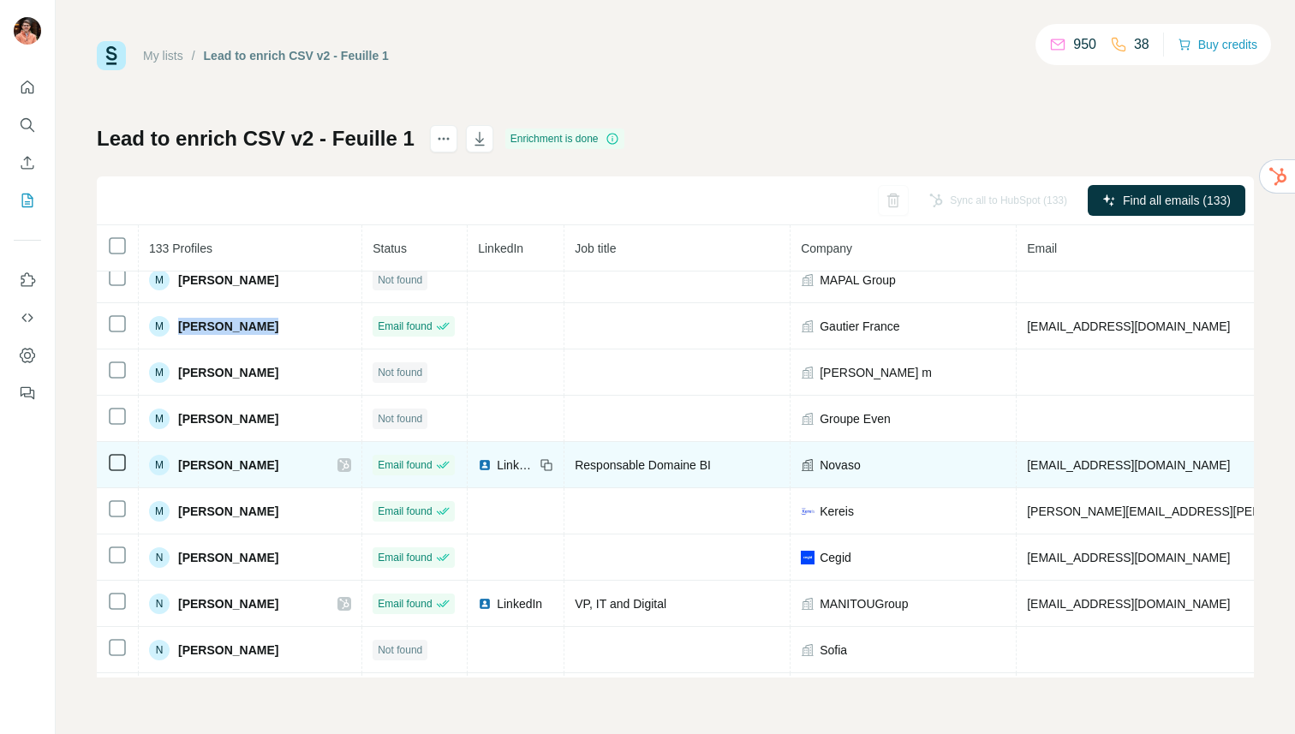
scroll to position [2846, 0]
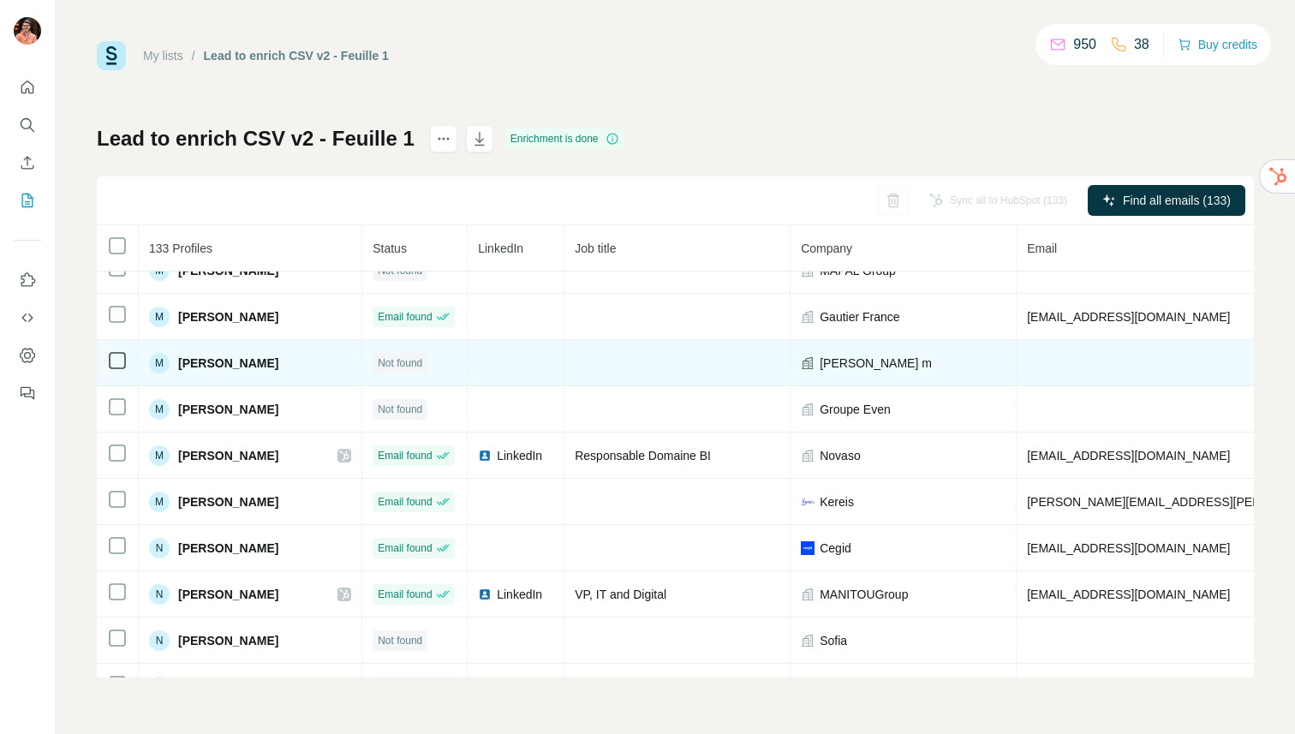
click at [238, 368] on span "[PERSON_NAME]" at bounding box center [228, 363] width 100 height 17
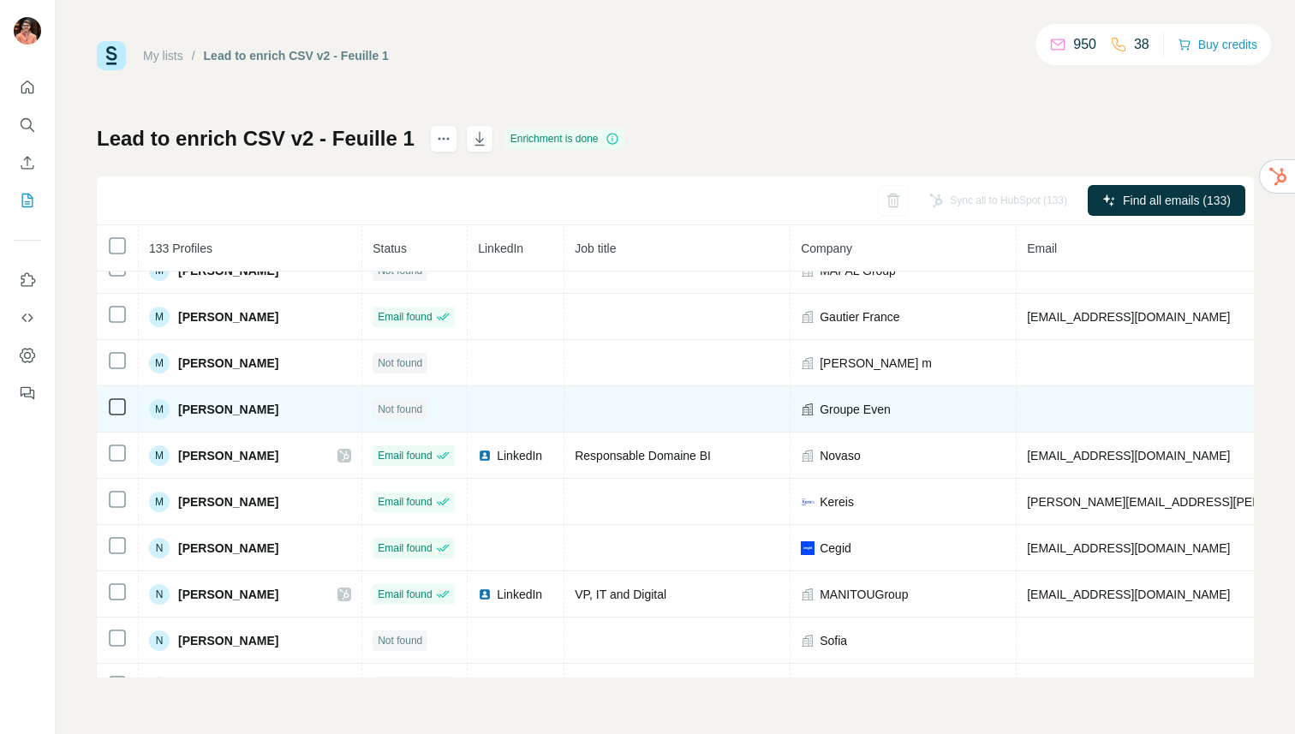
click at [233, 409] on span "[PERSON_NAME]" at bounding box center [228, 409] width 100 height 17
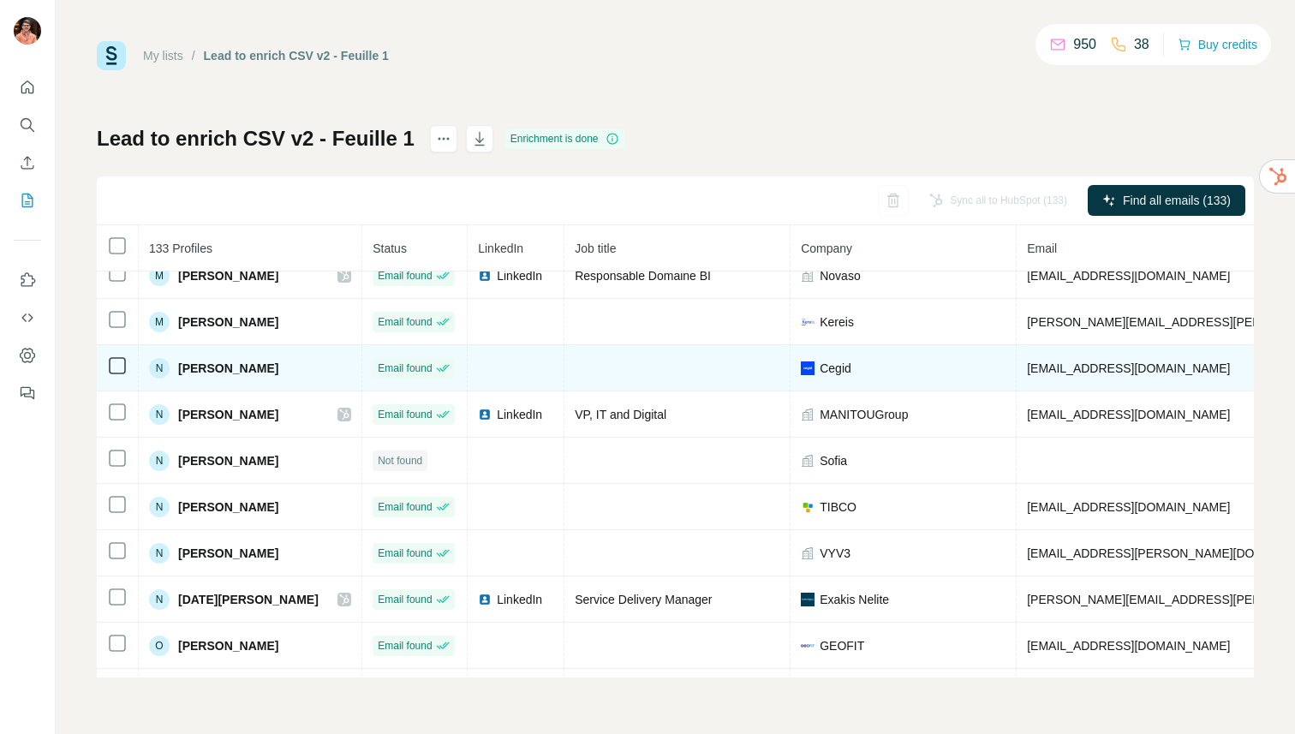
scroll to position [3034, 0]
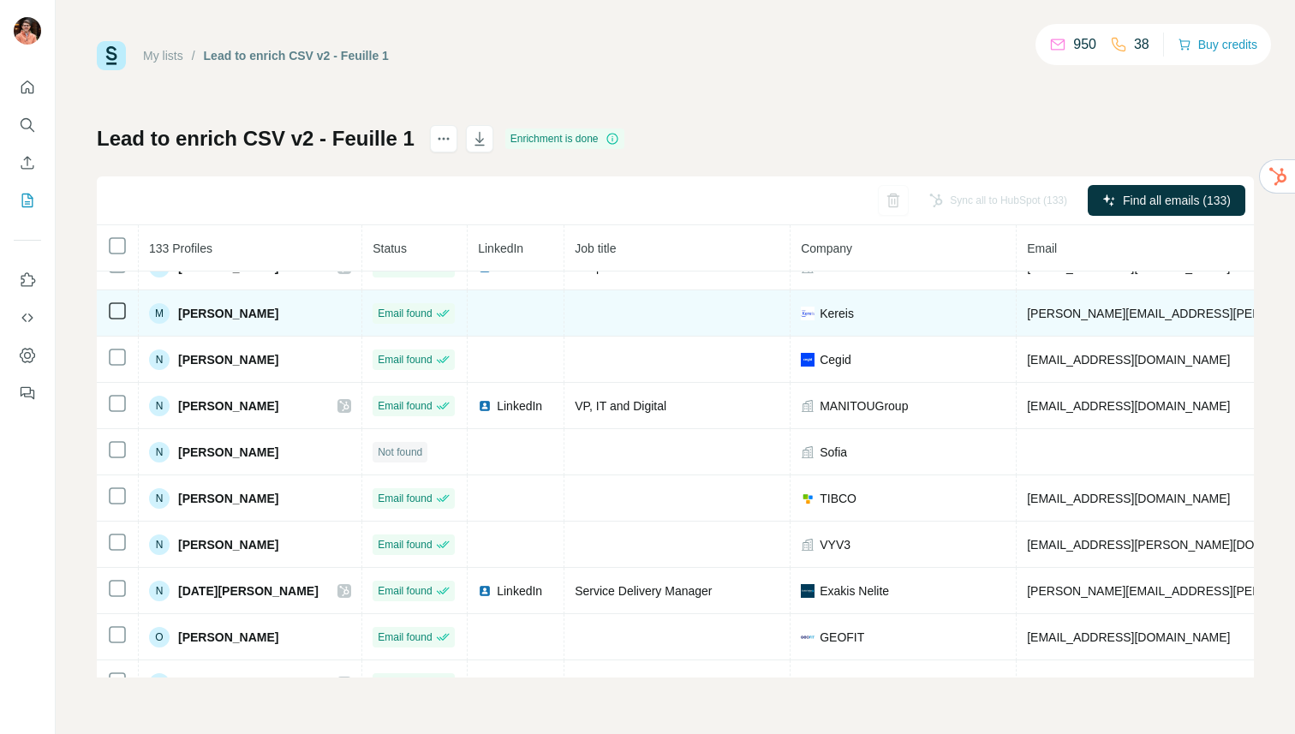
click at [218, 312] on span "[PERSON_NAME]" at bounding box center [228, 313] width 100 height 17
click at [1069, 316] on span "[PERSON_NAME][EMAIL_ADDRESS][PERSON_NAME][DOMAIN_NAME]" at bounding box center [1227, 314] width 401 height 14
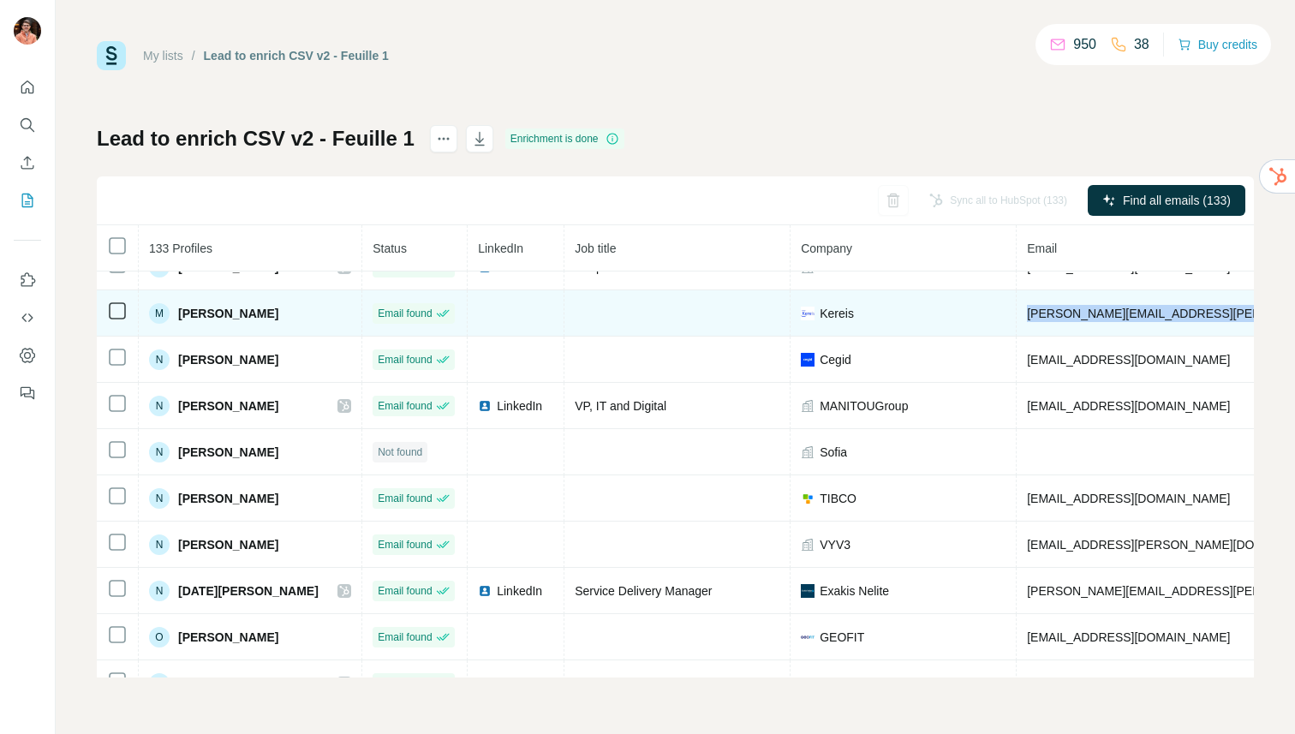
click at [1069, 316] on span "[PERSON_NAME][EMAIL_ADDRESS][PERSON_NAME][DOMAIN_NAME]" at bounding box center [1227, 314] width 401 height 14
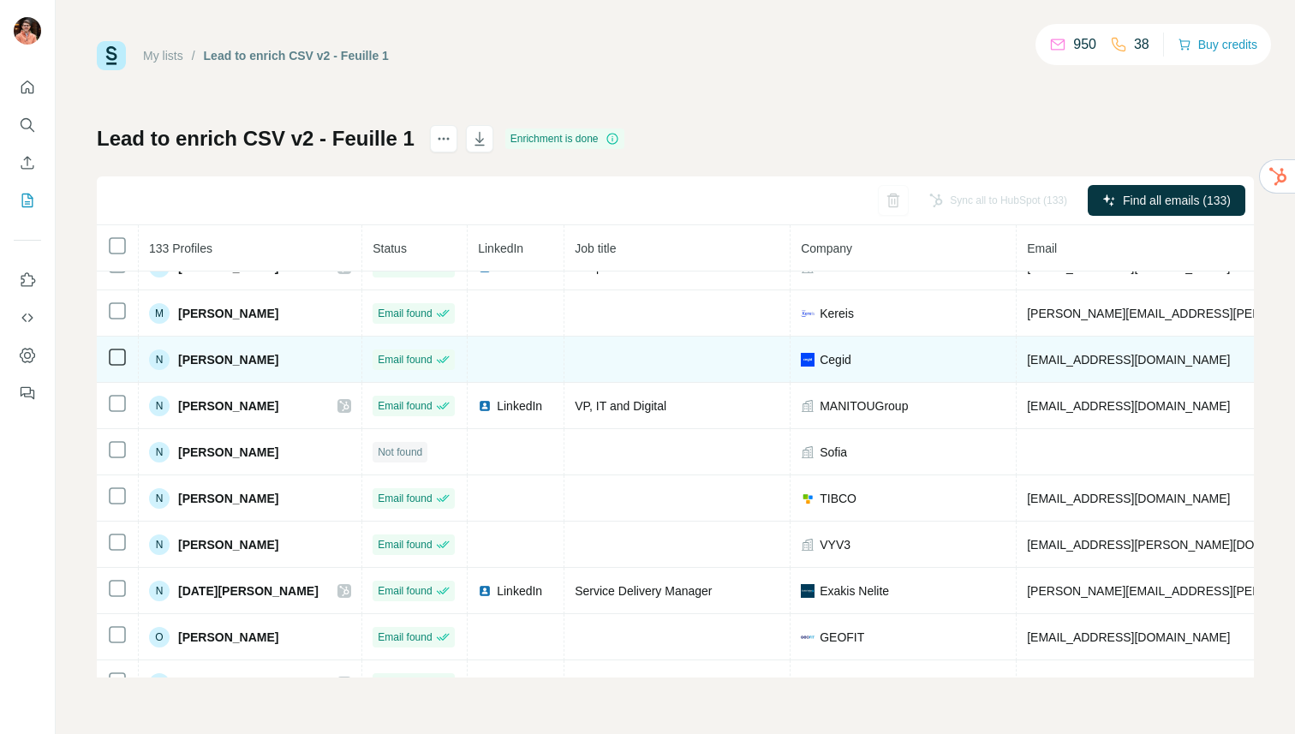
click at [262, 360] on span "[PERSON_NAME]" at bounding box center [228, 359] width 100 height 17
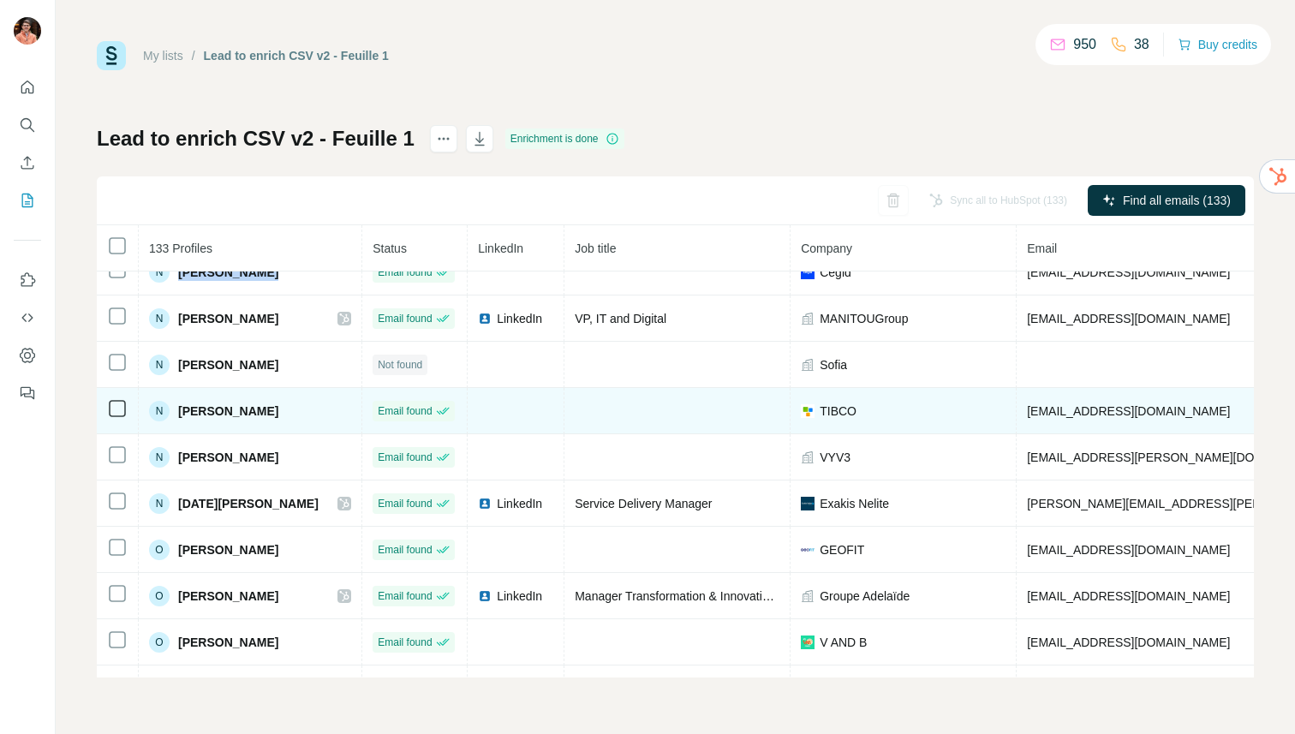
scroll to position [3124, 0]
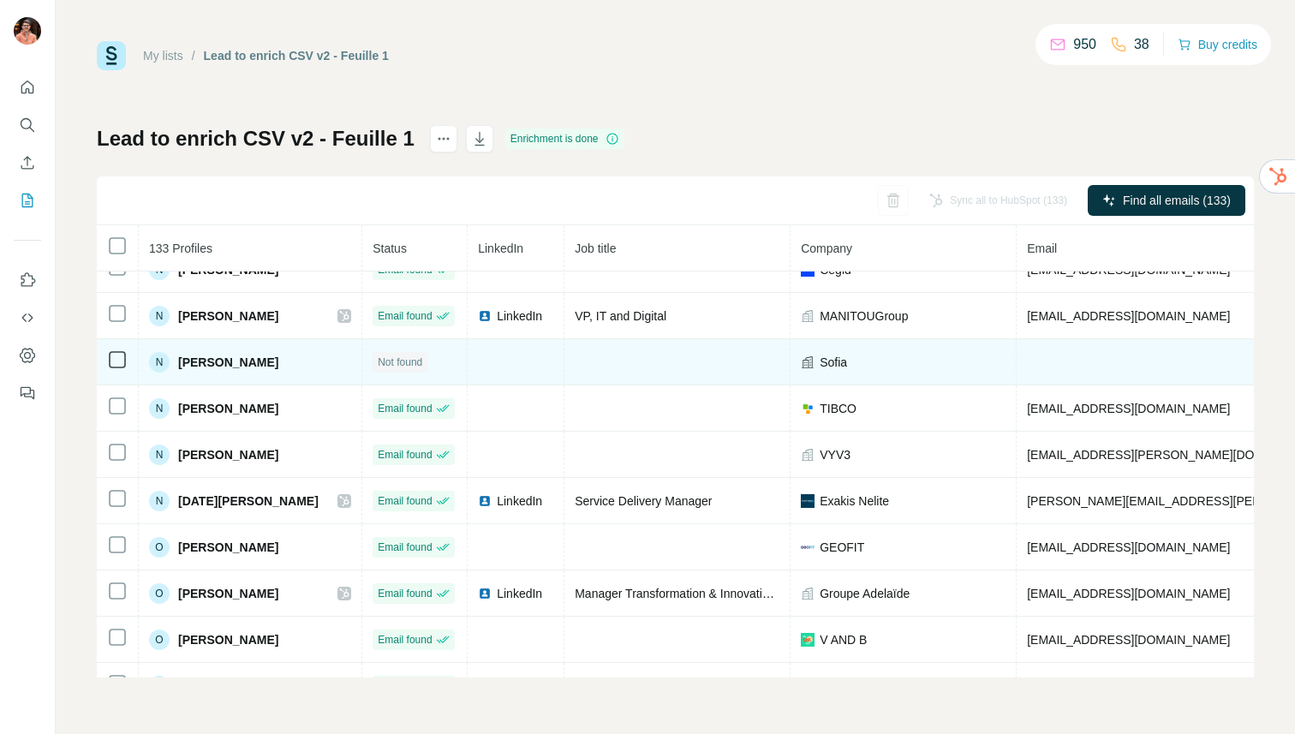
click at [248, 365] on span "[PERSON_NAME]" at bounding box center [228, 362] width 100 height 17
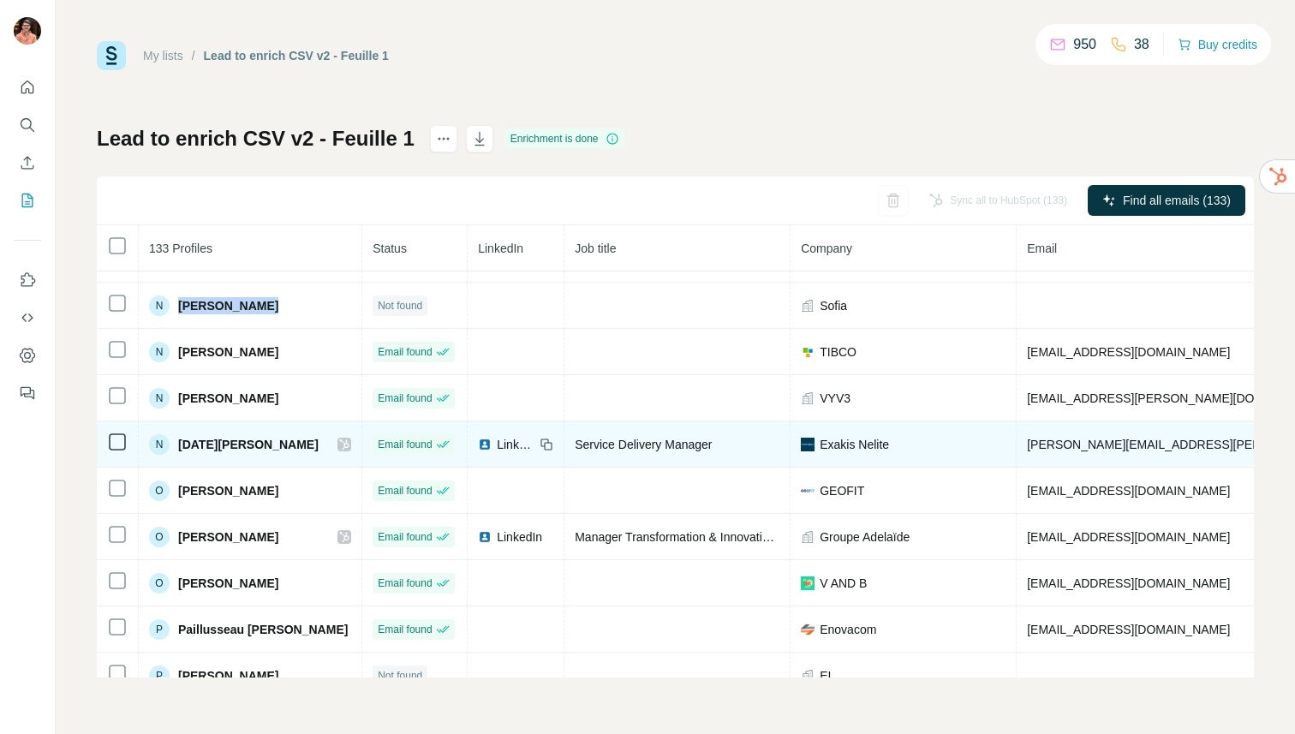
scroll to position [3206, 0]
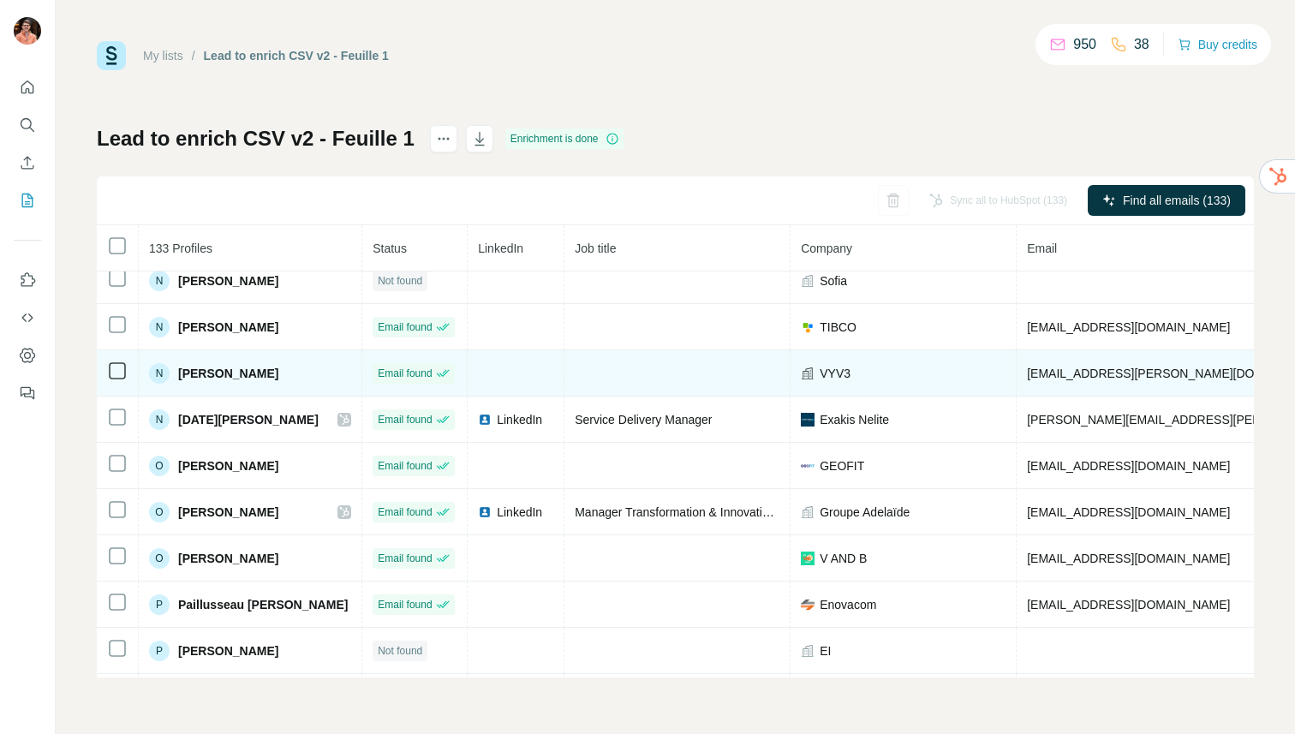
click at [240, 379] on span "[PERSON_NAME]" at bounding box center [228, 373] width 100 height 17
click at [1082, 363] on td "[EMAIL_ADDRESS][PERSON_NAME][DOMAIN_NAME]" at bounding box center [1277, 373] width 521 height 46
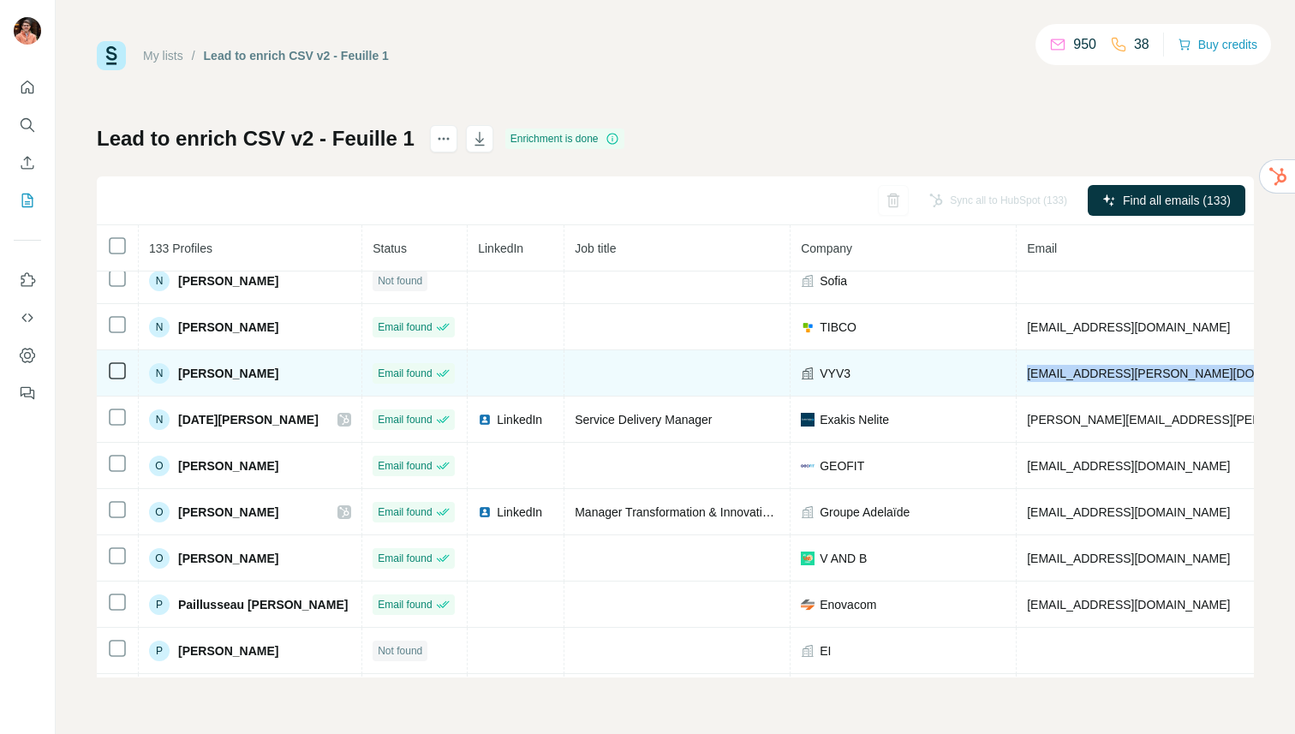
click at [1082, 363] on td "[EMAIL_ADDRESS][PERSON_NAME][DOMAIN_NAME]" at bounding box center [1277, 373] width 521 height 46
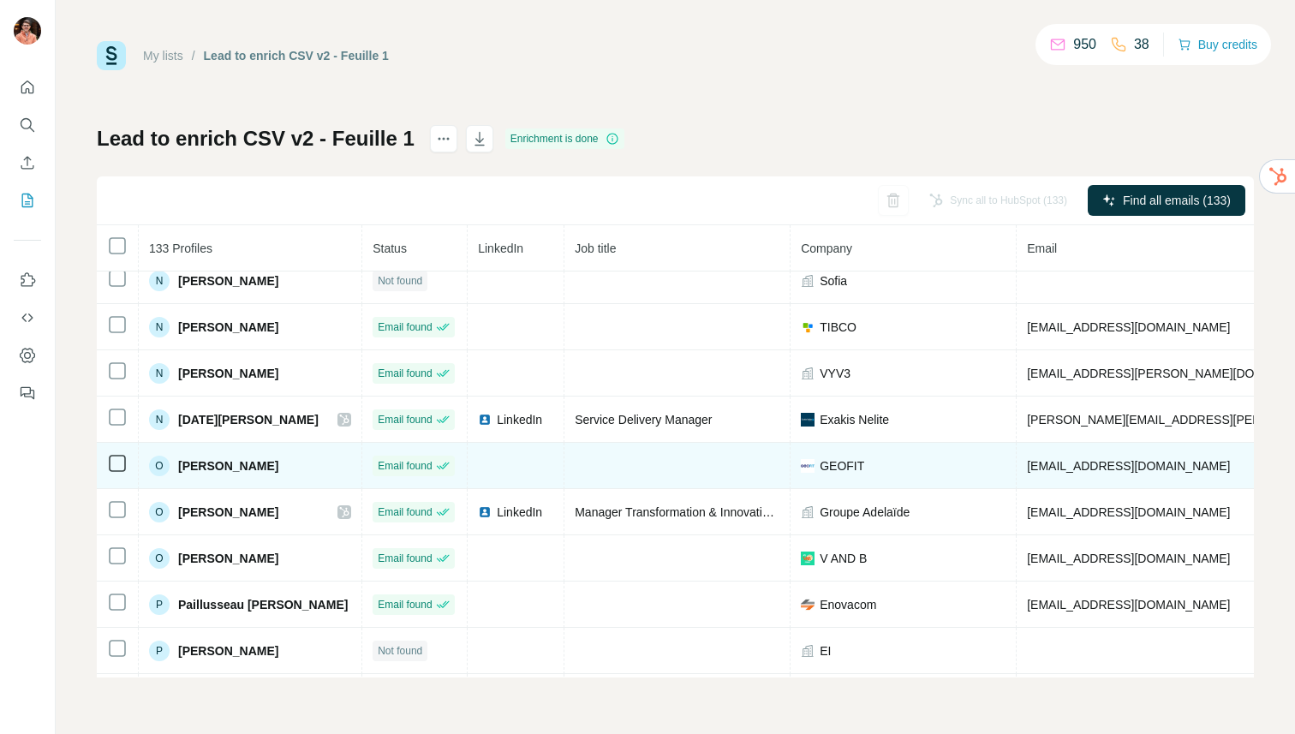
click at [246, 463] on span "[PERSON_NAME]" at bounding box center [228, 465] width 100 height 17
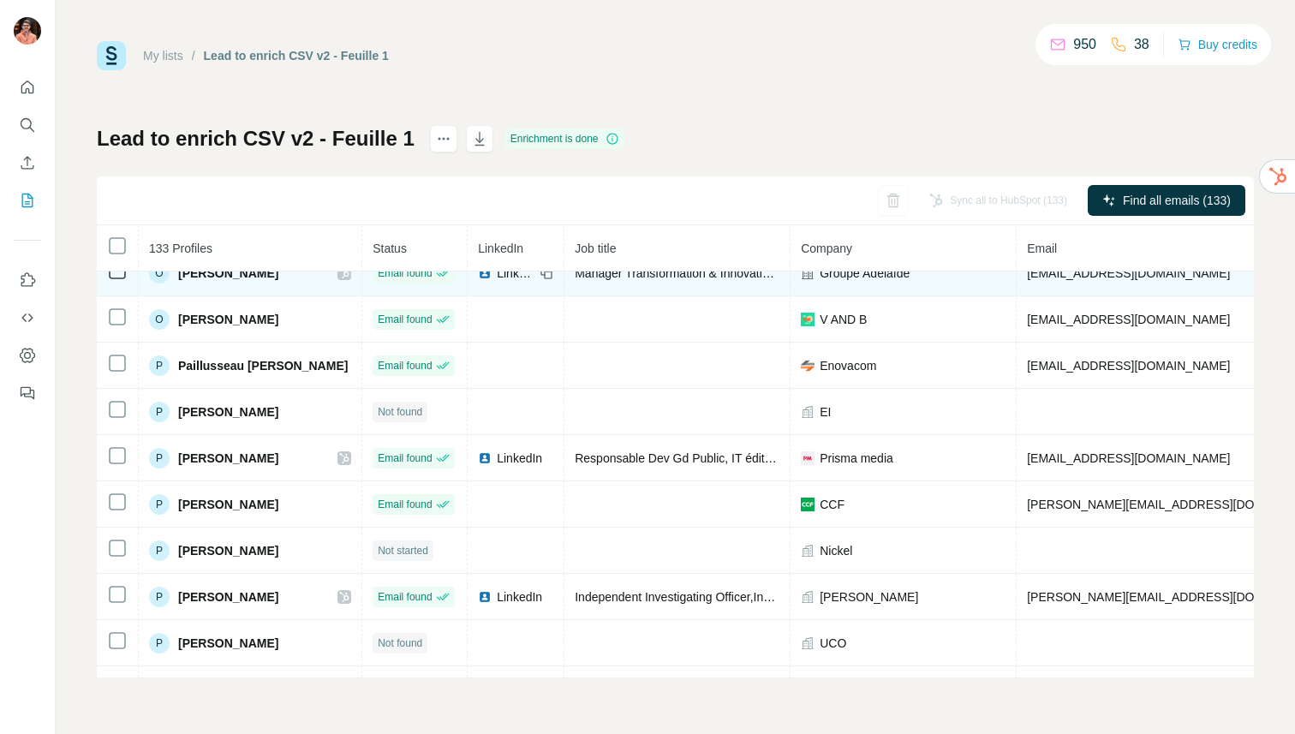
scroll to position [3465, 0]
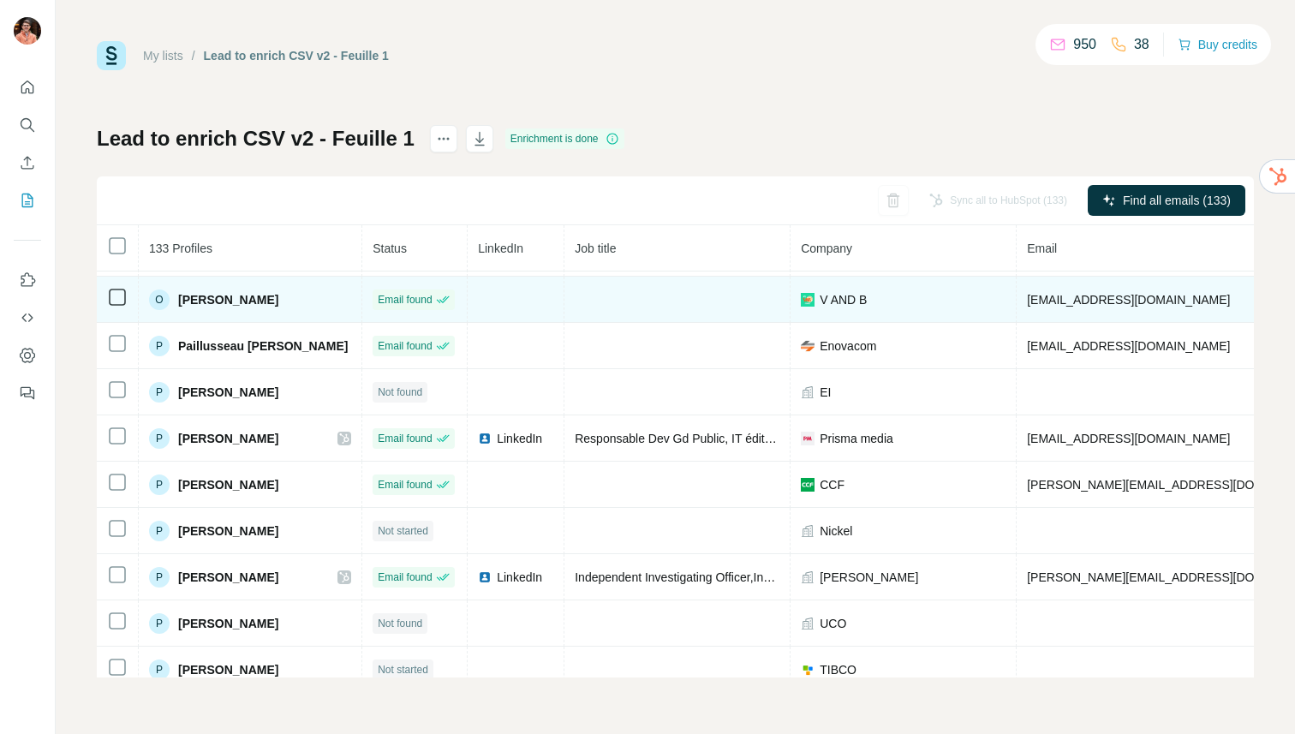
click at [211, 301] on span "[PERSON_NAME]" at bounding box center [228, 299] width 100 height 17
click at [1056, 302] on span "[EMAIL_ADDRESS][DOMAIN_NAME]" at bounding box center [1128, 300] width 203 height 14
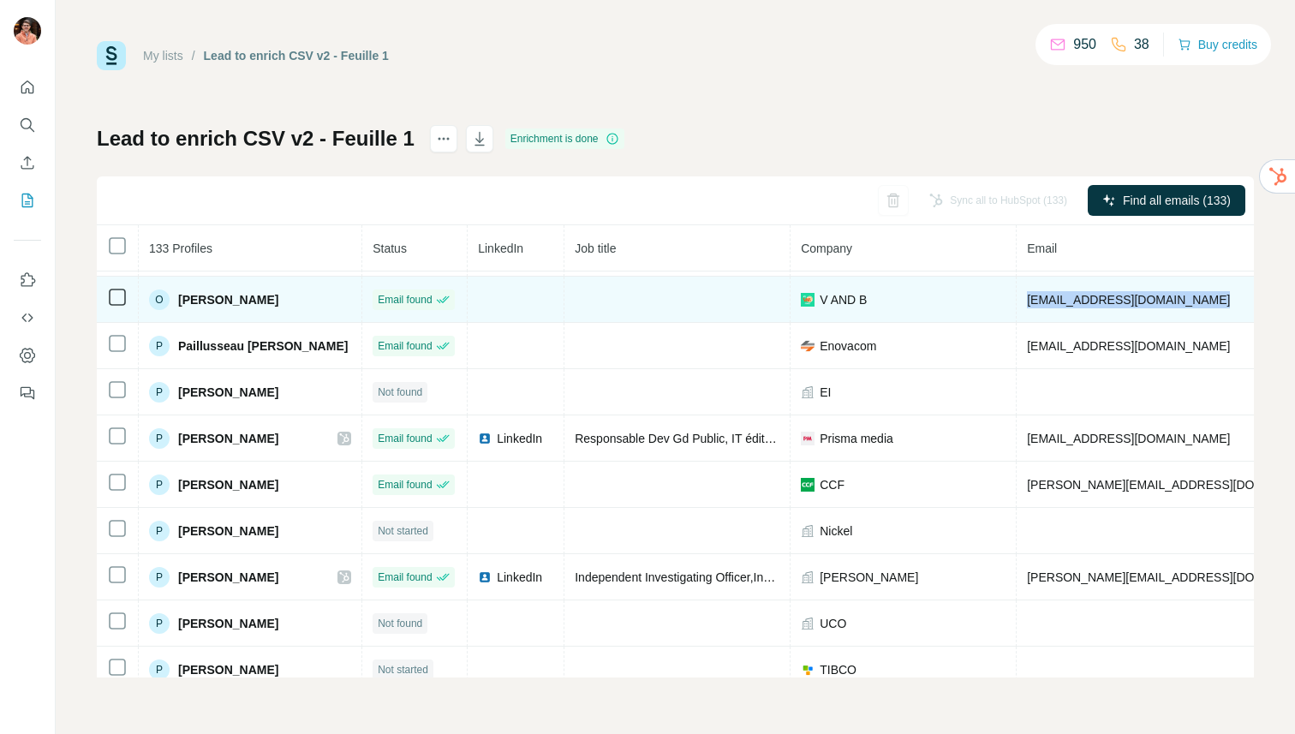
click at [1056, 302] on span "[EMAIL_ADDRESS][DOMAIN_NAME]" at bounding box center [1128, 300] width 203 height 14
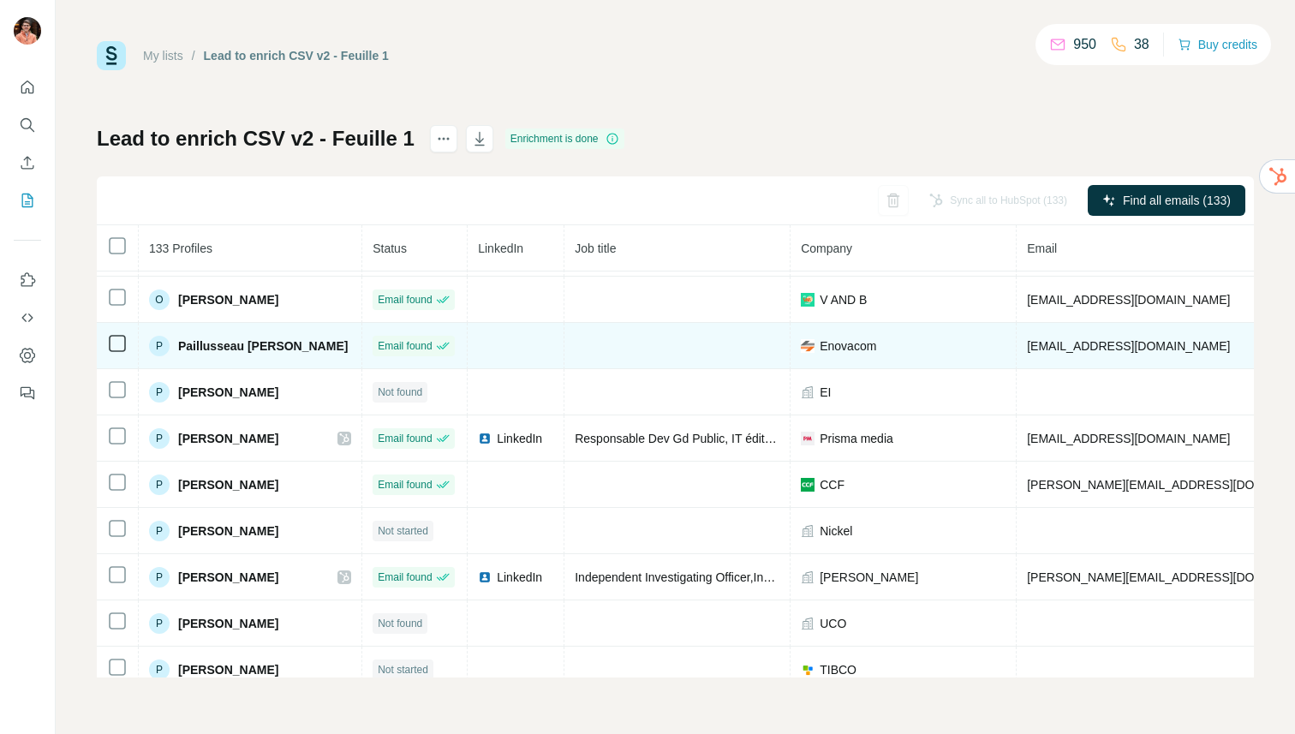
click at [256, 350] on span "Paillusseau [PERSON_NAME]" at bounding box center [263, 346] width 170 height 17
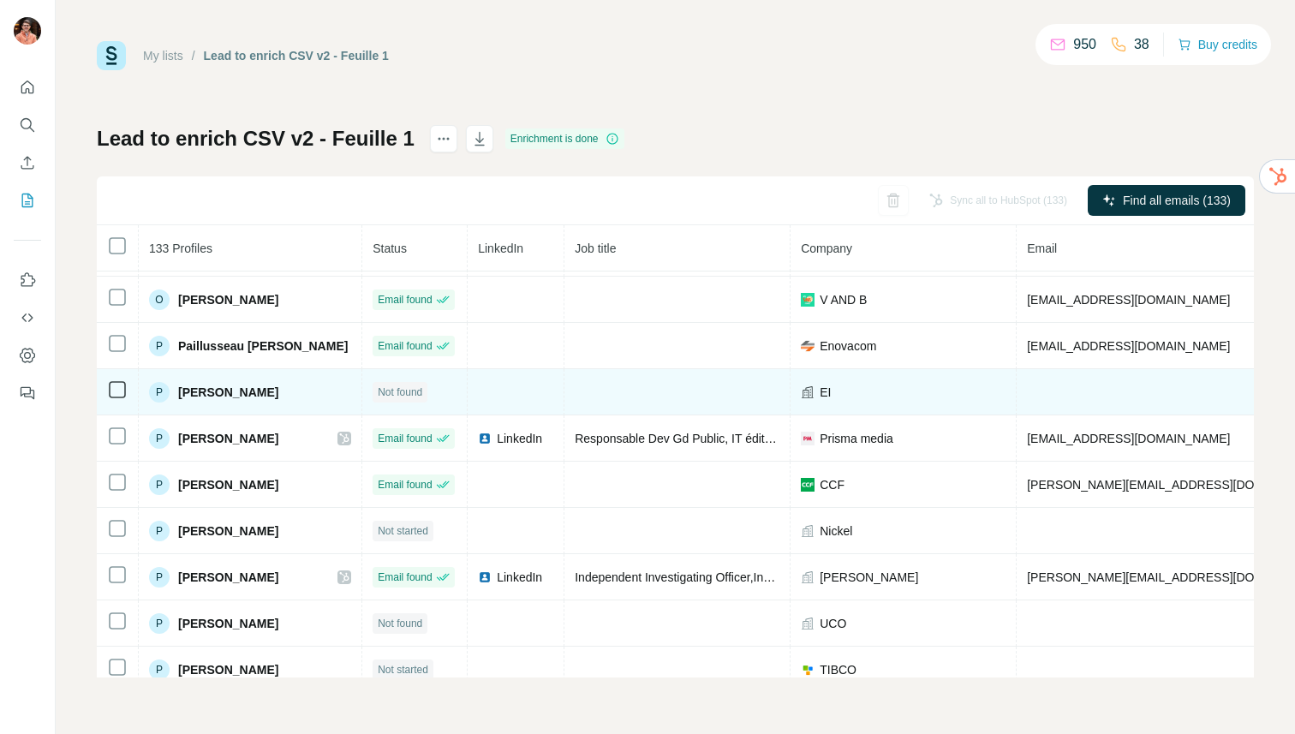
click at [228, 397] on span "[PERSON_NAME]" at bounding box center [228, 392] width 100 height 17
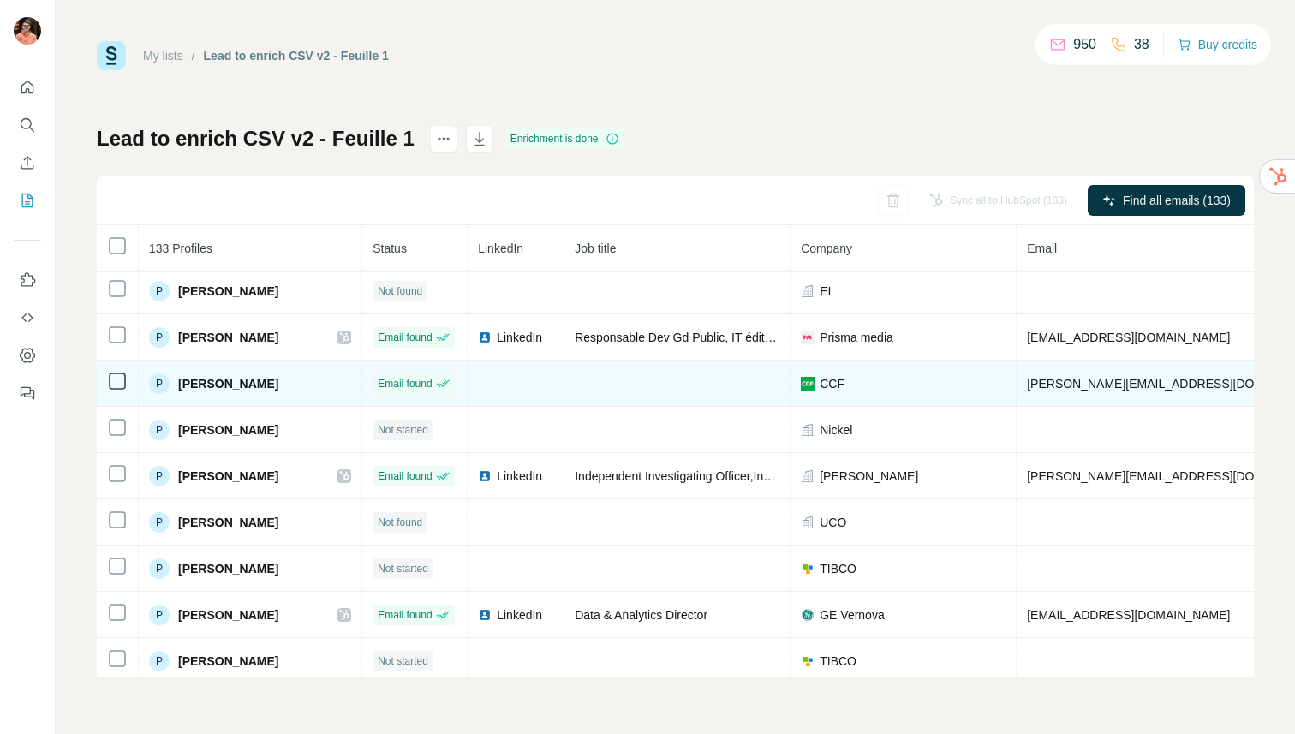
scroll to position [3611, 0]
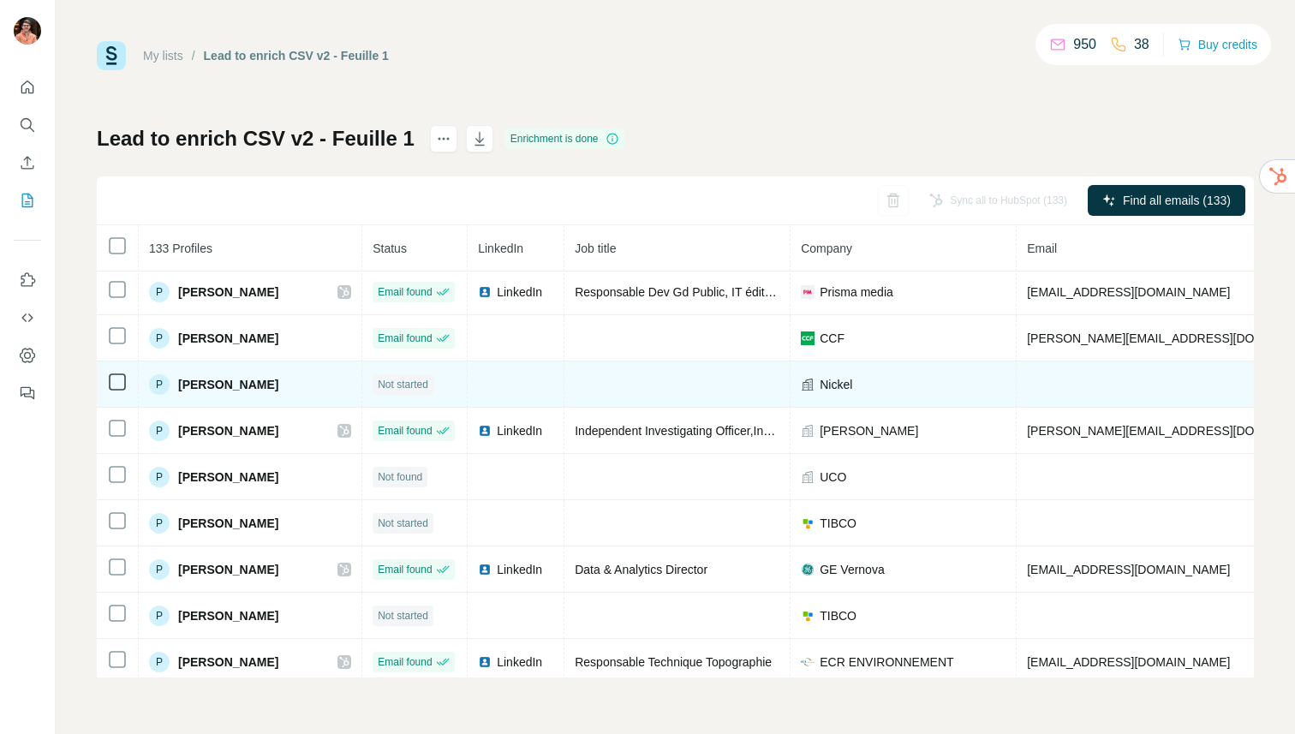
click at [234, 381] on span "[PERSON_NAME]" at bounding box center [228, 384] width 100 height 17
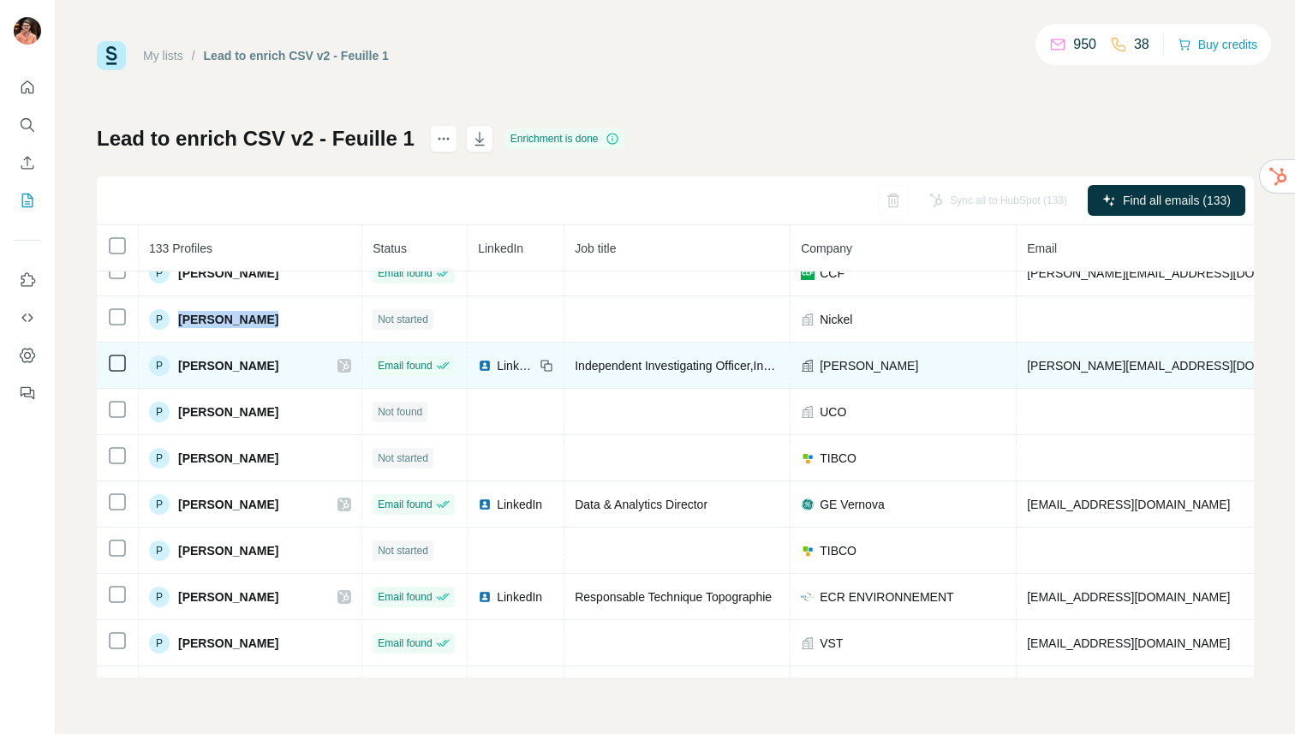
scroll to position [3680, 0]
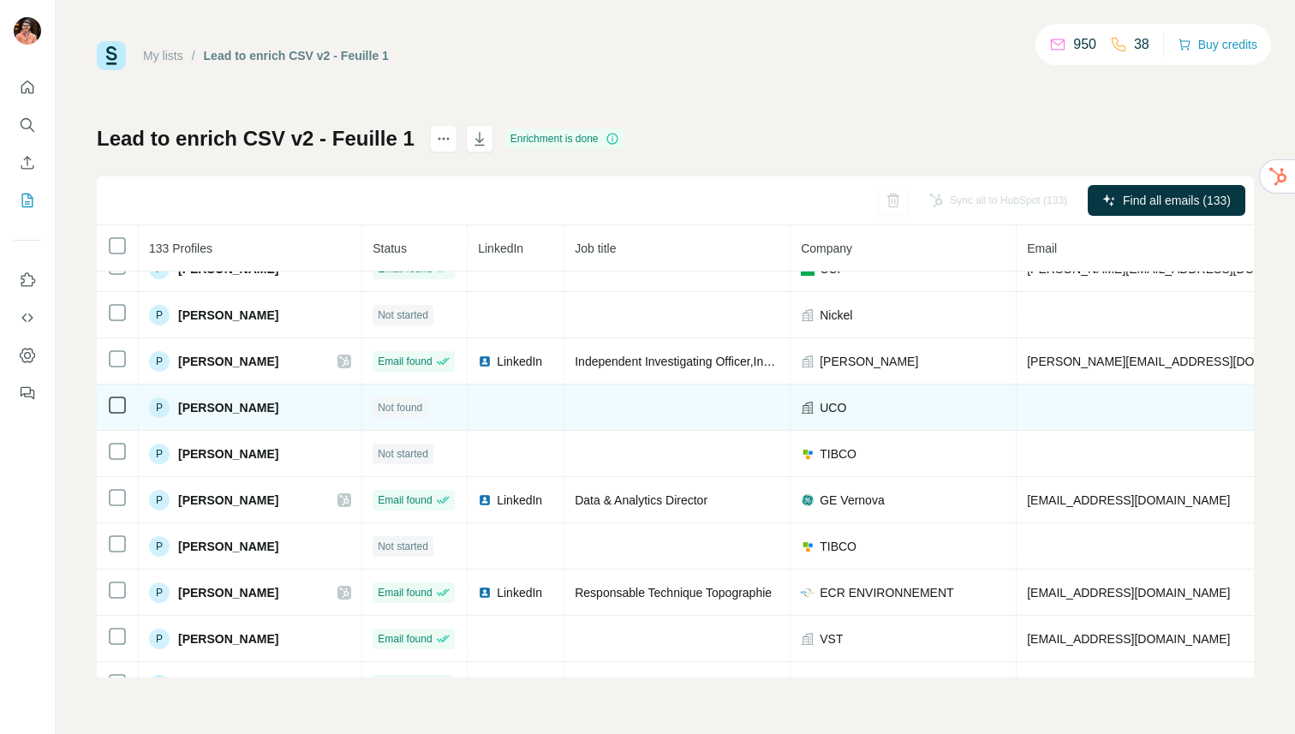
click at [224, 406] on span "[PERSON_NAME]" at bounding box center [228, 407] width 100 height 17
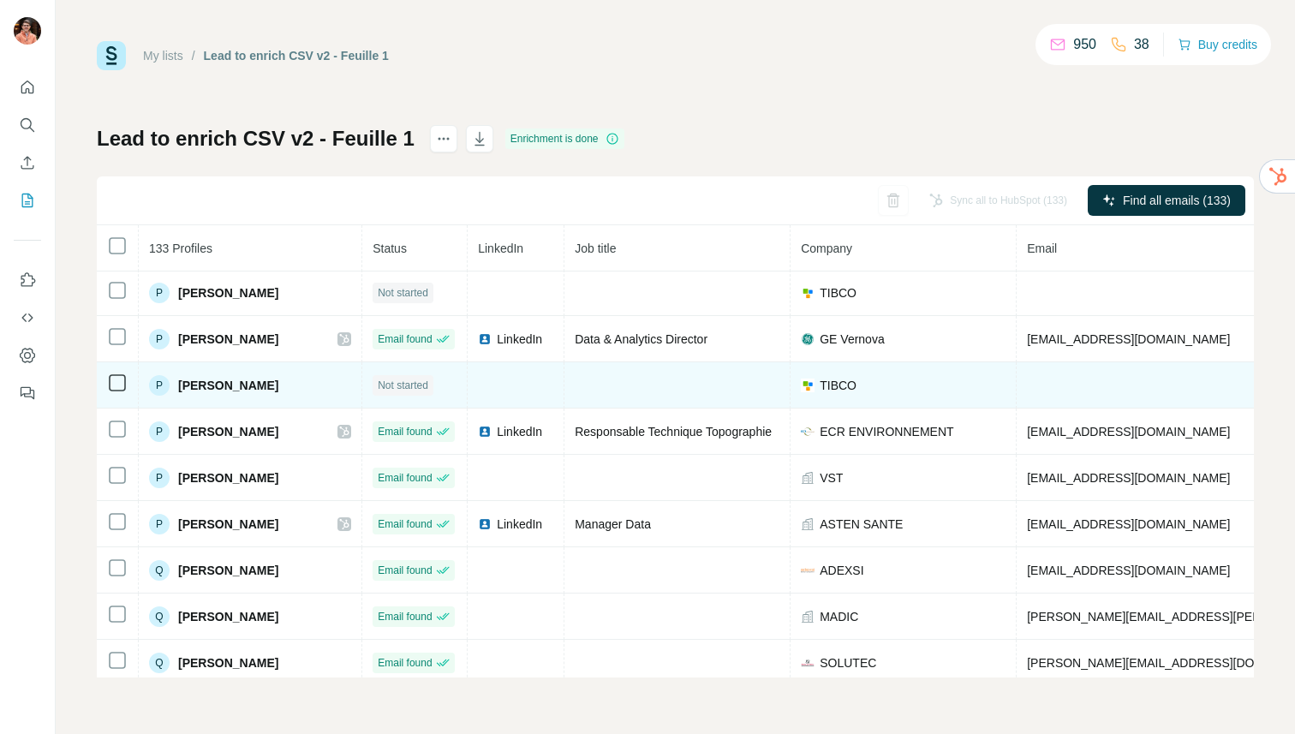
scroll to position [3820, 0]
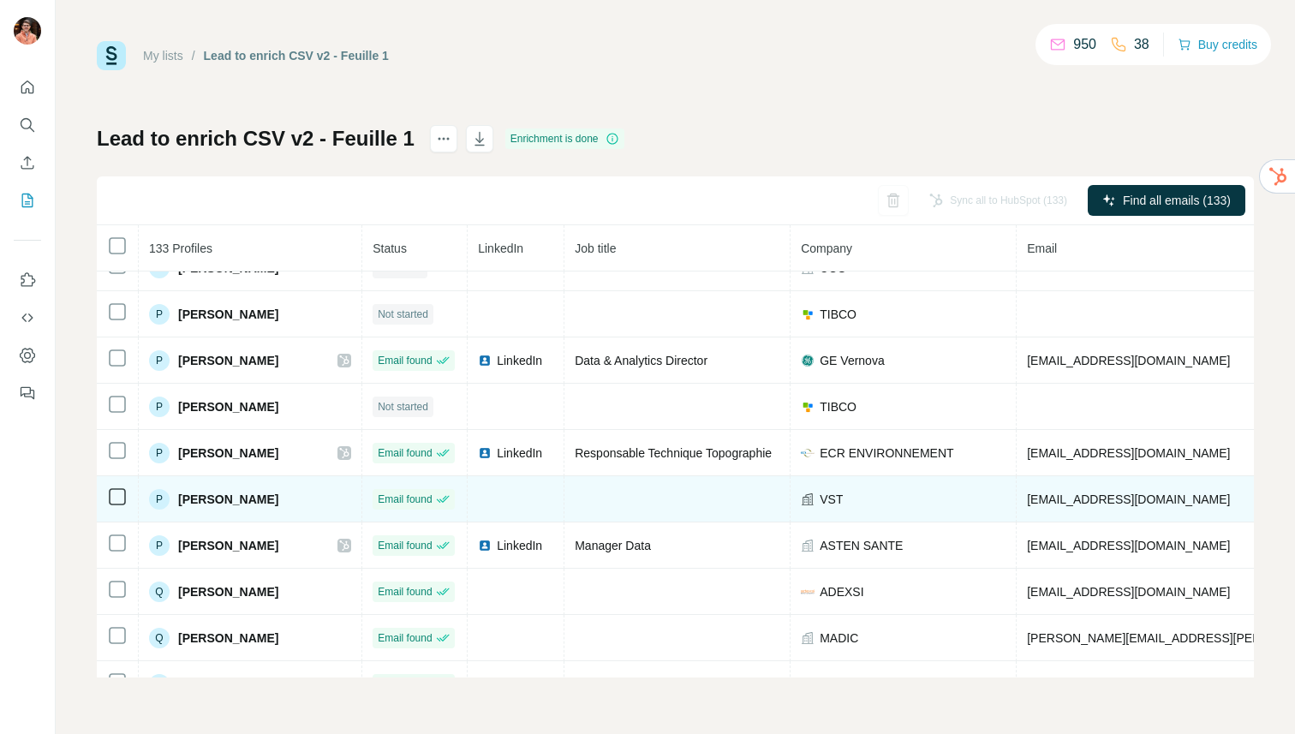
click at [212, 515] on td "P [PERSON_NAME]" at bounding box center [251, 499] width 224 height 46
click at [217, 498] on span "[PERSON_NAME]" at bounding box center [228, 499] width 100 height 17
click at [1119, 485] on td "[EMAIL_ADDRESS][DOMAIN_NAME]" at bounding box center [1277, 499] width 521 height 46
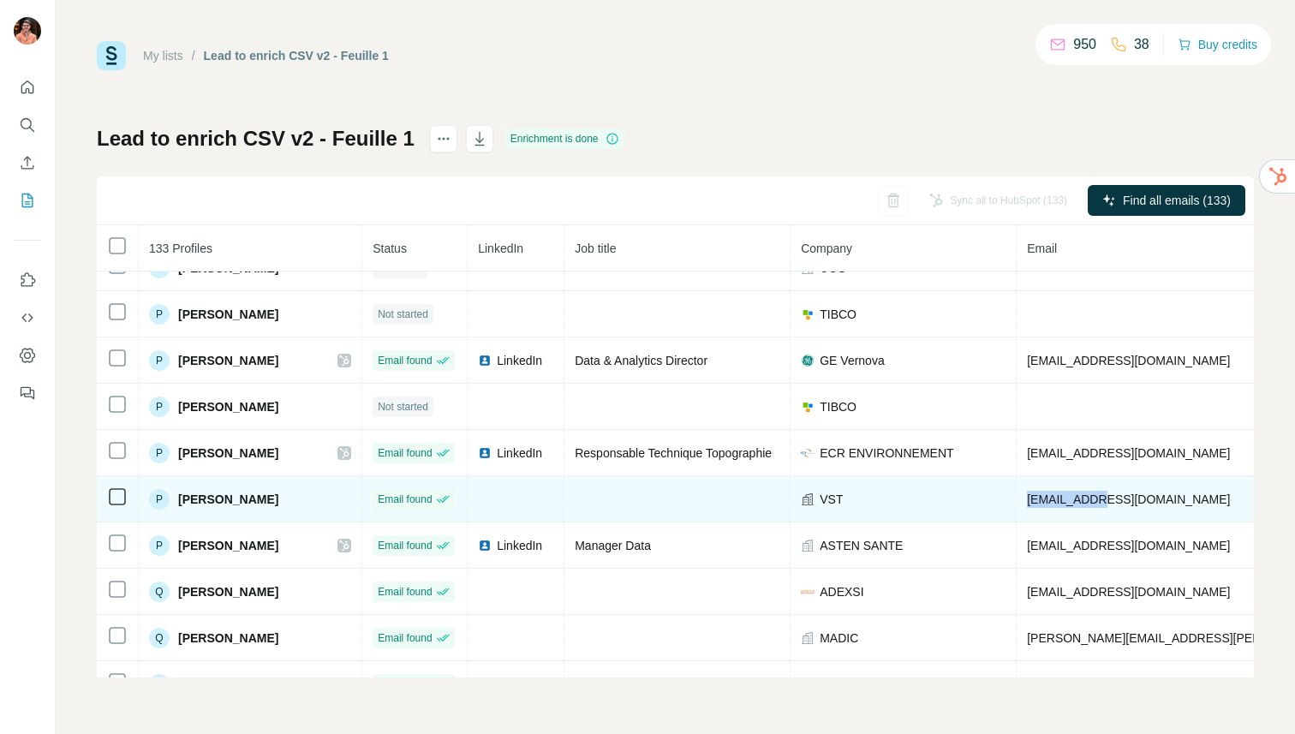
click at [1119, 485] on td "[EMAIL_ADDRESS][DOMAIN_NAME]" at bounding box center [1277, 499] width 521 height 46
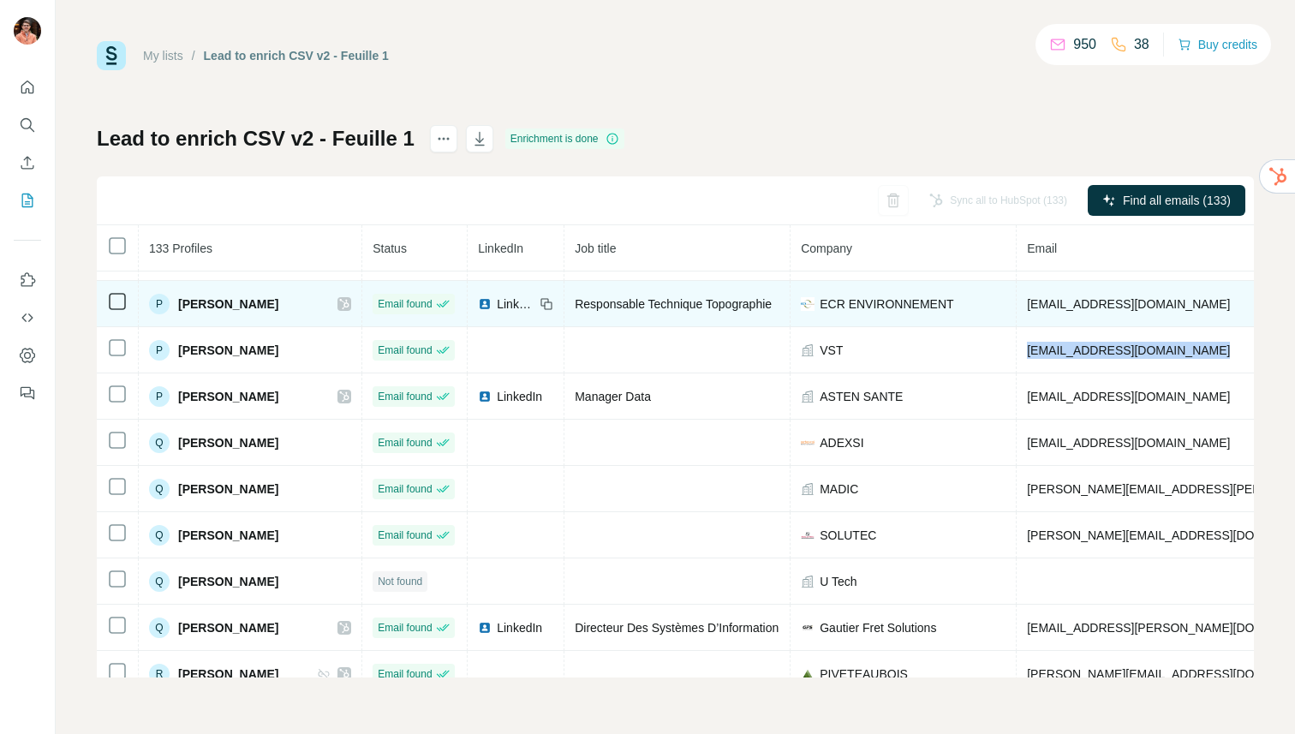
scroll to position [3967, 0]
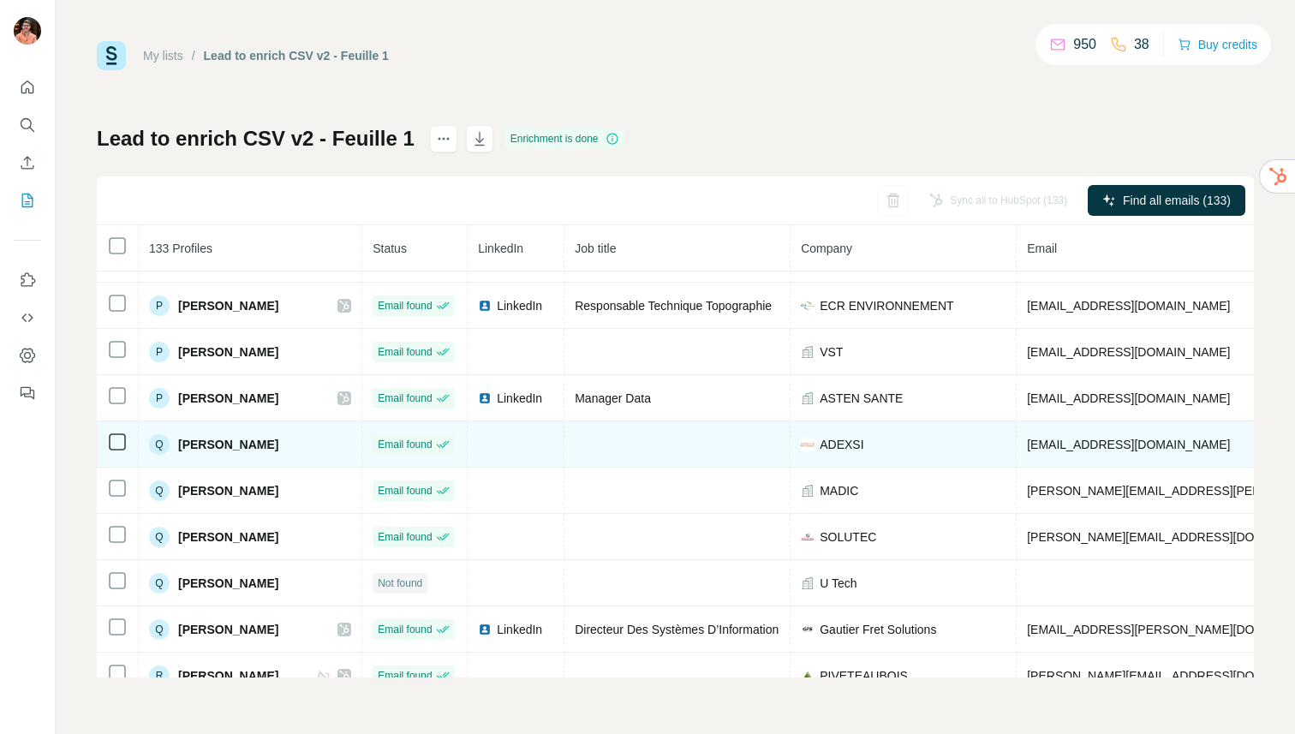
click at [256, 447] on span "[PERSON_NAME]" at bounding box center [228, 444] width 100 height 17
click at [1091, 443] on span "[EMAIL_ADDRESS][DOMAIN_NAME]" at bounding box center [1128, 445] width 203 height 14
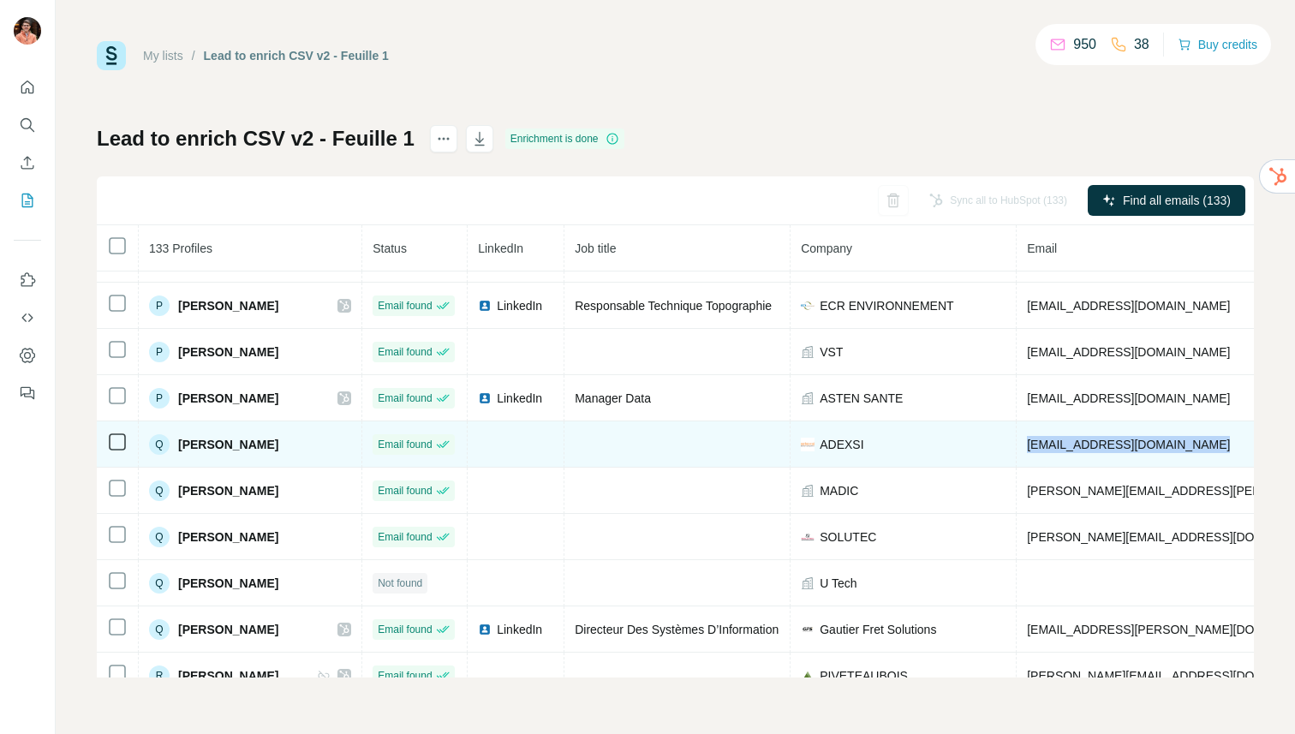
click at [1091, 443] on span "[EMAIL_ADDRESS][DOMAIN_NAME]" at bounding box center [1128, 445] width 203 height 14
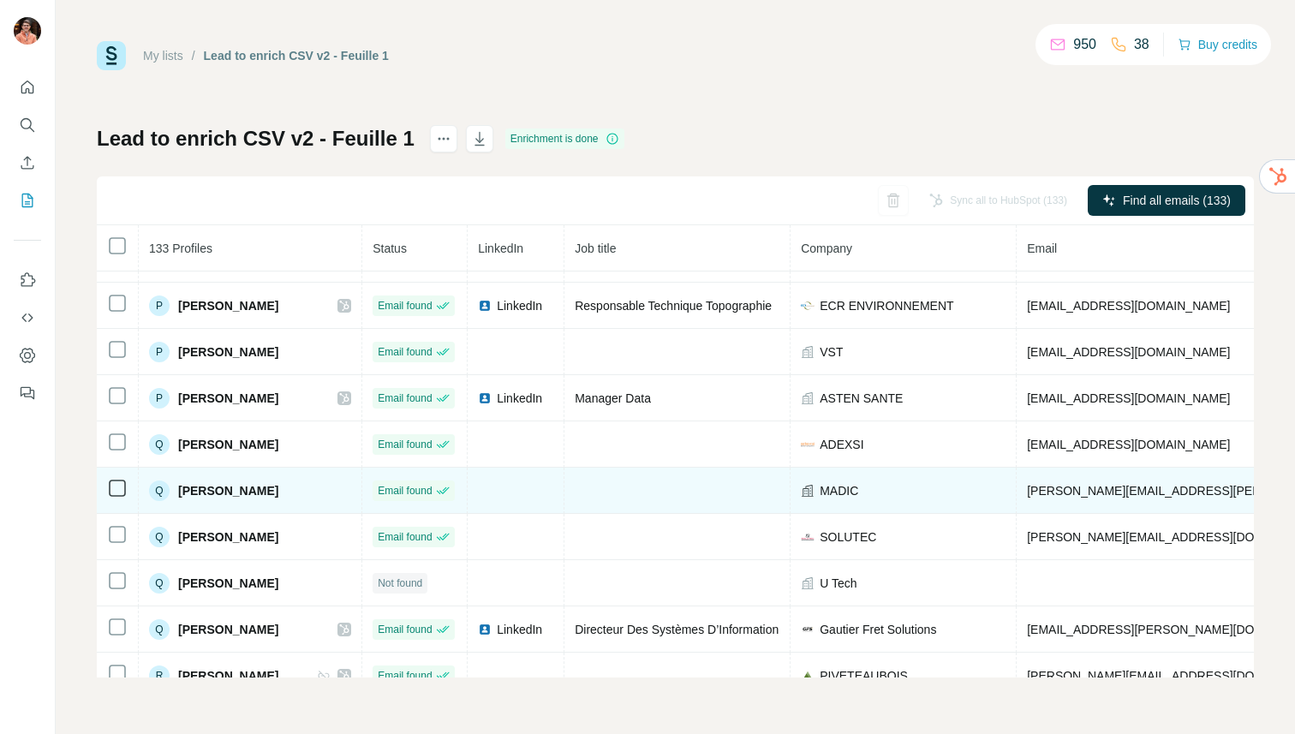
click at [244, 492] on span "[PERSON_NAME]" at bounding box center [228, 490] width 100 height 17
click at [1070, 499] on td "[PERSON_NAME][EMAIL_ADDRESS][PERSON_NAME][PERSON_NAME][DOMAIN_NAME]" at bounding box center [1277, 491] width 521 height 46
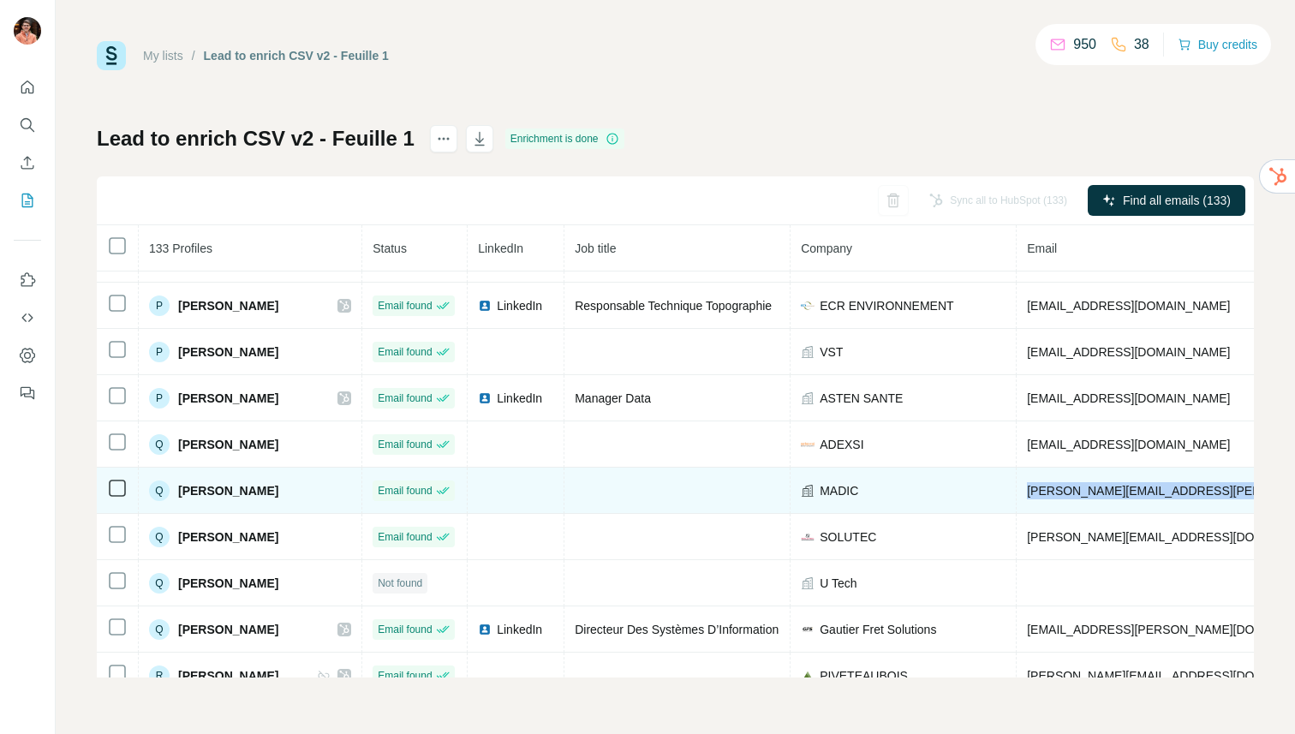
click at [1070, 499] on td "[PERSON_NAME][EMAIL_ADDRESS][PERSON_NAME][PERSON_NAME][DOMAIN_NAME]" at bounding box center [1277, 491] width 521 height 46
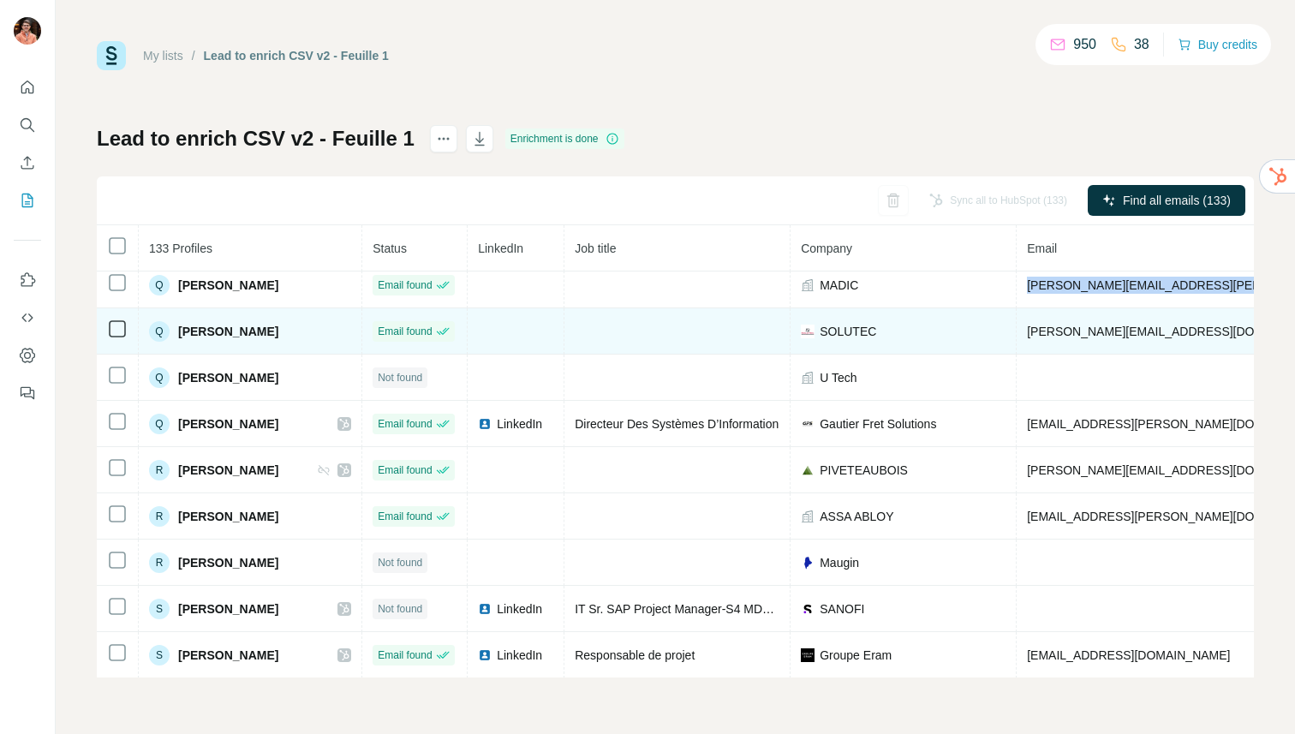
scroll to position [4171, 0]
click at [235, 323] on div "Q [PERSON_NAME]" at bounding box center [213, 333] width 129 height 21
click at [1098, 349] on td "[PERSON_NAME][EMAIL_ADDRESS][DOMAIN_NAME]" at bounding box center [1277, 333] width 521 height 46
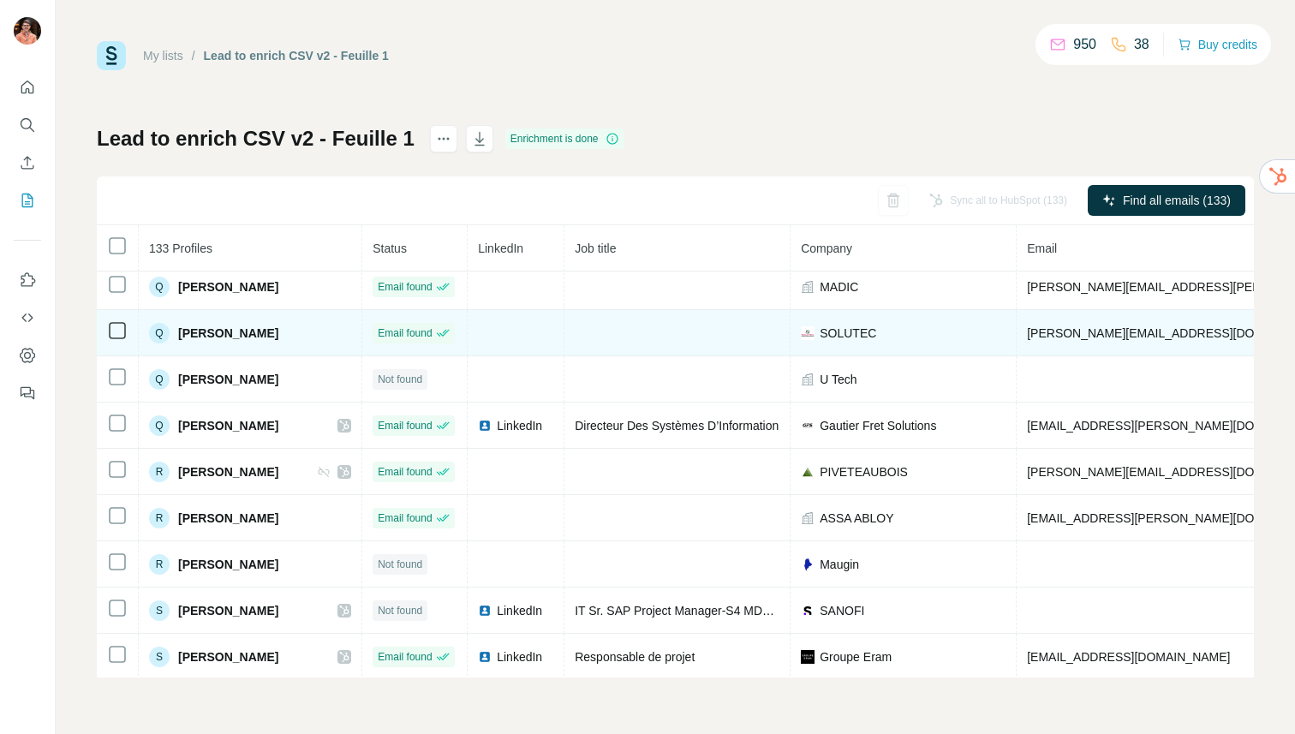
click at [1103, 337] on span "[PERSON_NAME][EMAIL_ADDRESS][DOMAIN_NAME]" at bounding box center [1178, 333] width 302 height 14
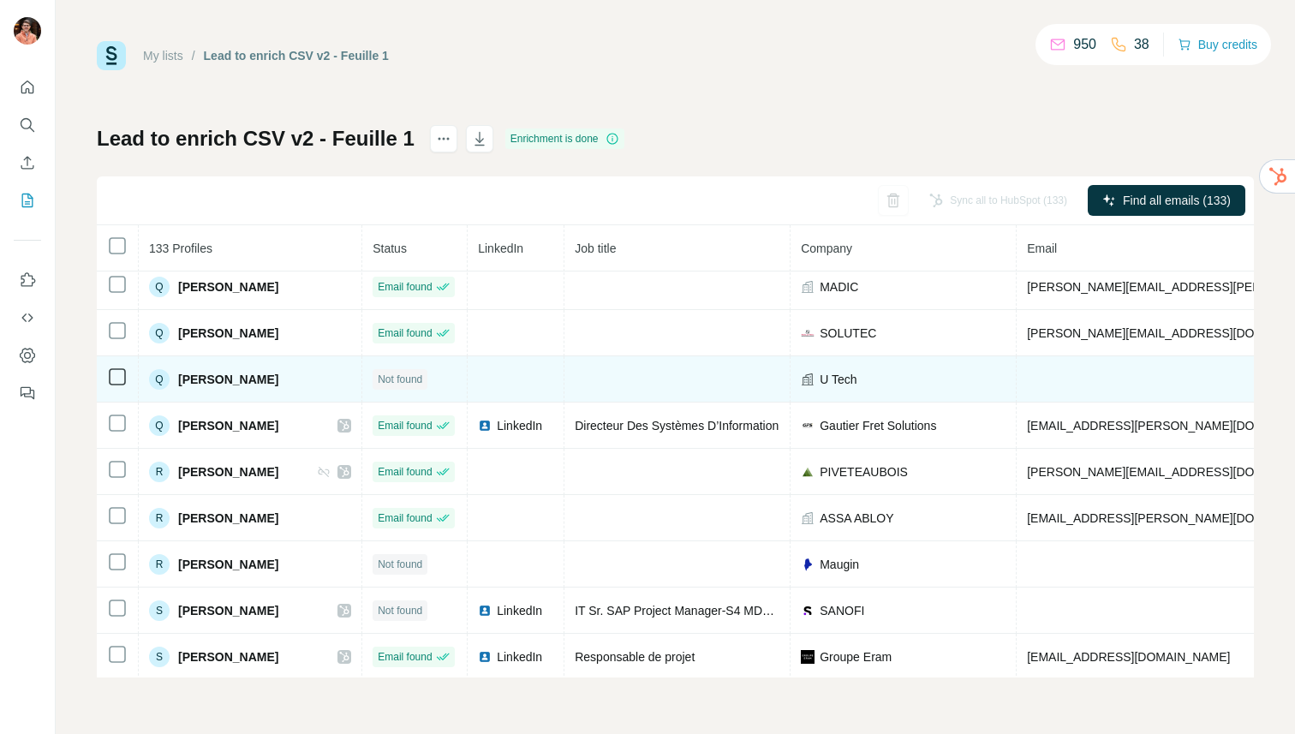
click at [211, 379] on span "[PERSON_NAME]" at bounding box center [228, 379] width 100 height 17
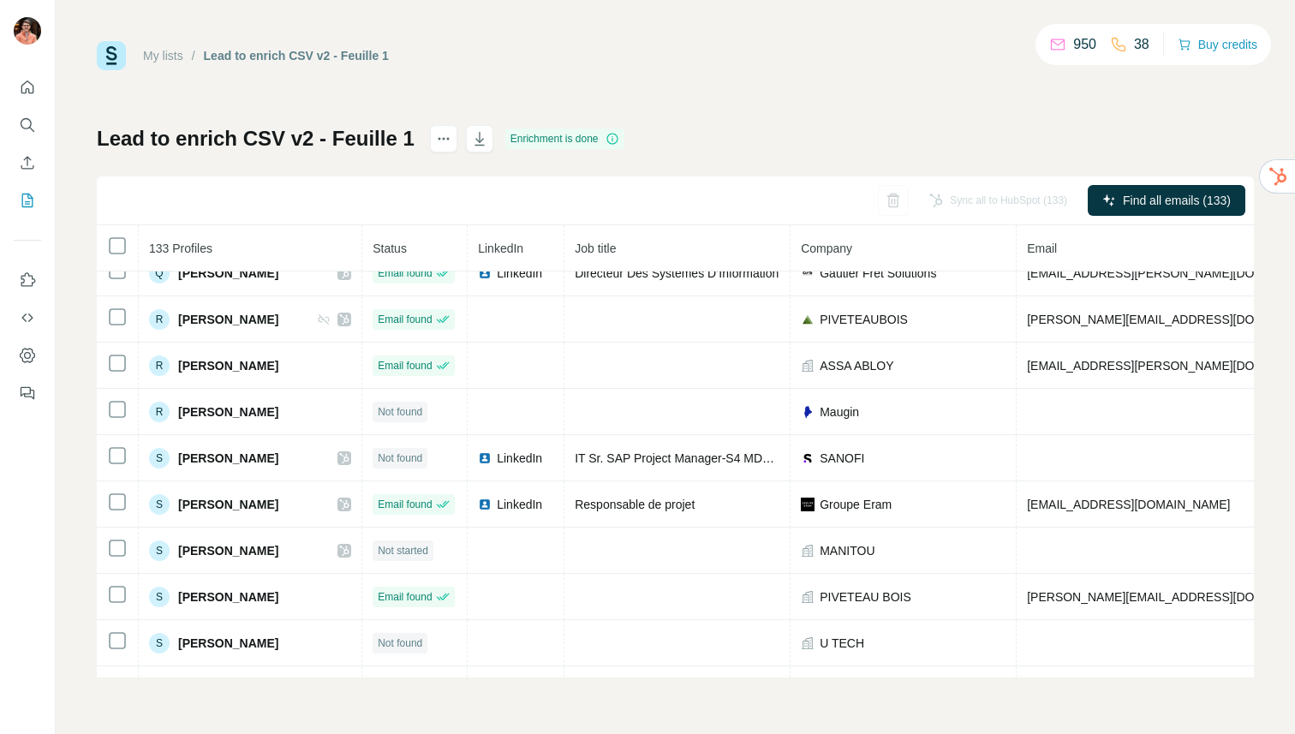
scroll to position [4328, 0]
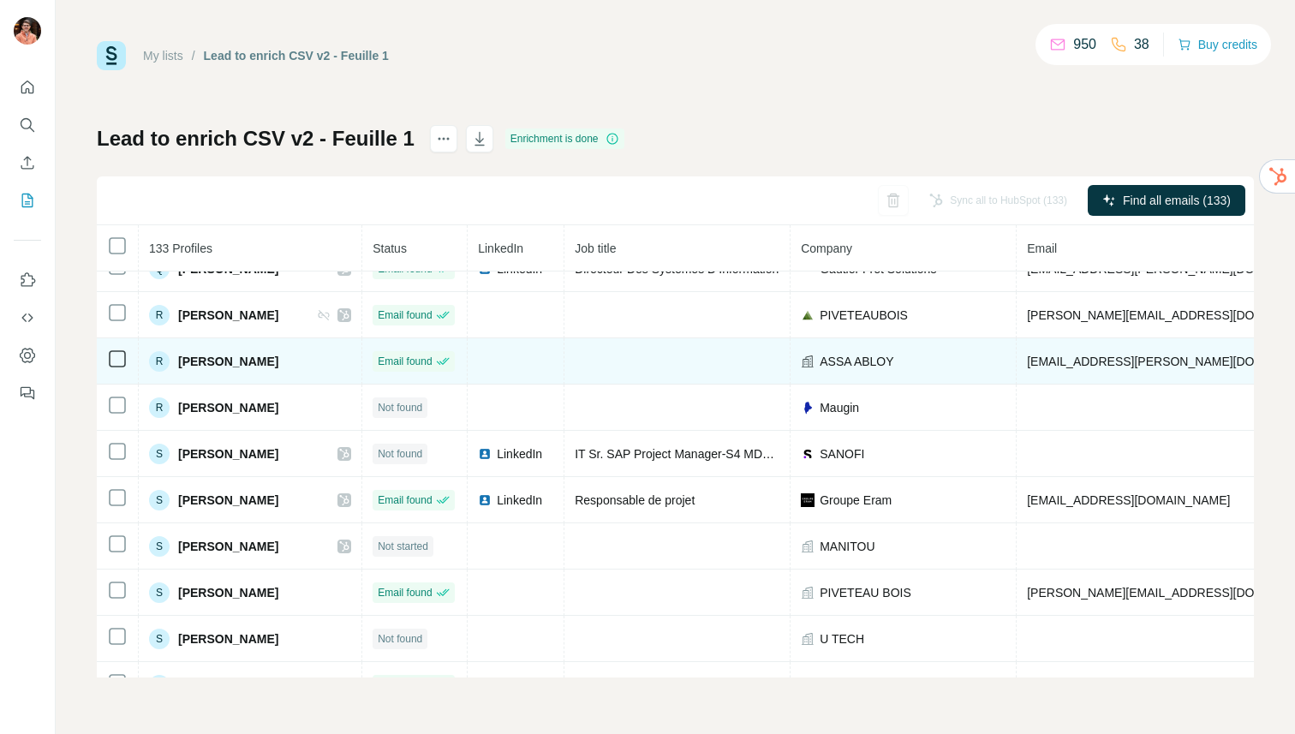
click at [257, 362] on span "[PERSON_NAME]" at bounding box center [228, 361] width 100 height 17
click at [1069, 367] on span "[EMAIL_ADDRESS][PERSON_NAME][DOMAIN_NAME]" at bounding box center [1178, 362] width 302 height 14
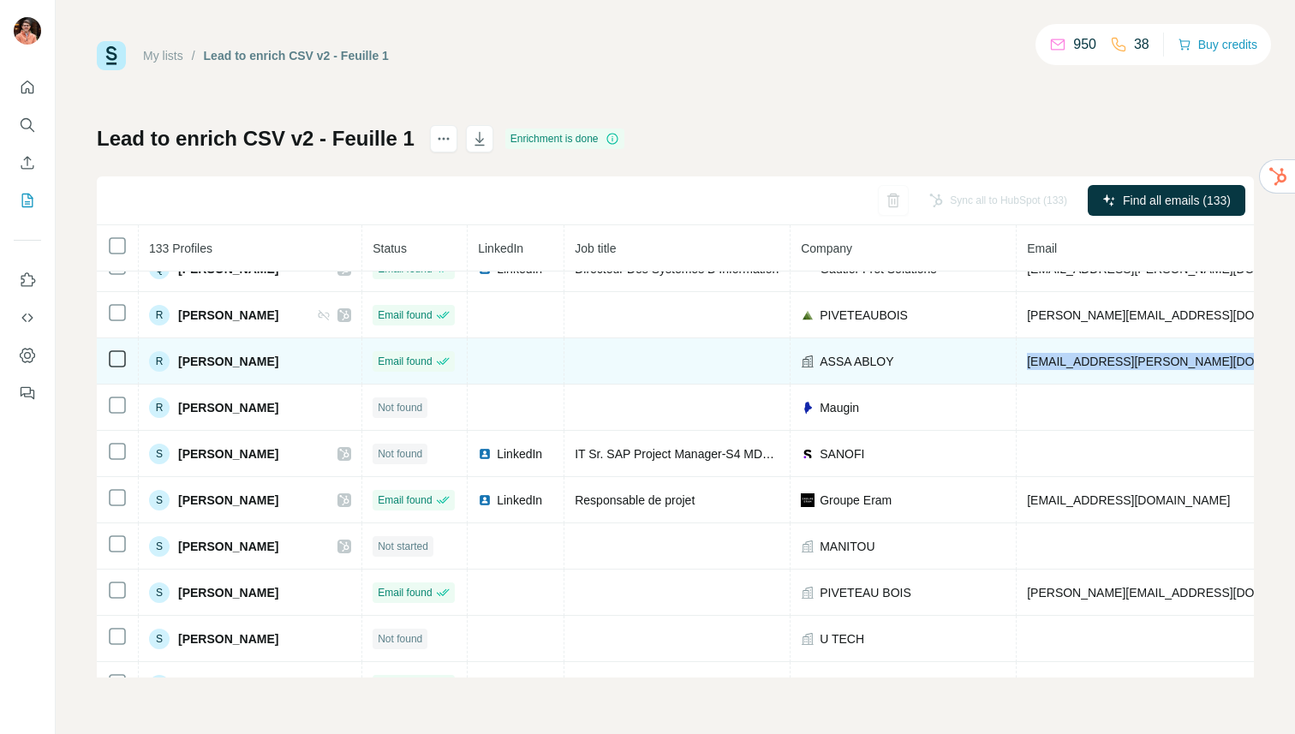
click at [1069, 367] on span "[EMAIL_ADDRESS][PERSON_NAME][DOMAIN_NAME]" at bounding box center [1178, 362] width 302 height 14
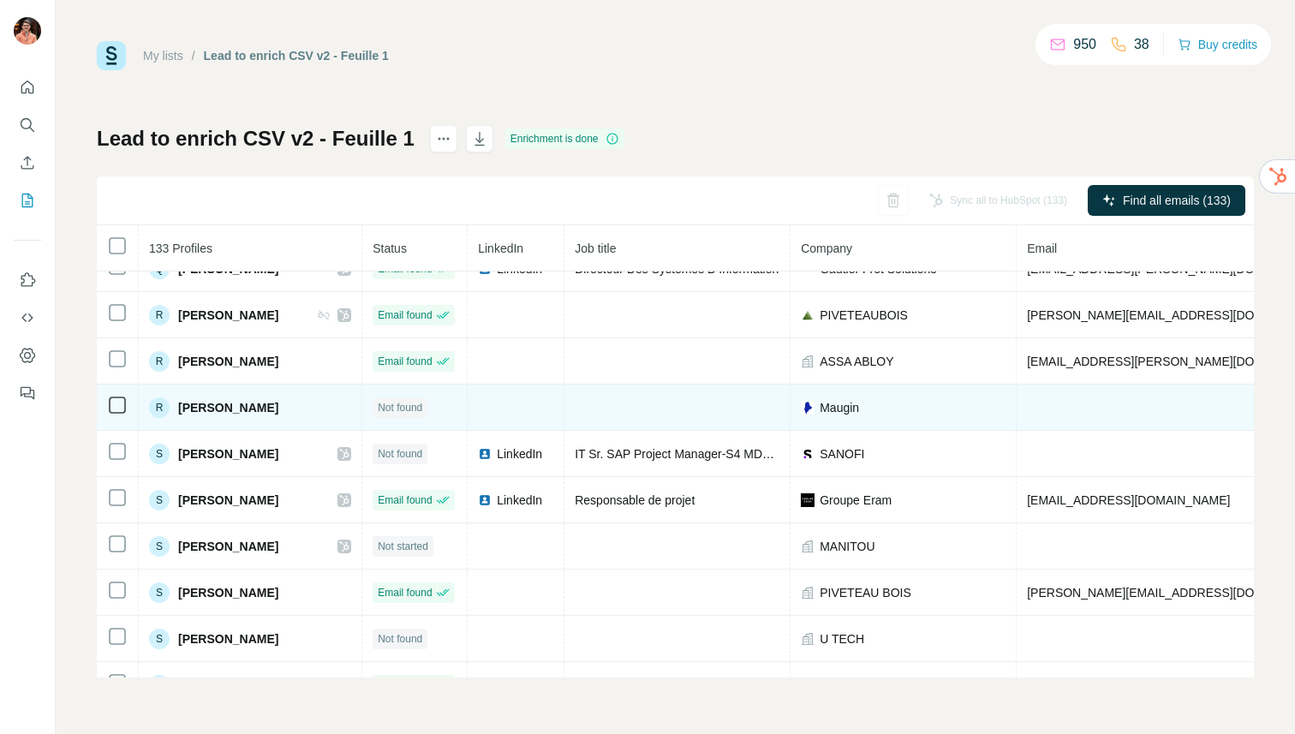
click at [238, 409] on span "[PERSON_NAME]" at bounding box center [228, 407] width 100 height 17
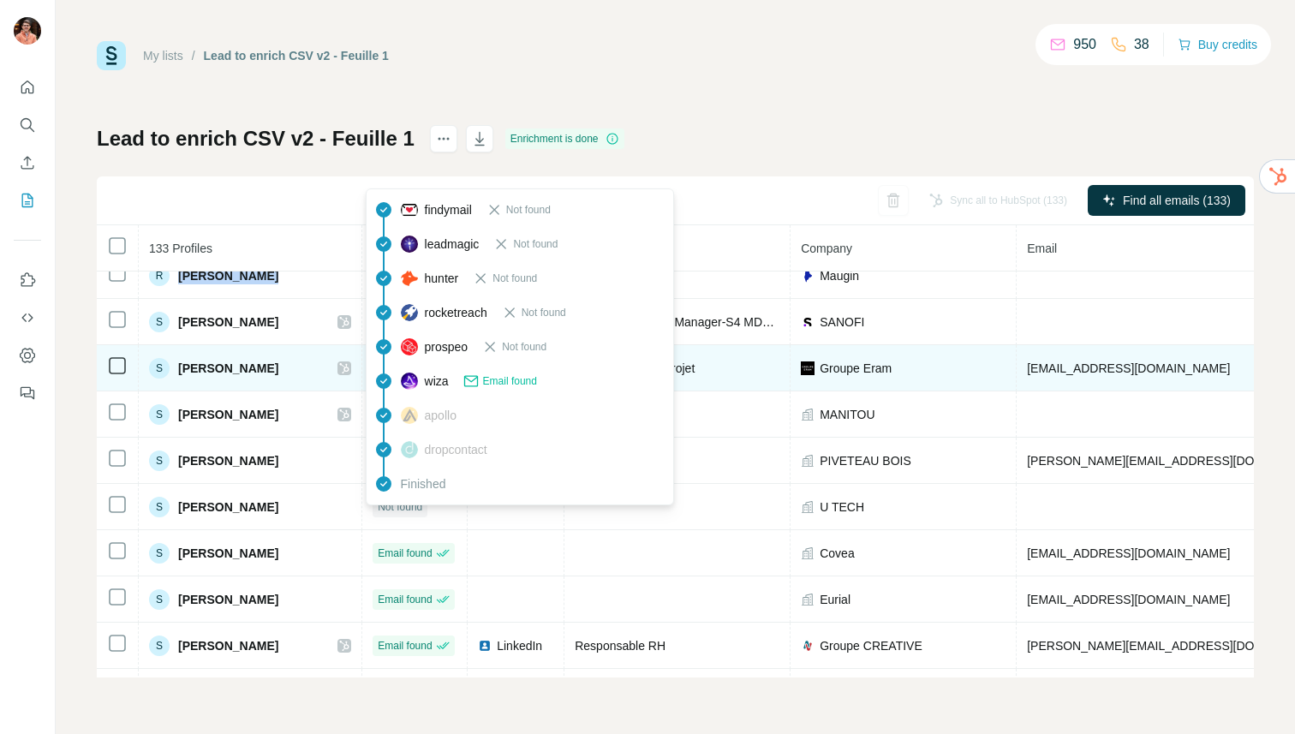
scroll to position [4463, 0]
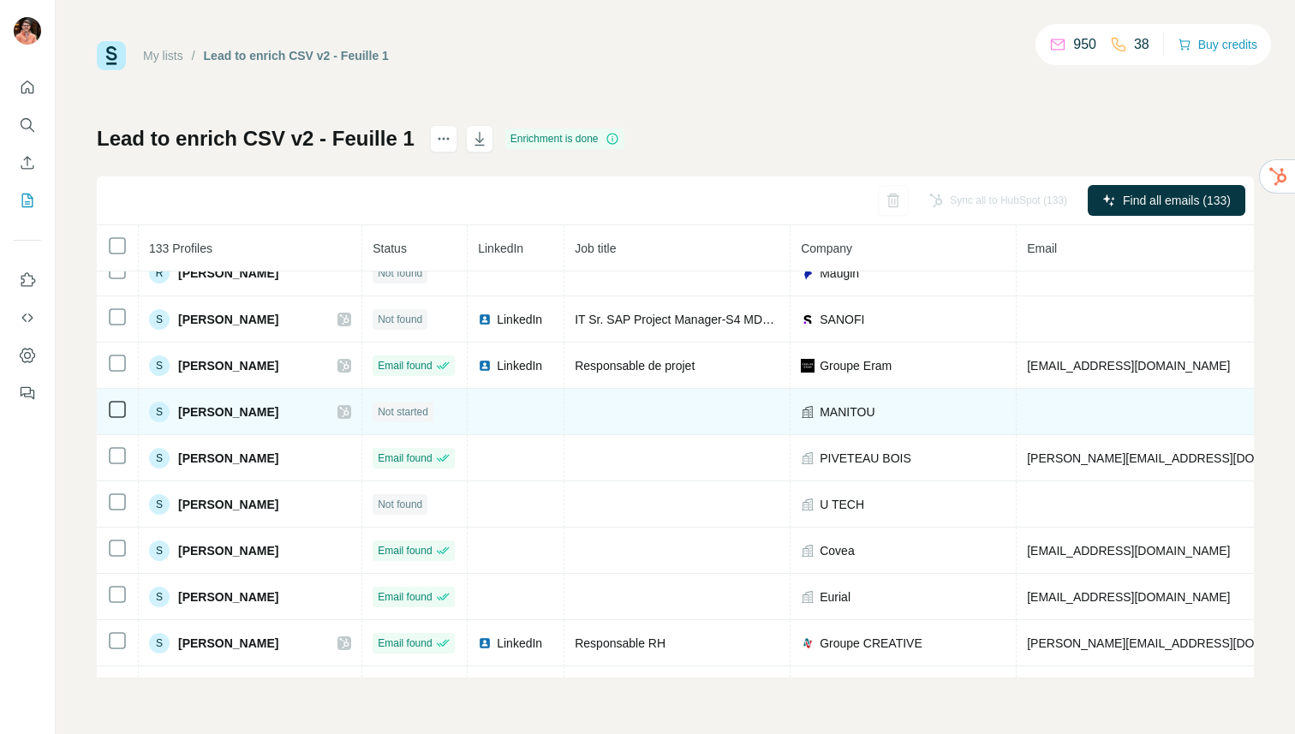
click at [232, 410] on span "[PERSON_NAME]" at bounding box center [228, 412] width 100 height 17
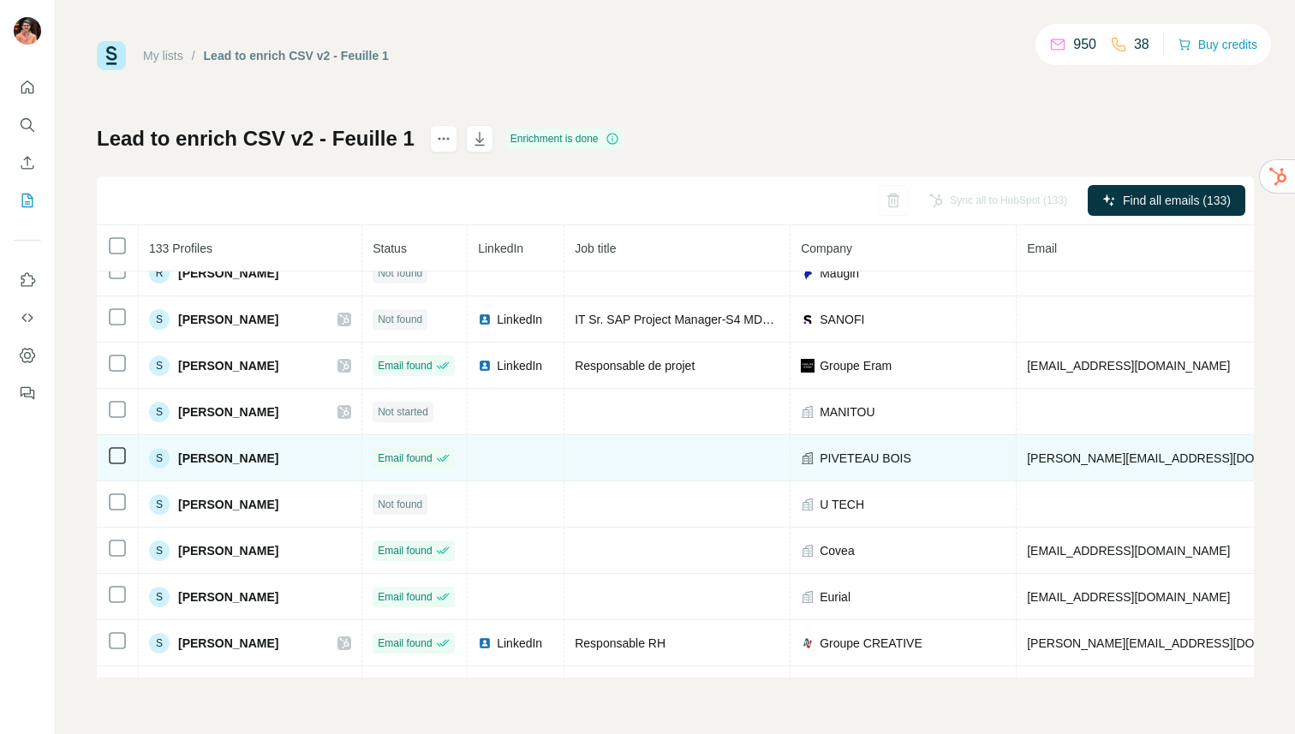
click at [220, 461] on span "[PERSON_NAME]" at bounding box center [228, 458] width 100 height 17
click at [1063, 451] on span "[PERSON_NAME][EMAIL_ADDRESS][DOMAIN_NAME]" at bounding box center [1178, 458] width 302 height 14
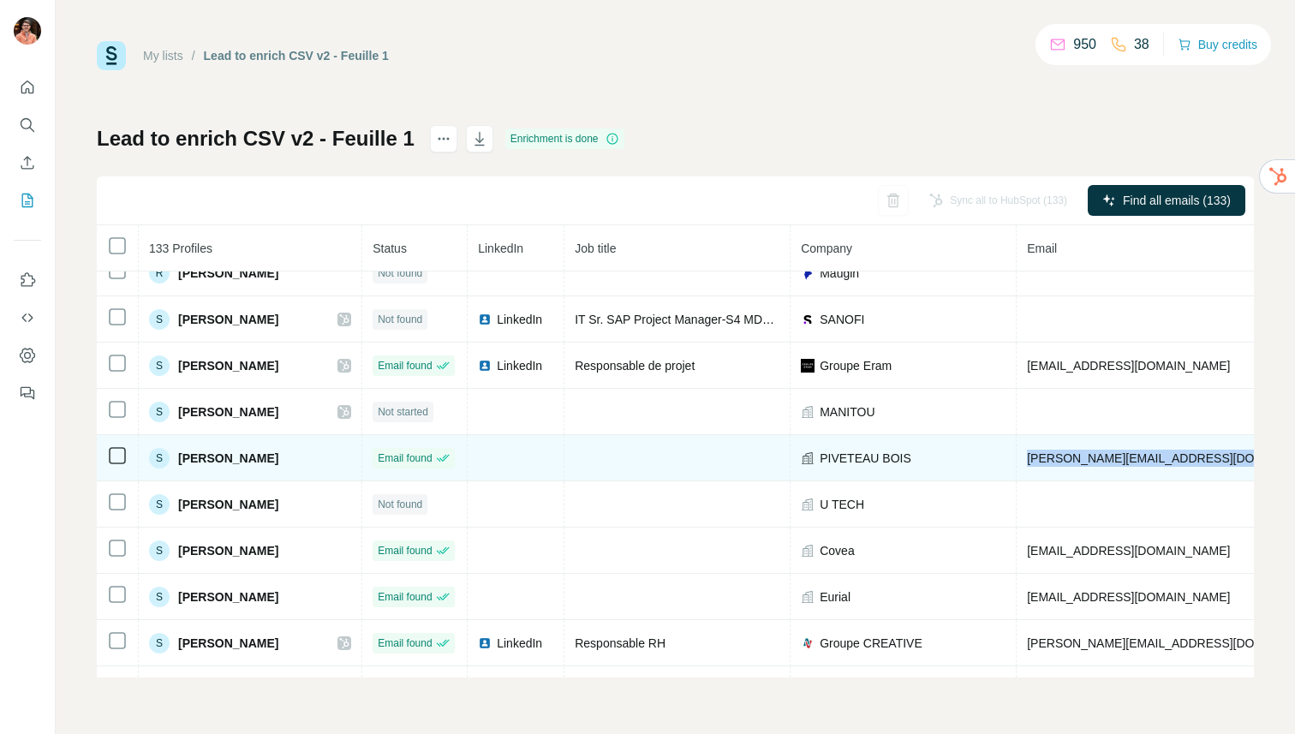
click at [1063, 451] on span "[PERSON_NAME][EMAIL_ADDRESS][DOMAIN_NAME]" at bounding box center [1178, 458] width 302 height 14
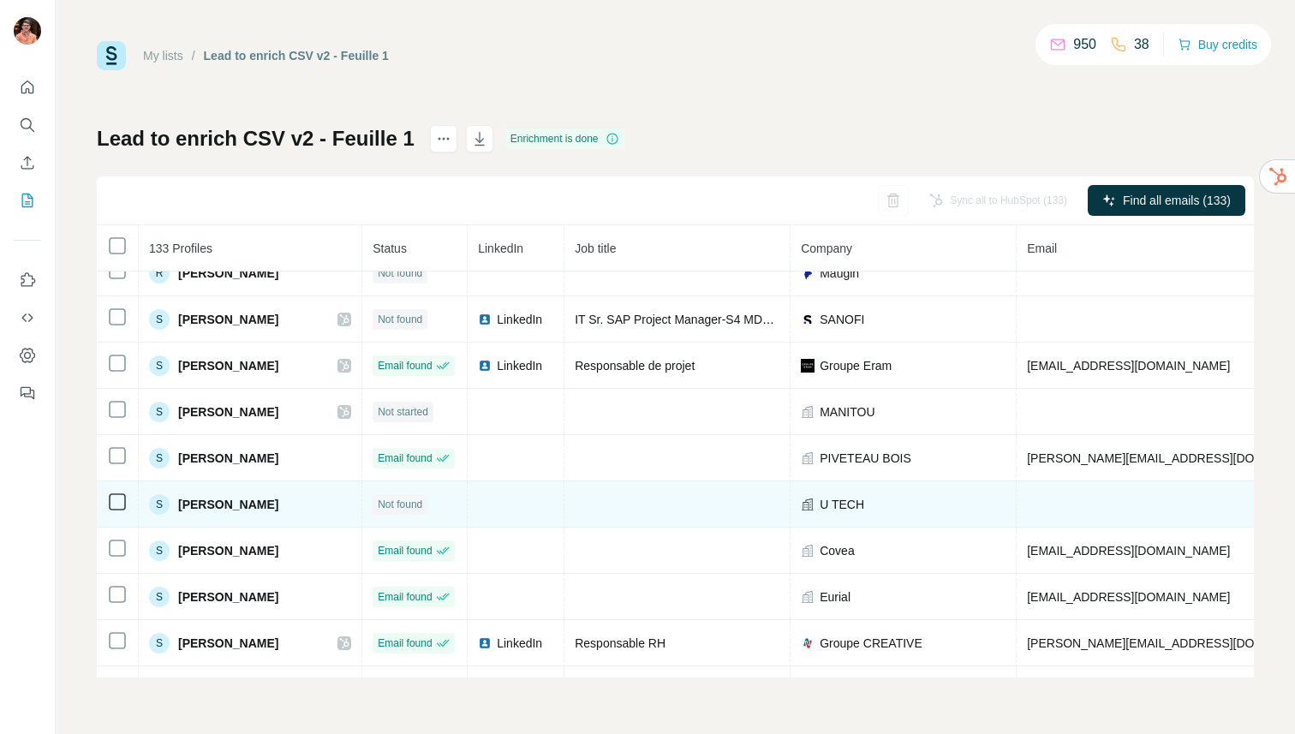
click at [222, 500] on span "[PERSON_NAME]" at bounding box center [228, 504] width 100 height 17
click at [221, 500] on span "[PERSON_NAME]" at bounding box center [228, 504] width 100 height 17
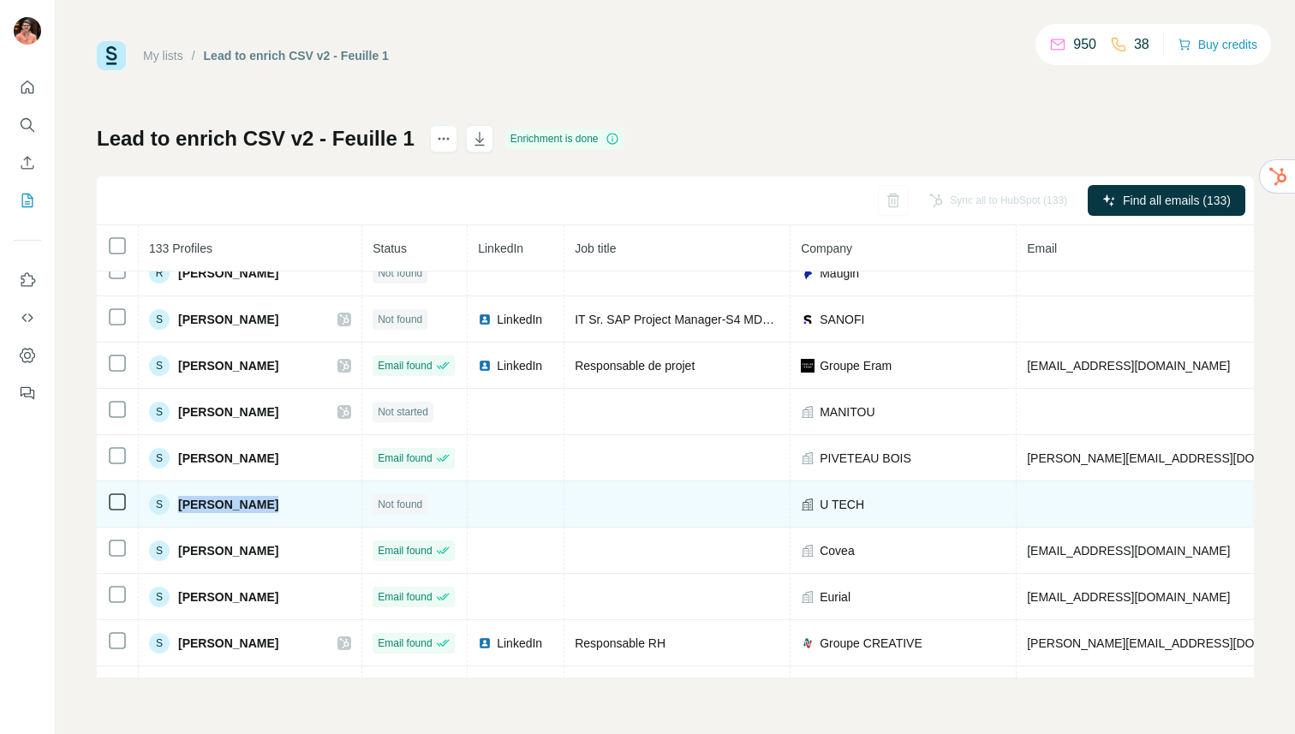
click at [221, 500] on span "[PERSON_NAME]" at bounding box center [228, 504] width 100 height 17
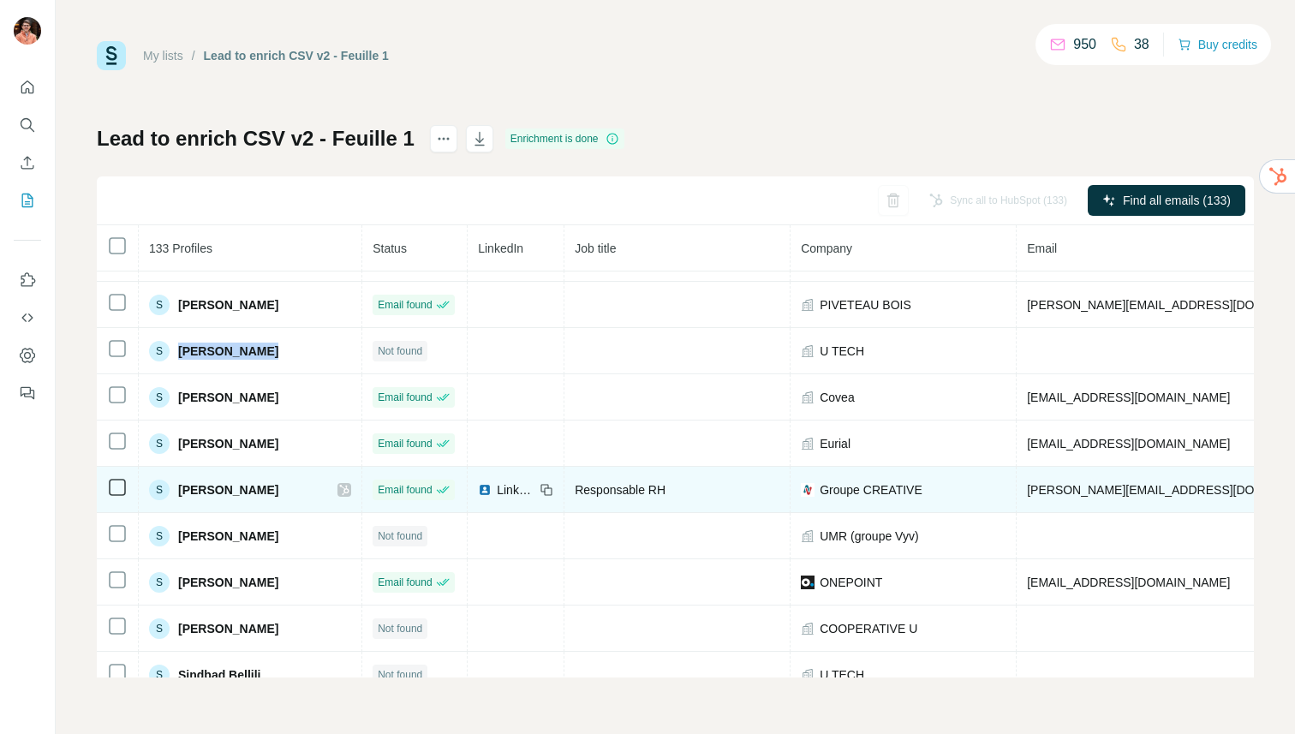
scroll to position [4619, 0]
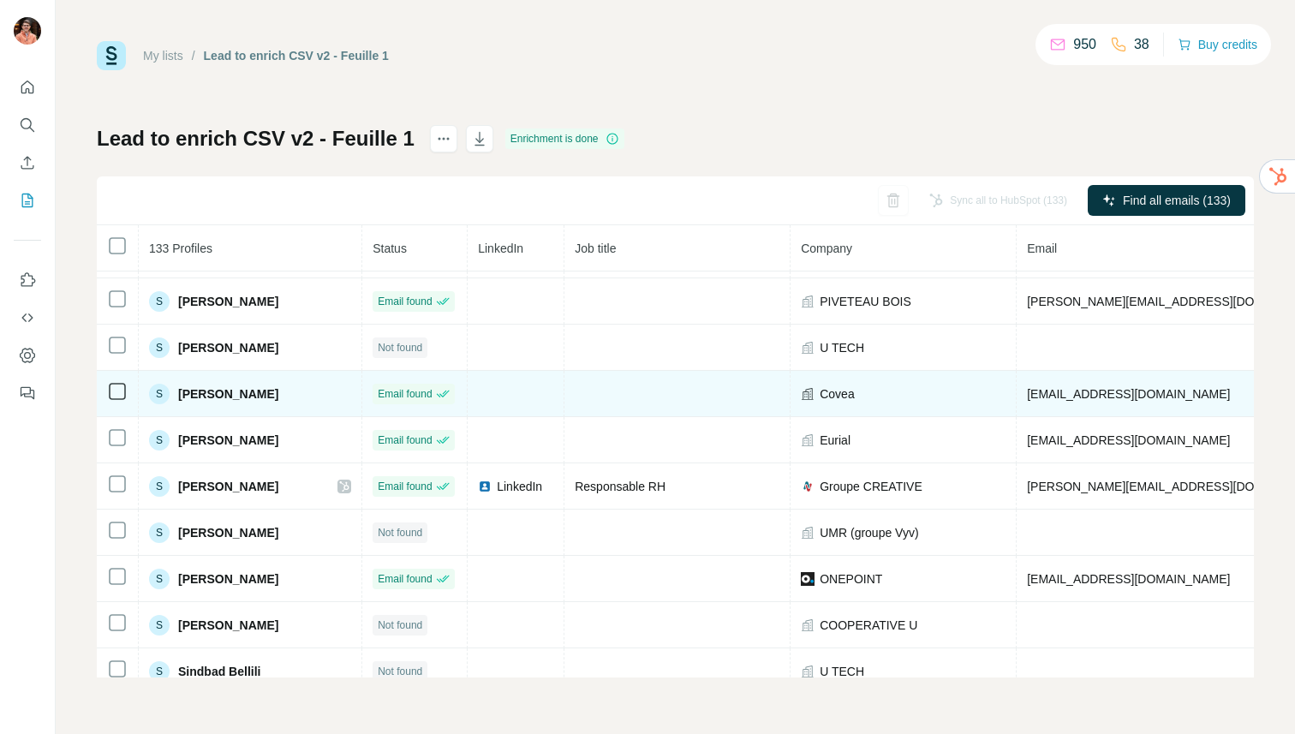
click at [218, 388] on span "[PERSON_NAME]" at bounding box center [228, 394] width 100 height 17
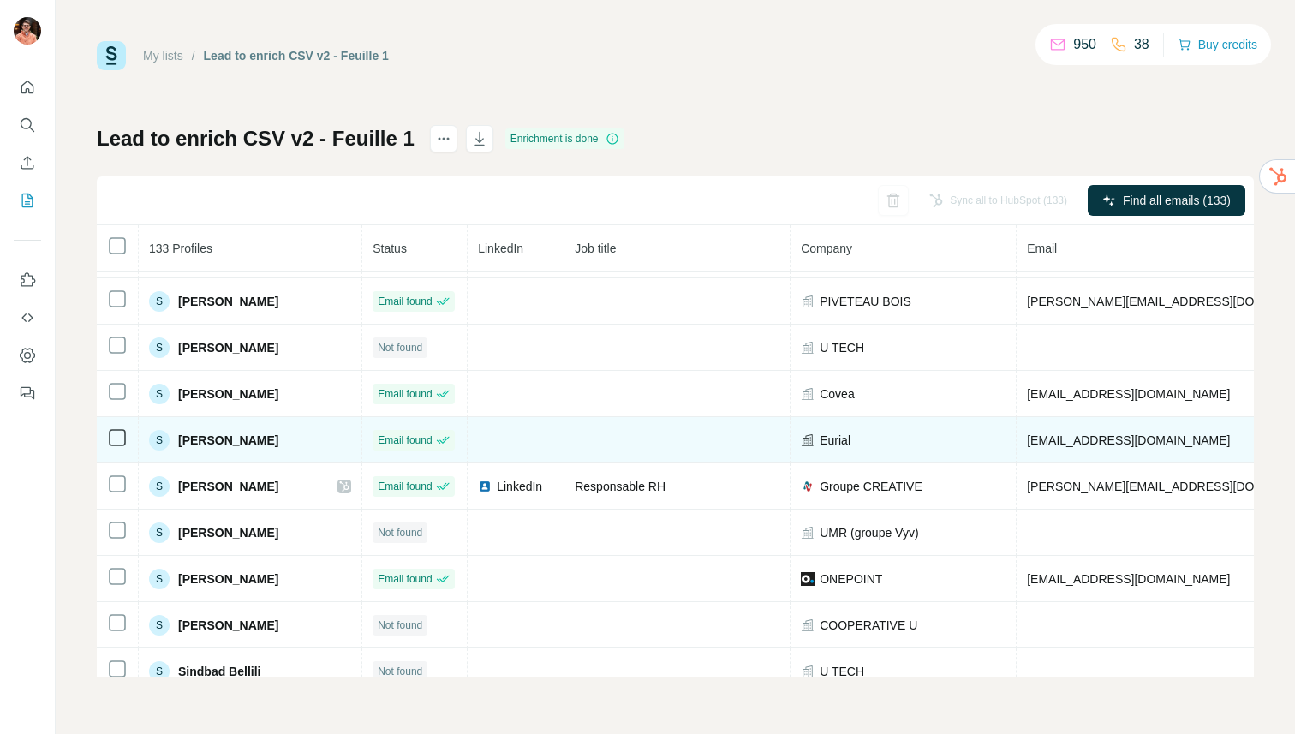
click at [254, 443] on span "[PERSON_NAME]" at bounding box center [228, 440] width 100 height 17
click at [1146, 440] on span "[EMAIL_ADDRESS][DOMAIN_NAME]" at bounding box center [1128, 440] width 203 height 14
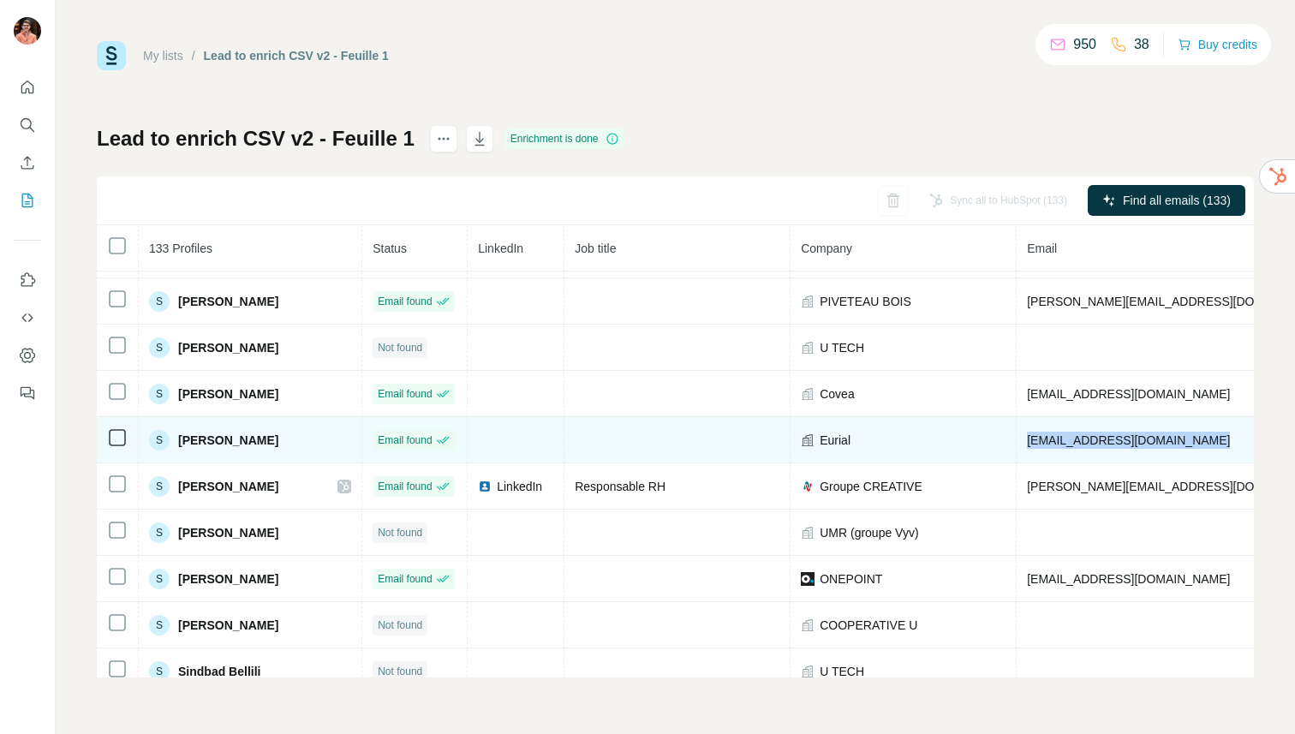
click at [1146, 440] on span "[EMAIL_ADDRESS][DOMAIN_NAME]" at bounding box center [1128, 440] width 203 height 14
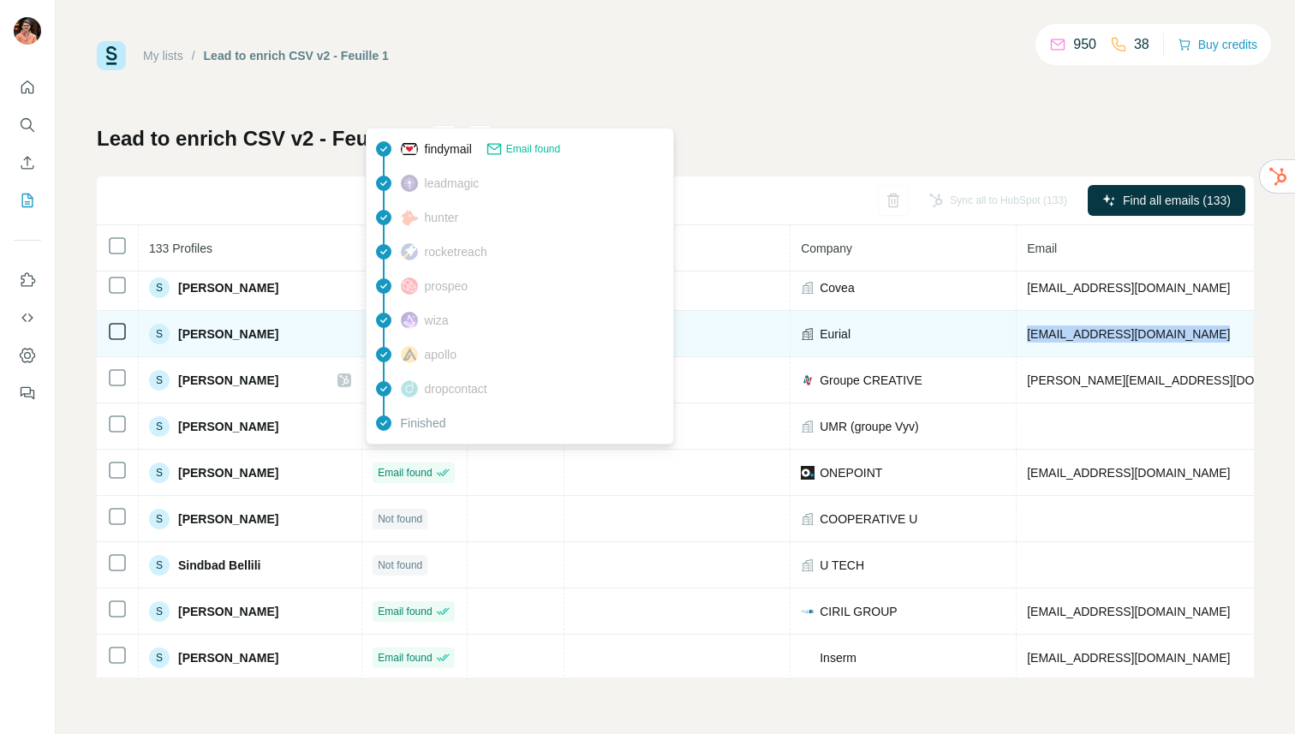
scroll to position [4733, 0]
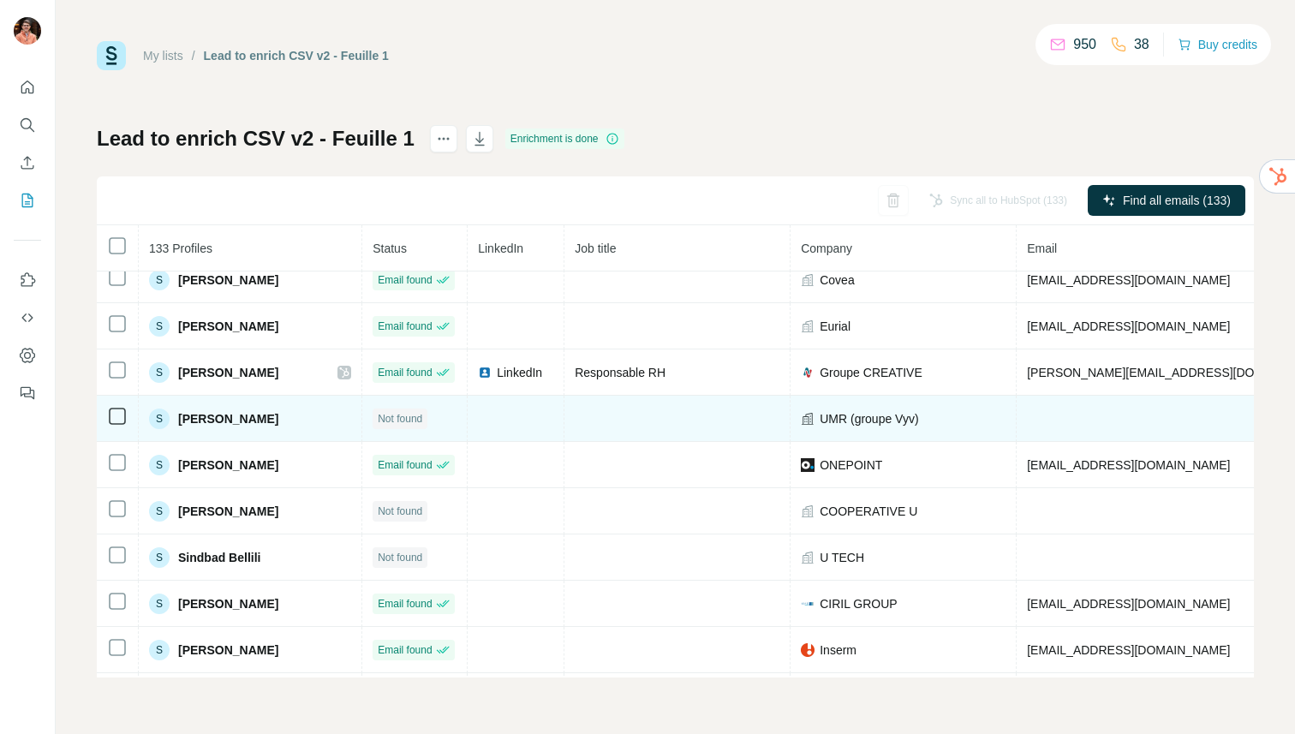
click at [254, 423] on span "[PERSON_NAME]" at bounding box center [228, 418] width 100 height 17
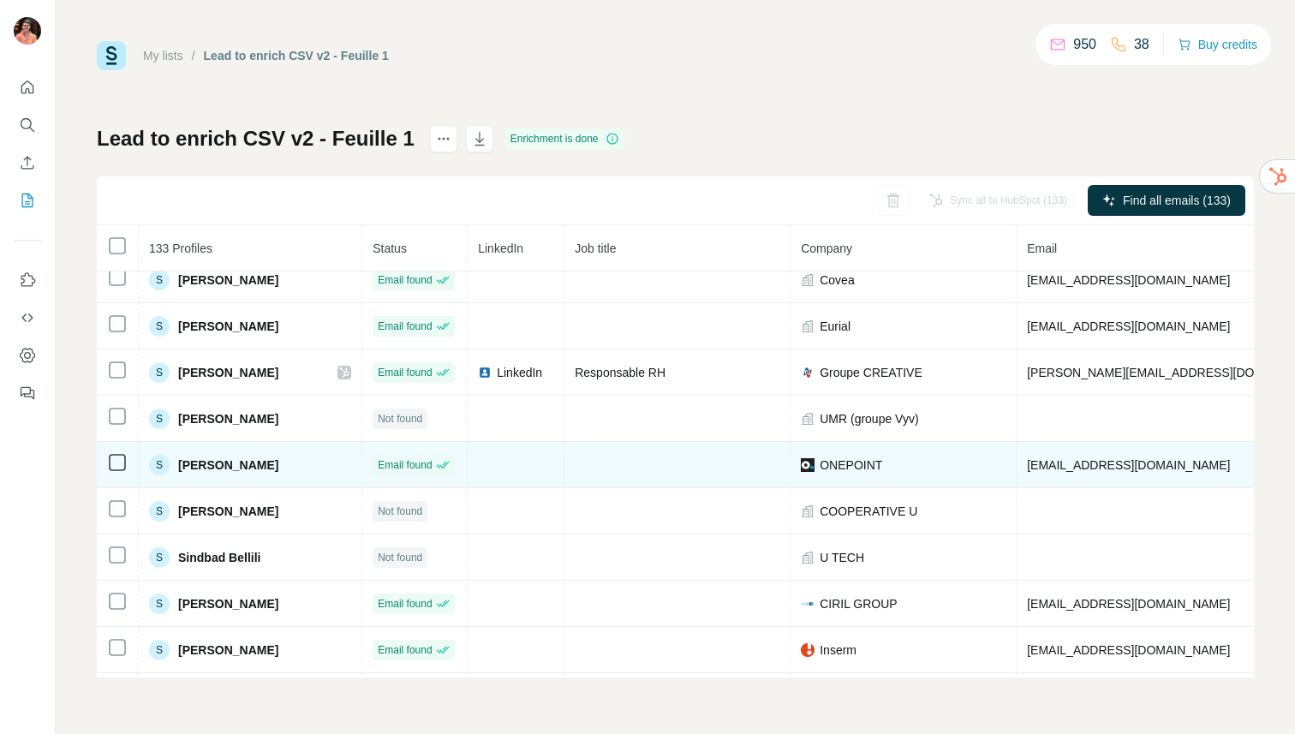
click at [224, 467] on span "[PERSON_NAME]" at bounding box center [228, 465] width 100 height 17
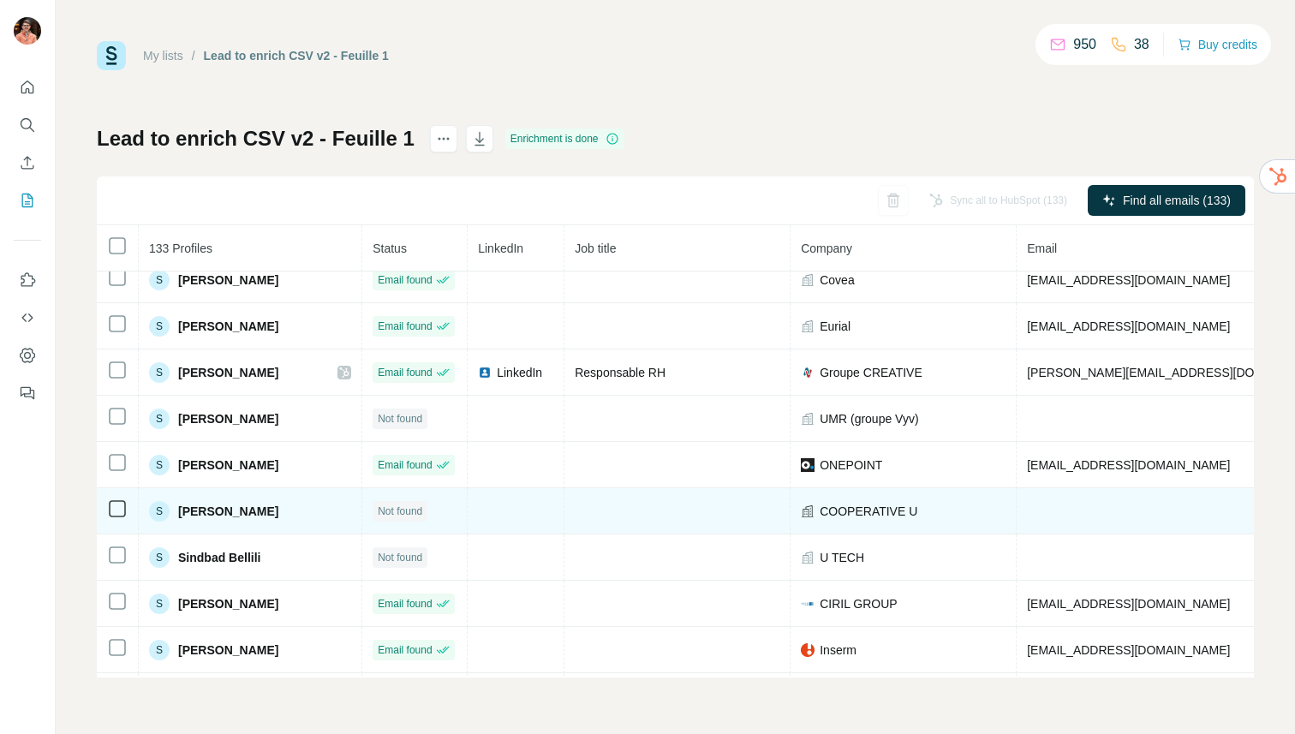
click at [248, 511] on span "[PERSON_NAME]" at bounding box center [228, 511] width 100 height 17
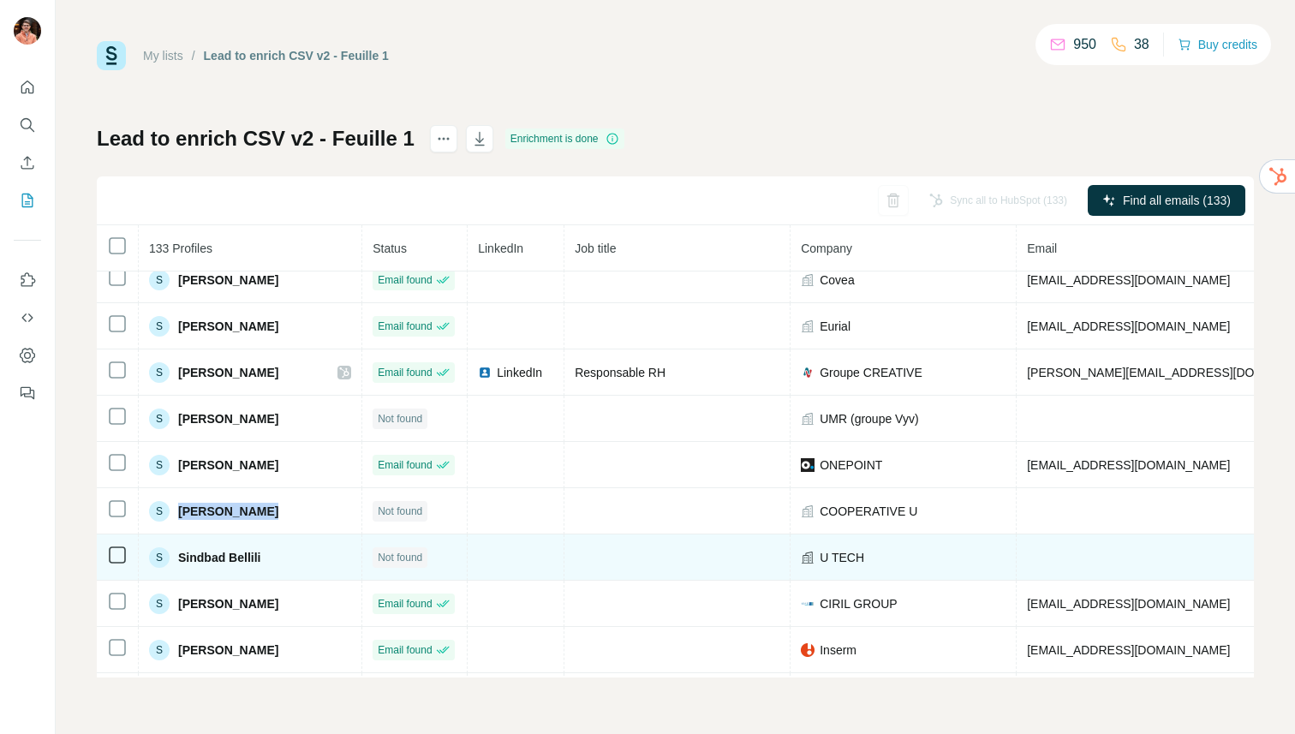
click at [224, 562] on span "Sindbad Bellili" at bounding box center [219, 557] width 82 height 17
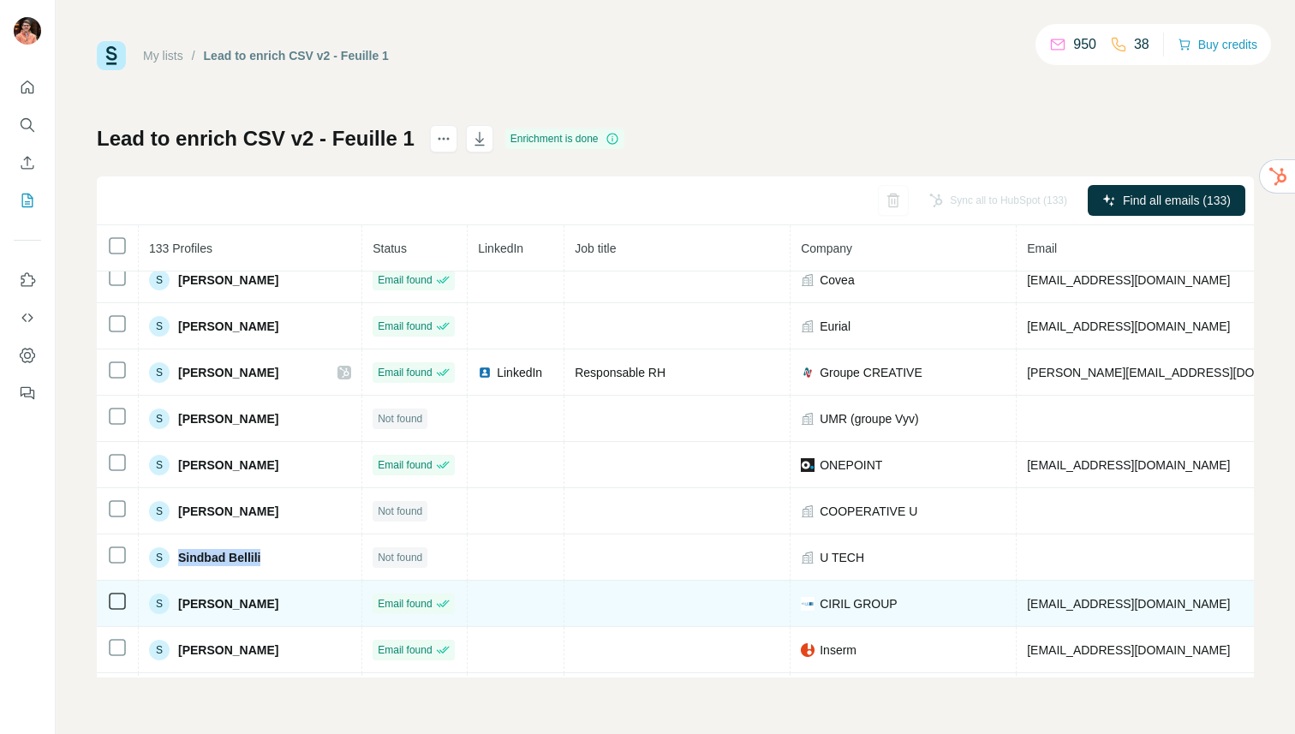
click at [227, 602] on span "[PERSON_NAME]" at bounding box center [228, 603] width 100 height 17
click at [1089, 595] on td "[EMAIL_ADDRESS][DOMAIN_NAME]" at bounding box center [1277, 604] width 521 height 46
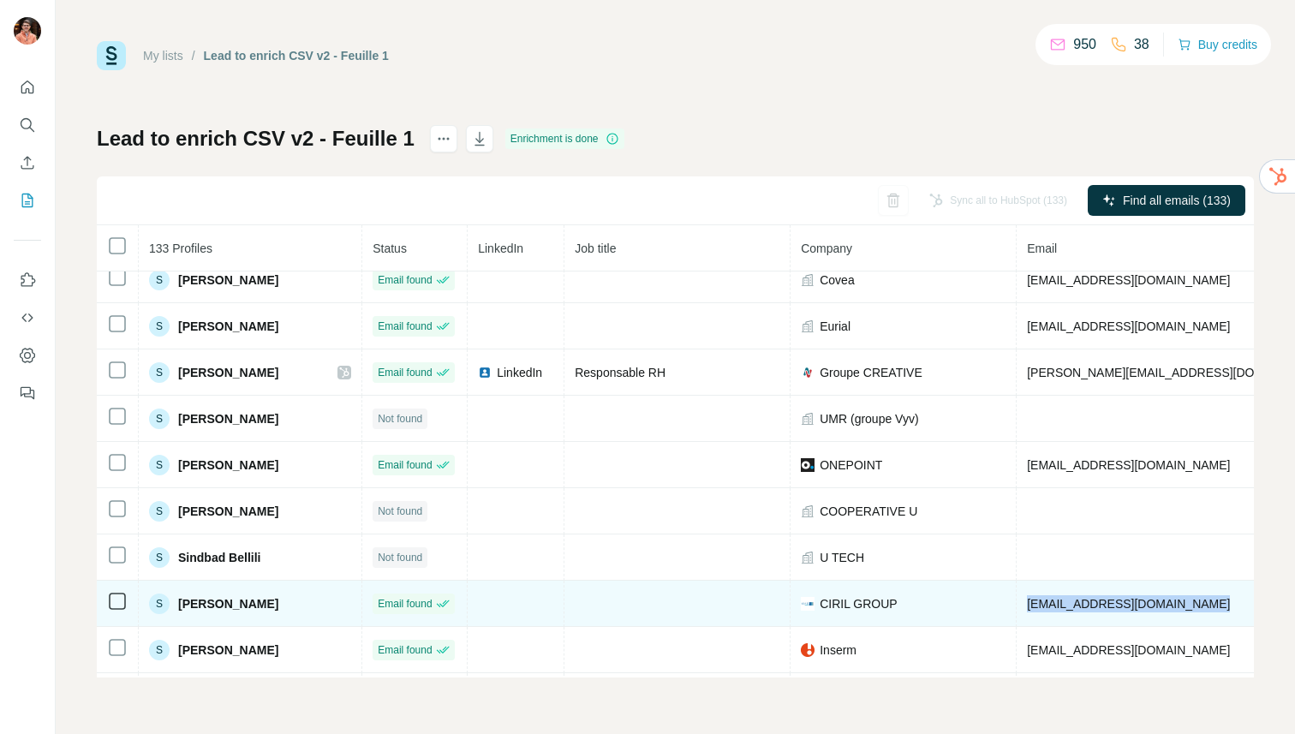
click at [1089, 595] on td "[EMAIL_ADDRESS][DOMAIN_NAME]" at bounding box center [1277, 604] width 521 height 46
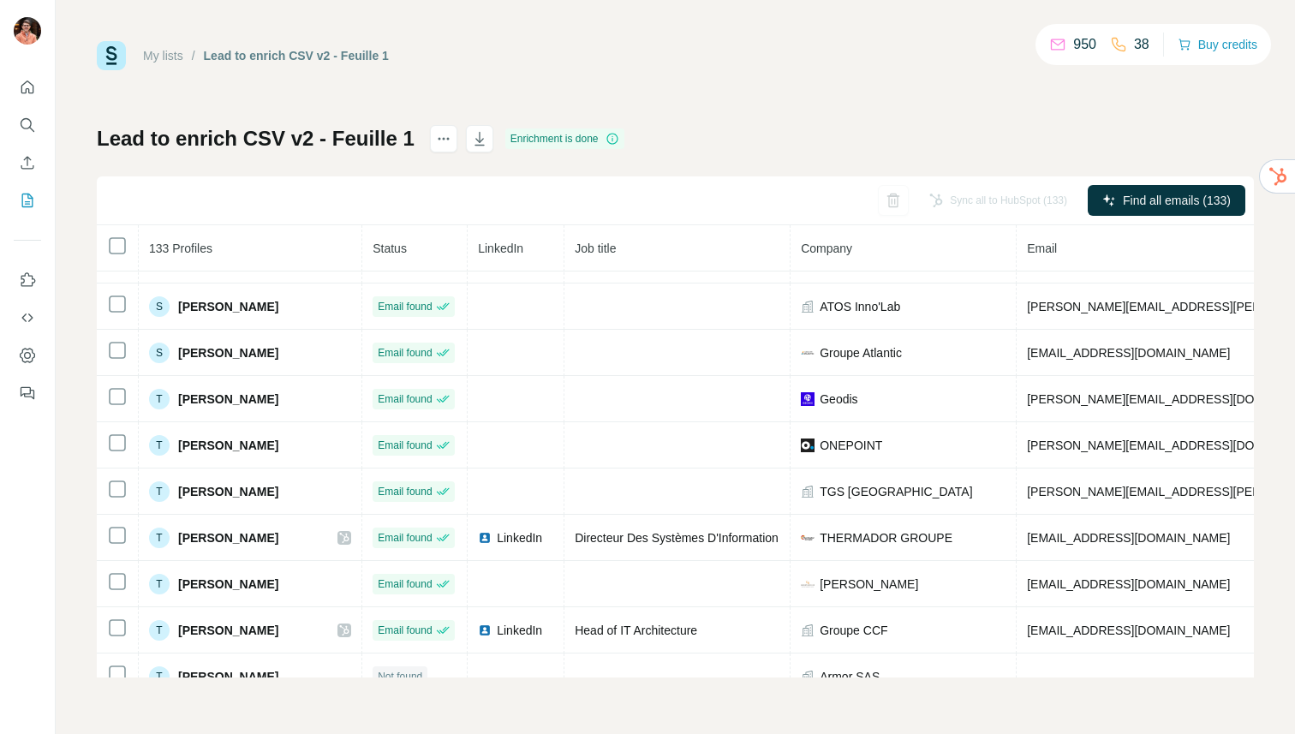
scroll to position [5006, 0]
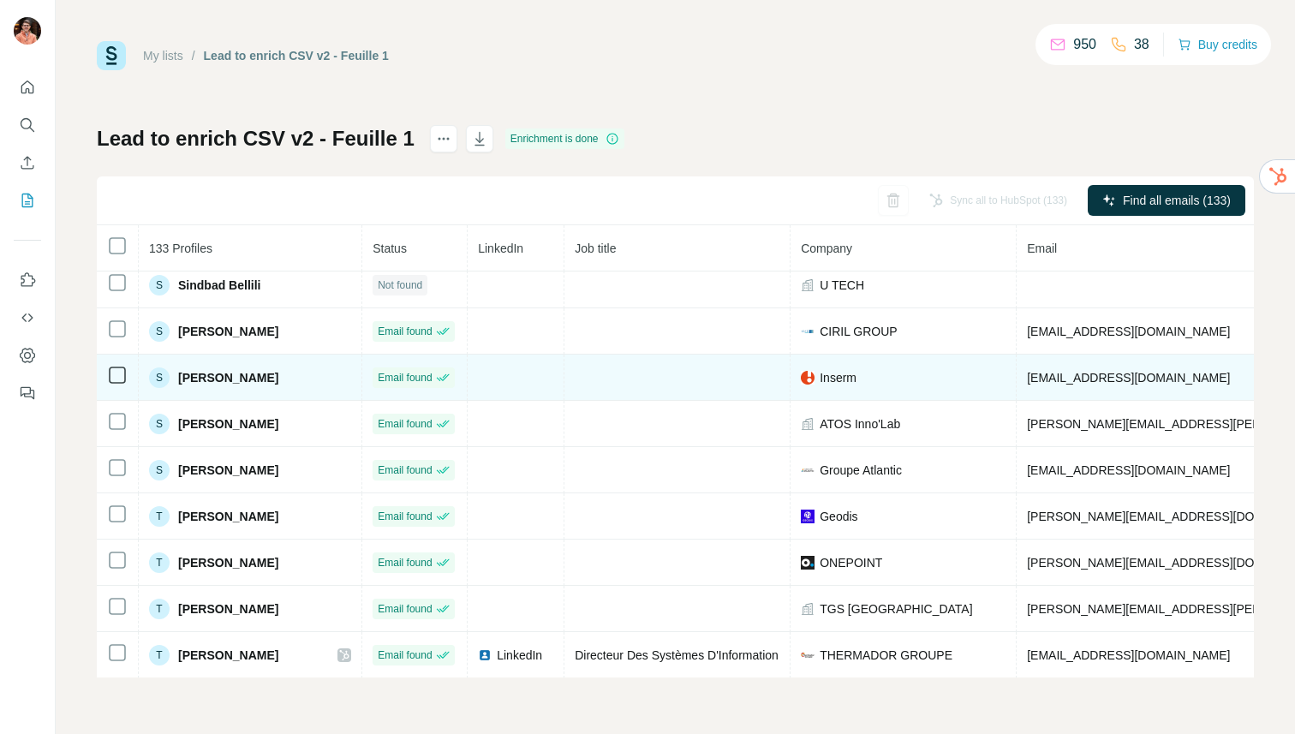
click at [242, 374] on span "[PERSON_NAME]" at bounding box center [228, 377] width 100 height 17
click at [1067, 383] on span "[EMAIL_ADDRESS][DOMAIN_NAME]" at bounding box center [1128, 378] width 203 height 14
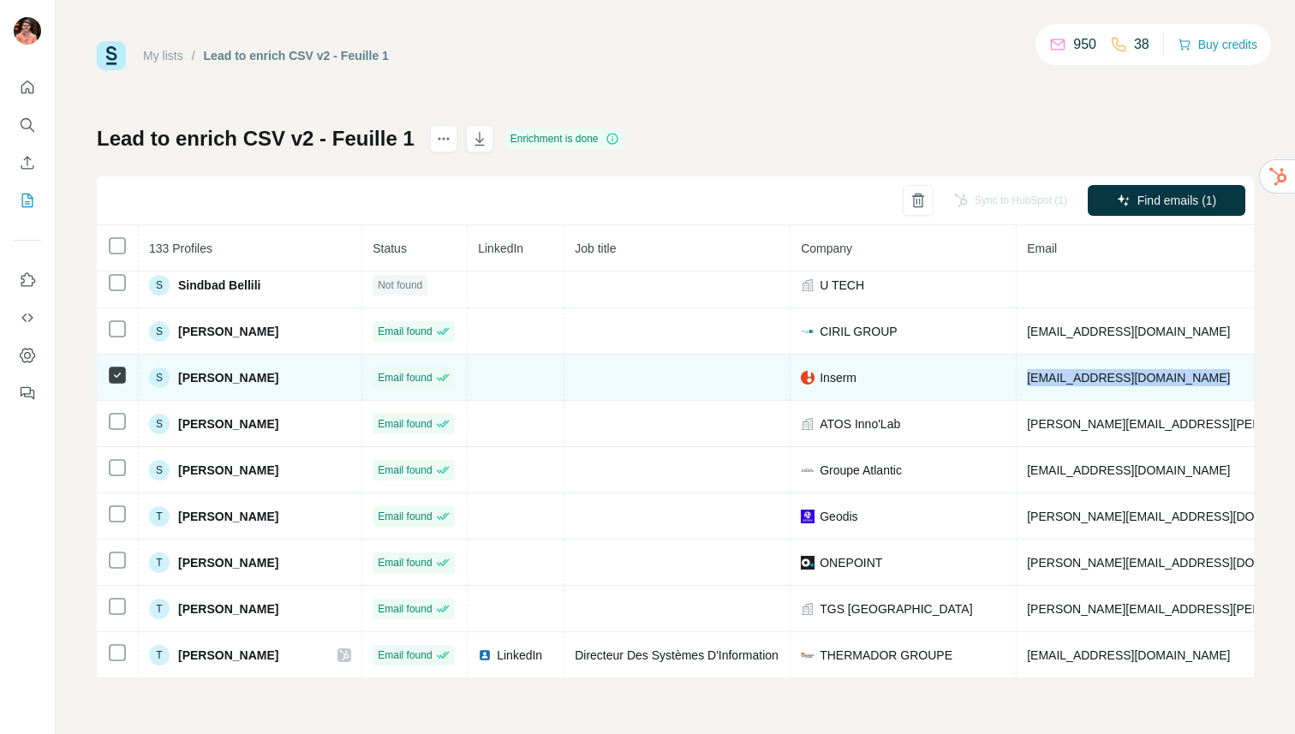
click at [1067, 383] on span "[EMAIL_ADDRESS][DOMAIN_NAME]" at bounding box center [1128, 378] width 203 height 14
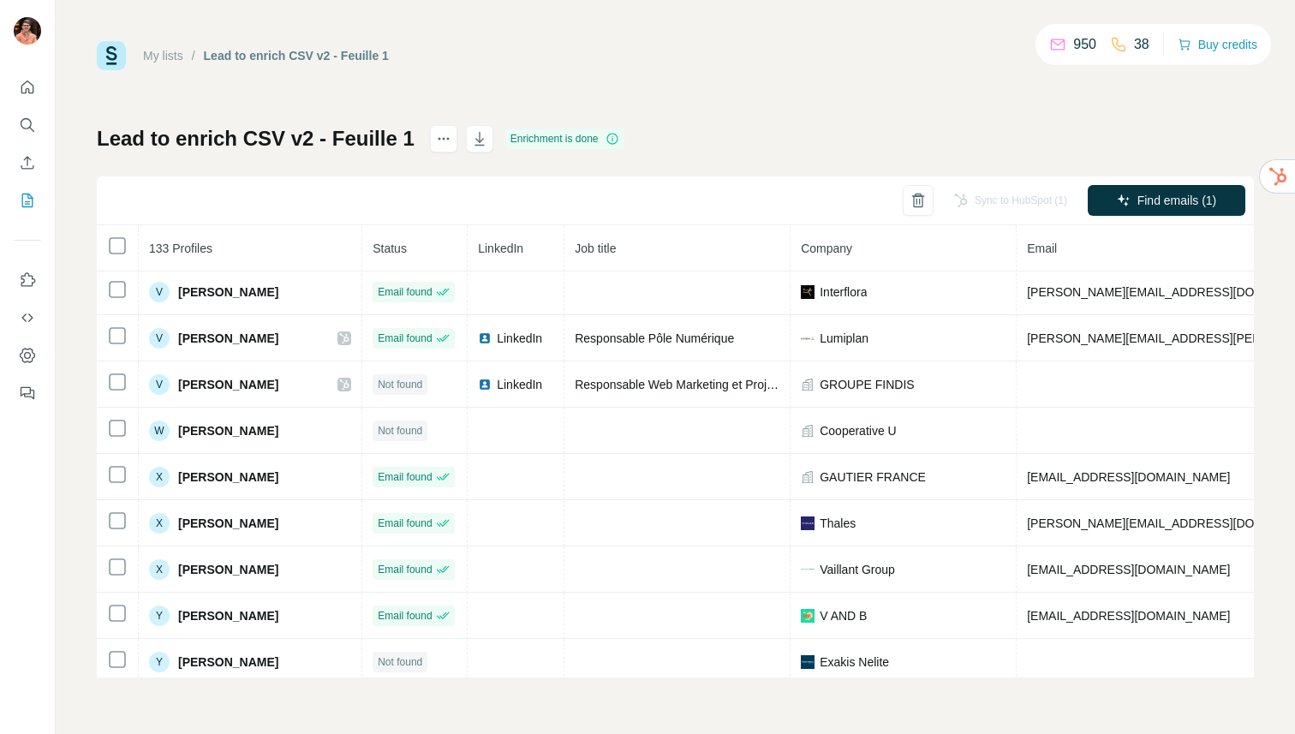
scroll to position [5747, 0]
